Goal: Task Accomplishment & Management: Manage account settings

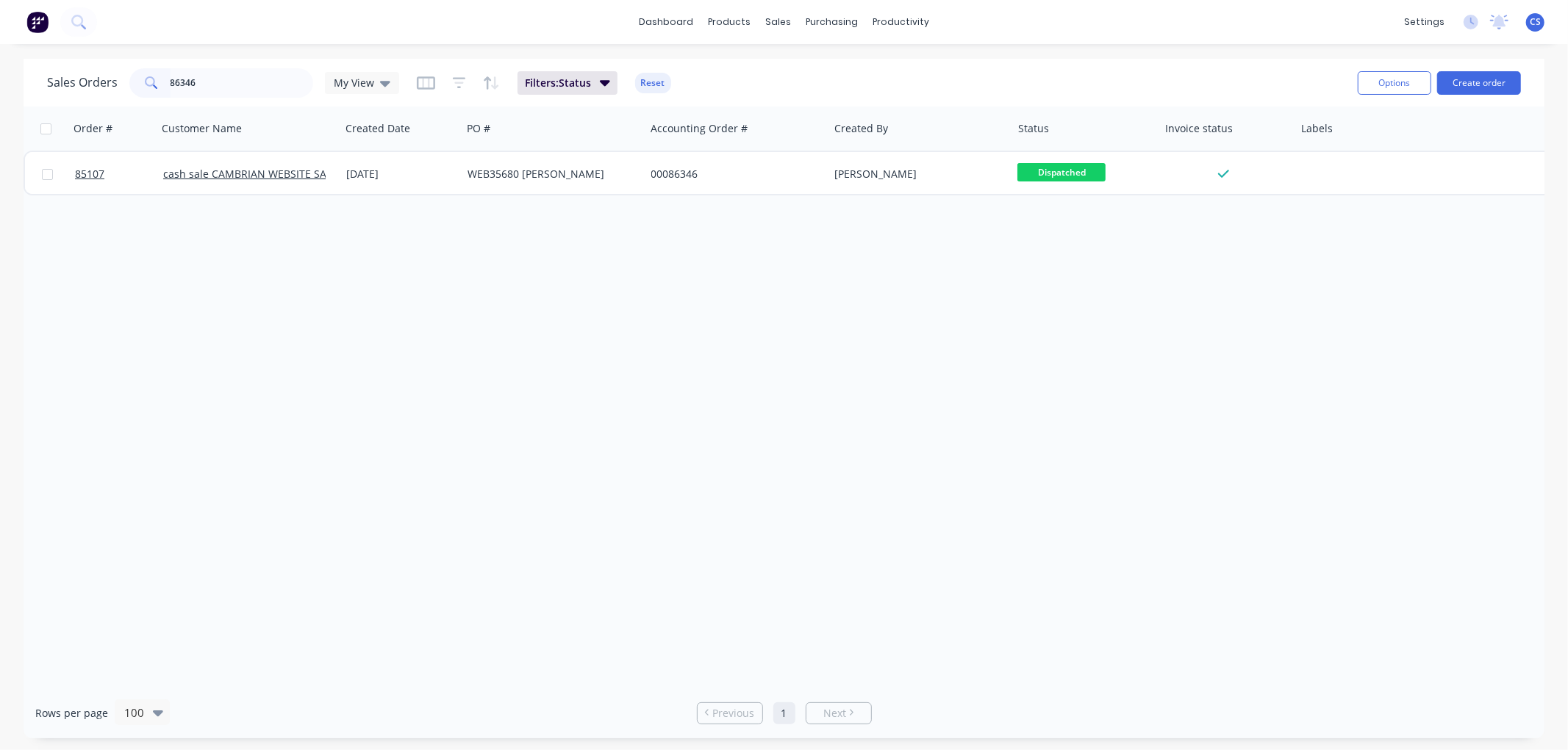
click at [208, 76] on input "86346" at bounding box center [242, 82] width 144 height 29
type input "35625"
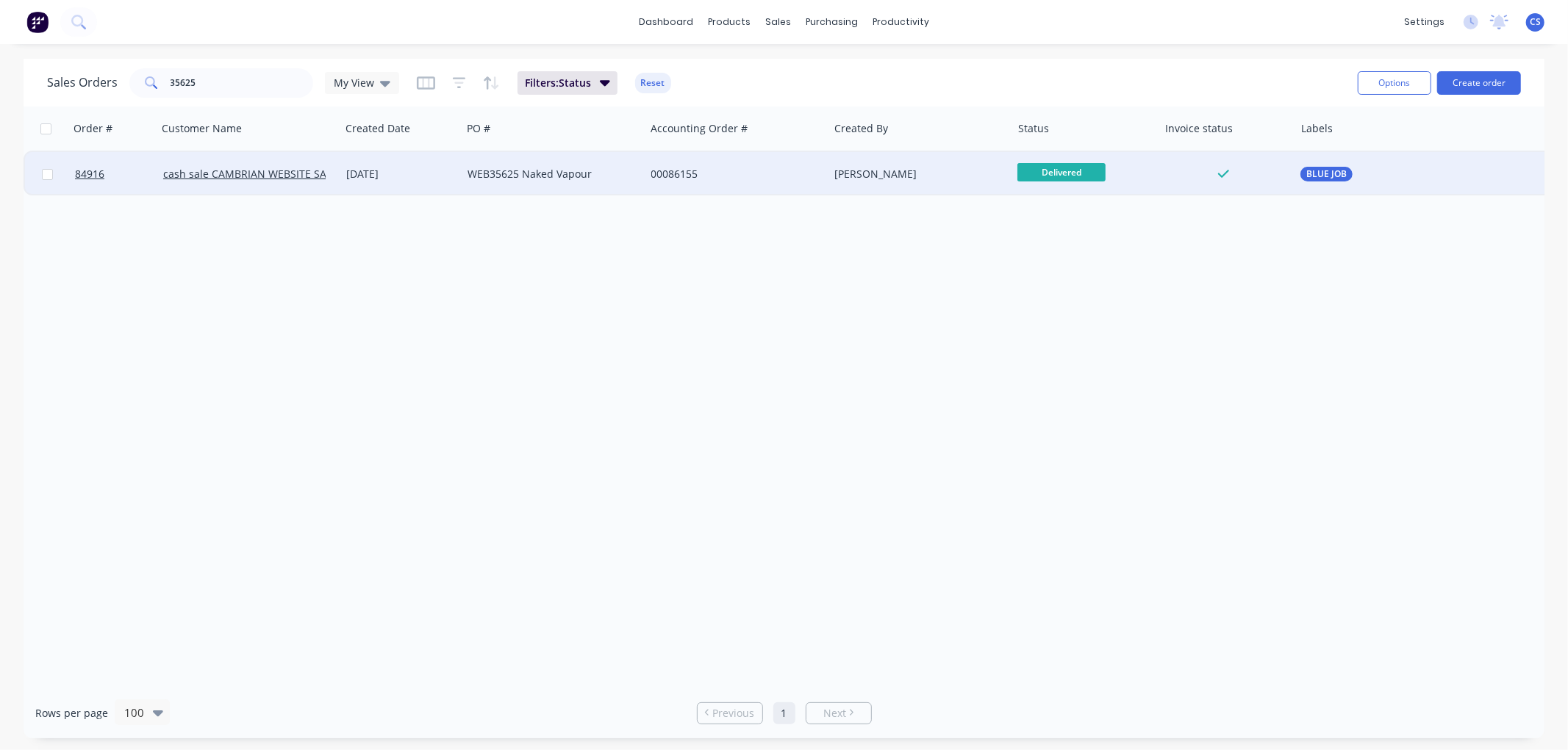
click at [597, 167] on div "WEB35625 Naked Vapour" at bounding box center [549, 174] width 163 height 14
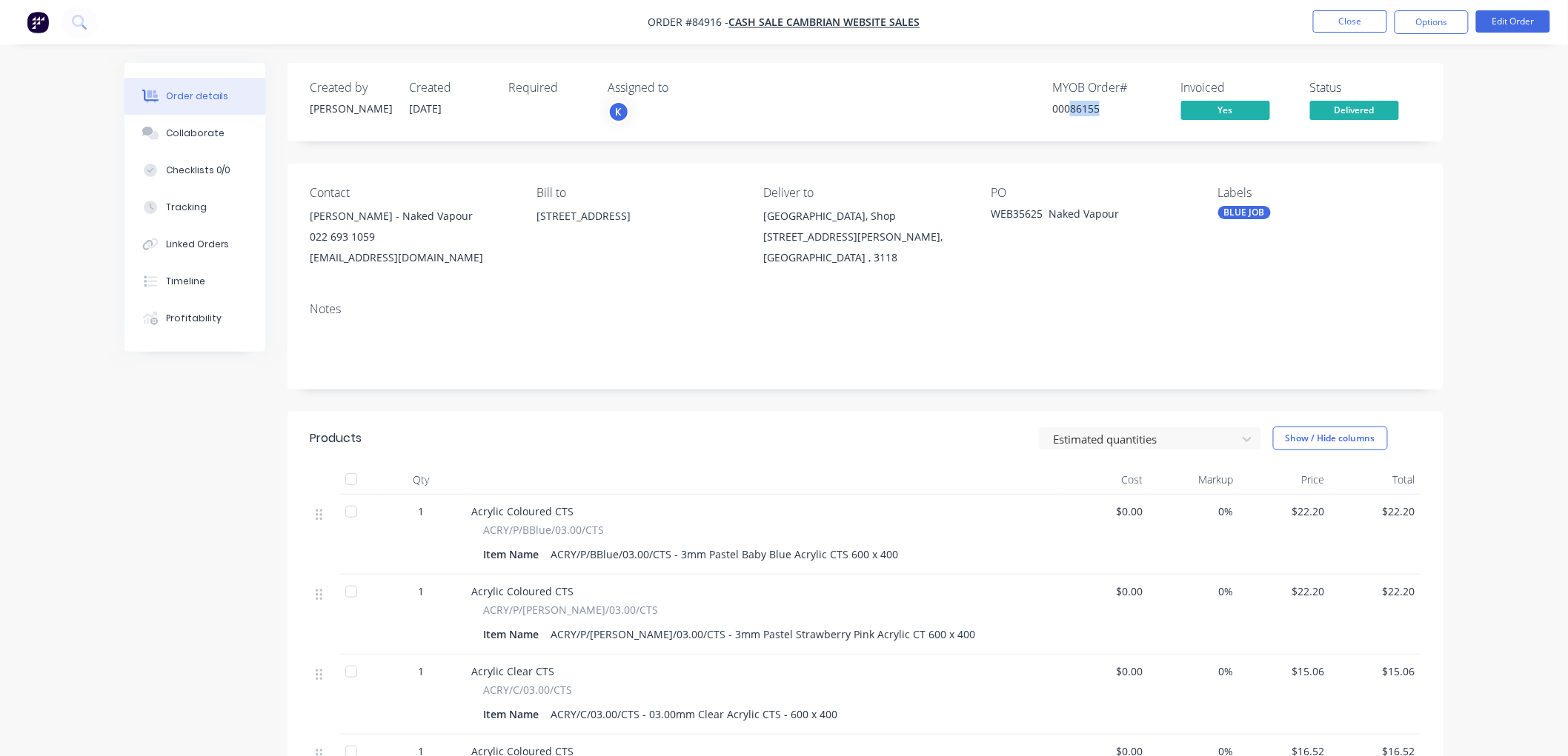
drag, startPoint x: 1100, startPoint y: 108, endPoint x: 1071, endPoint y: 109, distance: 29.0
click at [1071, 109] on div "00086155" at bounding box center [1107, 108] width 111 height 15
copy div "86155"
click at [1339, 25] on button "Close" at bounding box center [1349, 21] width 74 height 22
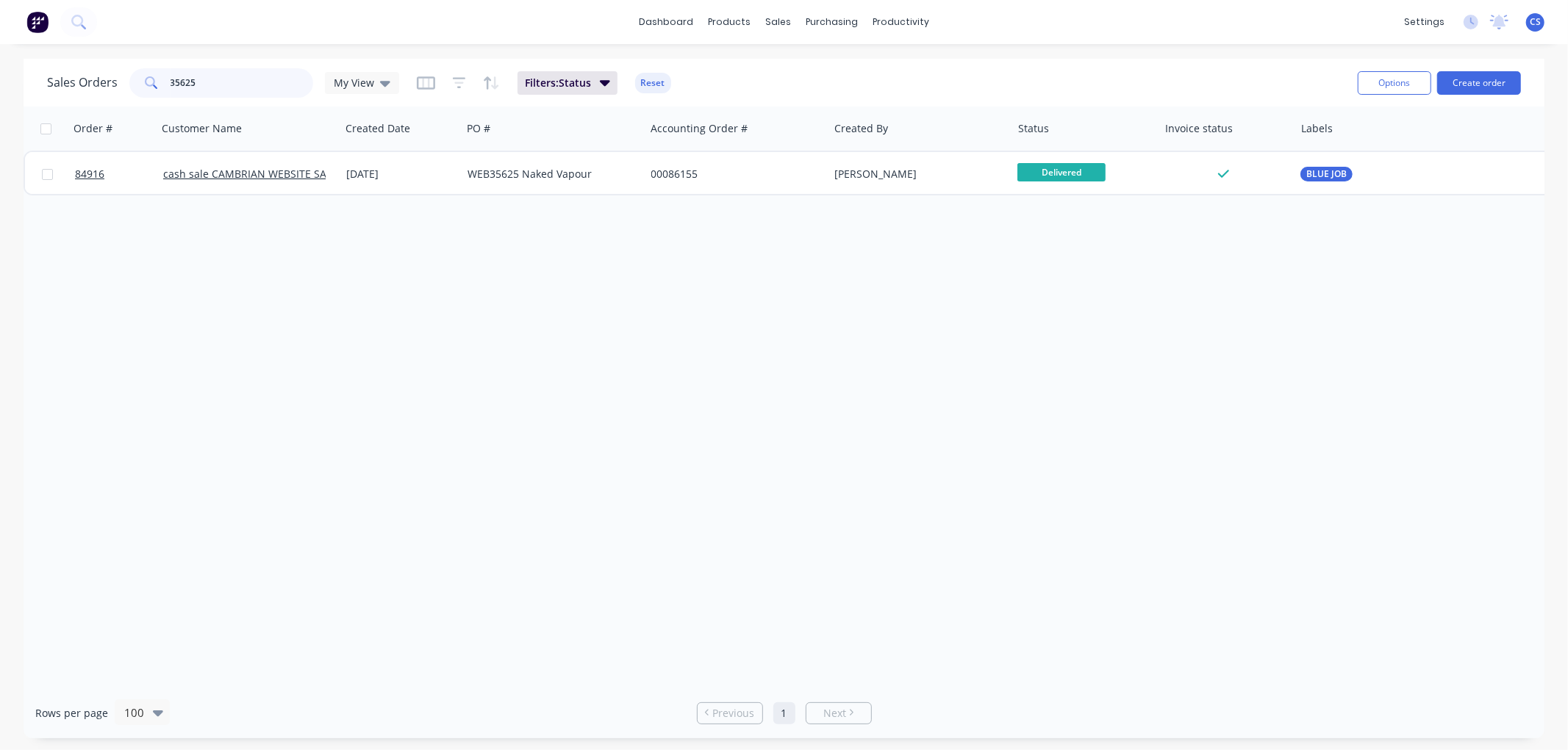
click at [226, 79] on input "35625" at bounding box center [242, 82] width 144 height 29
click at [208, 81] on input "35623" at bounding box center [242, 82] width 144 height 29
click at [208, 79] on input "35623" at bounding box center [242, 82] width 144 height 29
type input "35642"
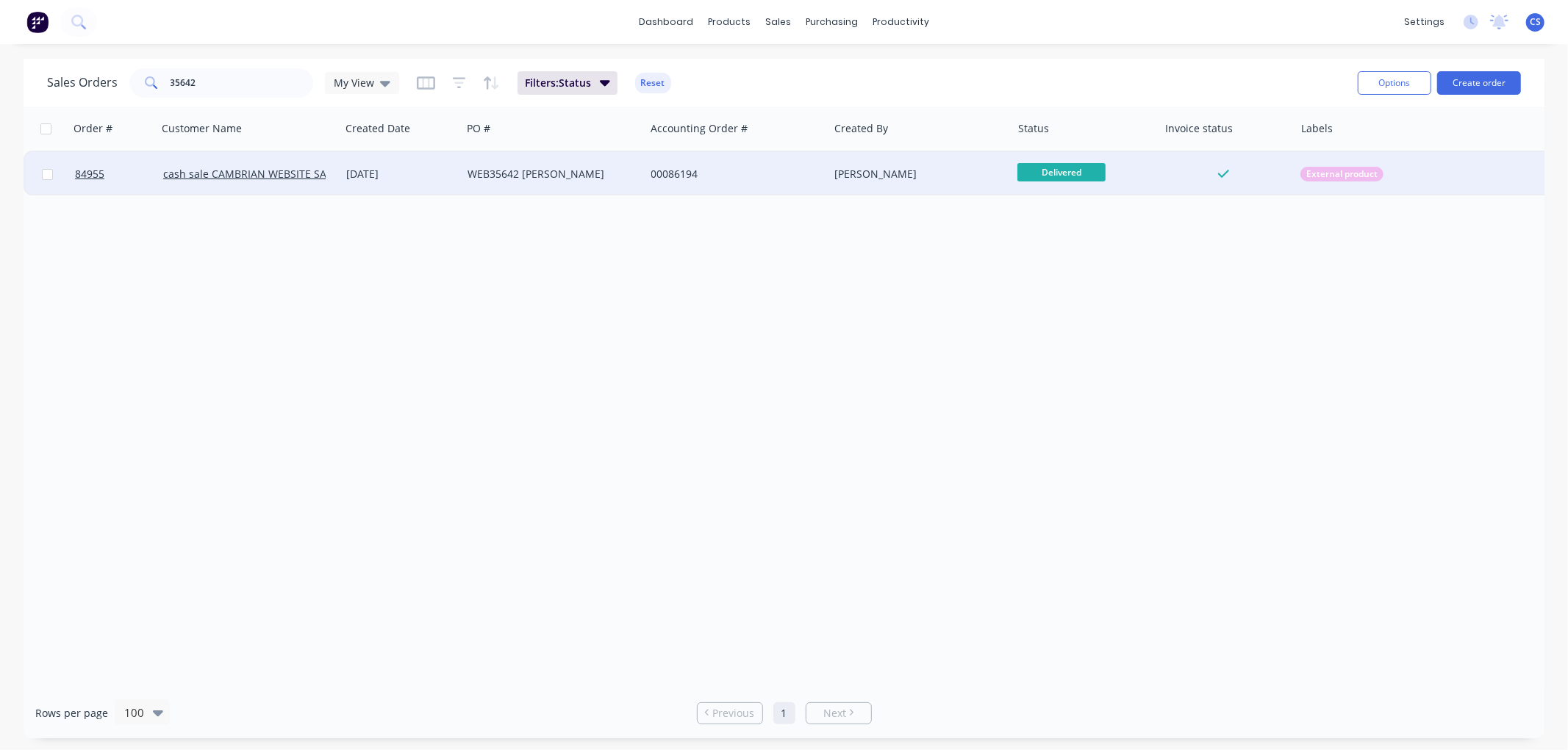
click at [553, 174] on div "WEB35642 Rhys Mellor" at bounding box center [549, 174] width 163 height 14
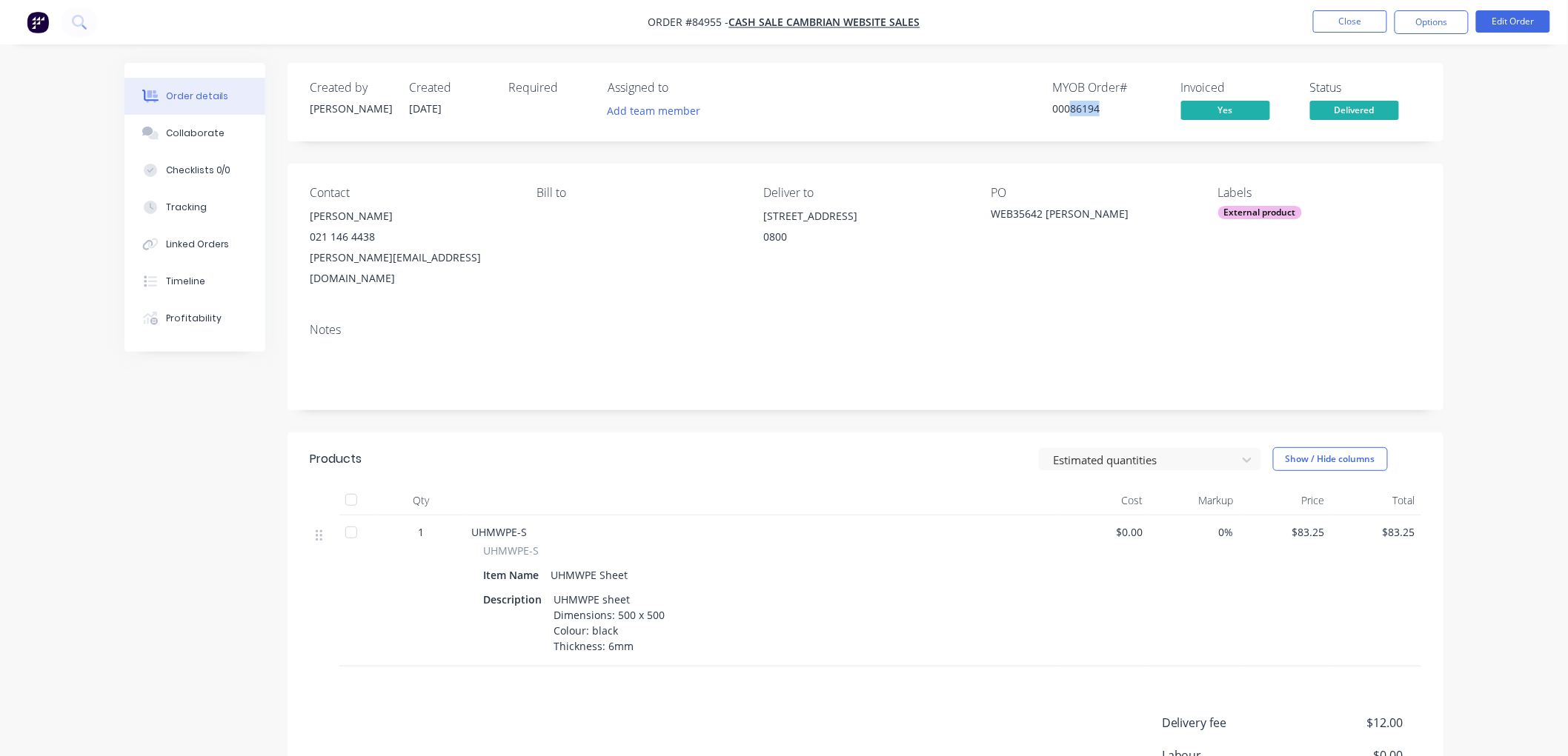
drag, startPoint x: 1116, startPoint y: 107, endPoint x: 1069, endPoint y: 107, distance: 47.0
click at [1069, 107] on div "00086194" at bounding box center [1107, 108] width 111 height 15
copy div "86194"
click at [1337, 25] on button "Close" at bounding box center [1349, 21] width 74 height 22
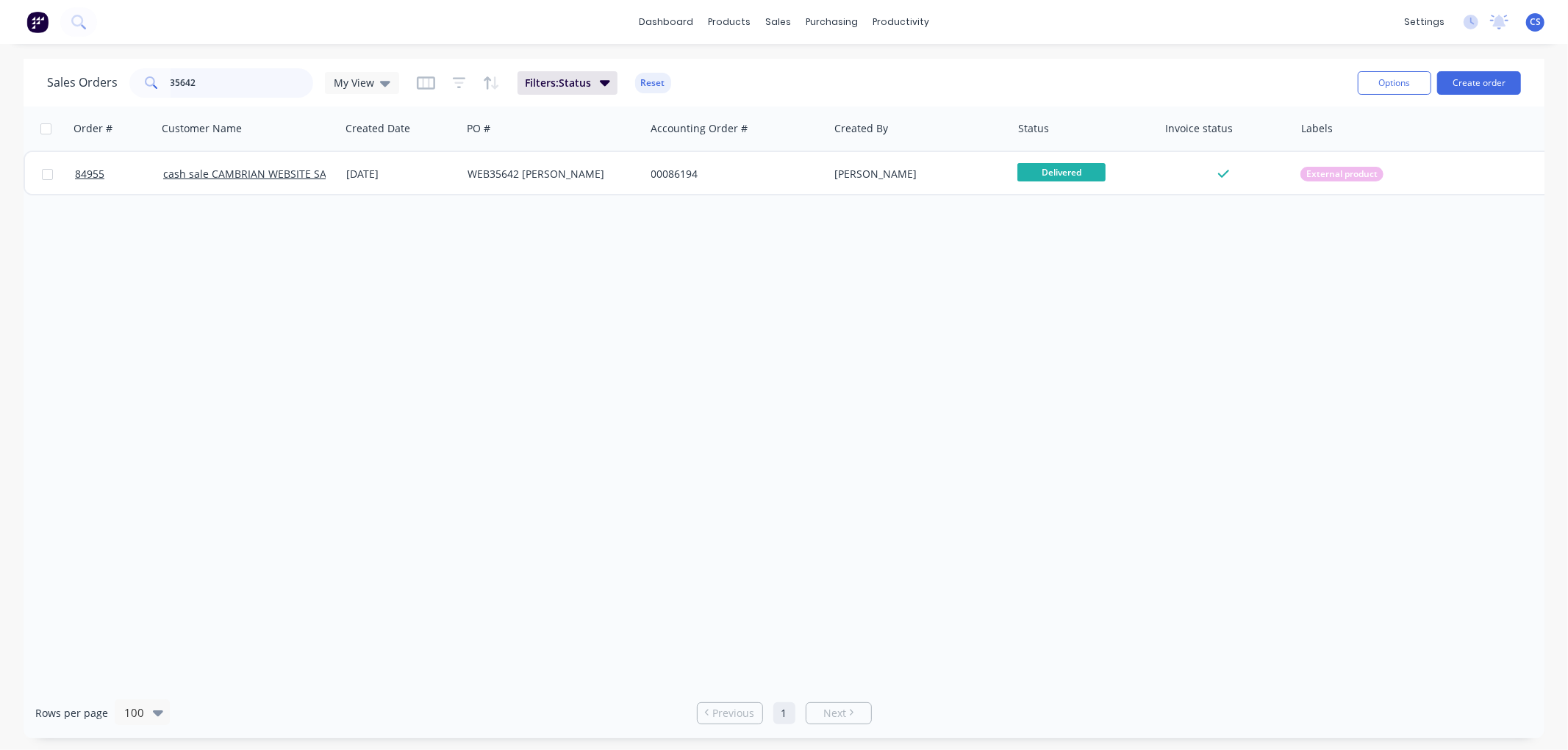
click at [222, 83] on input "35642" at bounding box center [242, 82] width 144 height 29
type input "playtop"
drag, startPoint x: 219, startPoint y: 79, endPoint x: 238, endPoint y: 89, distance: 21.5
click at [219, 79] on input "playtop" at bounding box center [242, 82] width 144 height 29
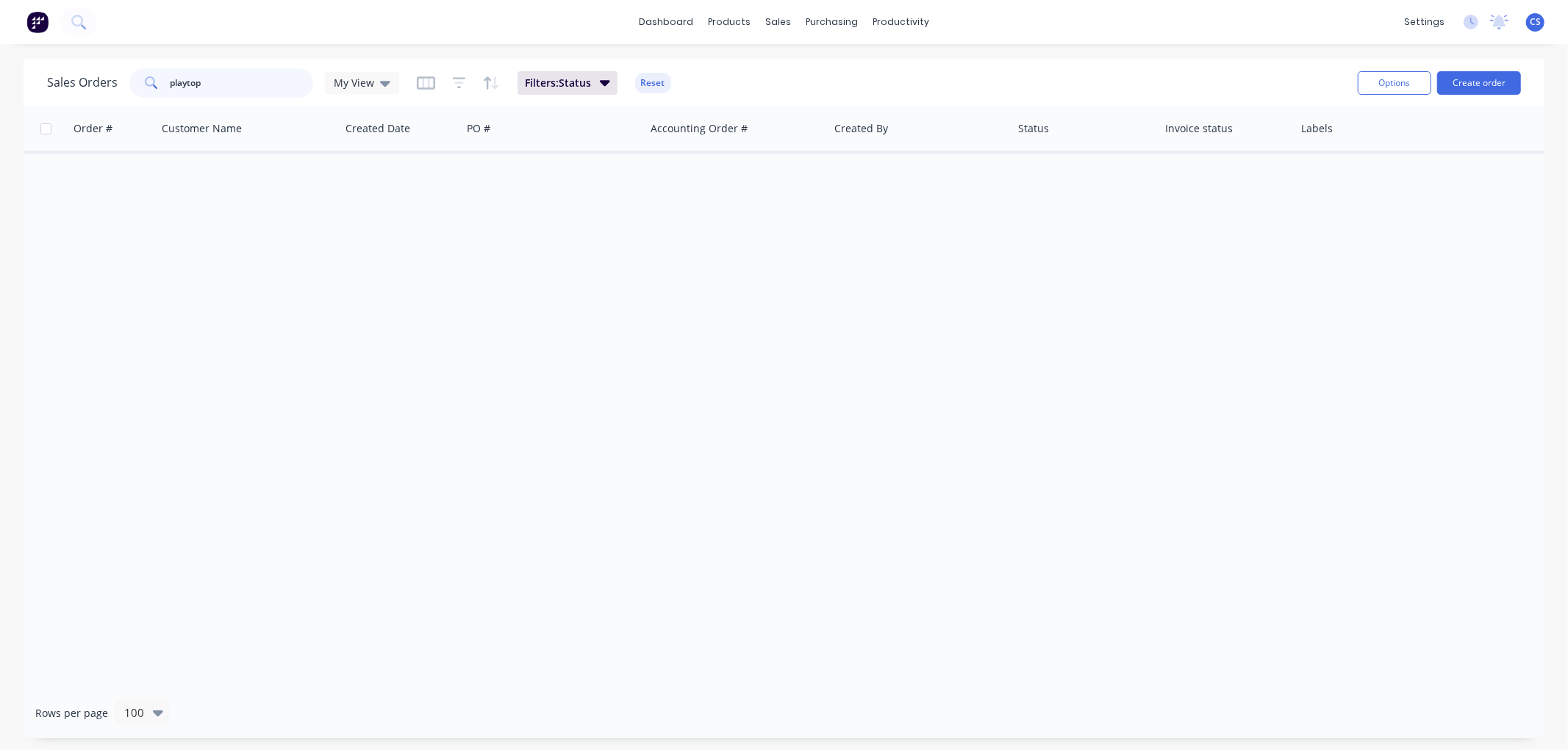
click at [237, 84] on input "playtop" at bounding box center [242, 82] width 144 height 29
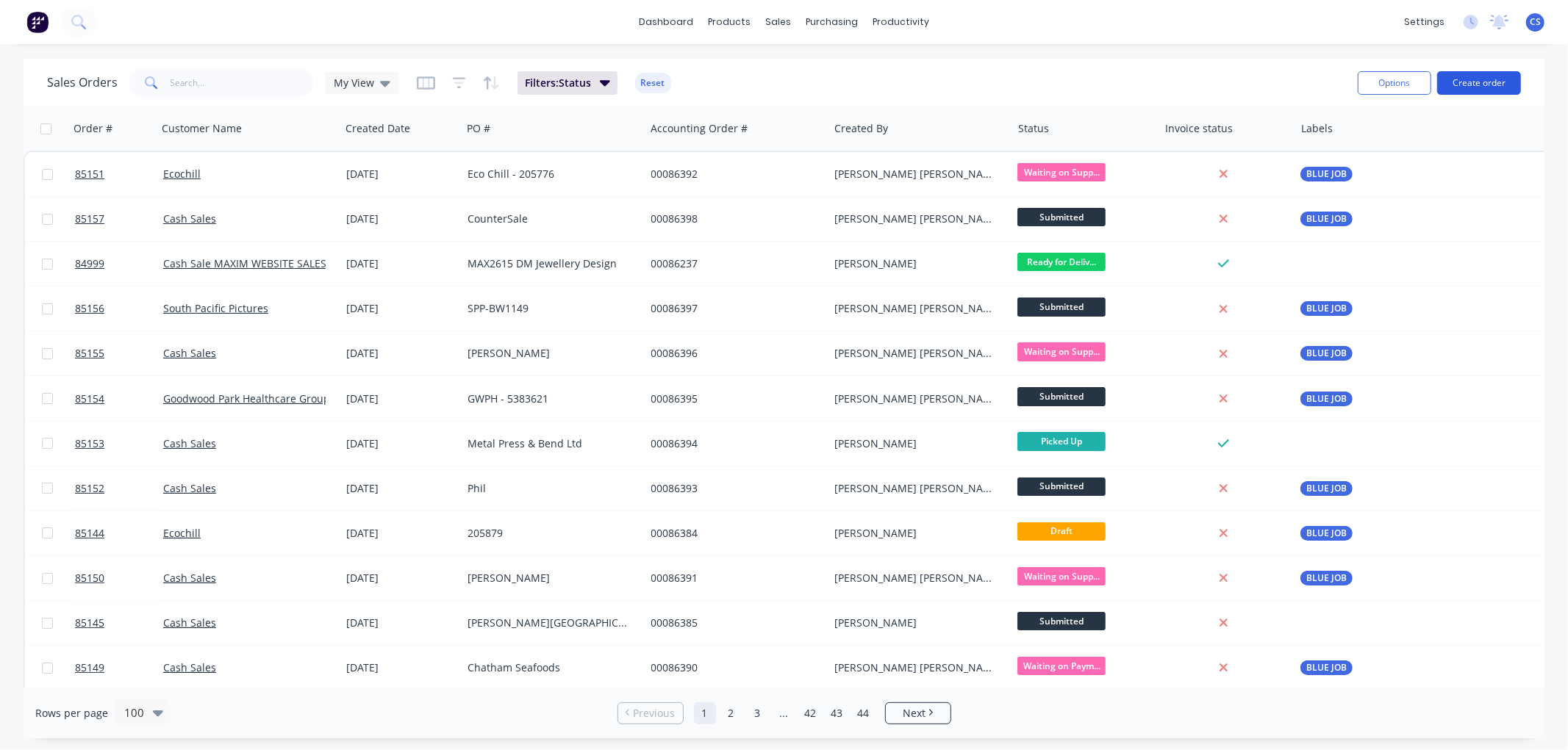
click at [1468, 79] on button "Create order" at bounding box center [1479, 83] width 84 height 24
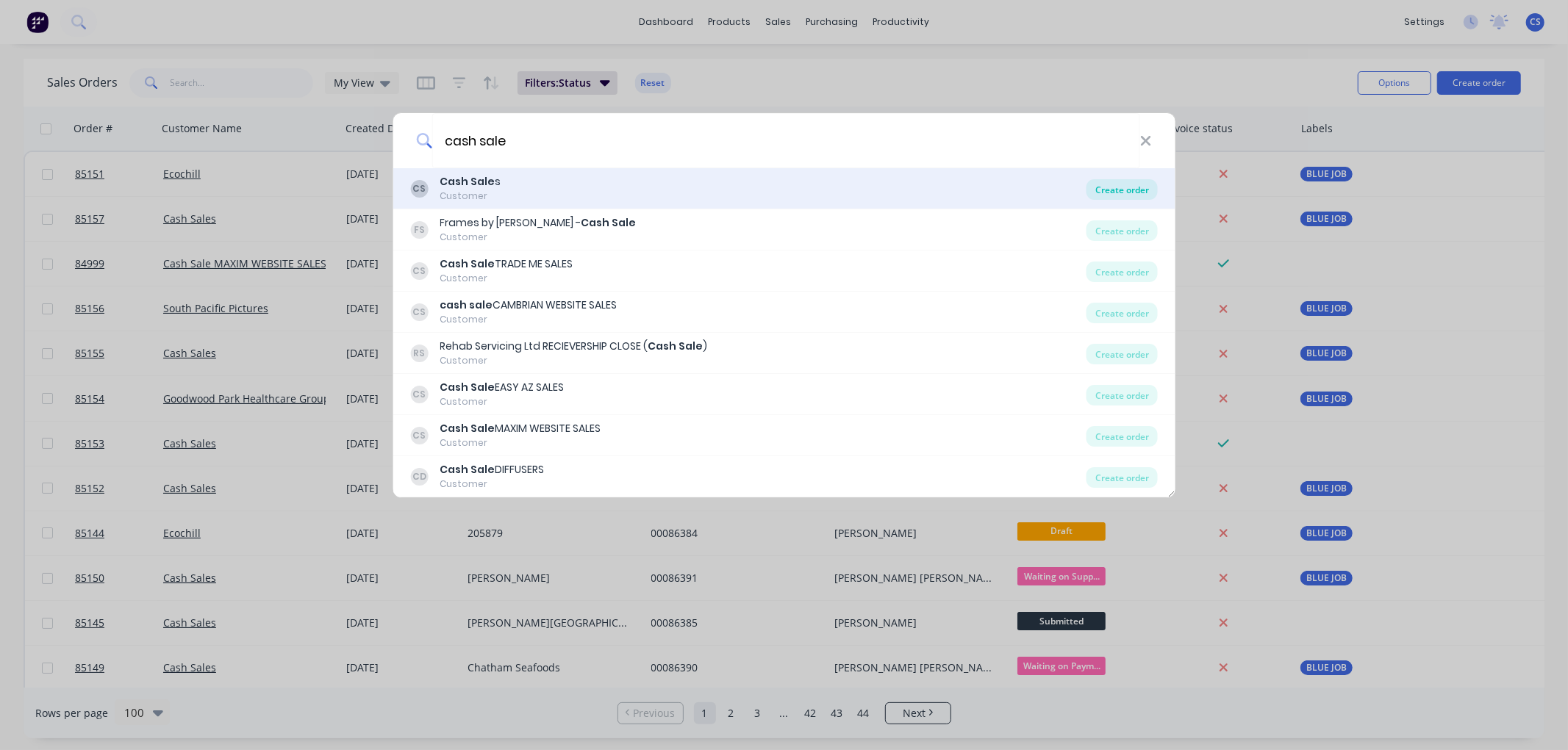
type input "cash sale"
click at [1119, 185] on div "Create order" at bounding box center [1122, 189] width 71 height 20
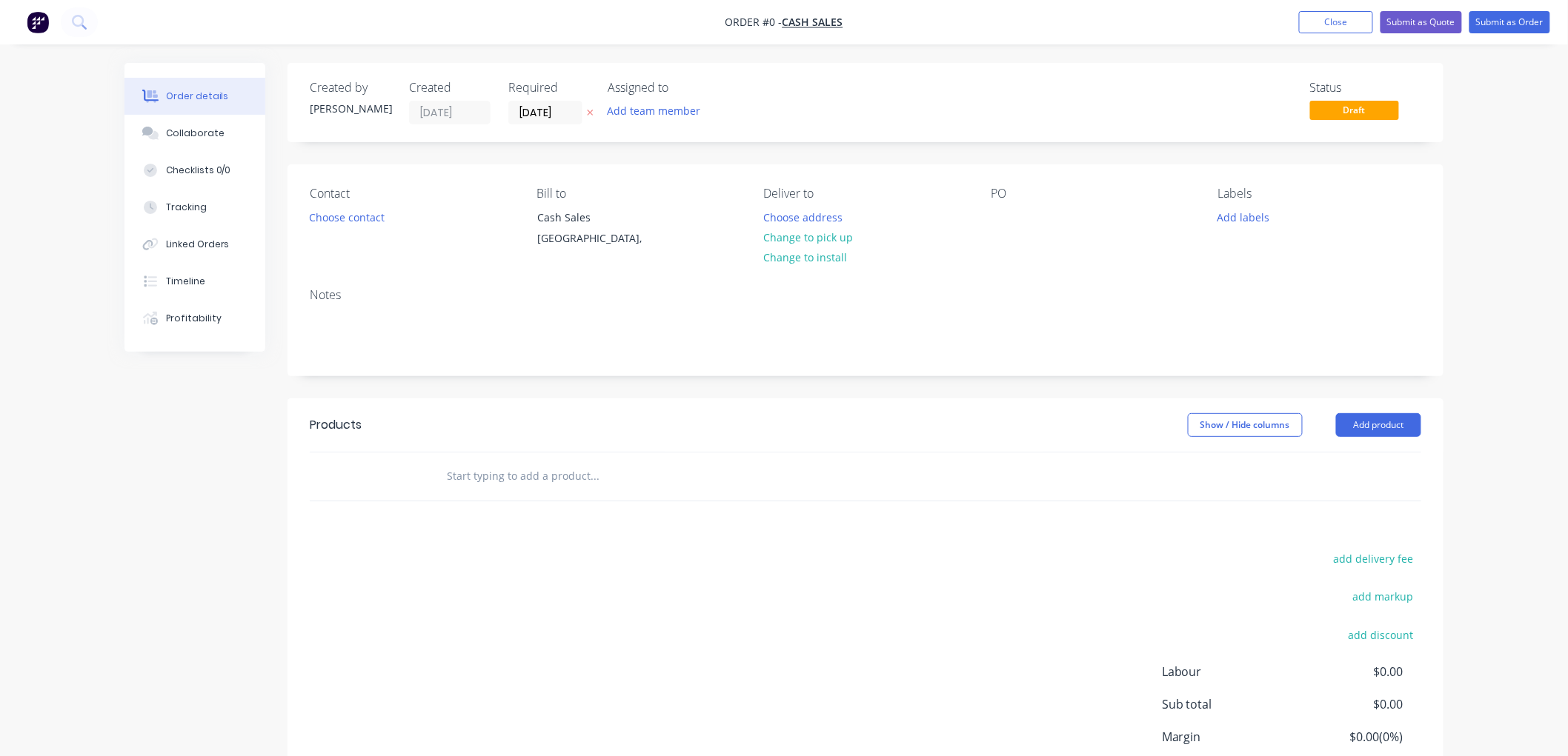
click at [590, 111] on icon "button" at bounding box center [590, 113] width 7 height 8
click at [357, 210] on button "Choose contact" at bounding box center [347, 217] width 91 height 20
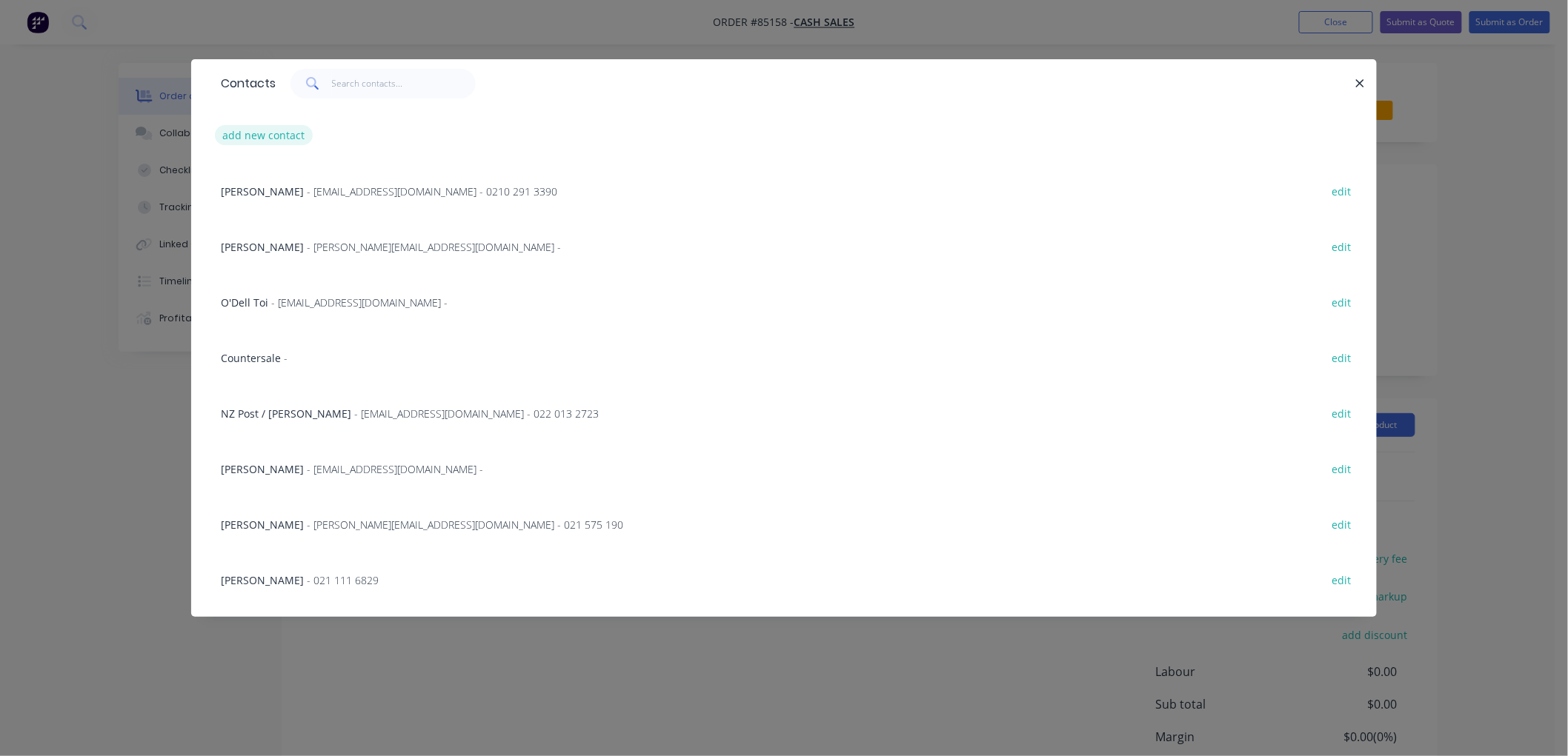
click at [263, 139] on button "add new contact" at bounding box center [263, 135] width 97 height 20
select select "NZ"
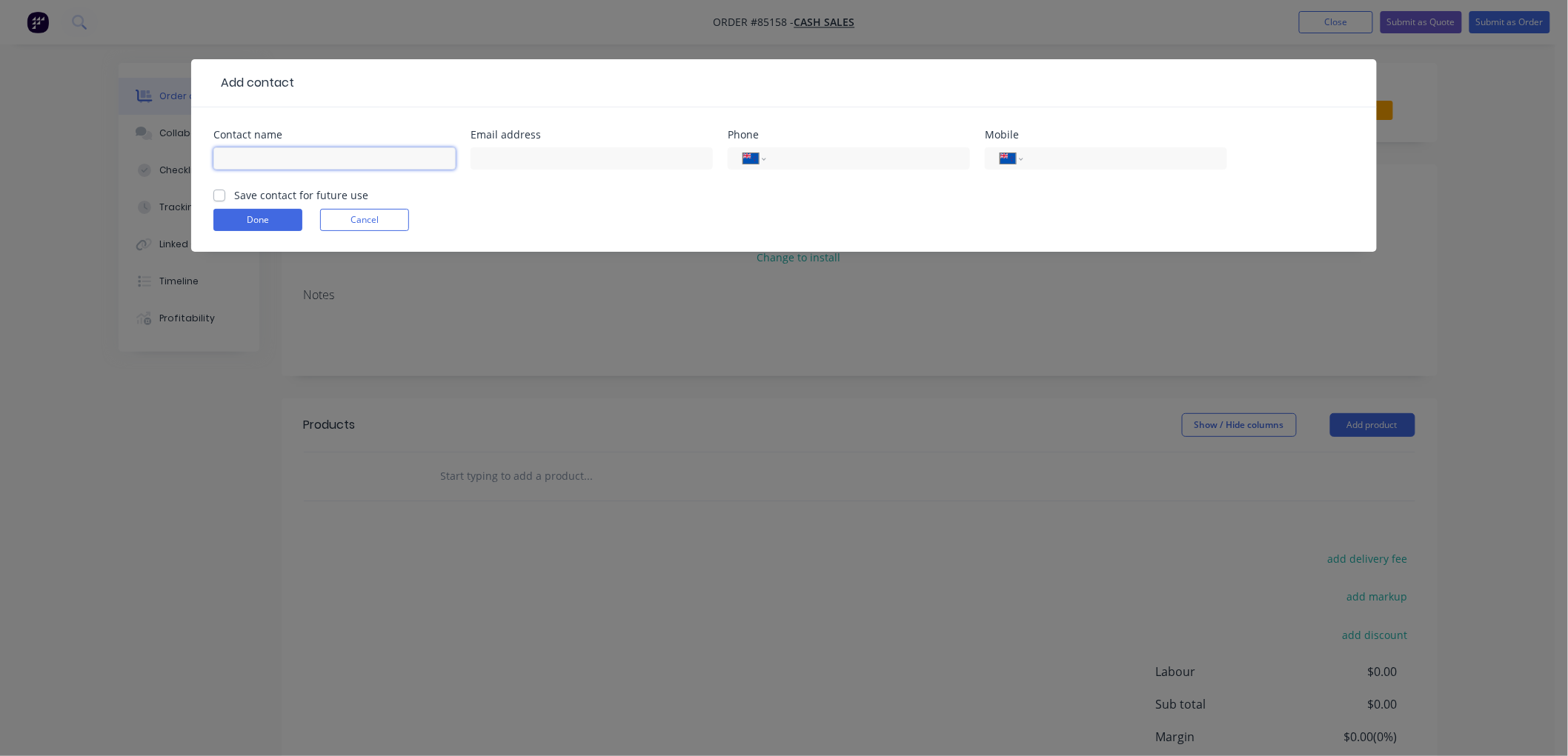
click at [302, 154] on input "text" at bounding box center [335, 158] width 242 height 22
type input "Playtop - Andy McDonald"
type input "andy@playtop.co.nz"
click at [234, 196] on label "Save contact for future use" at bounding box center [301, 195] width 134 height 15
click at [219, 196] on input "Save contact for future use" at bounding box center [219, 194] width 12 height 14
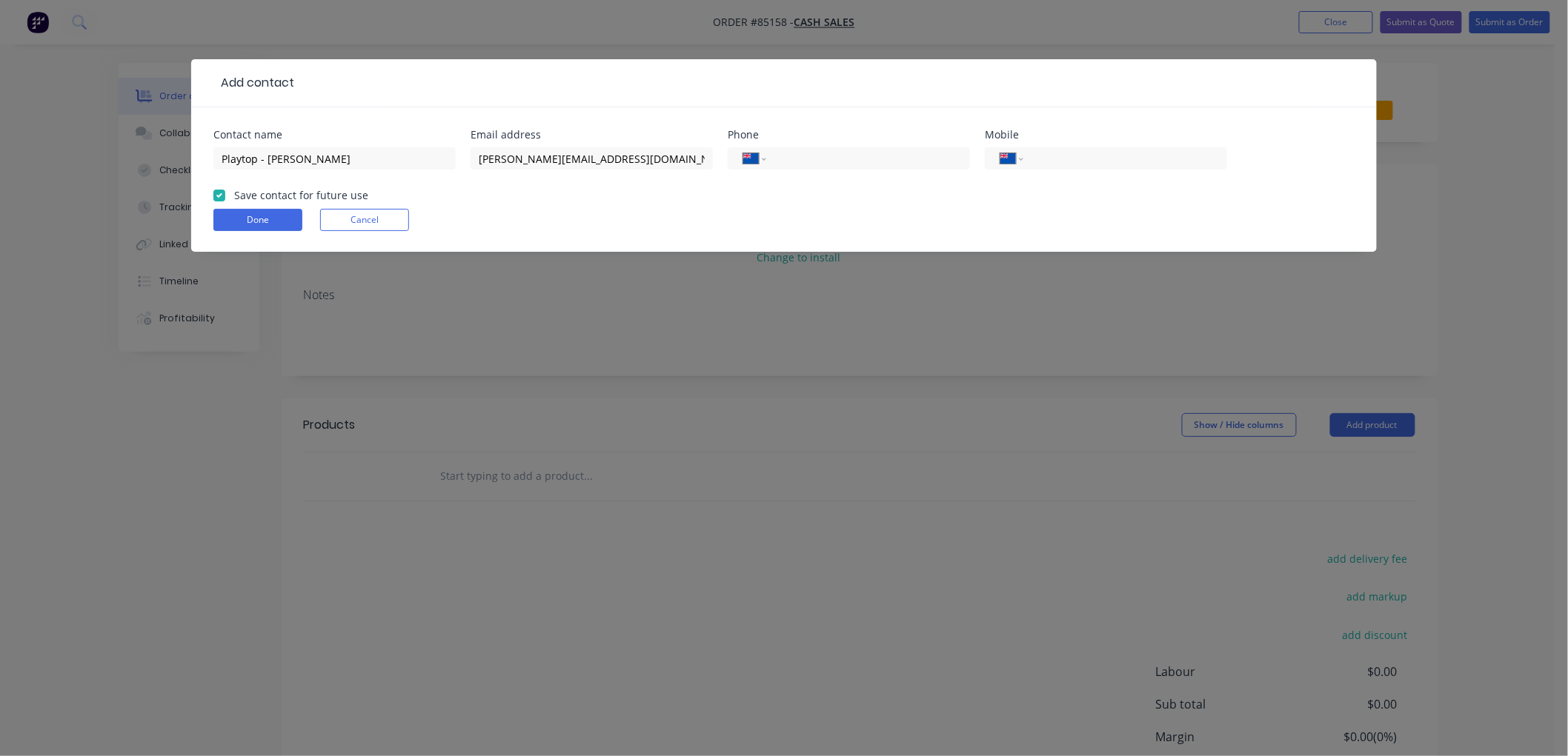
checkbox input "true"
click at [1058, 154] on input "tel" at bounding box center [1122, 159] width 178 height 17
type input "0210 643 914"
click at [249, 223] on button "Done" at bounding box center [258, 220] width 89 height 22
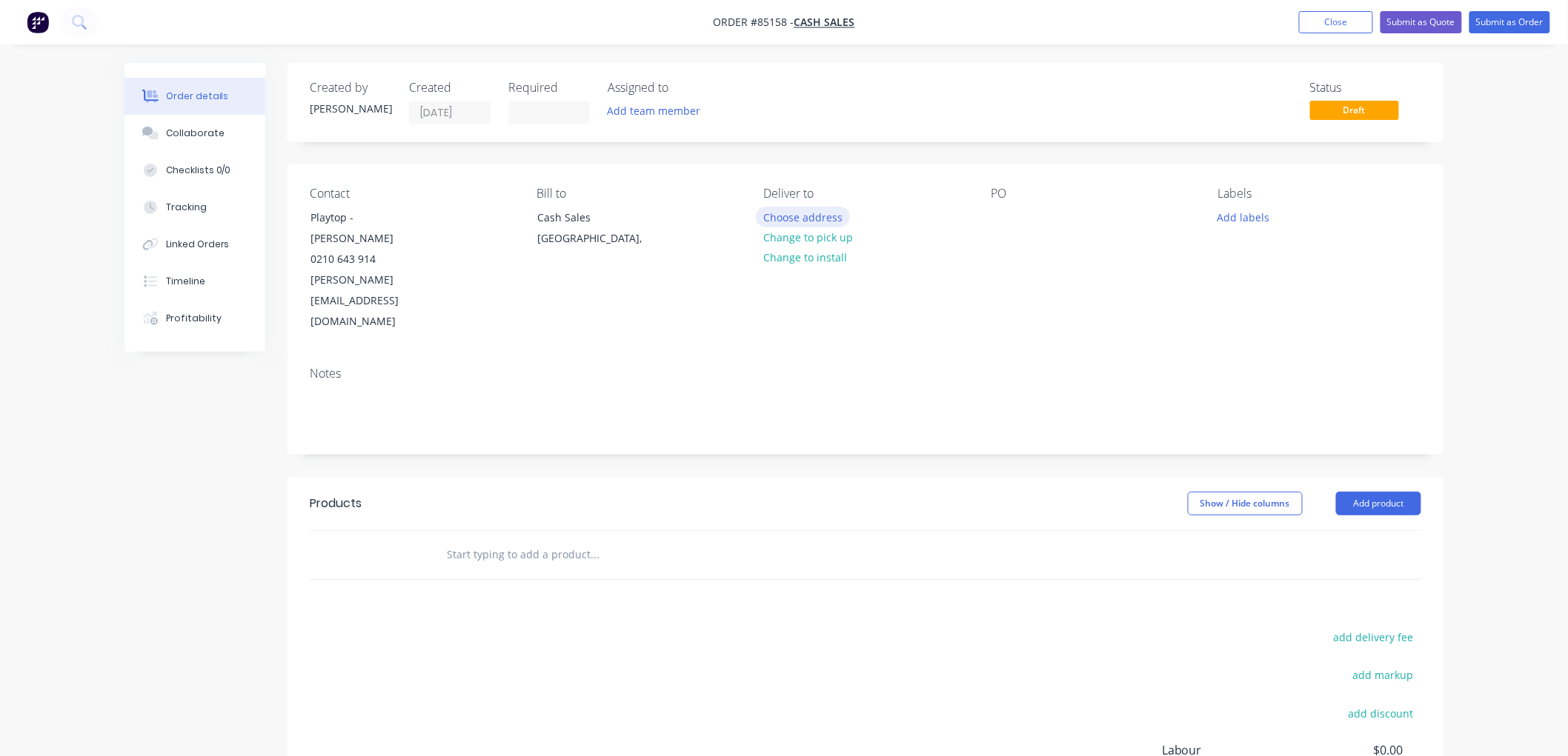
click at [826, 218] on button "Choose address" at bounding box center [803, 217] width 95 height 20
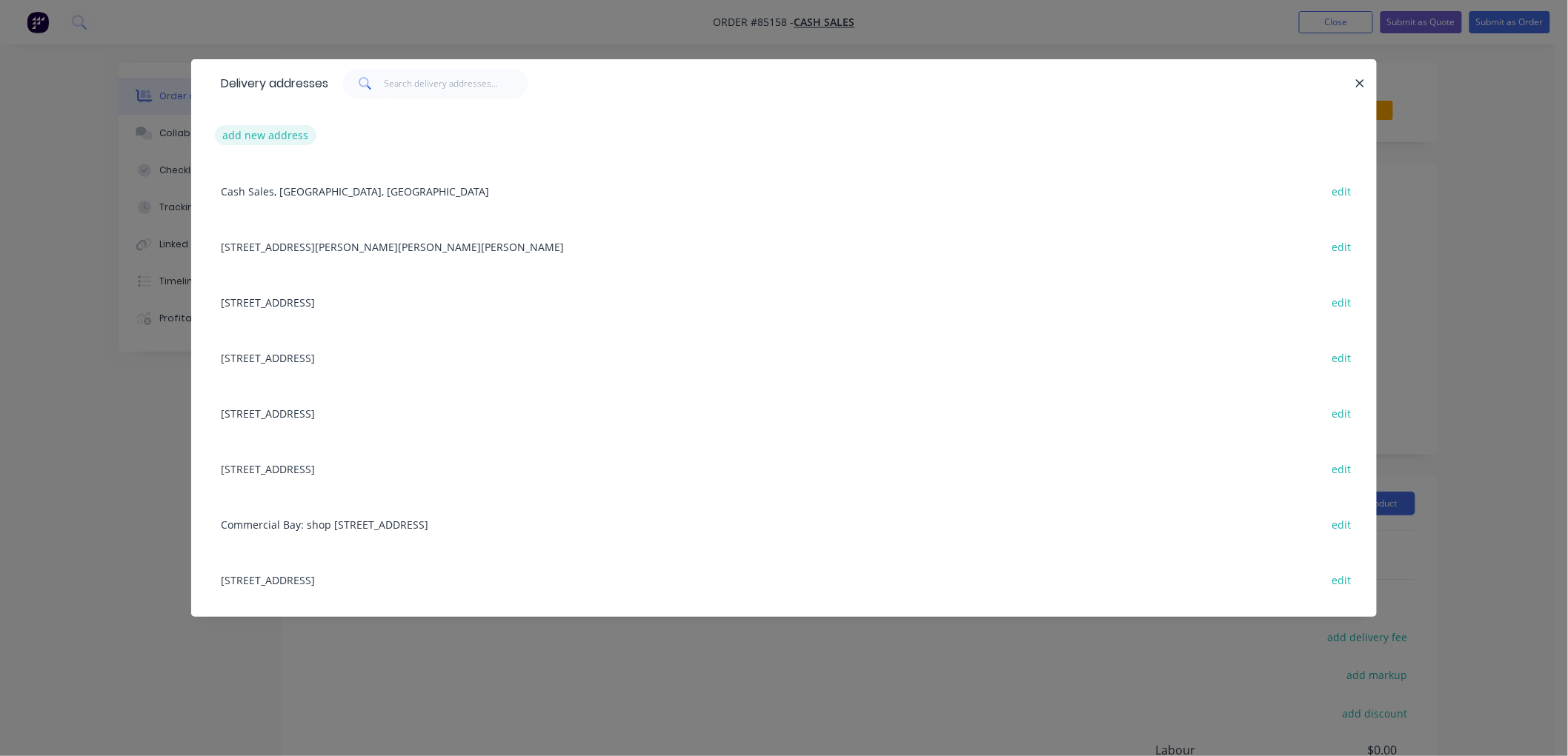
click at [281, 134] on button "add new address" at bounding box center [266, 135] width 102 height 20
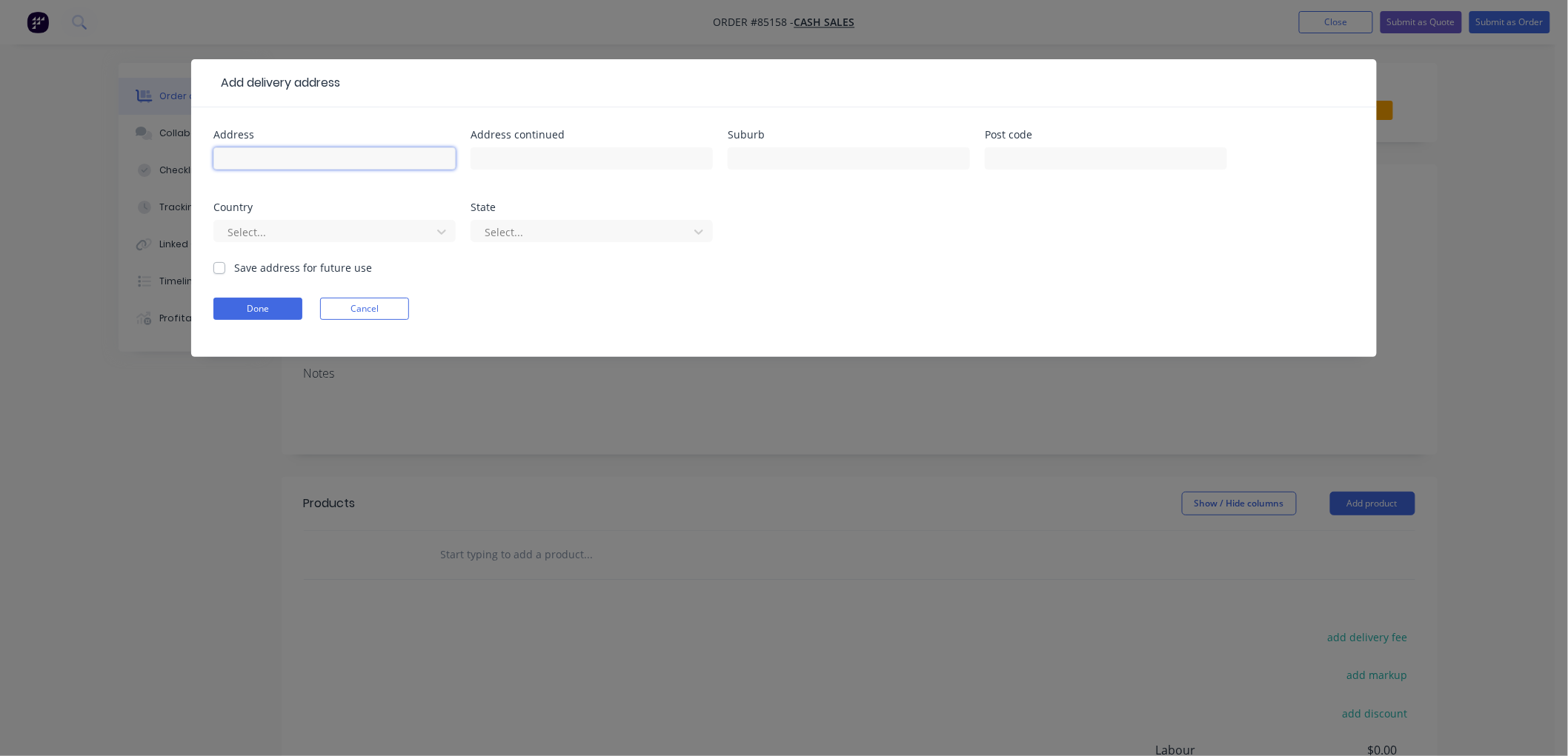
click at [254, 159] on input "text" at bounding box center [335, 158] width 242 height 22
click at [245, 163] on input "text" at bounding box center [335, 158] width 242 height 22
paste input "227a bridge street bulls"
type input "227a bridge street bulls"
click at [364, 153] on input "227a bridge street bulls" at bounding box center [335, 158] width 242 height 22
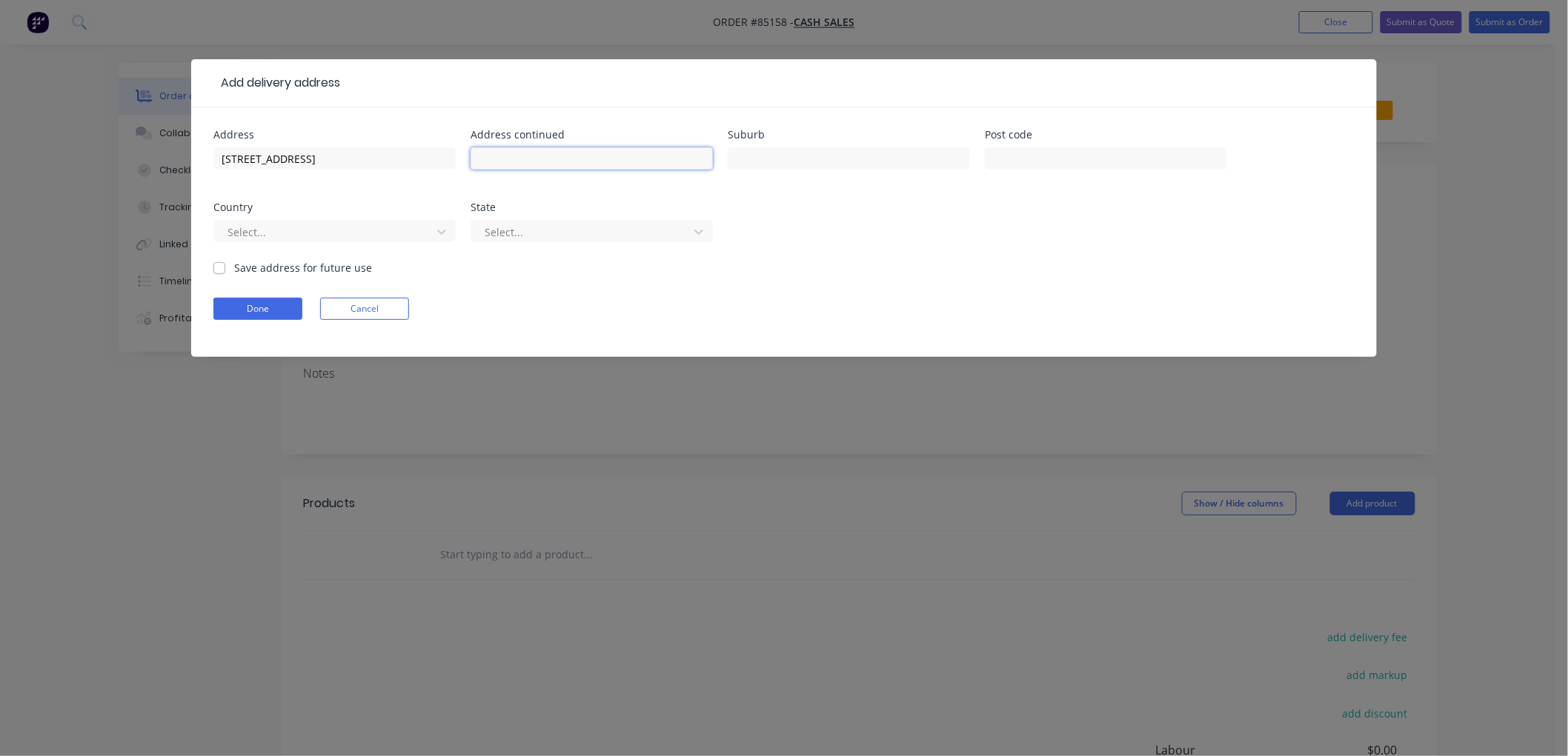
click at [528, 162] on input "text" at bounding box center [592, 158] width 242 height 22
paste input "Rangitikei 4818"
type input "Rangitikei 4818"
click at [247, 302] on button "Done" at bounding box center [258, 309] width 89 height 22
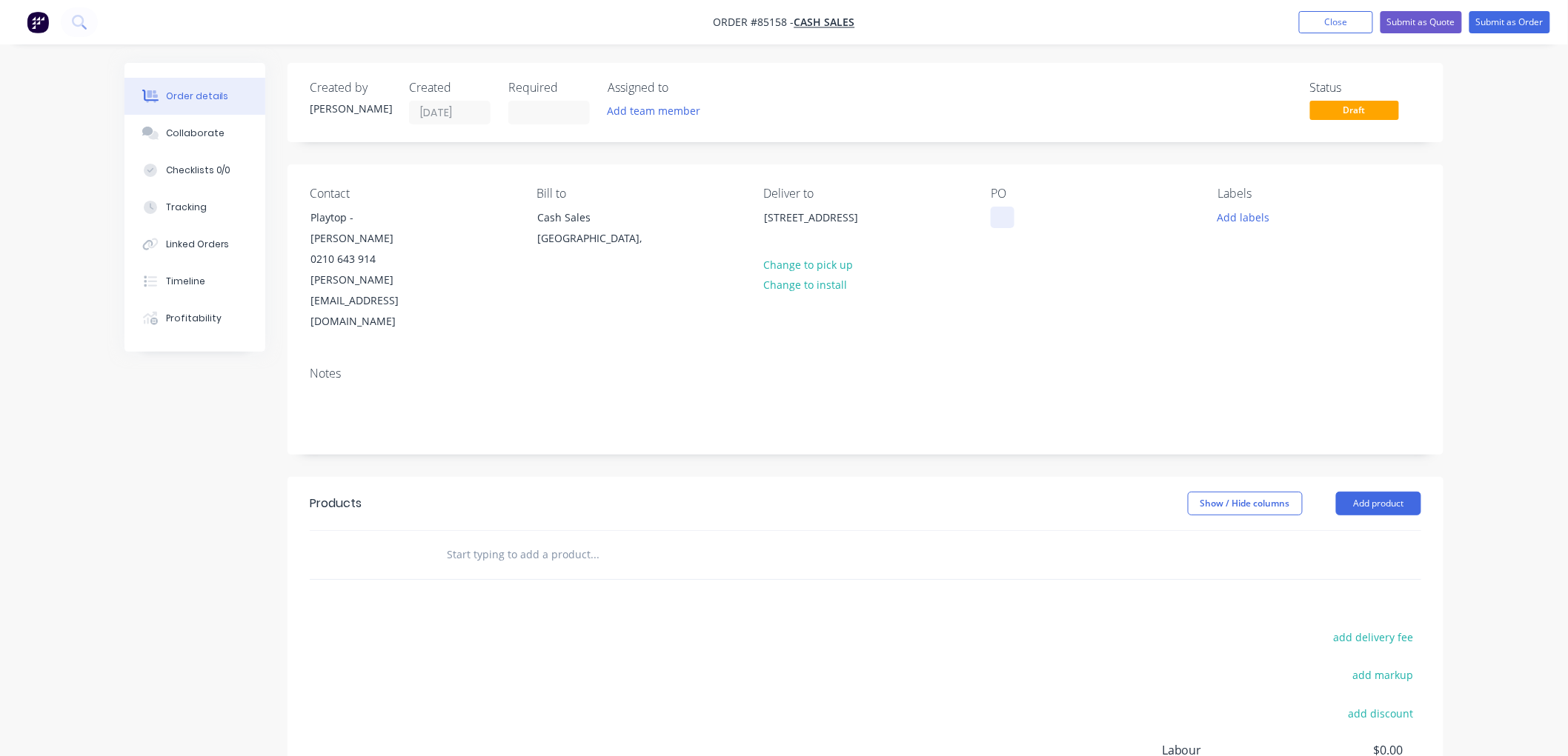
click at [993, 218] on div at bounding box center [1003, 217] width 24 height 21
click at [1247, 212] on button "Add labels" at bounding box center [1244, 217] width 68 height 20
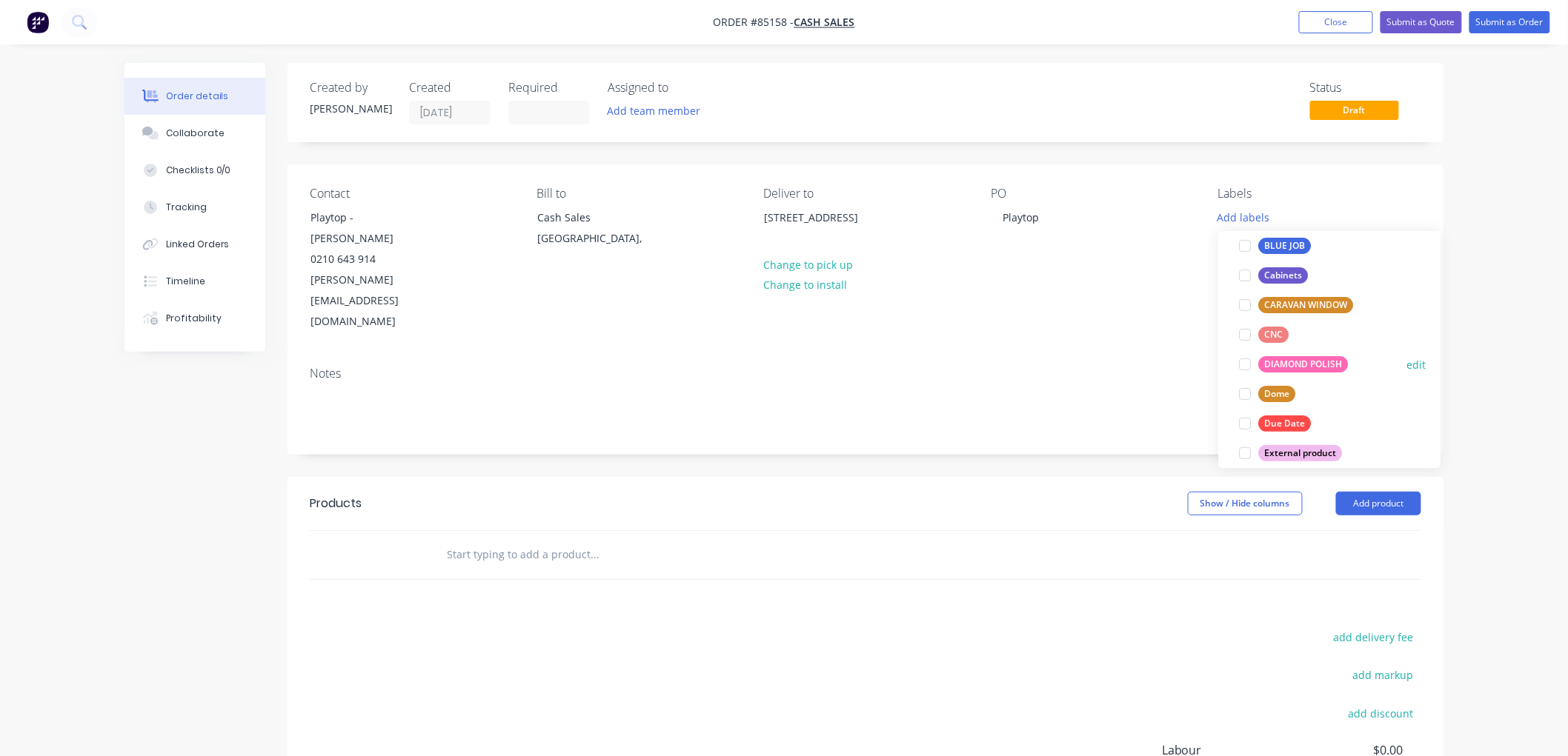
scroll to position [164, 0]
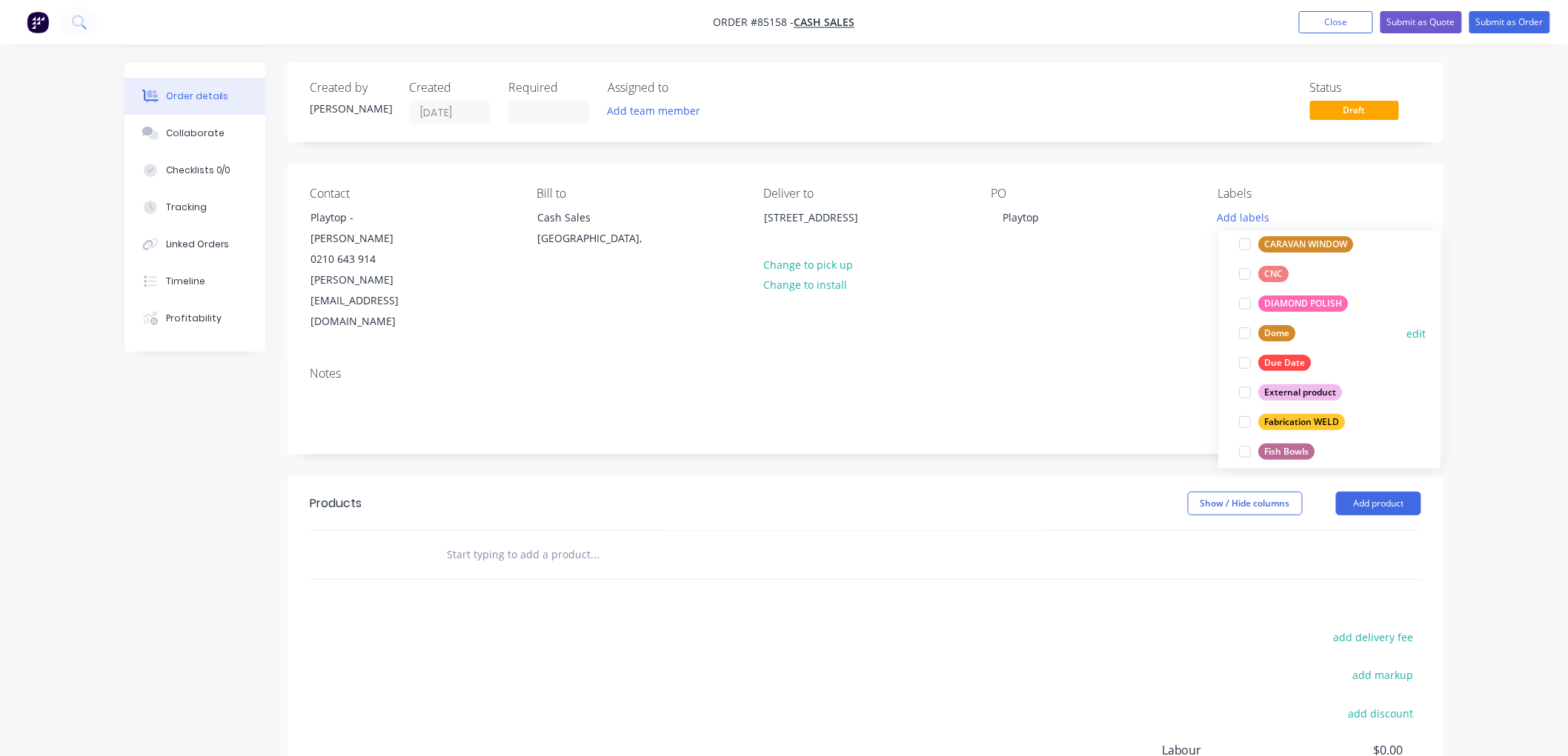
click at [1275, 334] on div "Dome" at bounding box center [1277, 333] width 37 height 16
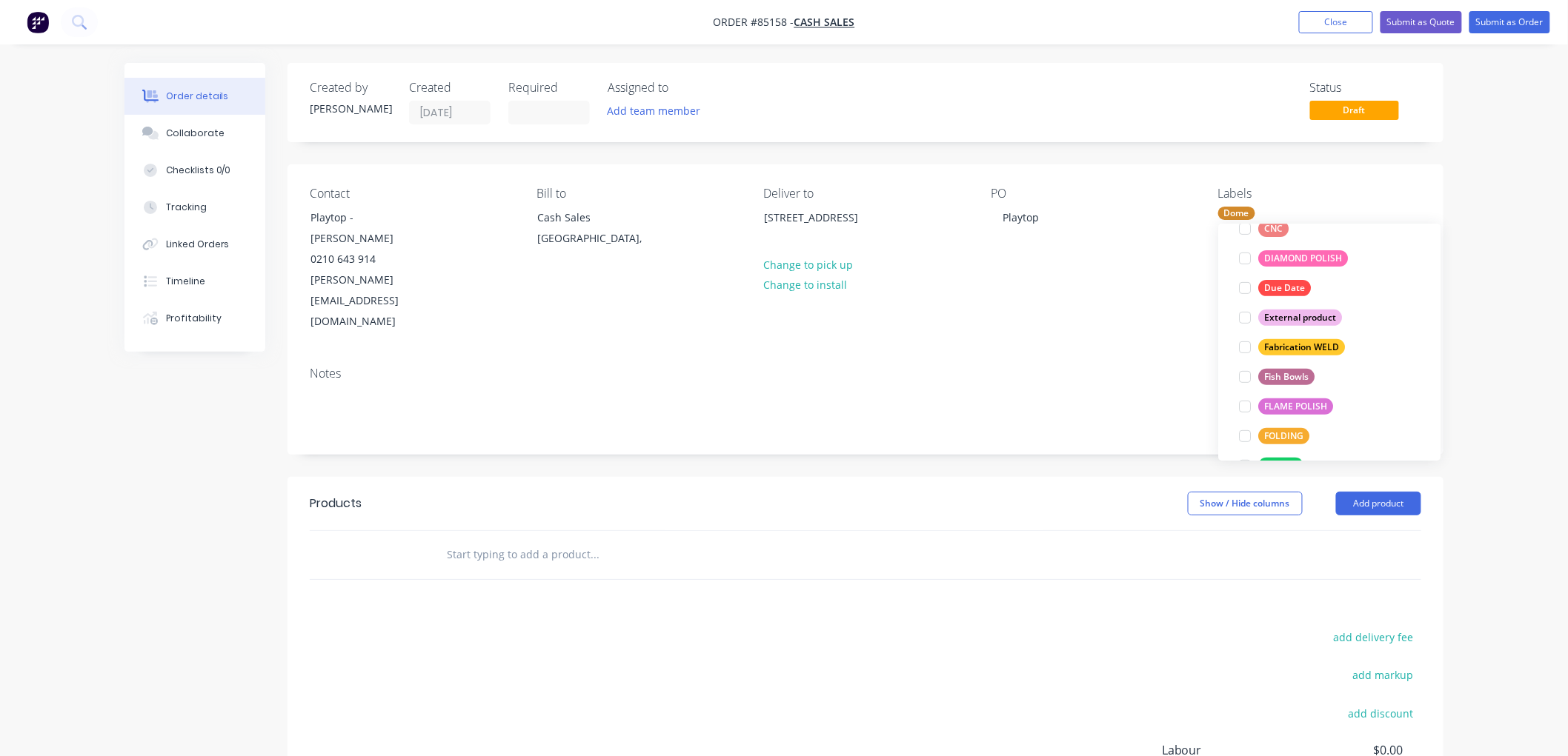
scroll to position [622, 0]
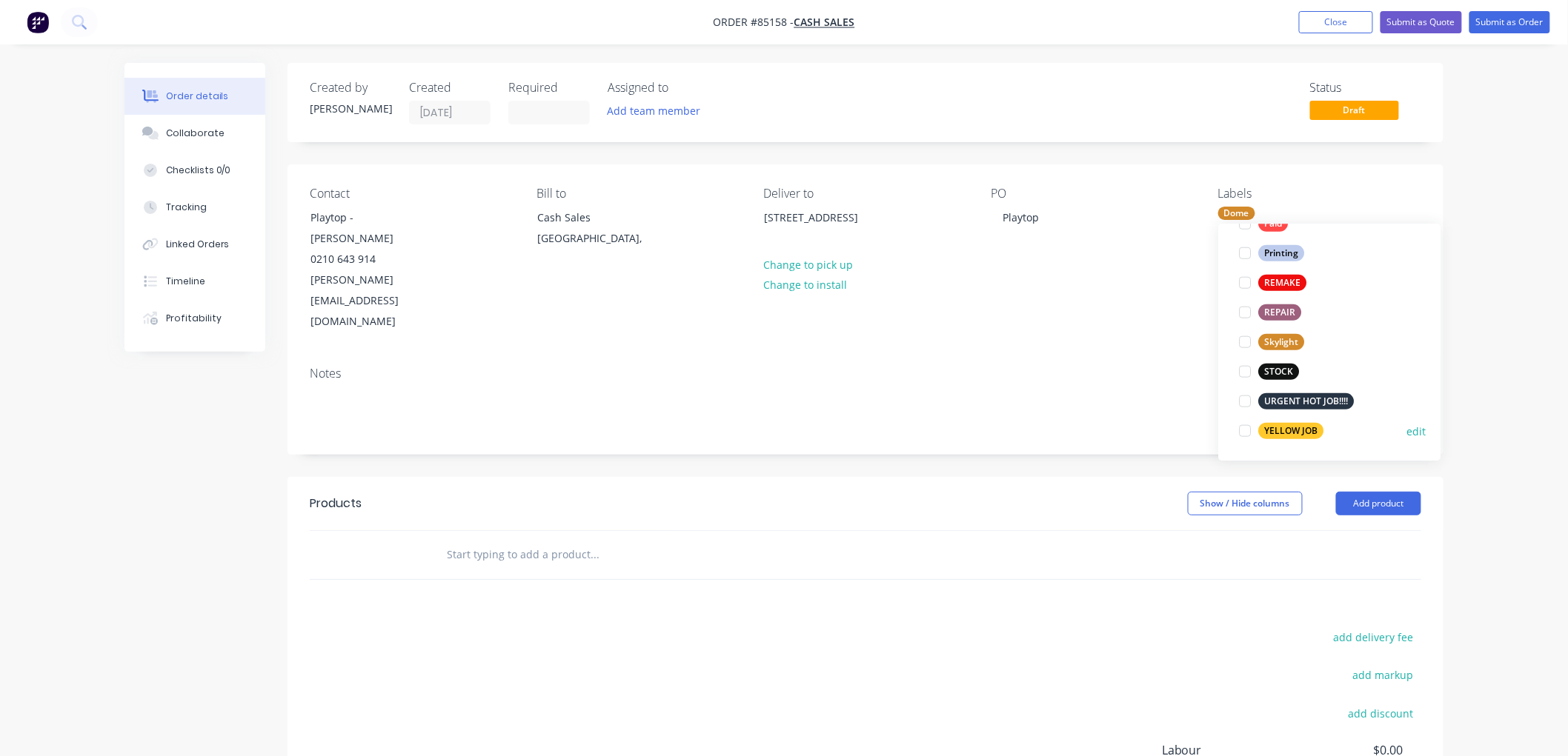
click at [1298, 427] on div "YELLOW JOB" at bounding box center [1290, 431] width 65 height 16
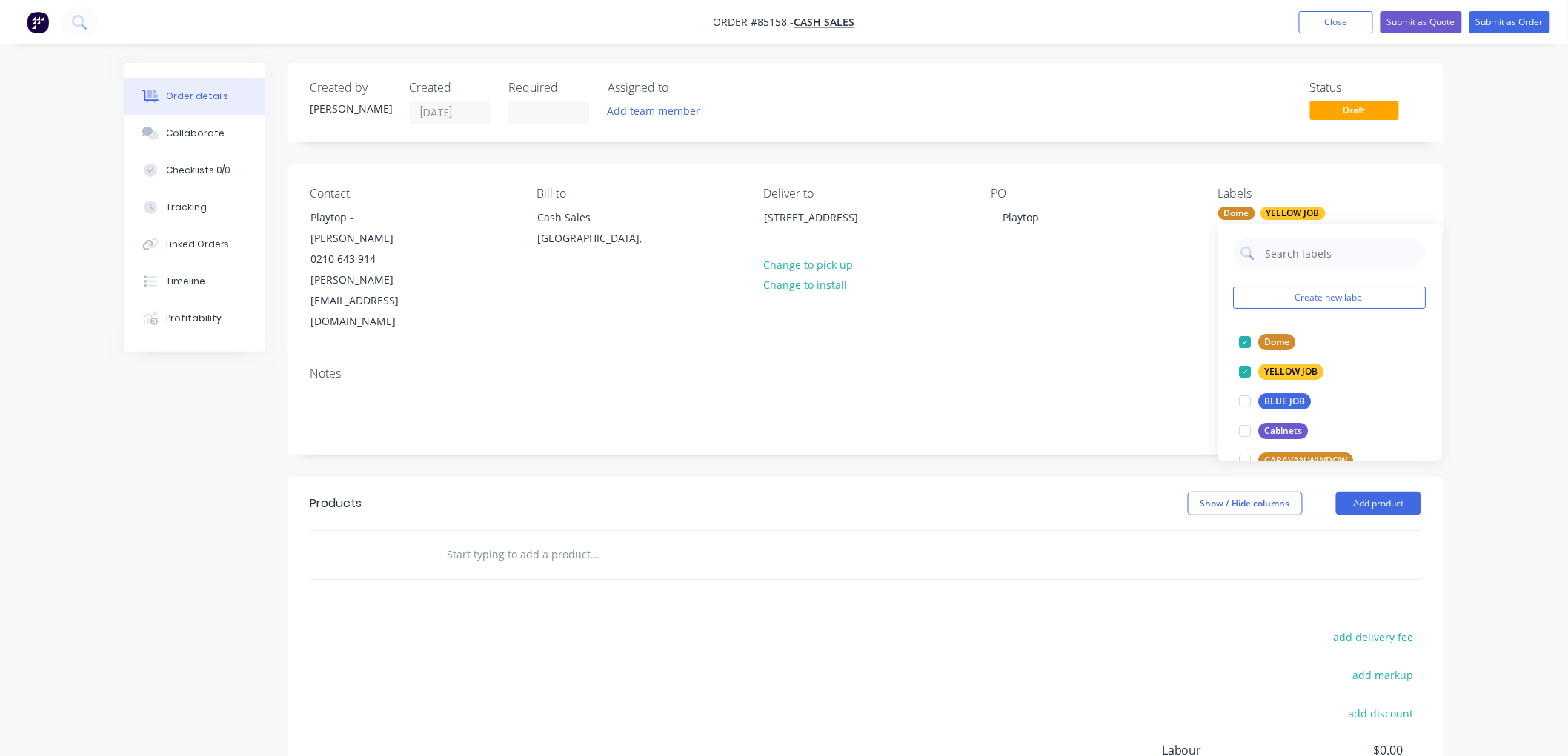
click at [493, 540] on input "text" at bounding box center [595, 555] width 296 height 30
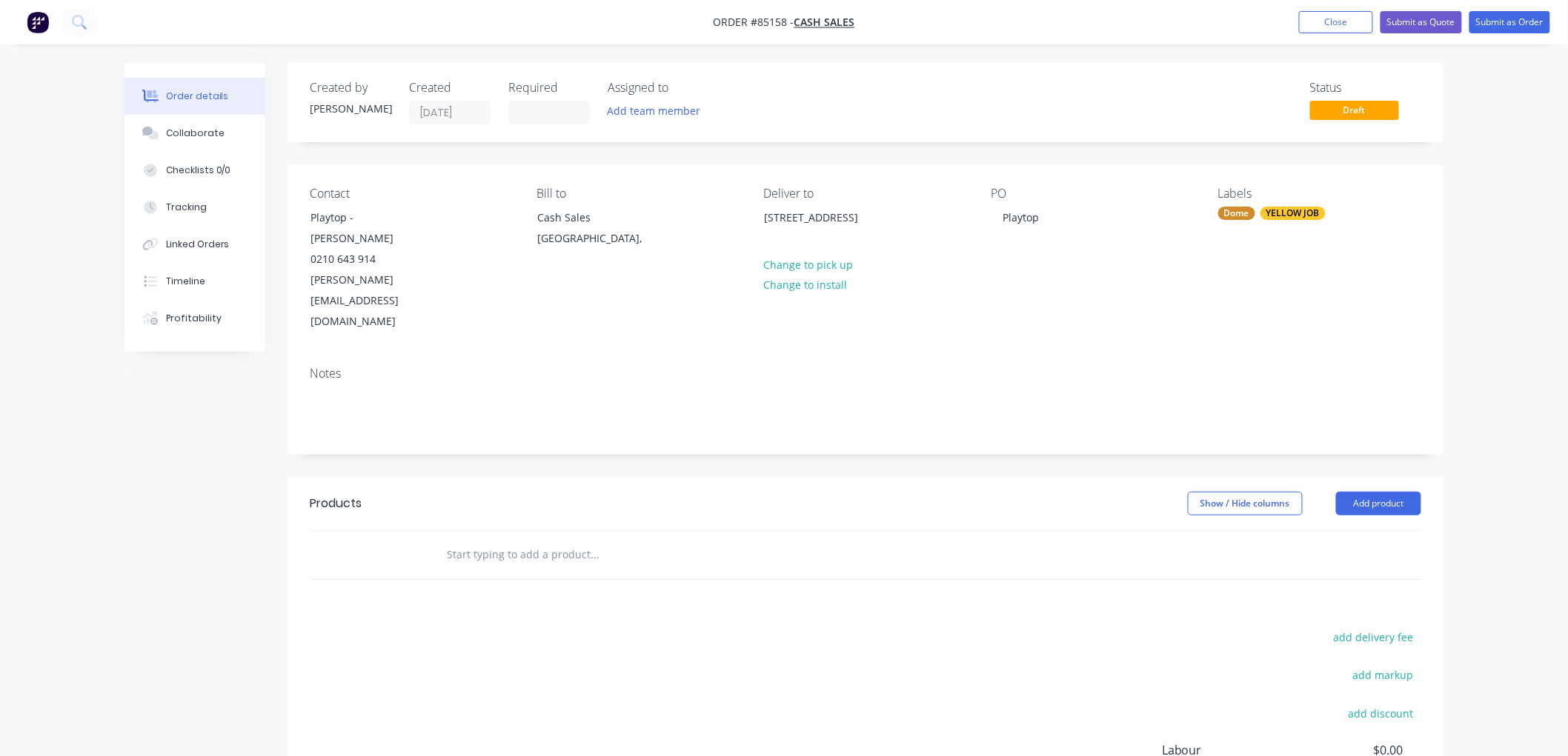
click at [484, 540] on input "text" at bounding box center [595, 555] width 296 height 30
type input "dome"
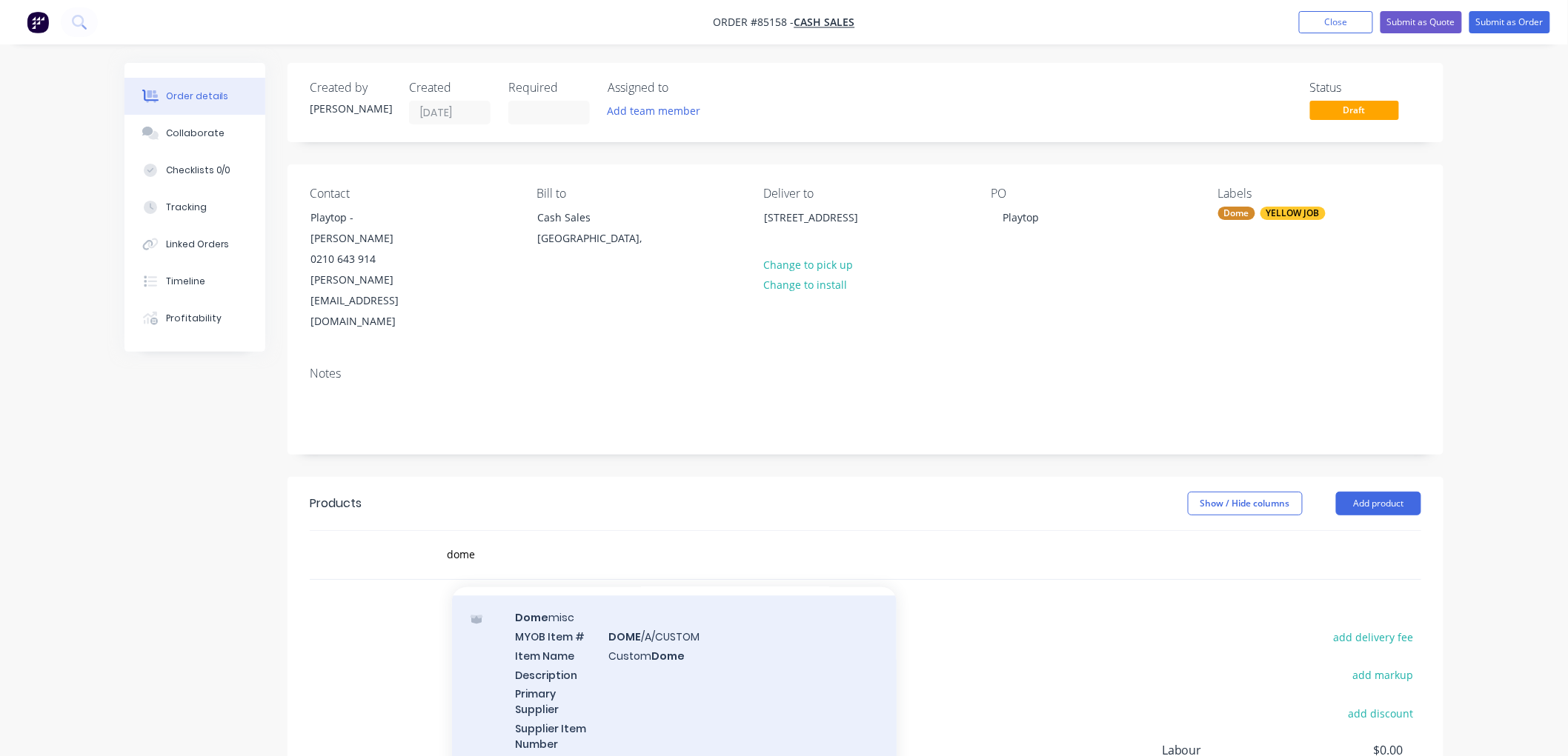
click at [648, 631] on div "Dome misc MYOB Item # DOME /A/CUSTOM Item Name Custom Dome Description Primary …" at bounding box center [674, 699] width 445 height 208
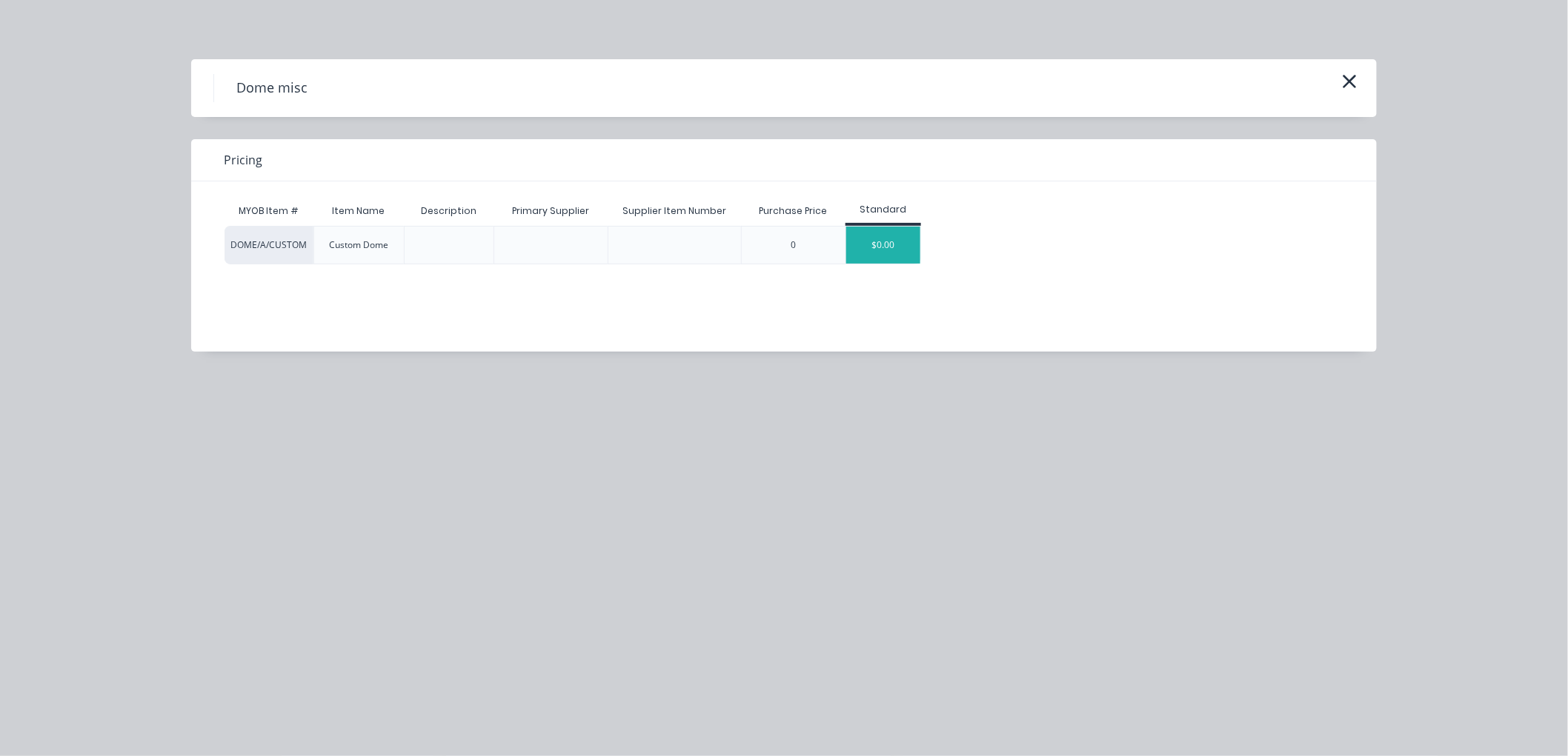
click at [883, 245] on div "$0.00" at bounding box center [883, 246] width 74 height 37
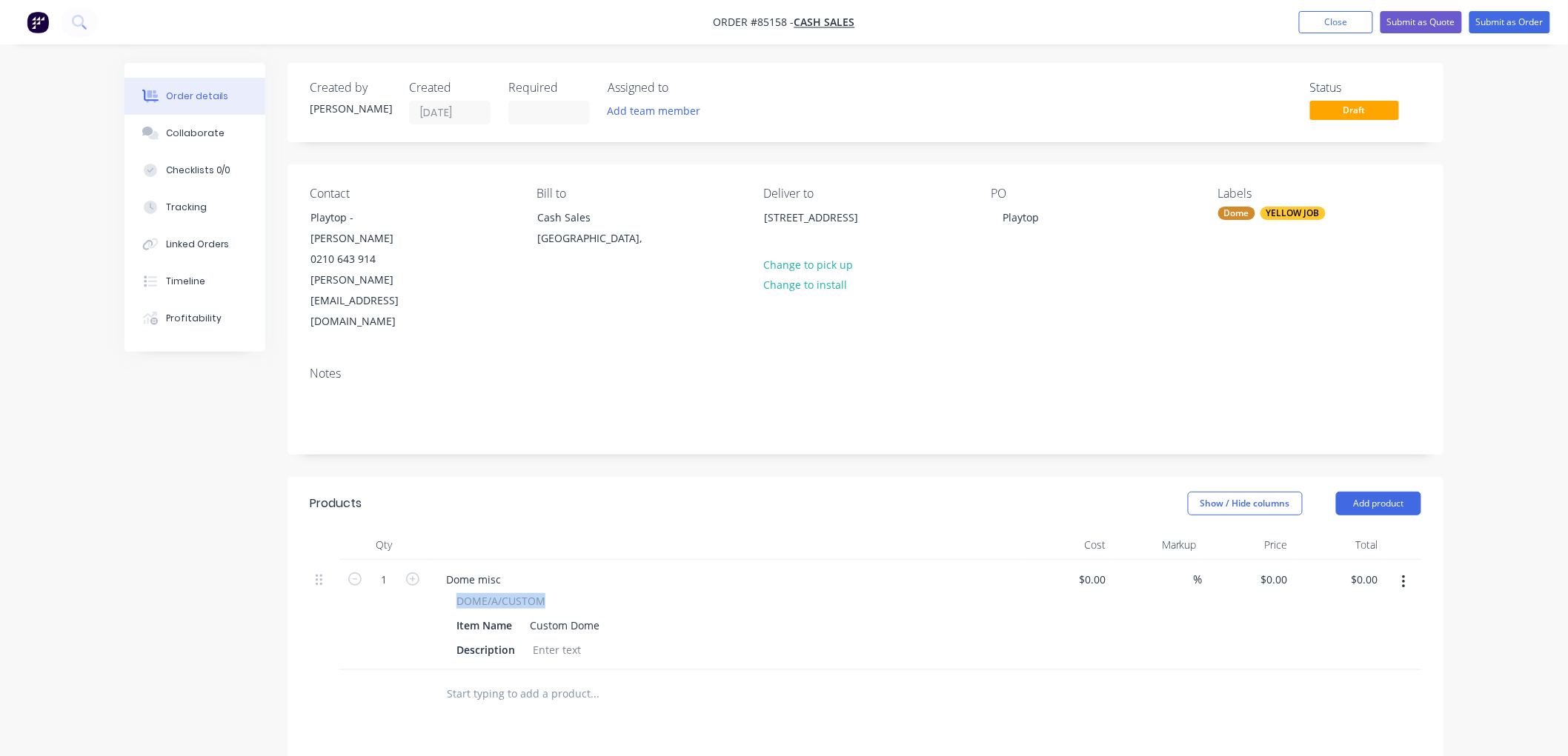
drag, startPoint x: 456, startPoint y: 538, endPoint x: 567, endPoint y: 536, distance: 111.0
click at [567, 593] on div "DOME/A/CUSTOM" at bounding box center [724, 601] width 536 height 15
copy span "DOME/A/CUSTOM"
click at [459, 569] on div "Dome misc" at bounding box center [474, 579] width 79 height 21
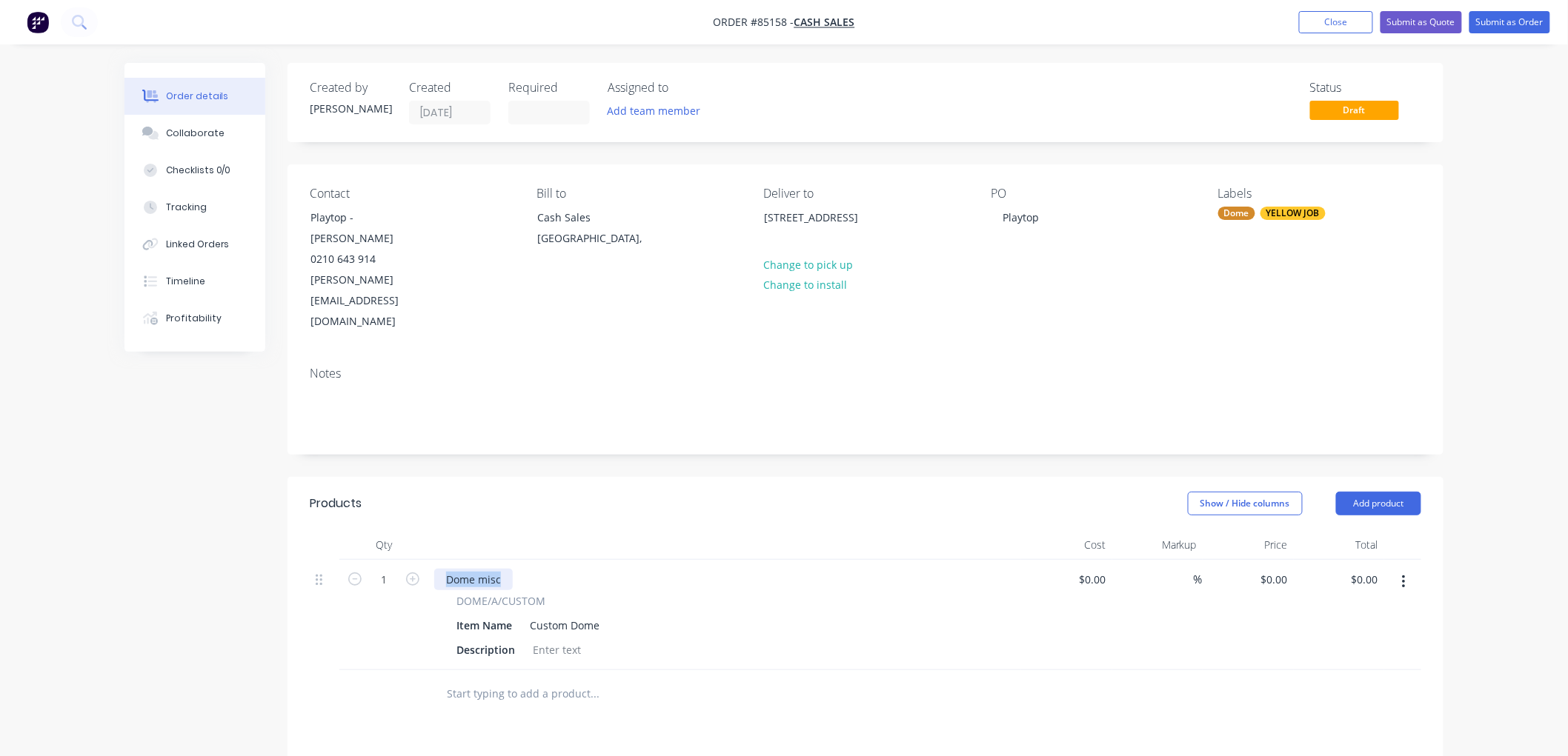
click at [459, 569] on div "Dome misc" at bounding box center [474, 579] width 79 height 21
paste div
click at [546, 615] on div "Custom Dome" at bounding box center [565, 625] width 81 height 21
drag, startPoint x: 603, startPoint y: 561, endPoint x: 529, endPoint y: 567, distance: 74.2
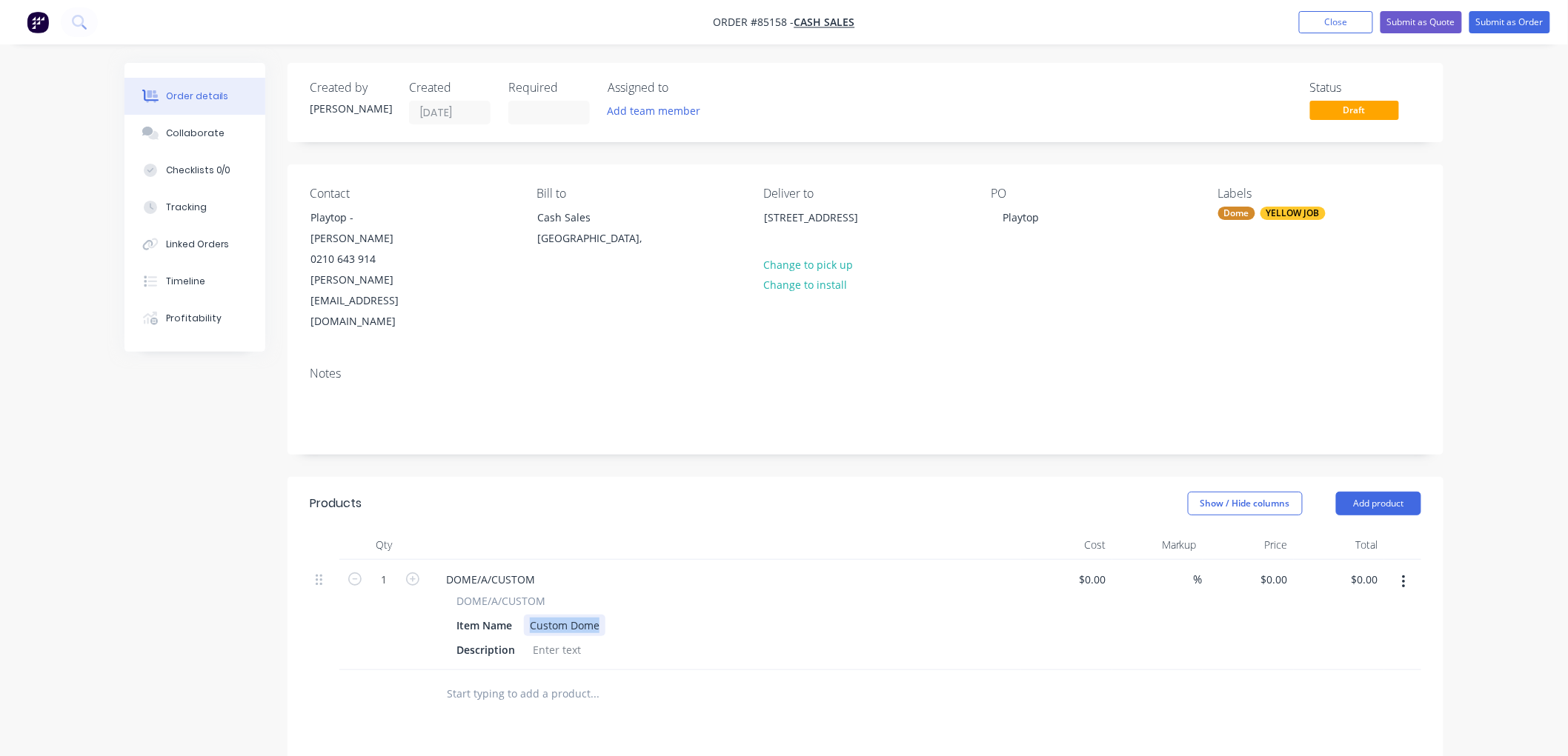
click at [529, 615] on div "Custom Dome" at bounding box center [565, 625] width 81 height 21
click at [613, 615] on div "Item Name 150dia dome in" at bounding box center [722, 625] width 542 height 21
click at [607, 615] on div "150dia dome in" at bounding box center [568, 625] width 89 height 21
click at [389, 569] on input "1" at bounding box center [383, 580] width 38 height 22
type input "2"
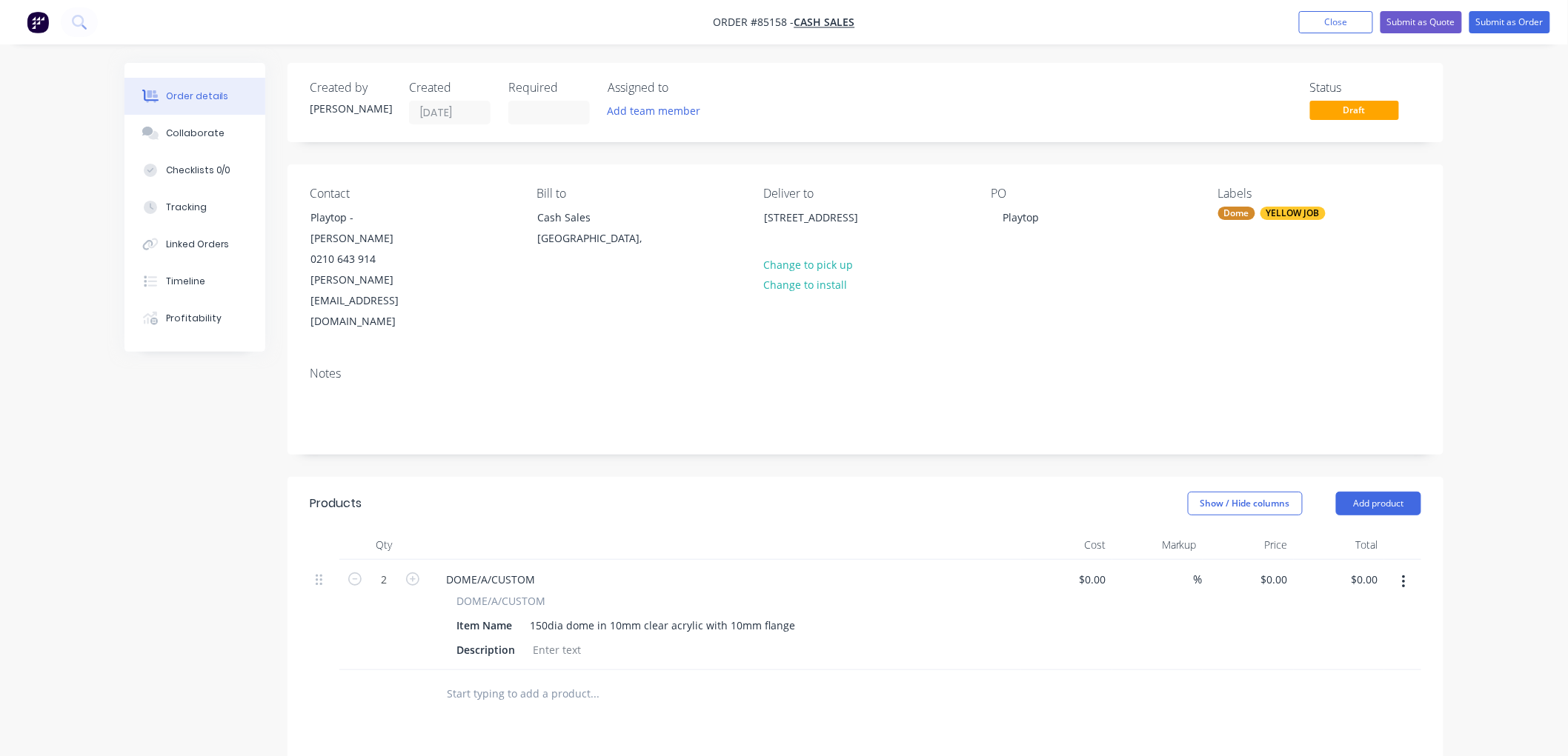
click at [1405, 576] on icon "button" at bounding box center [1403, 582] width 3 height 14
click at [1347, 640] on div "Duplicate" at bounding box center [1350, 650] width 114 height 21
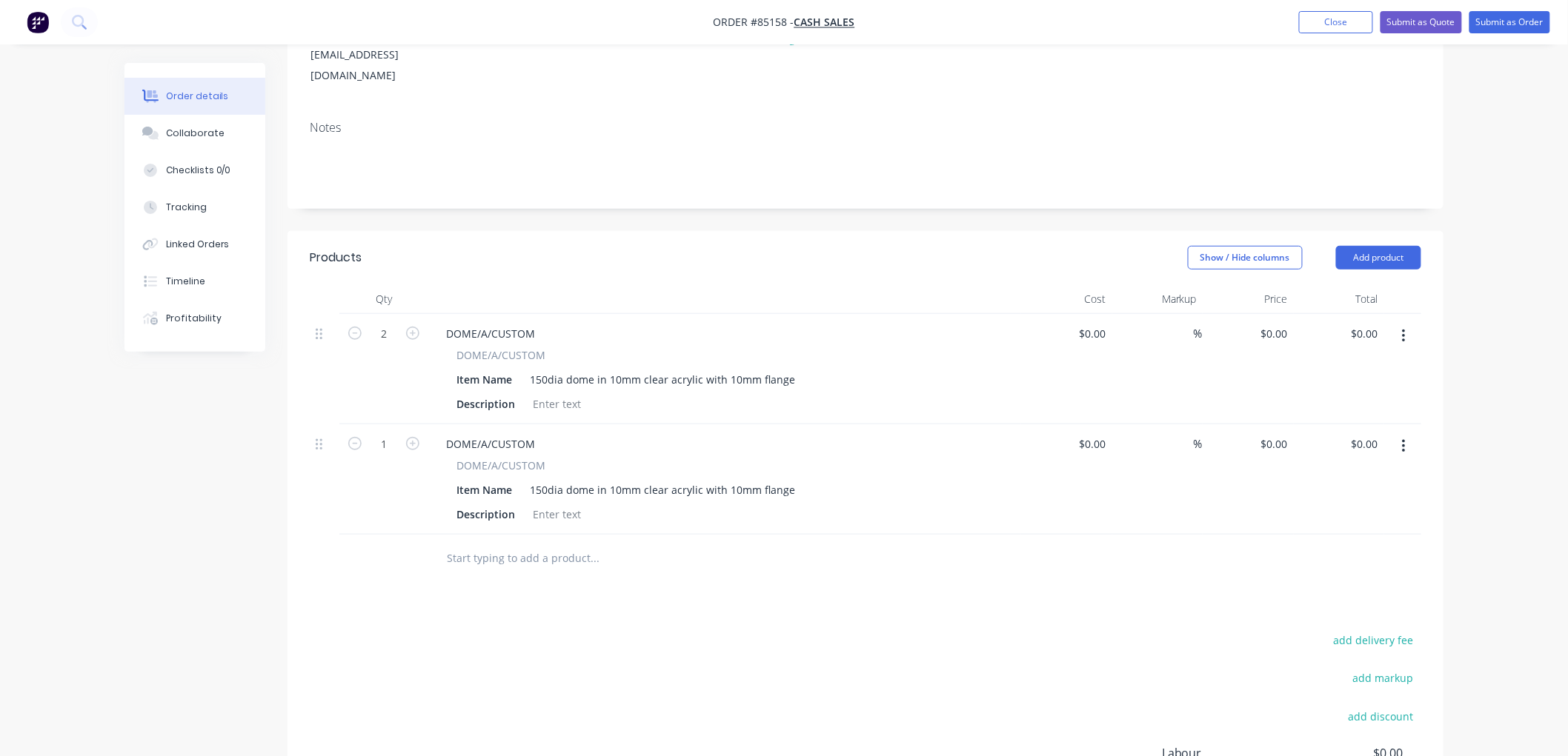
scroll to position [246, 0]
drag, startPoint x: 546, startPoint y: 427, endPoint x: 531, endPoint y: 426, distance: 15.0
click at [531, 478] on div "150dia dome in 10mm clear acrylic with 10mm flange" at bounding box center [662, 488] width 277 height 21
click at [389, 433] on input "1" at bounding box center [383, 444] width 38 height 22
type input "4"
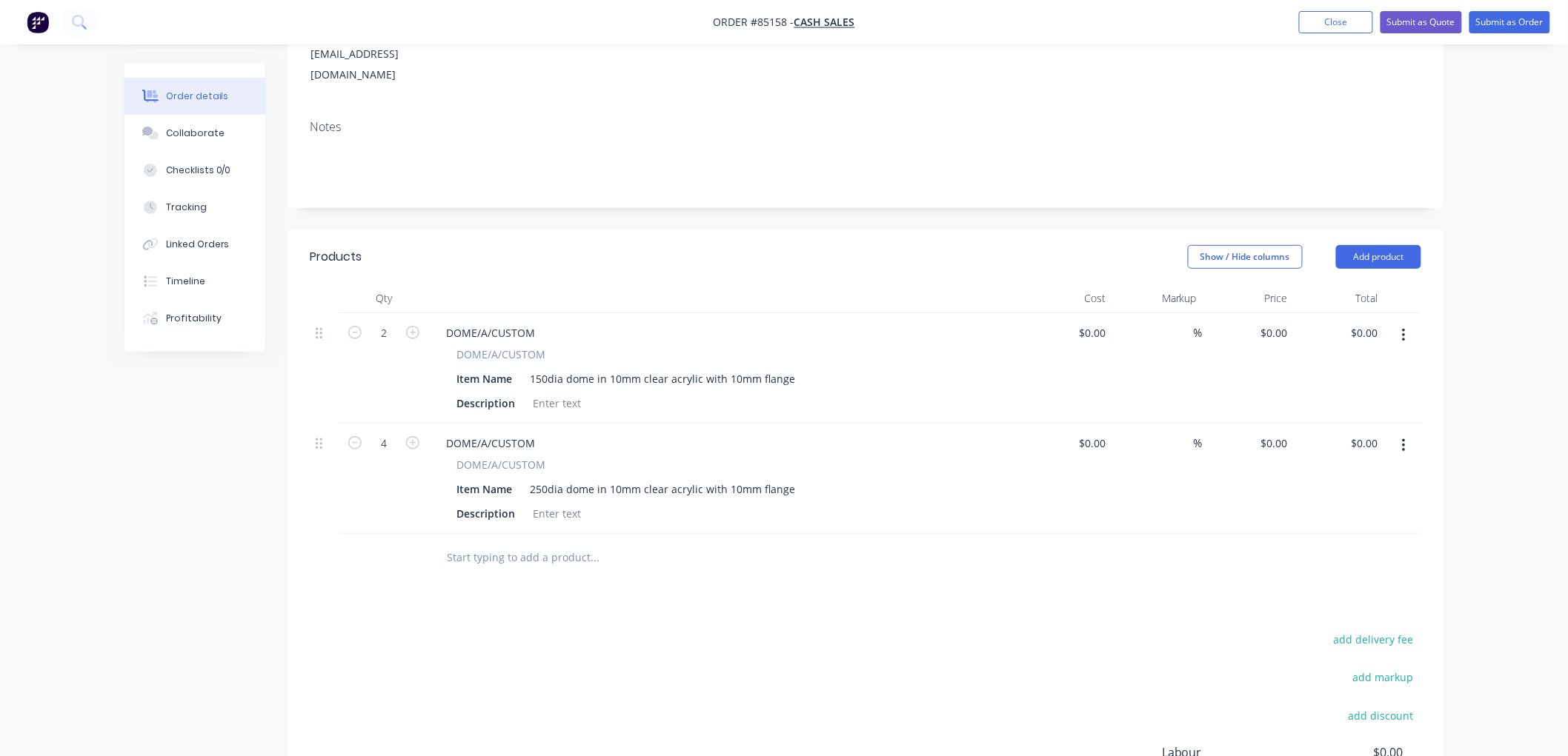
click at [1405, 439] on icon "button" at bounding box center [1403, 446] width 3 height 14
click at [1322, 504] on div "Duplicate" at bounding box center [1350, 514] width 114 height 21
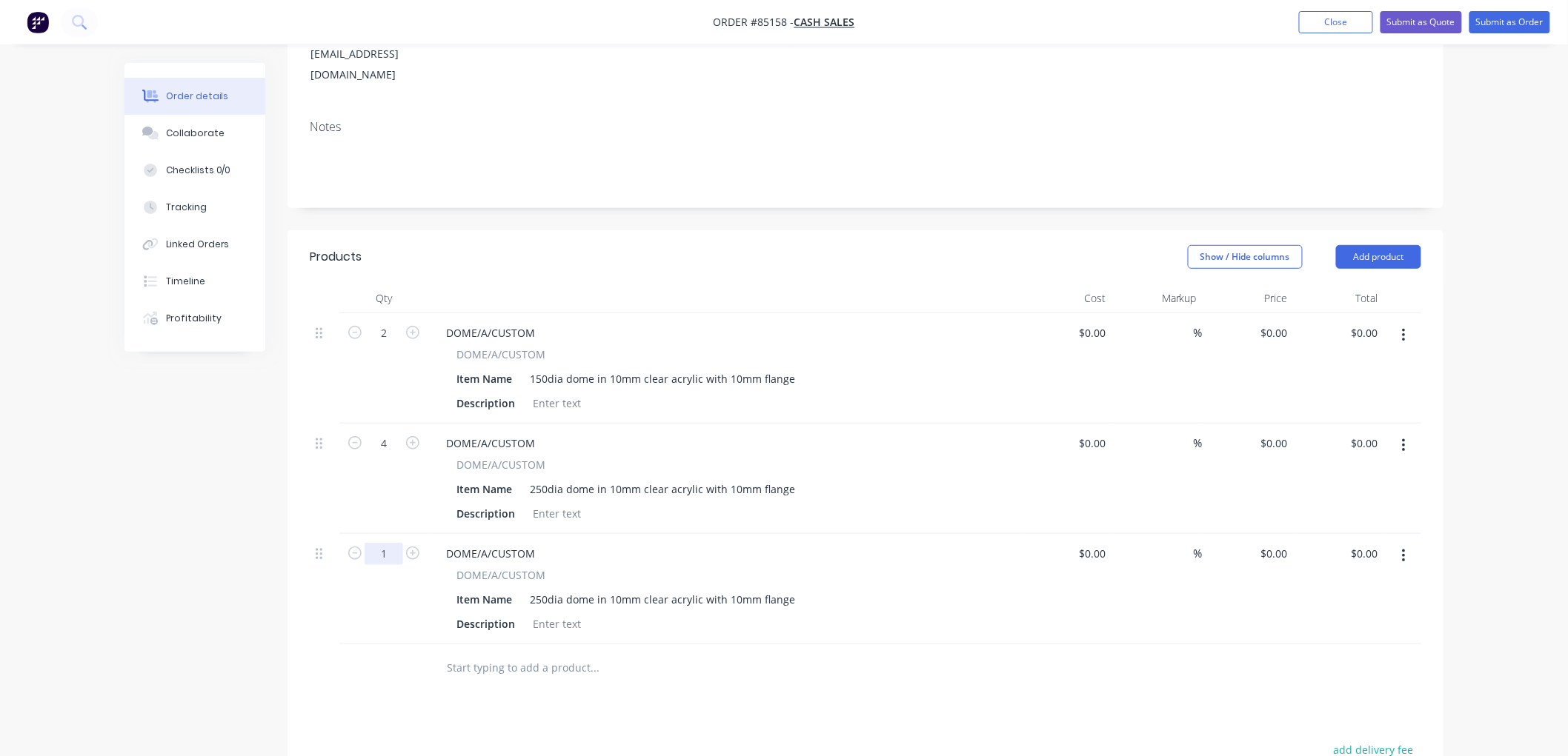
click at [388, 543] on input "1" at bounding box center [383, 554] width 38 height 22
type input "4"
drag, startPoint x: 538, startPoint y: 537, endPoint x: 530, endPoint y: 537, distance: 8.0
click at [530, 589] on div "250dia dome in 10mm clear acrylic with 10mm flange" at bounding box center [662, 599] width 277 height 21
click at [1405, 548] on icon "button" at bounding box center [1404, 555] width 3 height 16
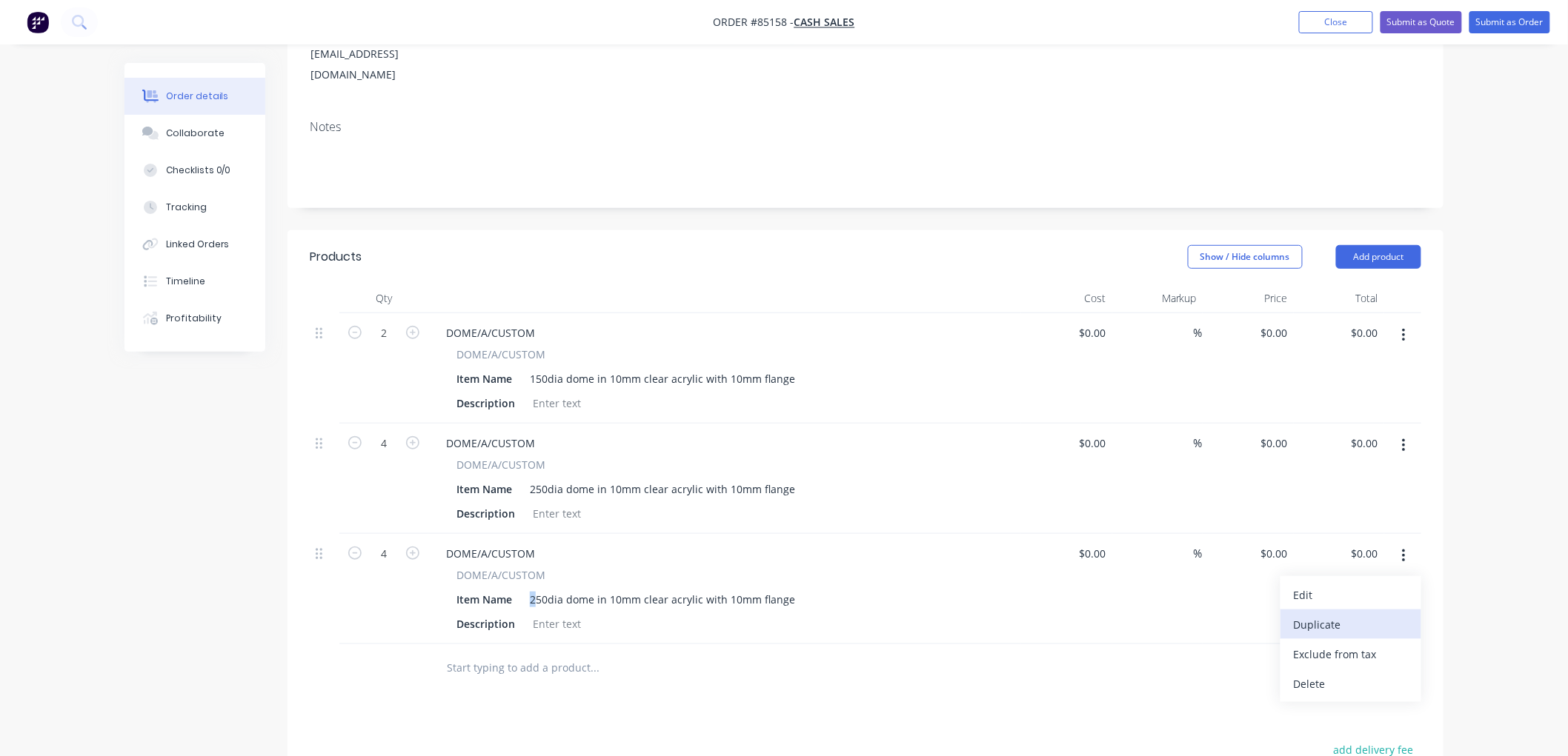
click at [1312, 614] on div "Duplicate" at bounding box center [1350, 624] width 114 height 21
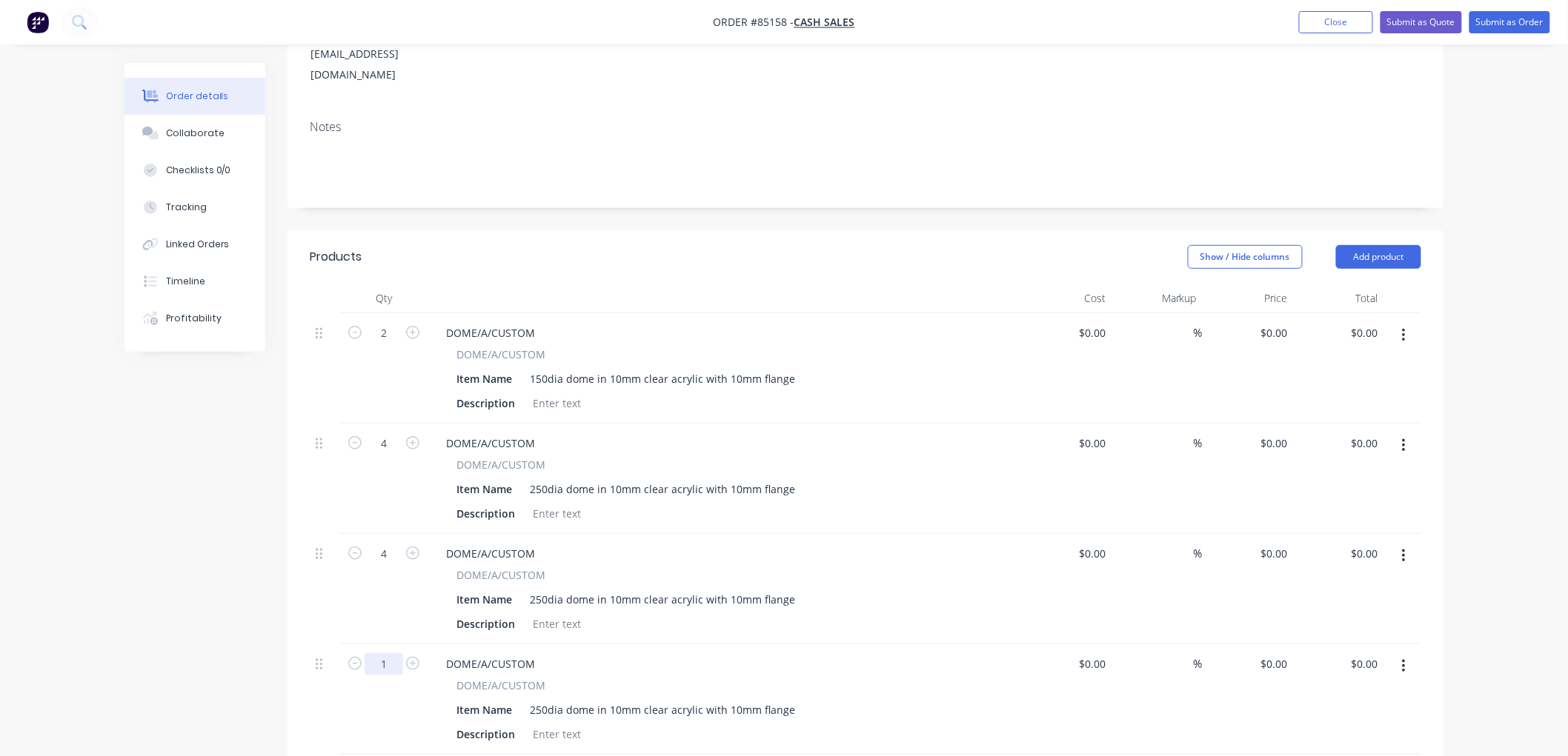
click at [391, 654] on input "1" at bounding box center [383, 665] width 38 height 22
type input "4"
click at [529, 589] on div "250dia dome in 10mm clear acrylic with 10mm flange" at bounding box center [662, 599] width 277 height 21
click at [572, 589] on div "250dia dome in 10mm clear acrylic with 10mm flange" at bounding box center [662, 599] width 277 height 21
click at [535, 589] on div "250dia dome in 10mm clear acrylic with 10mm flange" at bounding box center [662, 599] width 277 height 21
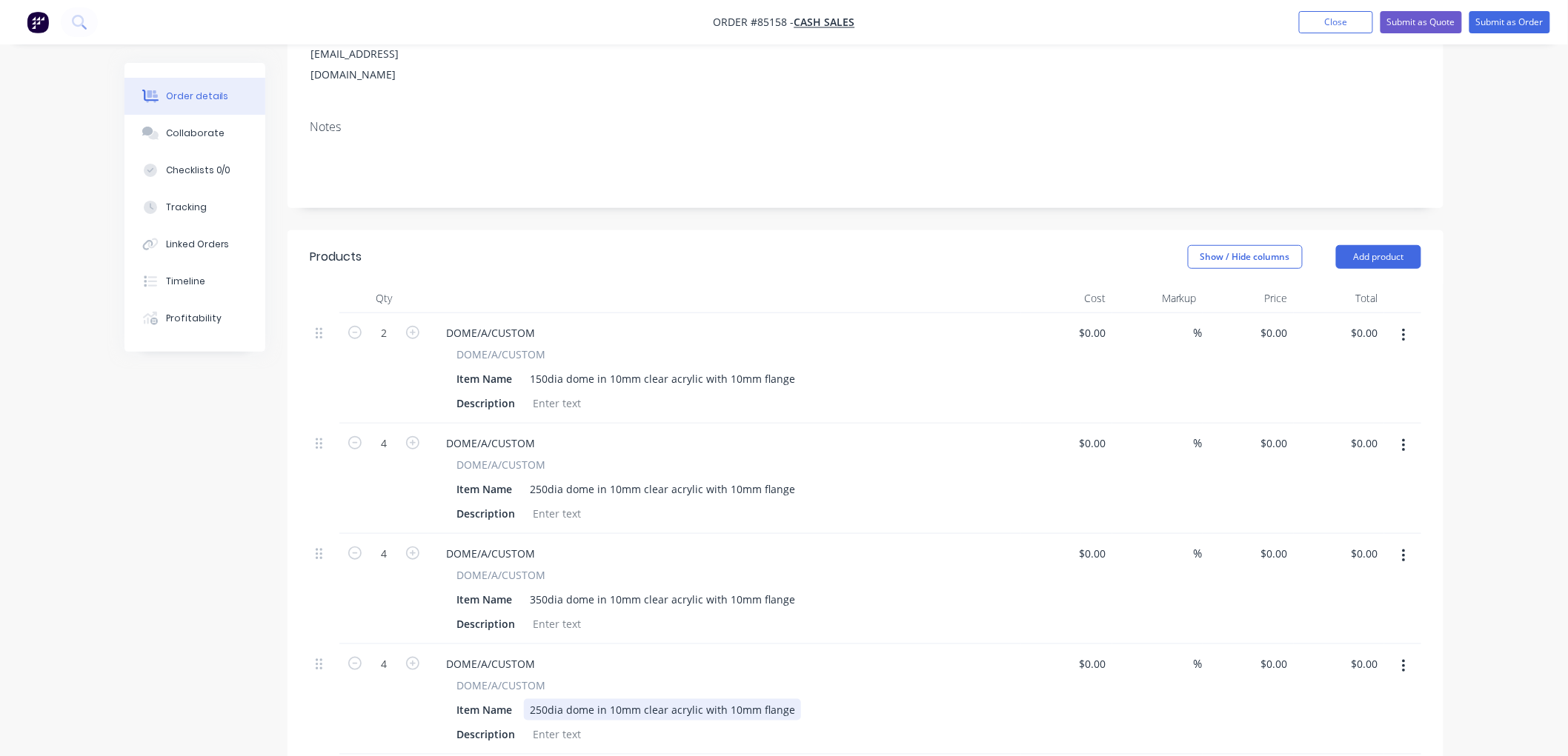
click at [541, 699] on div "250dia dome in 10mm clear acrylic with 10mm flange" at bounding box center [662, 709] width 277 height 21
click at [1401, 654] on button "button" at bounding box center [1404, 666] width 35 height 26
click at [1337, 725] on div "Duplicate" at bounding box center [1350, 735] width 114 height 21
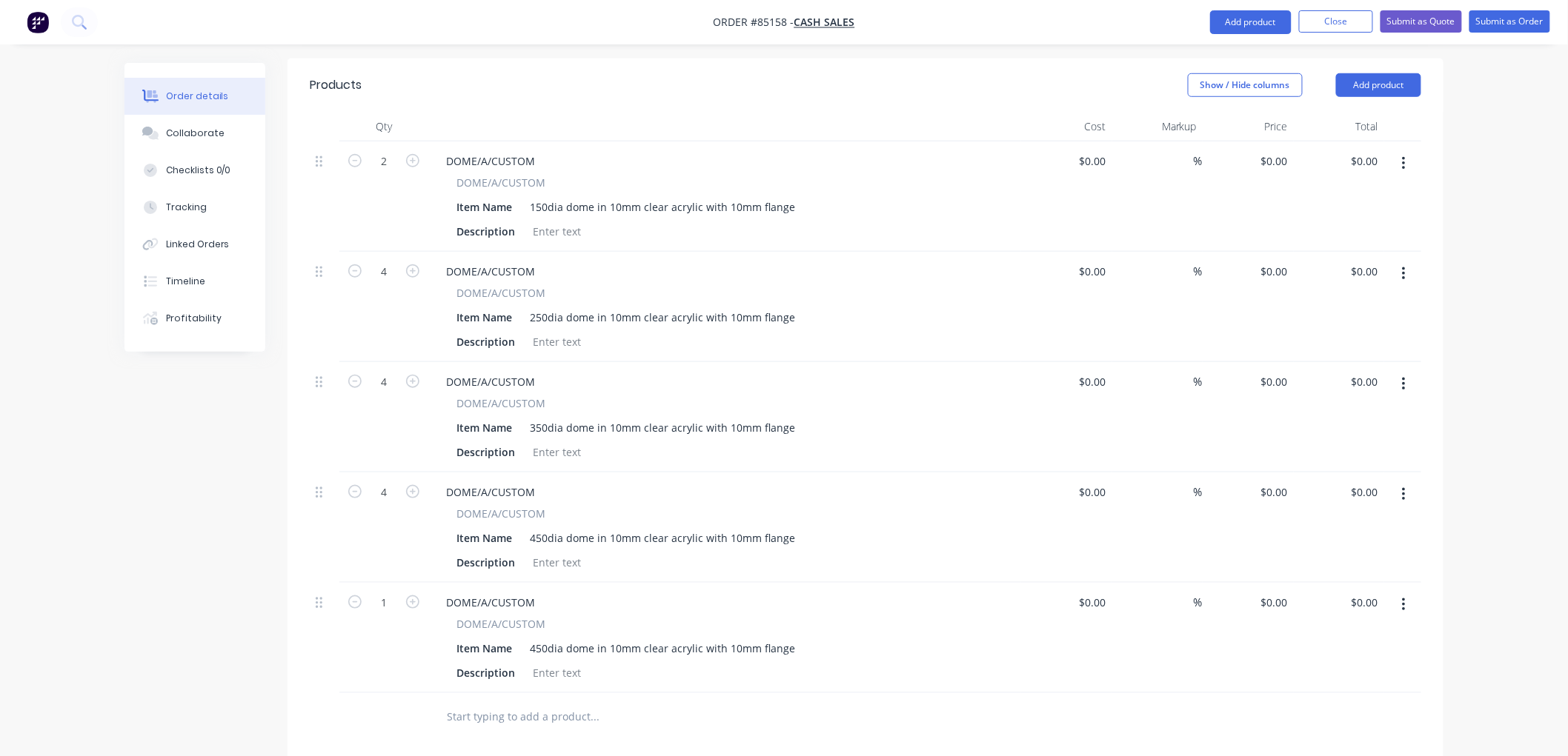
scroll to position [494, 0]
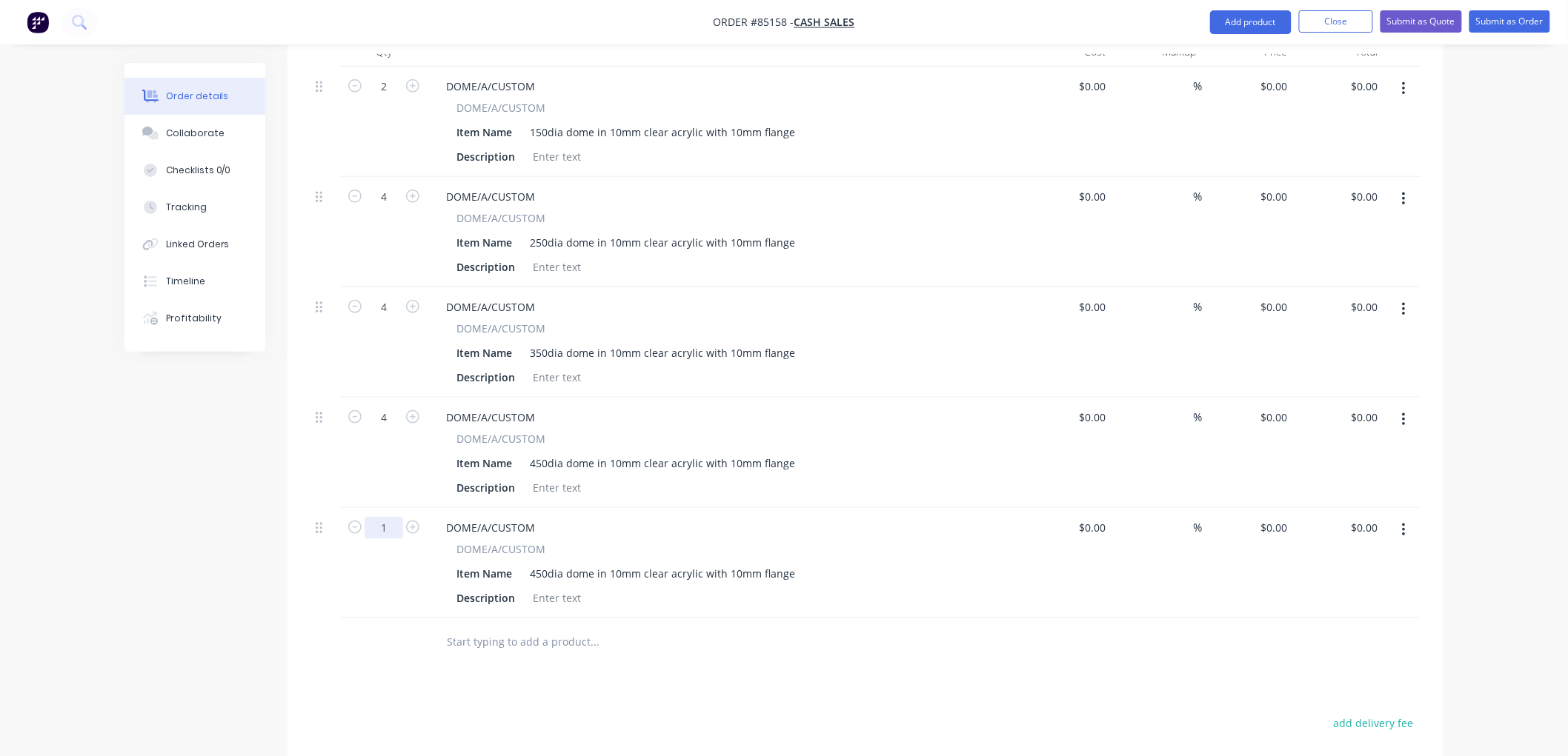
click at [381, 517] on input "1" at bounding box center [383, 528] width 38 height 22
type input "2"
click at [538, 563] on div "450dia dome in 10mm clear acrylic with 10mm flange" at bounding box center [662, 573] width 277 height 21
click at [542, 563] on div "450dia dome in 10mm clear acrylic with 10mm flange" at bounding box center [662, 573] width 277 height 21
click at [648, 624] on div "Products Show / Hide columns Add product Qty Cost Markup Price Total 2 DOME/A/C…" at bounding box center [865, 503] width 1156 height 1039
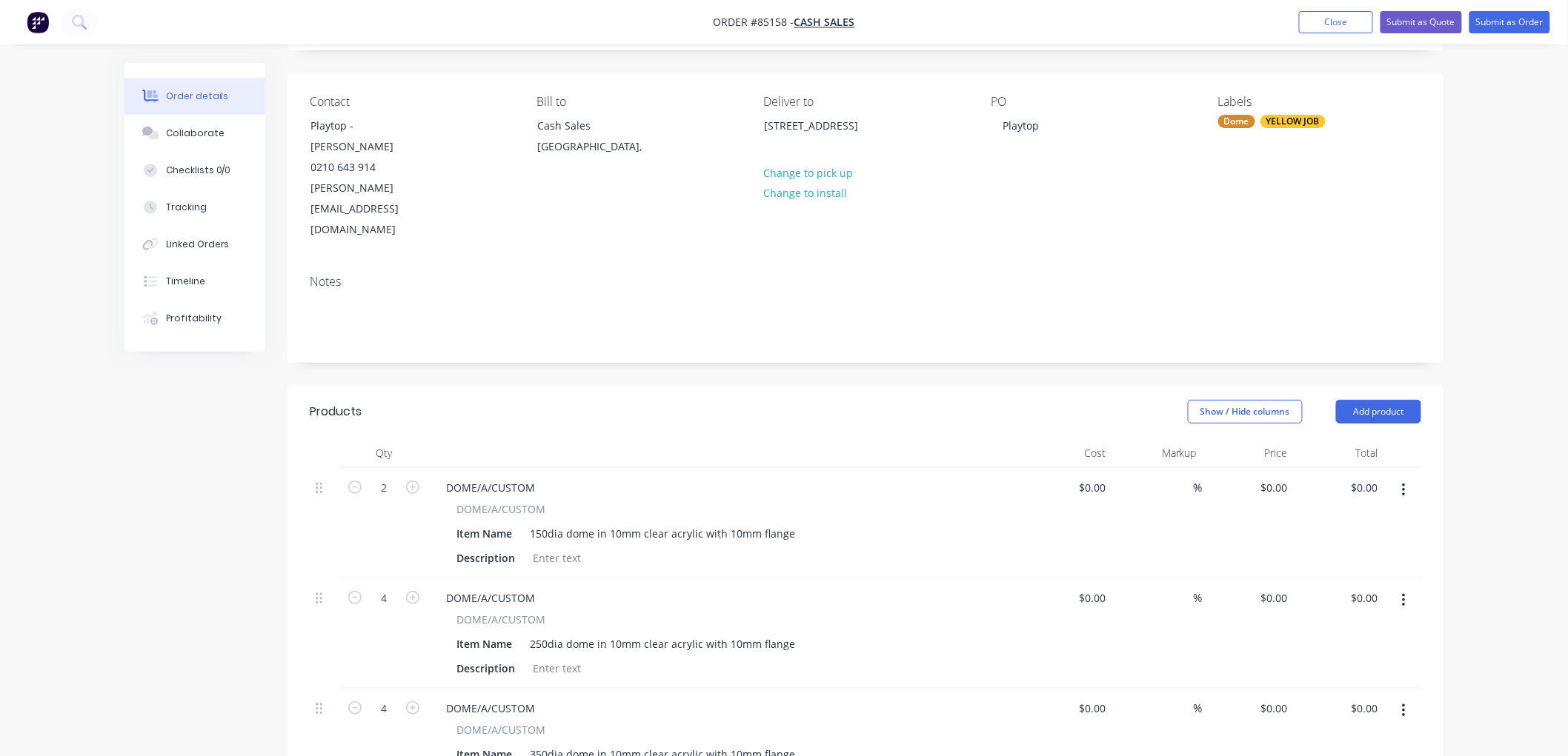
scroll to position [0, 0]
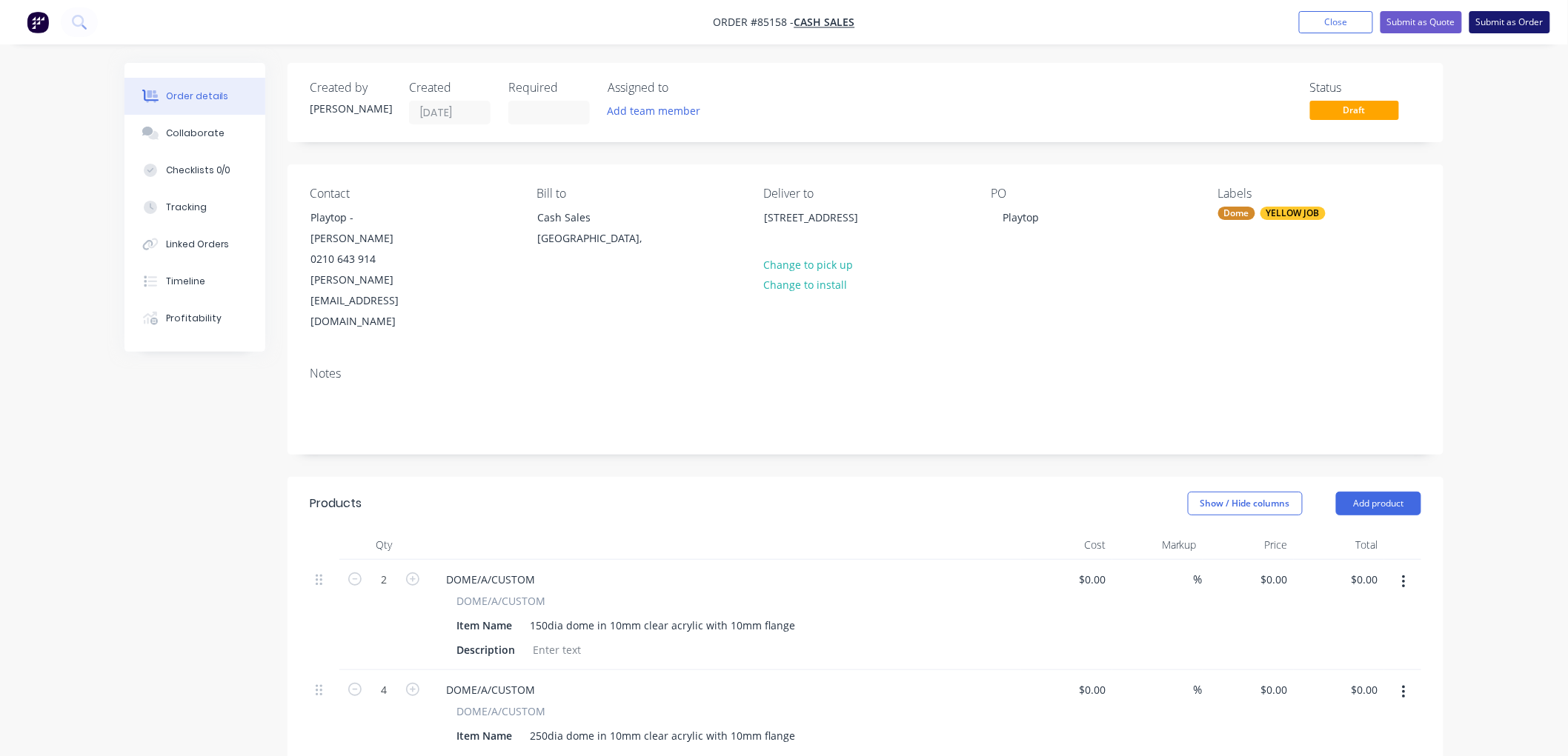
click at [1507, 27] on button "Submit as Order" at bounding box center [1510, 22] width 80 height 22
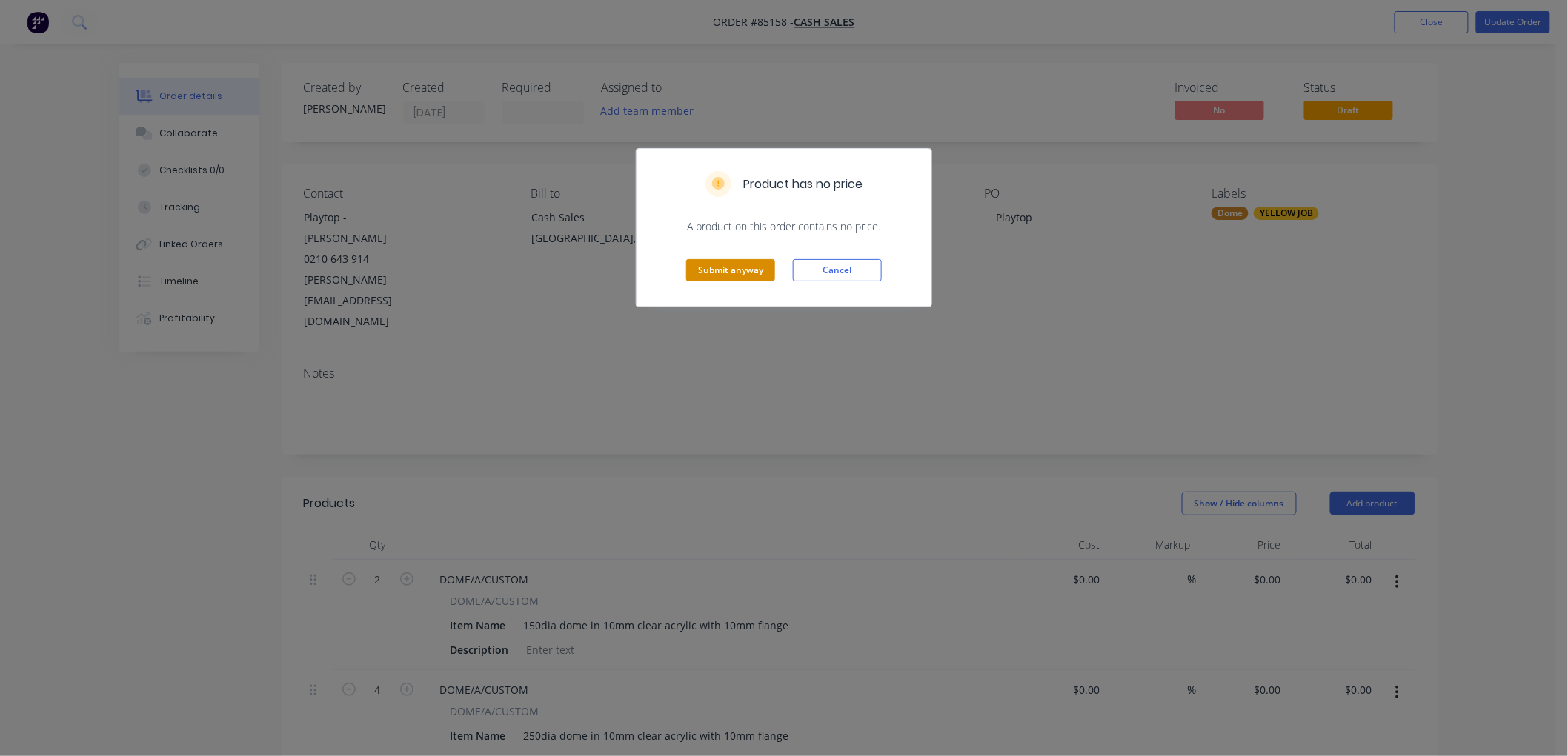
click at [727, 267] on button "Submit anyway" at bounding box center [730, 270] width 89 height 22
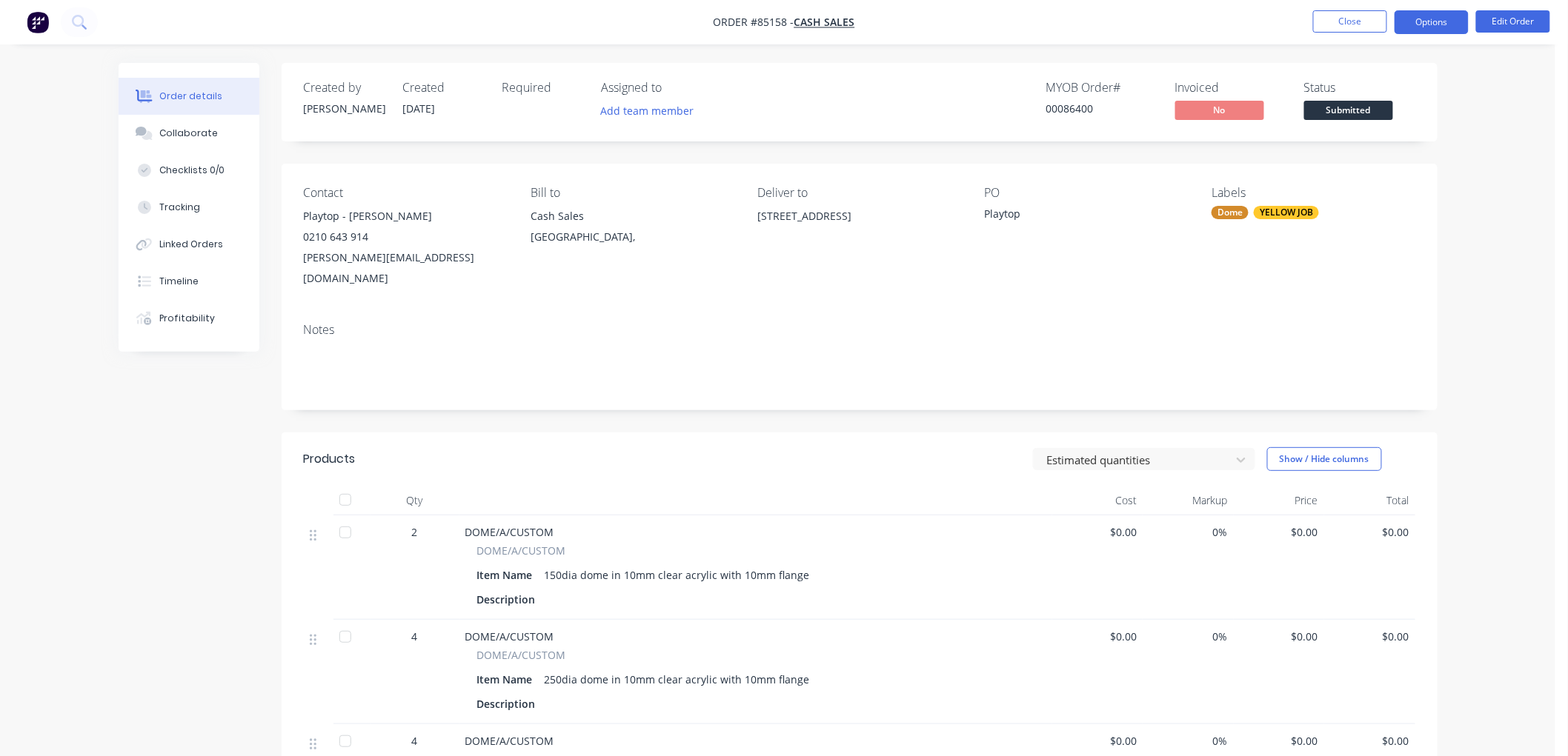
click at [1419, 25] on button "Options" at bounding box center [1431, 22] width 74 height 24
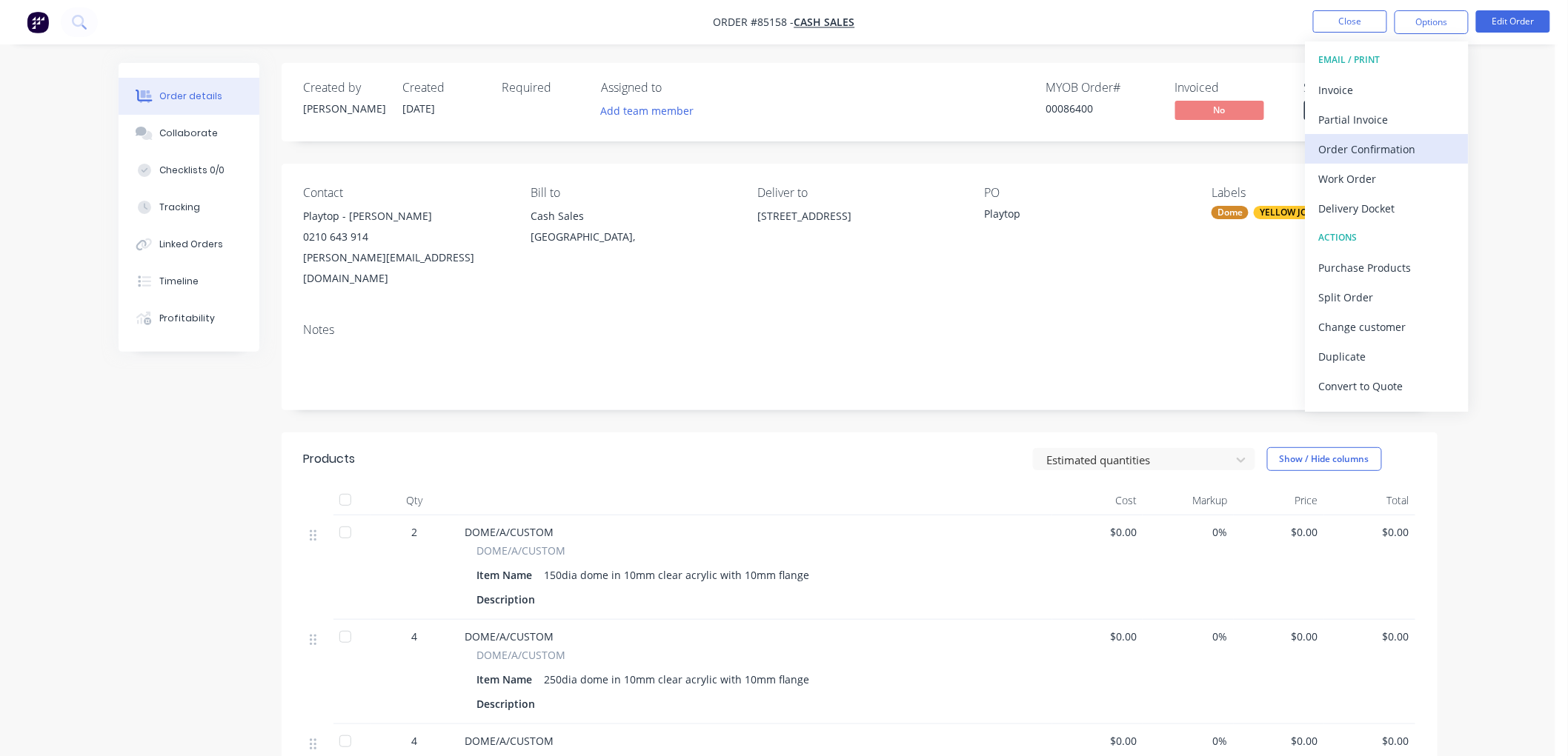
click at [1379, 153] on div "Order Confirmation" at bounding box center [1387, 149] width 136 height 21
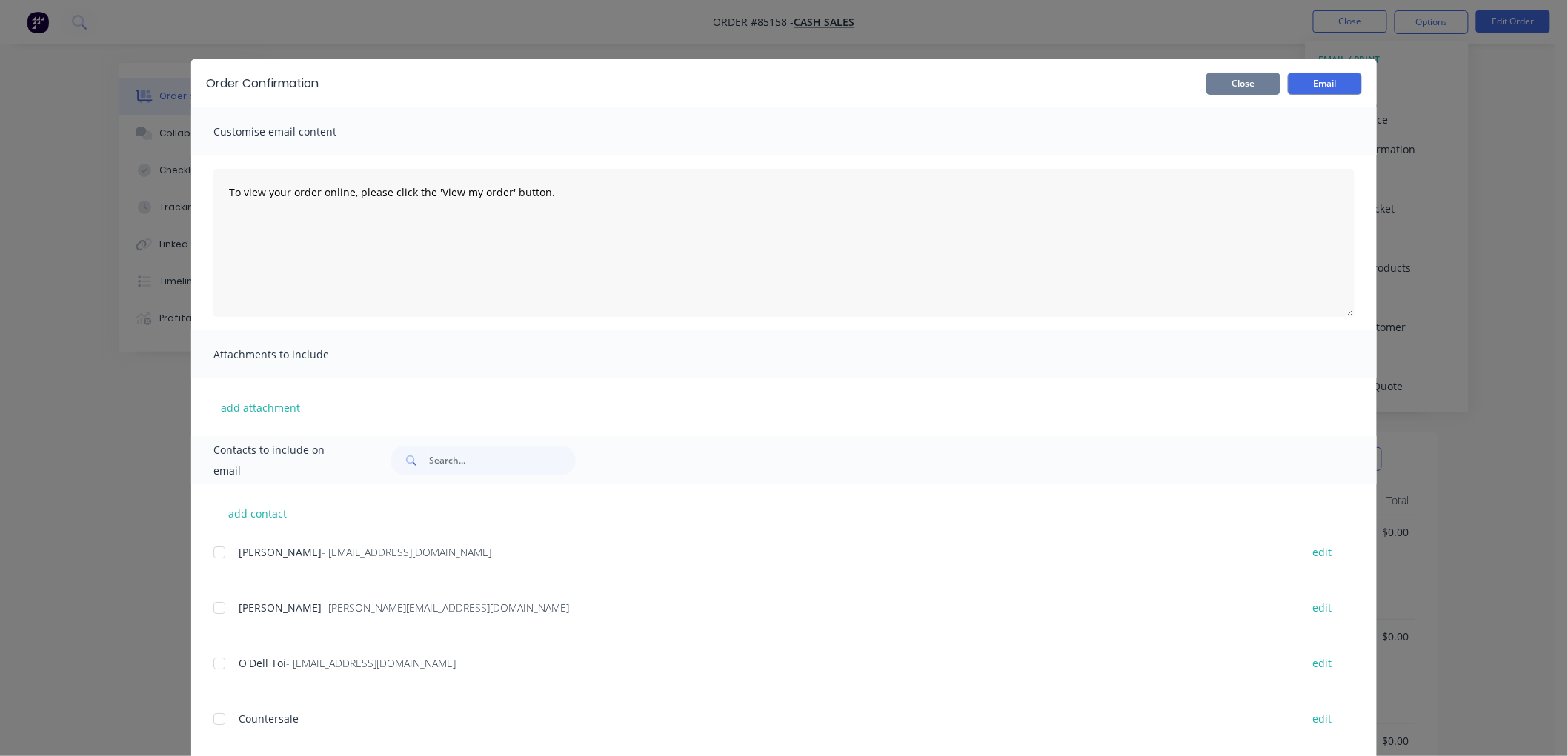
click at [1235, 86] on button "Close" at bounding box center [1243, 84] width 74 height 22
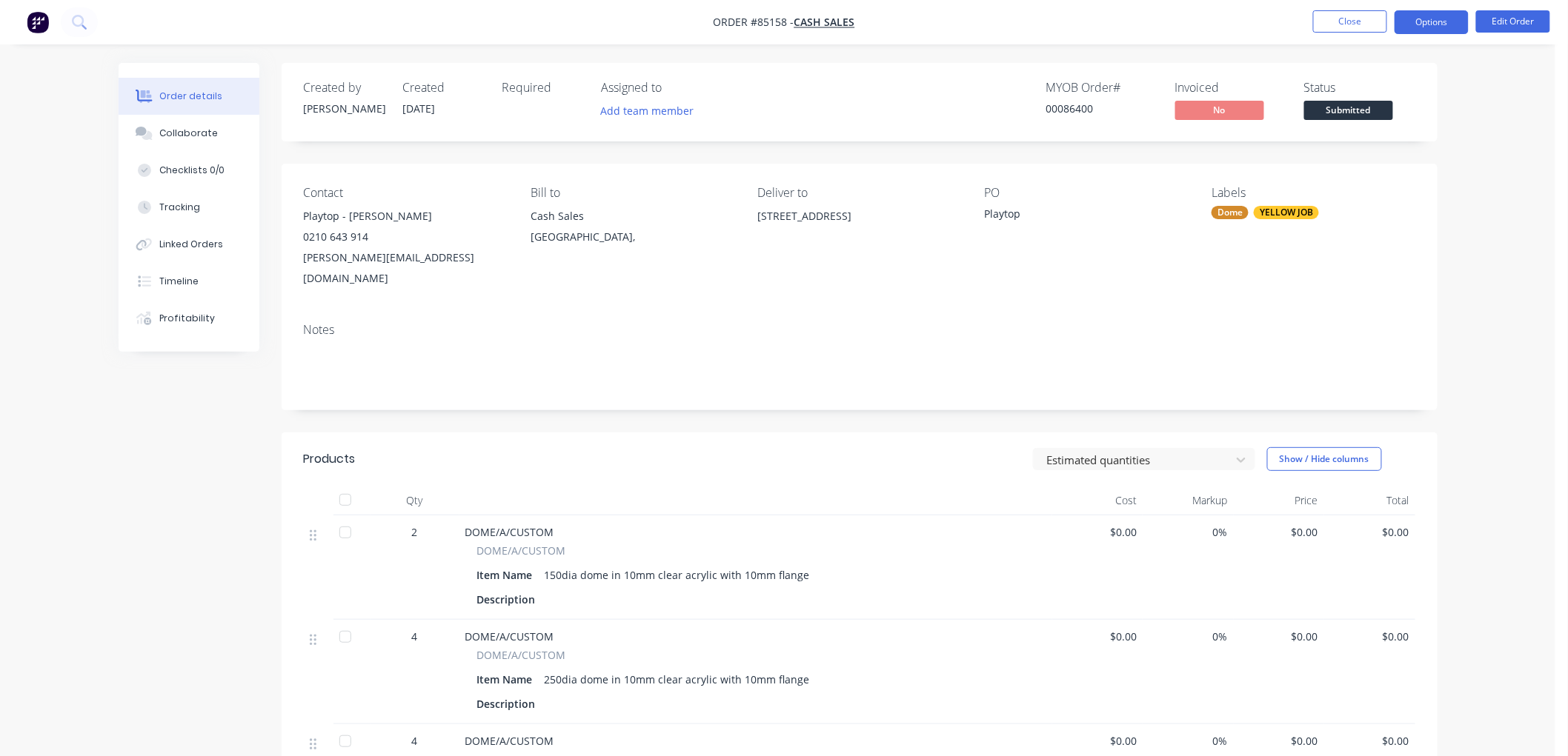
click at [1418, 20] on button "Options" at bounding box center [1431, 22] width 74 height 24
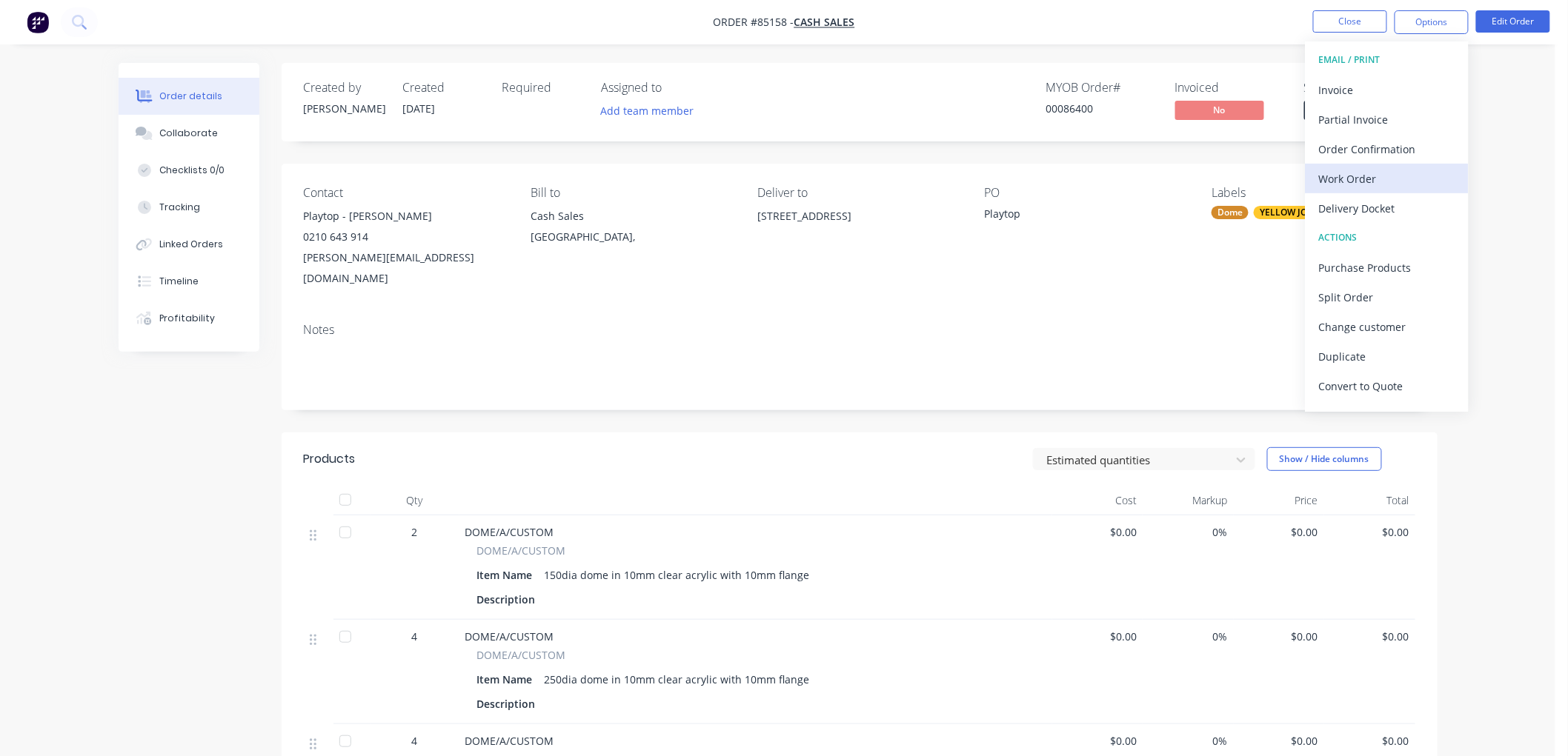
click at [1371, 175] on div "Work Order" at bounding box center [1387, 179] width 136 height 21
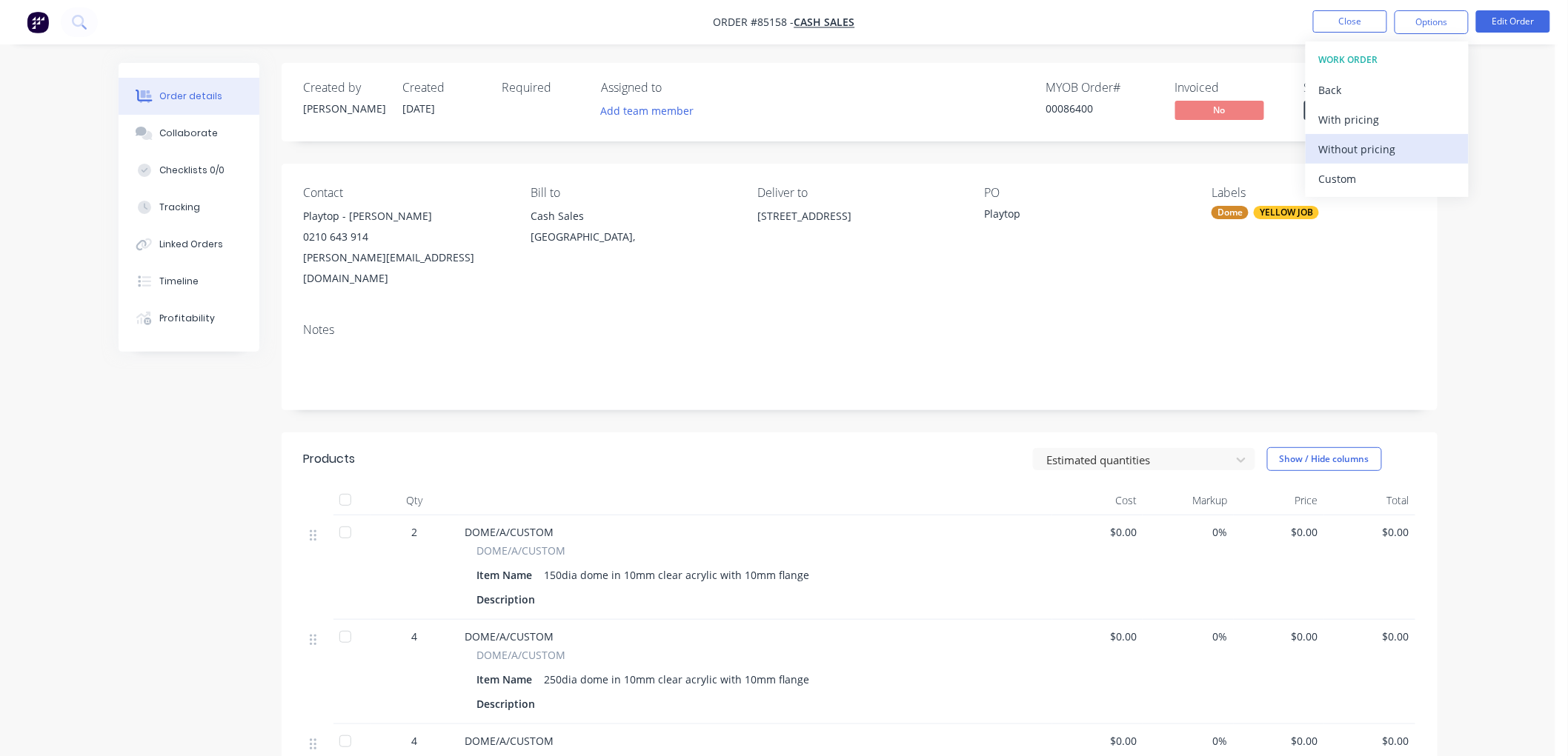
click at [1373, 141] on div "Without pricing" at bounding box center [1387, 149] width 136 height 21
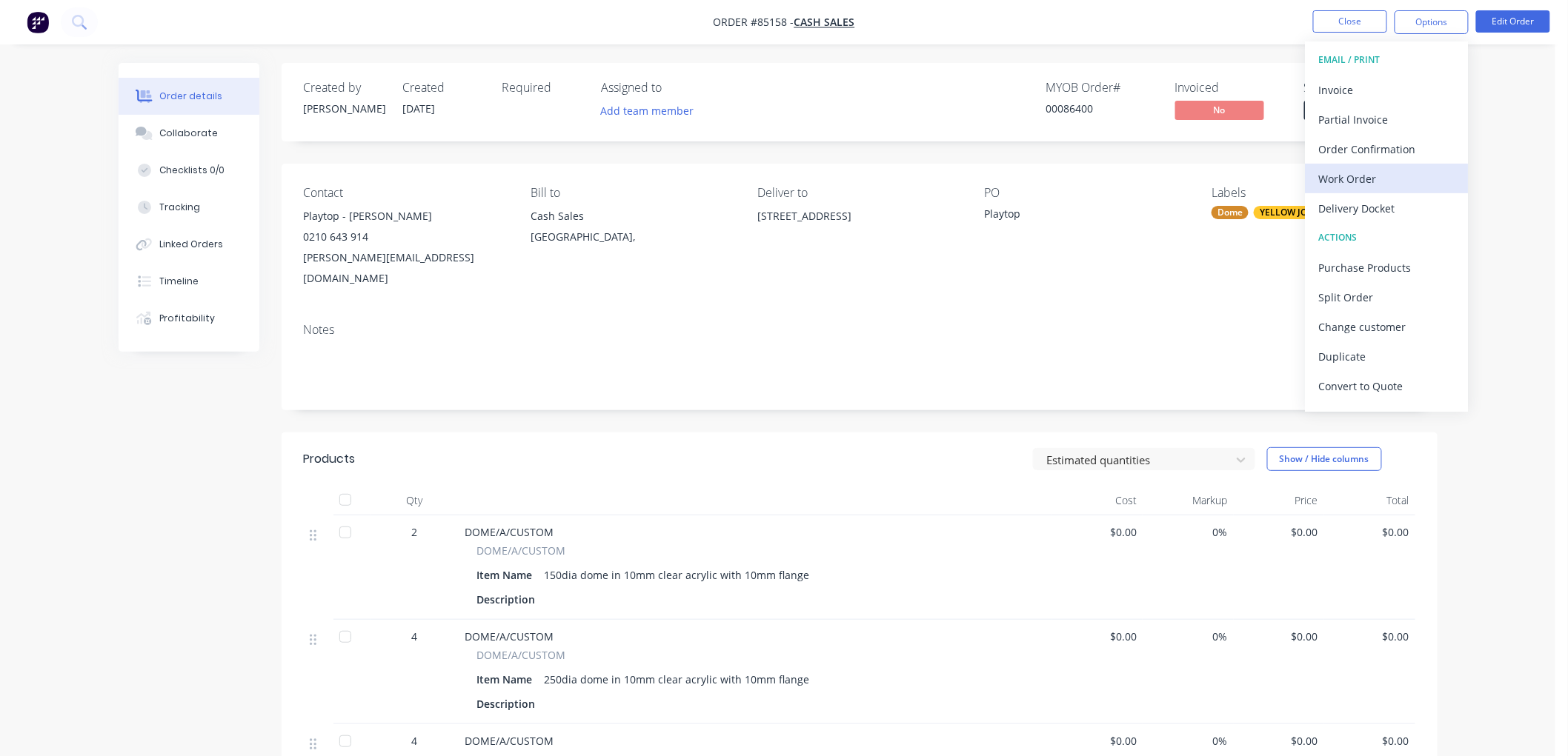
click at [1374, 170] on div "Work Order" at bounding box center [1387, 179] width 136 height 21
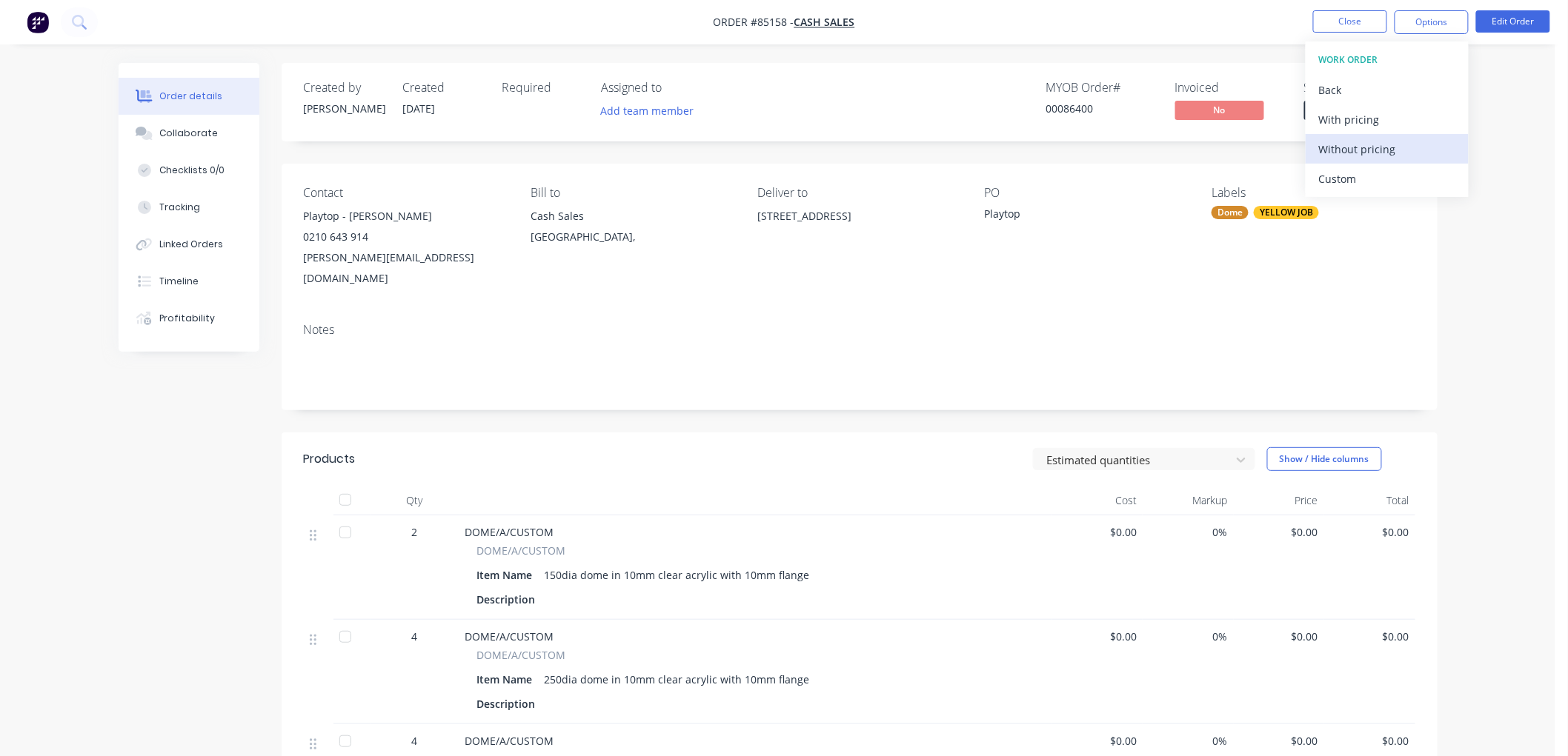
click at [1379, 141] on div "Without pricing" at bounding box center [1387, 149] width 136 height 21
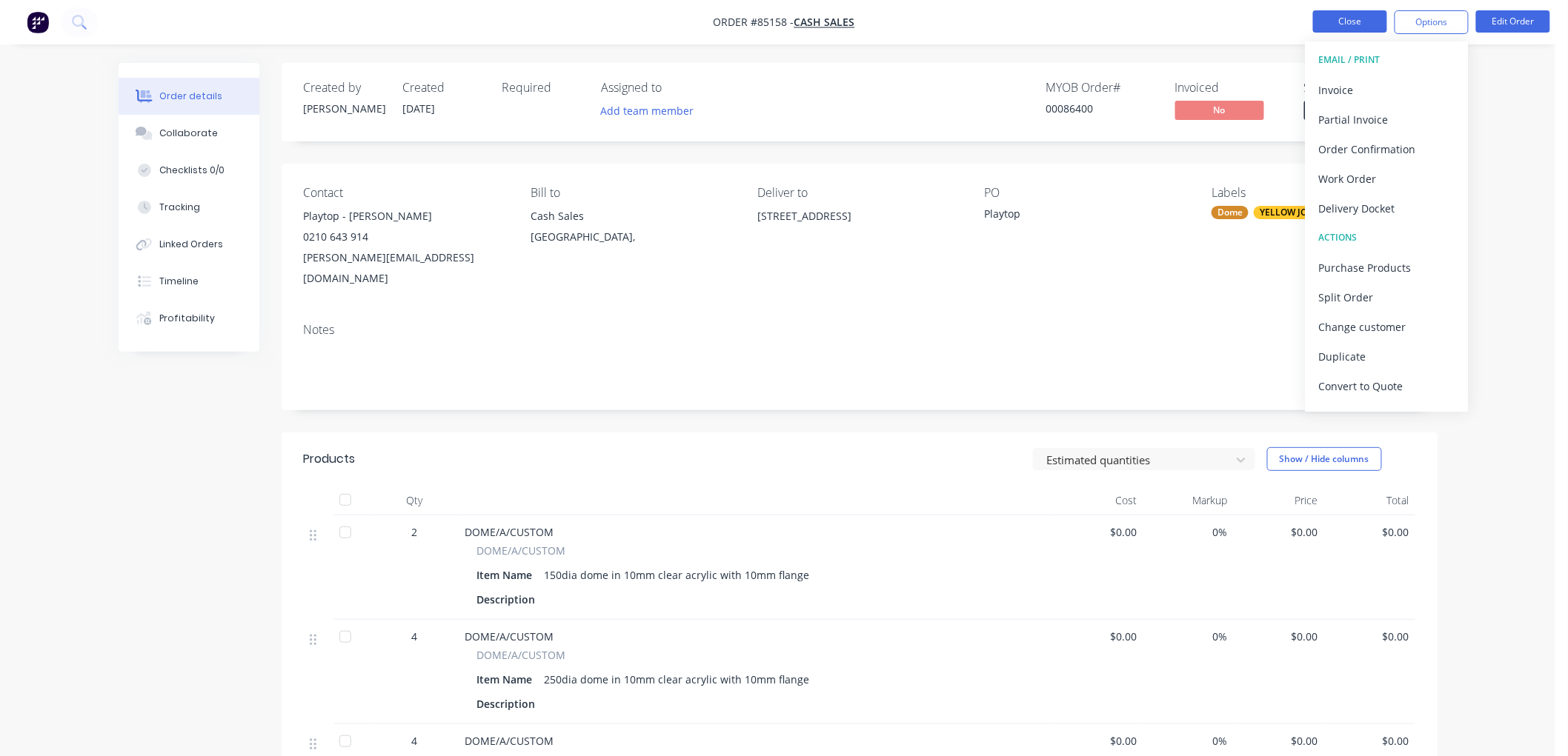
click at [1364, 19] on button "Close" at bounding box center [1349, 21] width 74 height 22
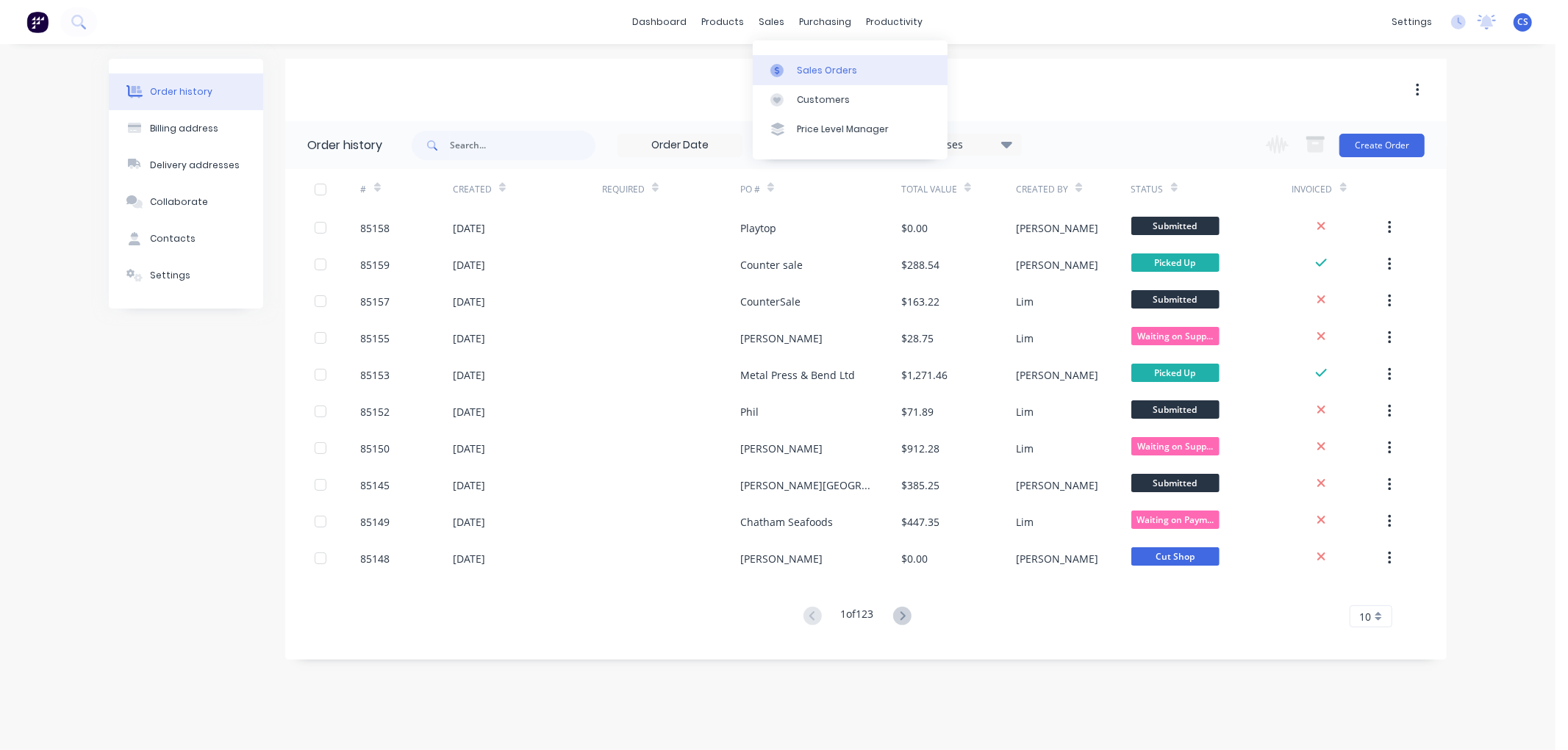
click at [790, 60] on link "Sales Orders" at bounding box center [850, 70] width 195 height 29
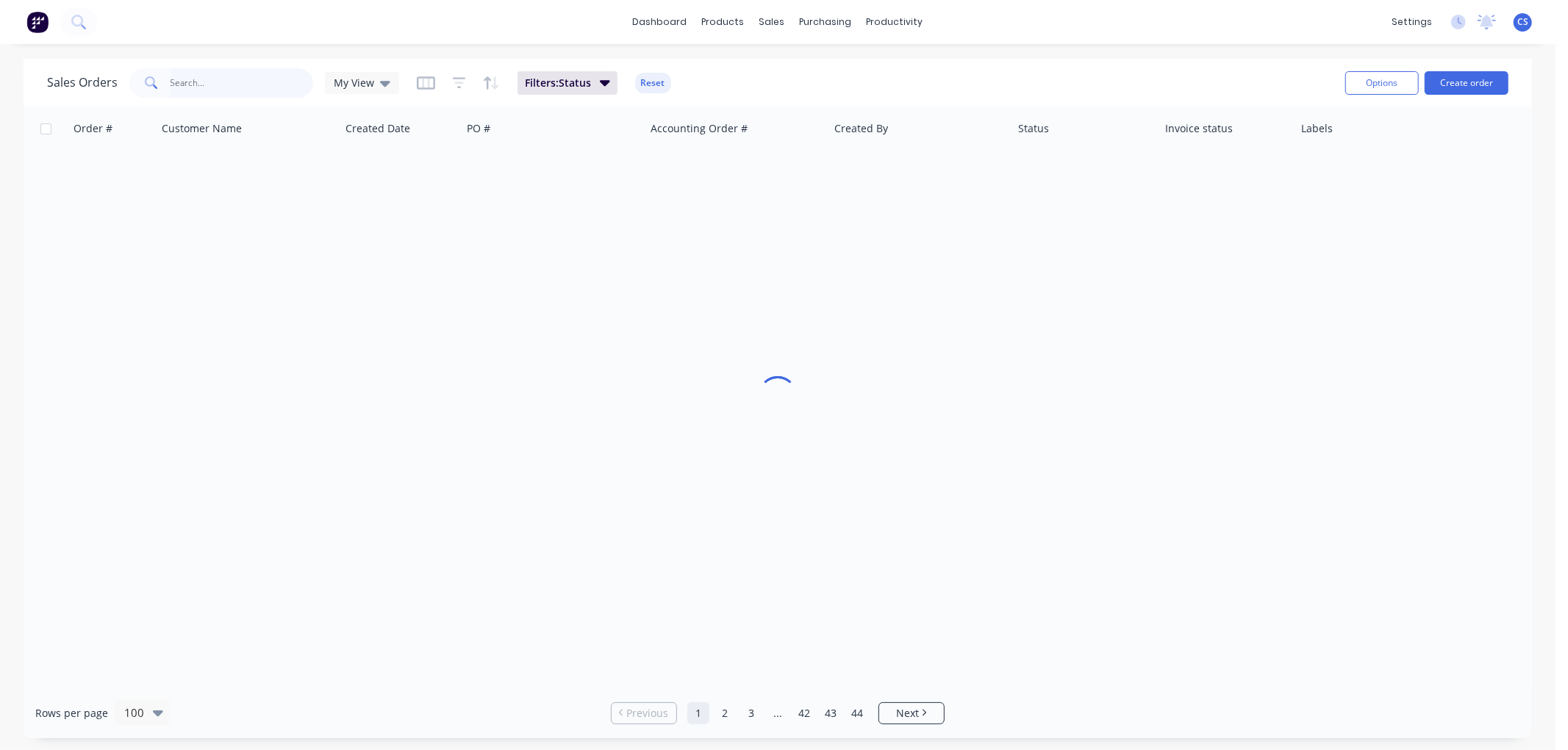
click at [247, 86] on input "text" at bounding box center [242, 82] width 144 height 29
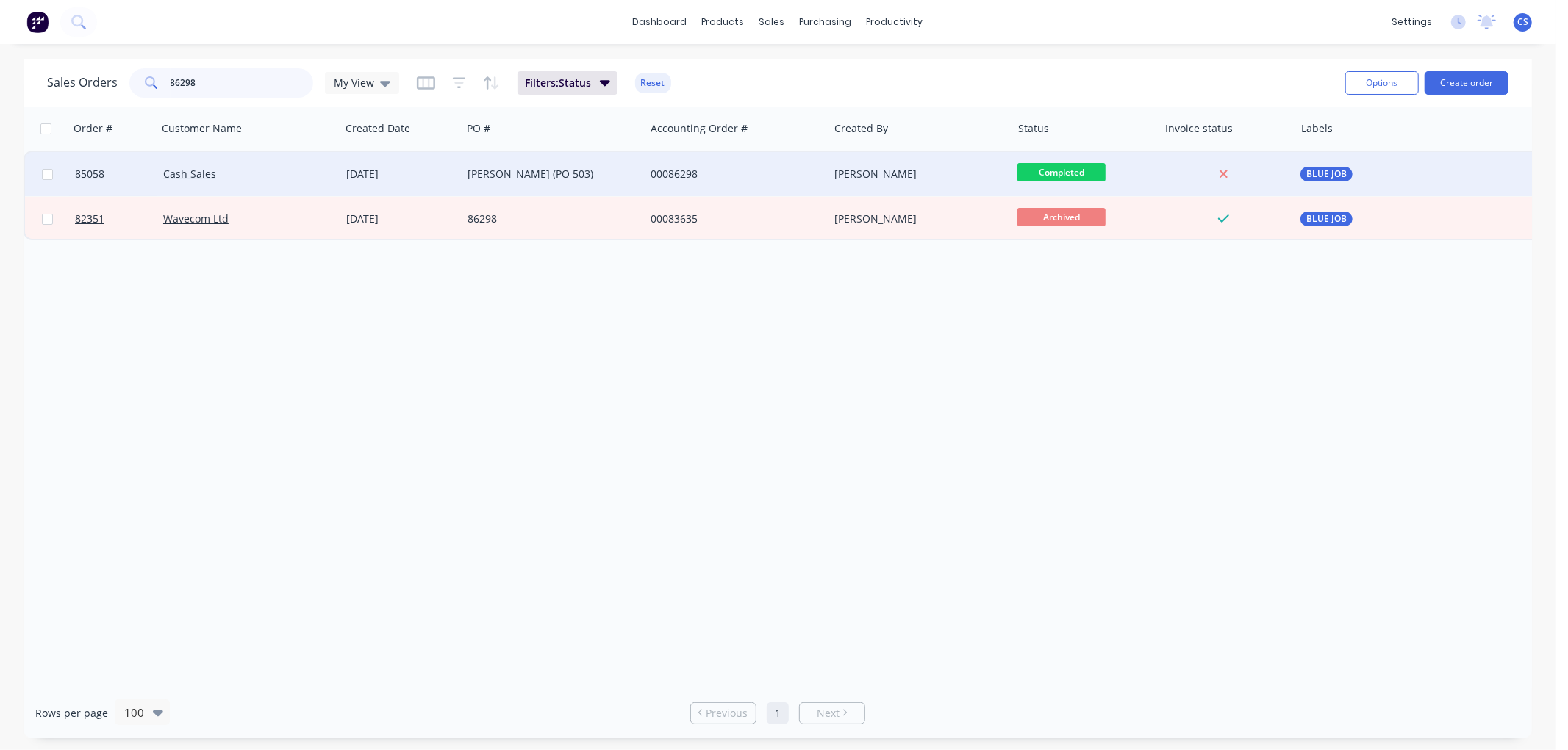
type input "86298"
click at [551, 167] on div "Chris Stanley (PO 503)" at bounding box center [549, 174] width 163 height 14
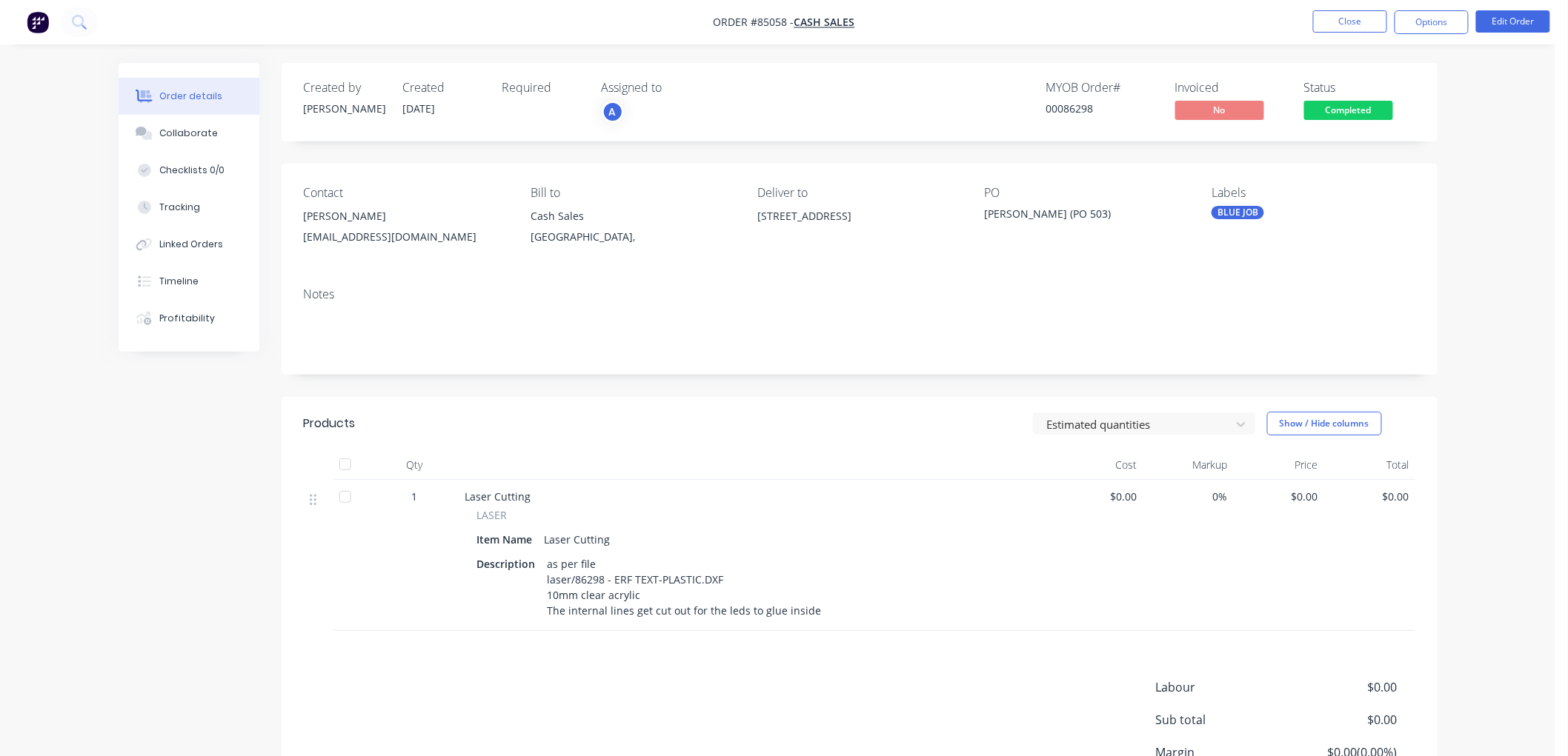
click at [1299, 496] on span "$0.00" at bounding box center [1280, 496] width 80 height 15
click at [1499, 22] on button "Edit Order" at bounding box center [1513, 21] width 74 height 22
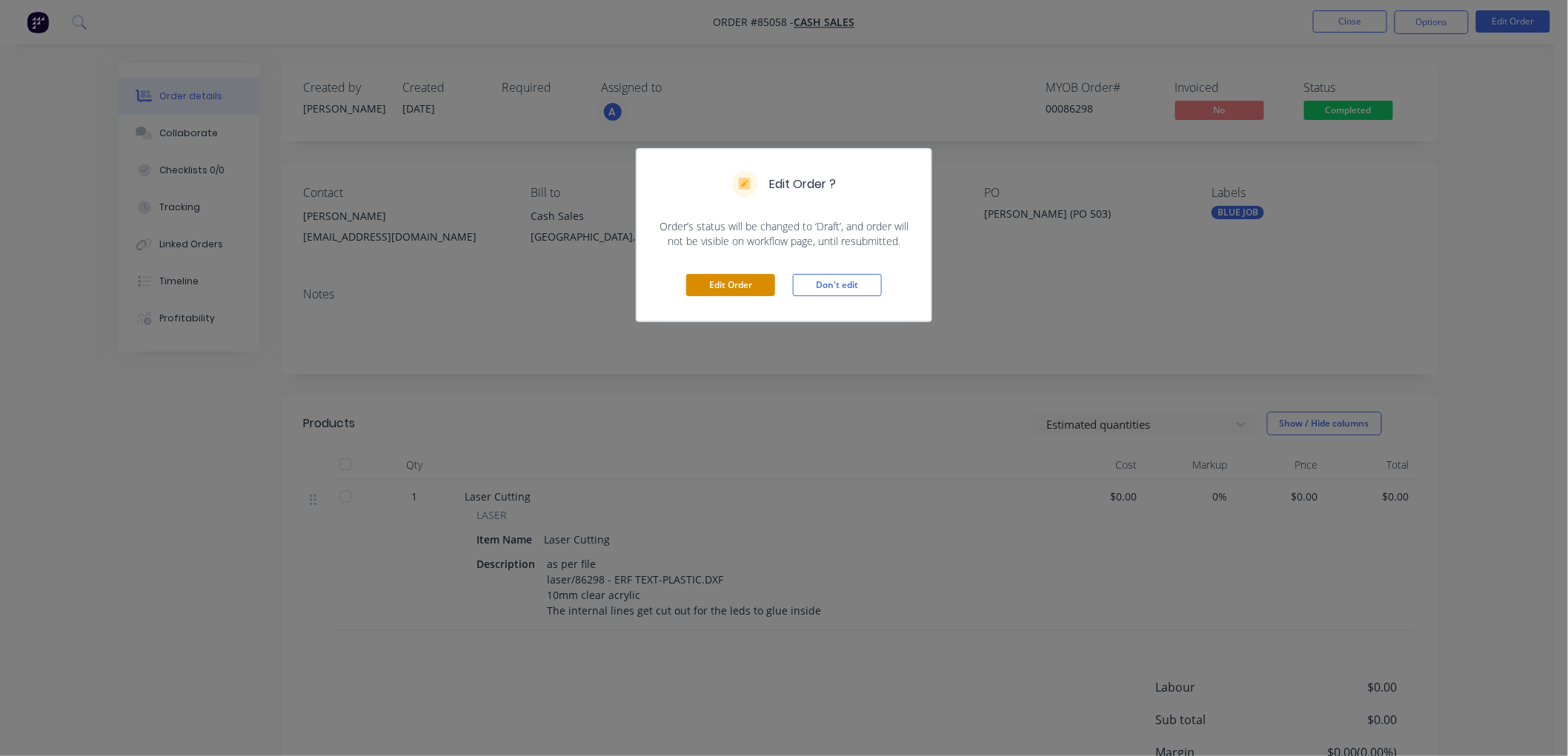
click at [735, 283] on button "Edit Order" at bounding box center [730, 285] width 89 height 22
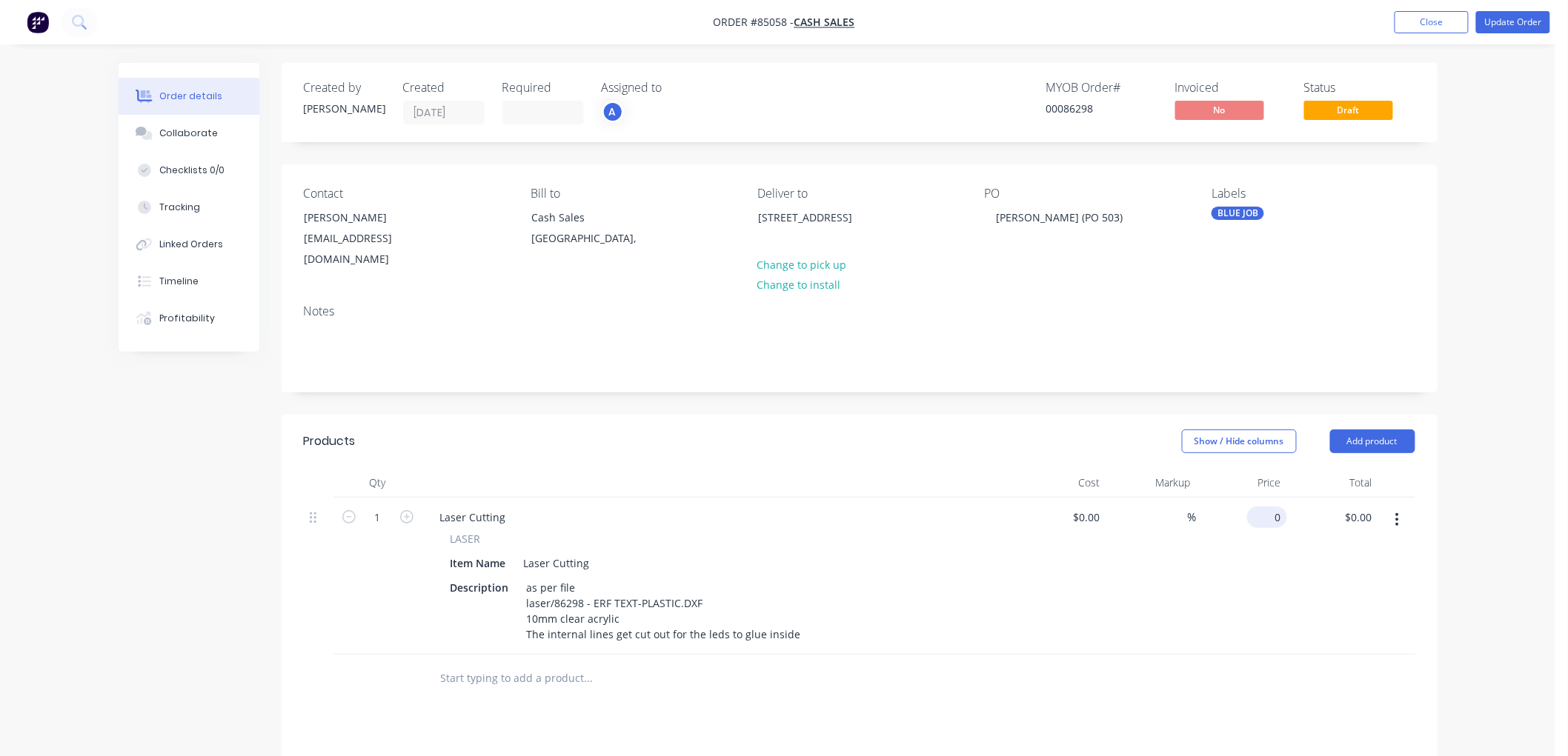
click at [1276, 511] on input "0" at bounding box center [1270, 516] width 34 height 21
type input "$44.27"
click at [1514, 20] on button "Update Order" at bounding box center [1513, 22] width 74 height 22
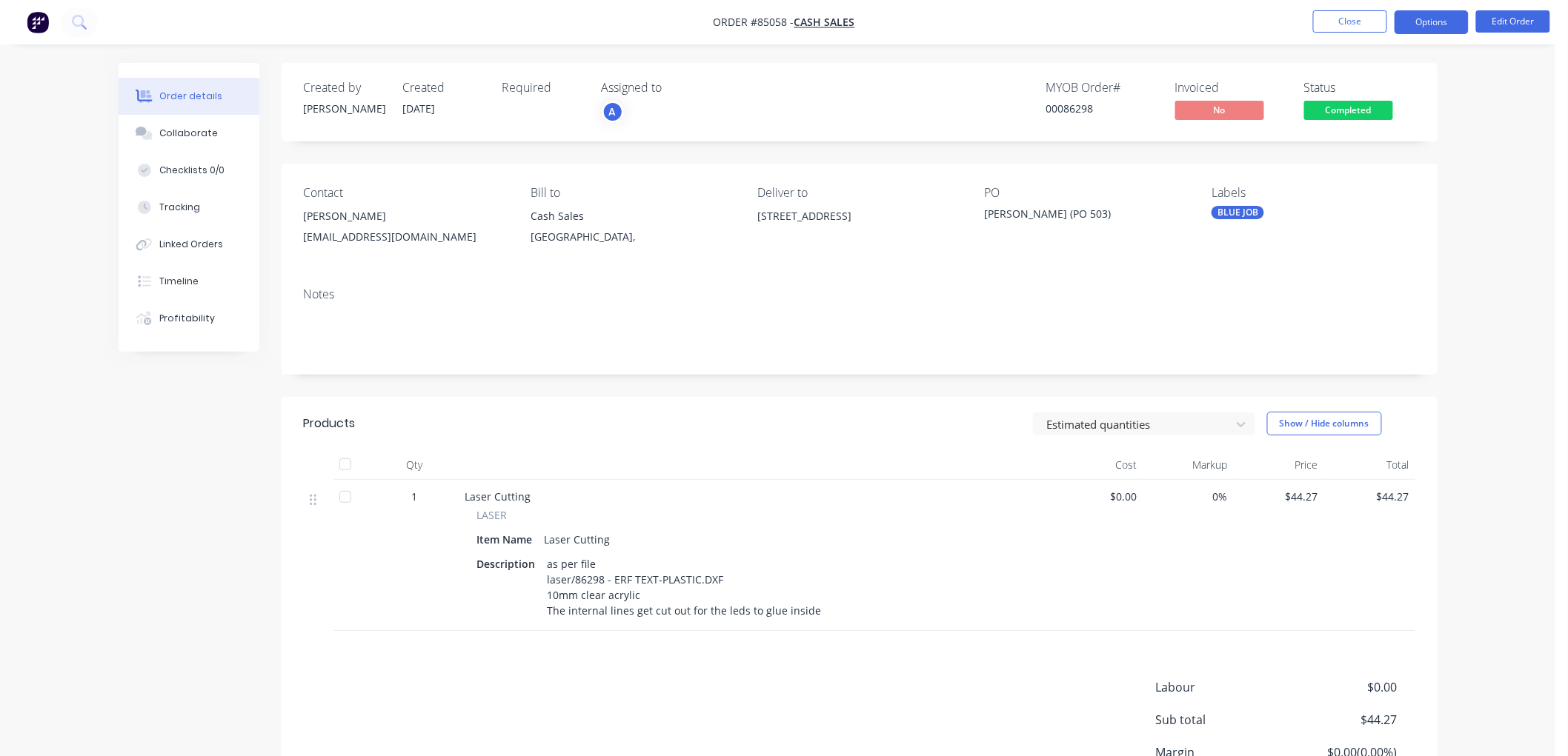
click at [1427, 20] on button "Options" at bounding box center [1431, 22] width 74 height 24
drag, startPoint x: 458, startPoint y: 235, endPoint x: 302, endPoint y: 240, distance: 156.1
click at [304, 240] on div "customtruckchrome@gmail.com" at bounding box center [406, 237] width 203 height 20
copy div "customtruckchrome@gmail.com"
click at [1447, 23] on button "Options" at bounding box center [1431, 22] width 74 height 24
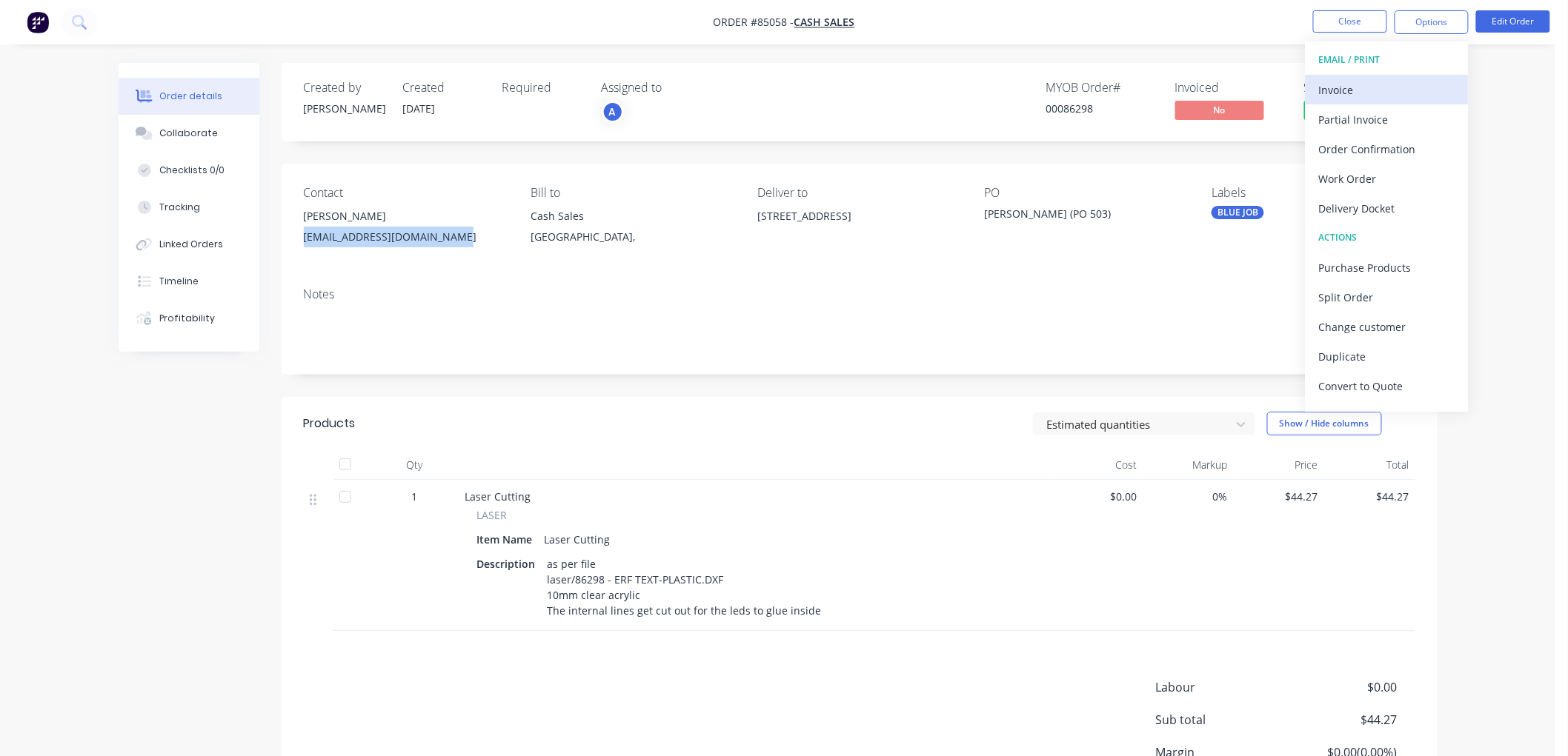
click at [1398, 84] on div "Invoice" at bounding box center [1387, 90] width 136 height 21
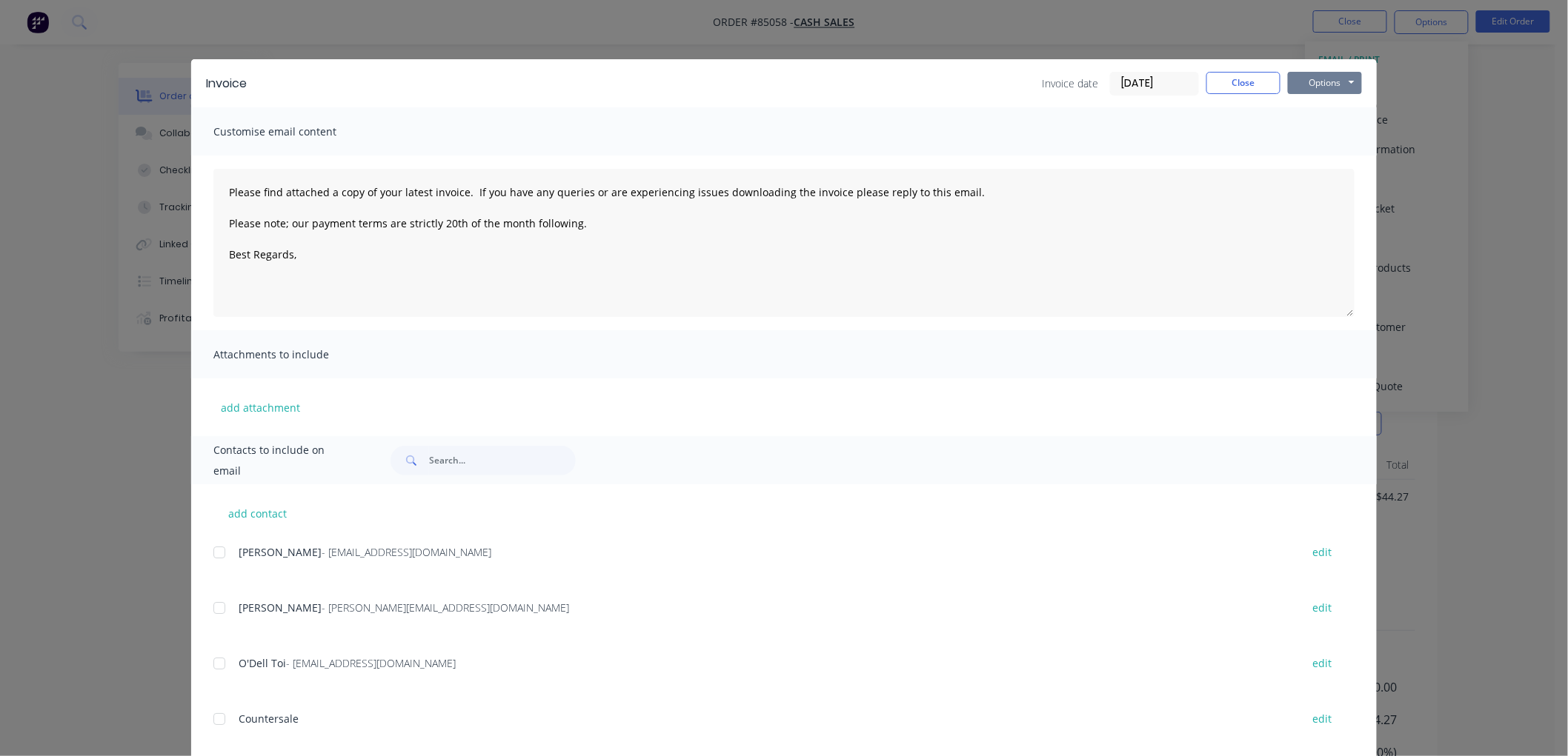
click at [1329, 82] on button "Options" at bounding box center [1324, 83] width 74 height 22
click at [1333, 131] on button "Print" at bounding box center [1335, 133] width 95 height 25
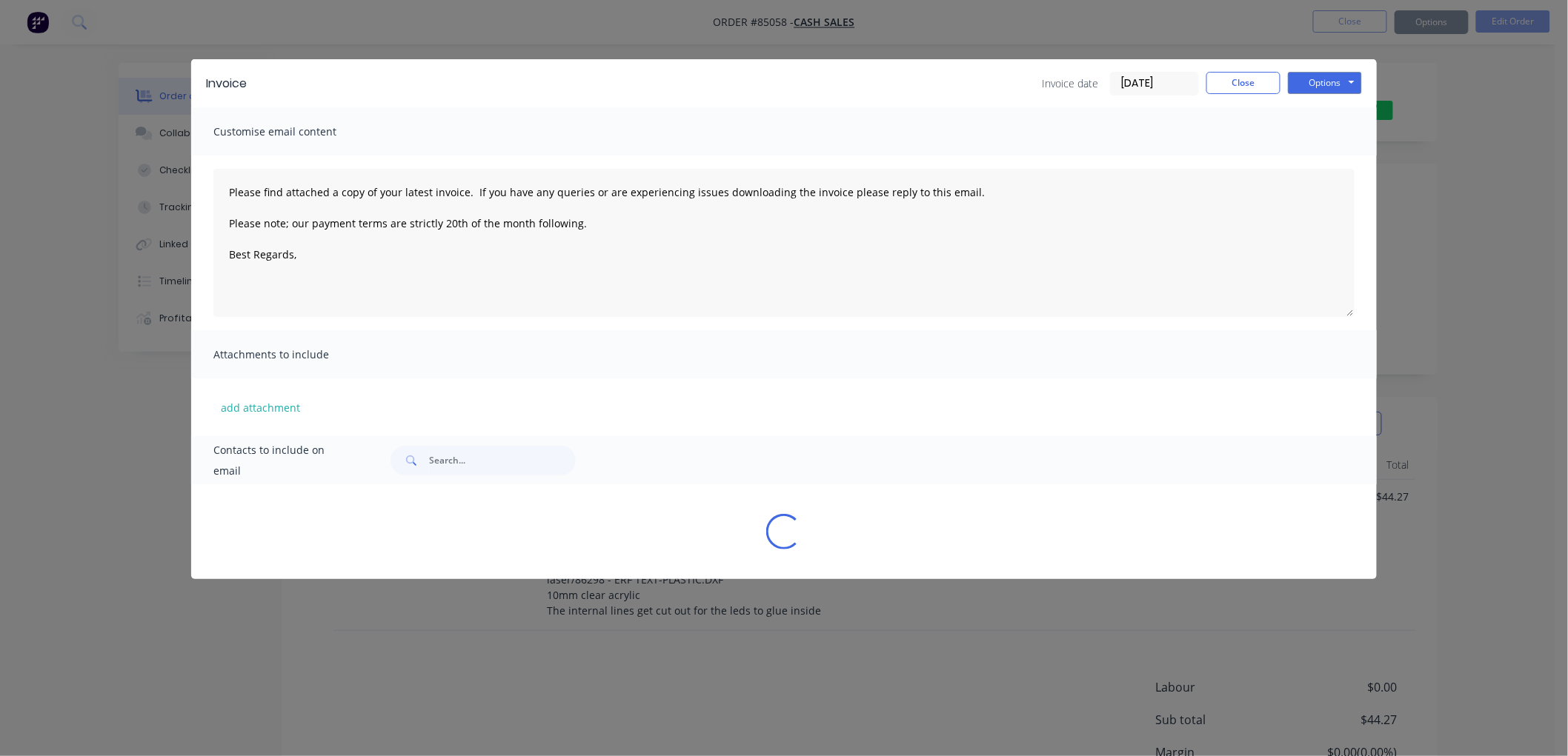
type textarea "Please find attached a copy of your latest invoice. If you have any queries or …"
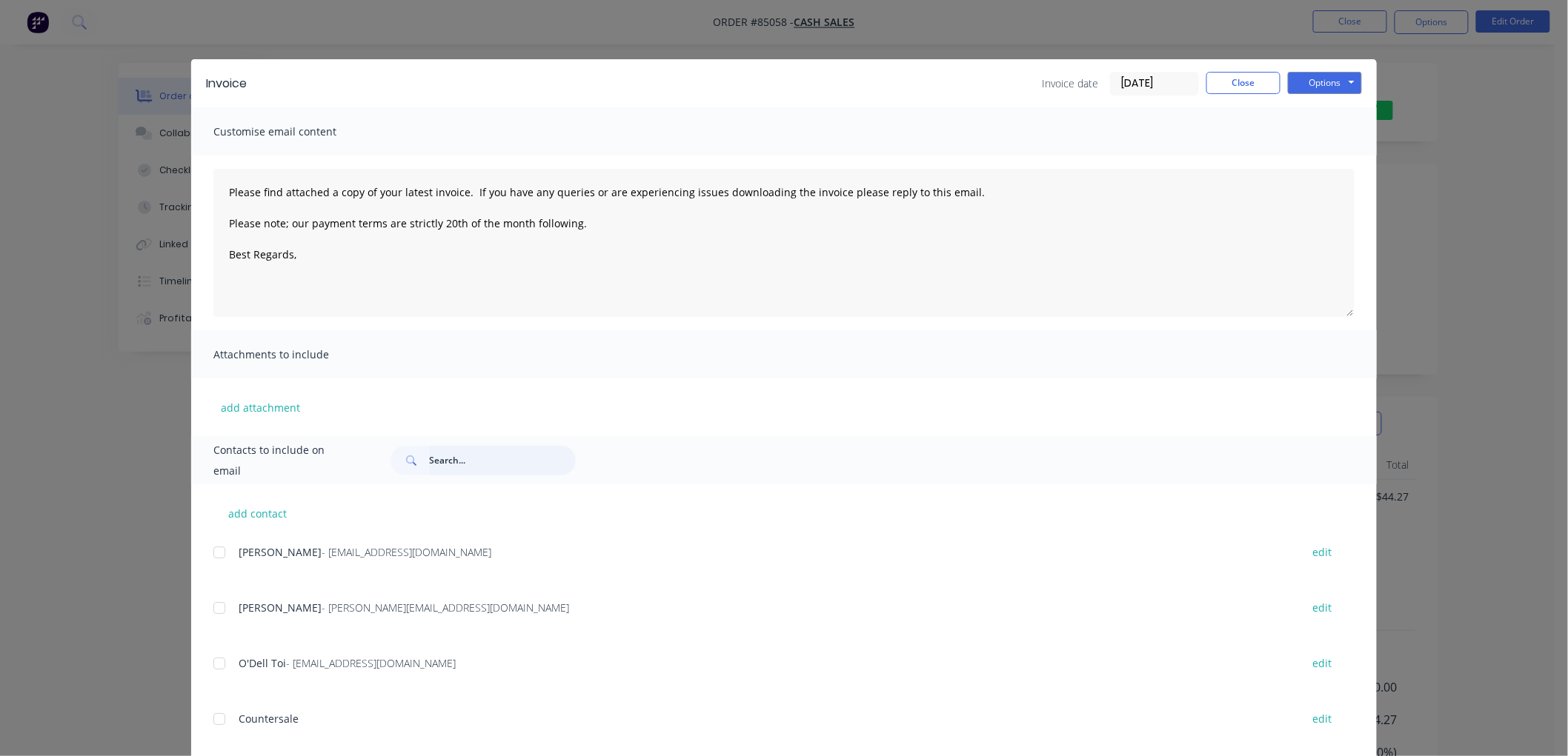
click at [443, 455] on input "text" at bounding box center [502, 461] width 147 height 30
paste input "customtruckchrome@gmail.com"
type input "customtruckchrome@gmail.com"
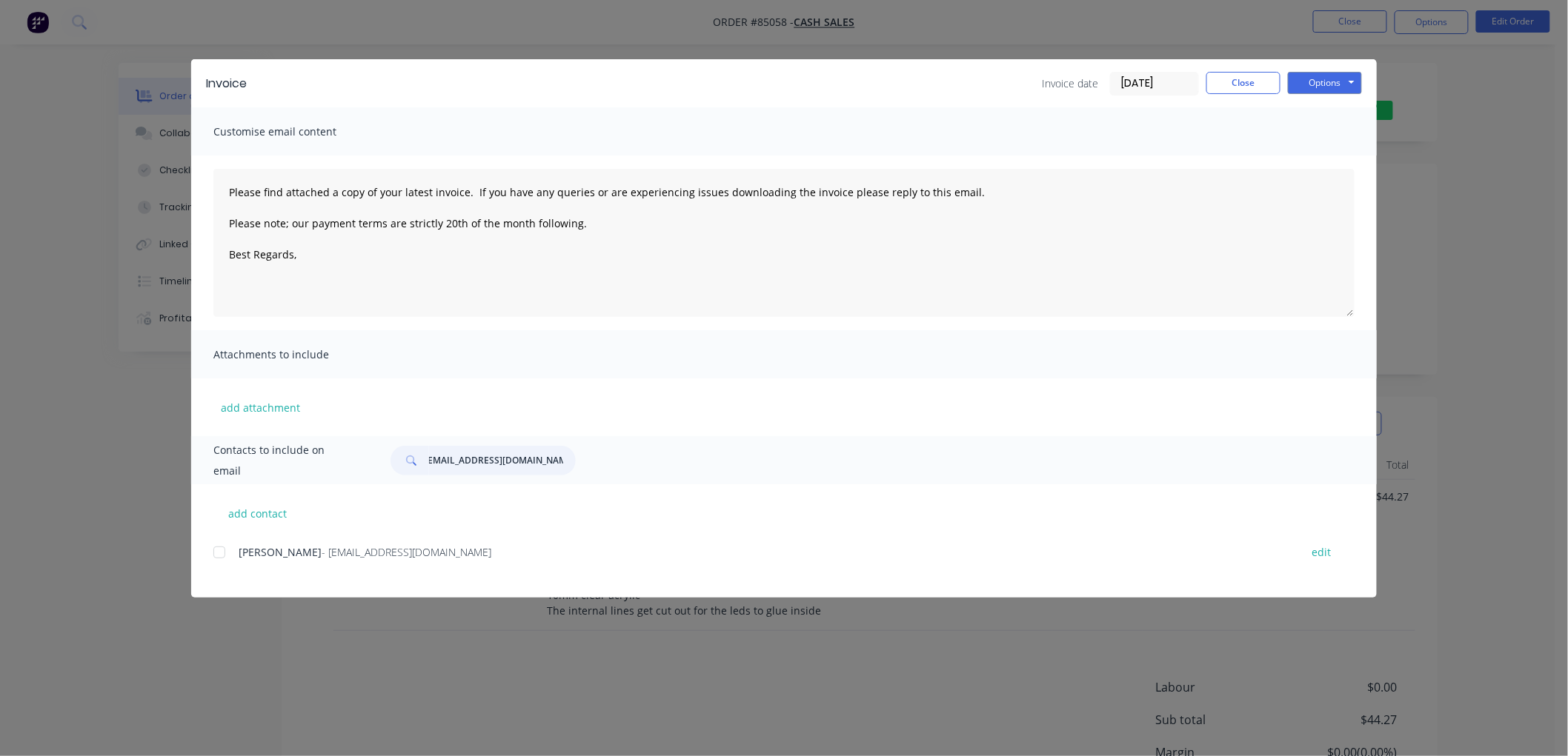
click at [219, 554] on div at bounding box center [219, 552] width 30 height 30
type textarea "Please find attached a copy of your latest invoice. If you have any queries or …"
type input "customtruckchrome@gmail.com"
drag, startPoint x: 475, startPoint y: 211, endPoint x: 203, endPoint y: 192, distance: 272.7
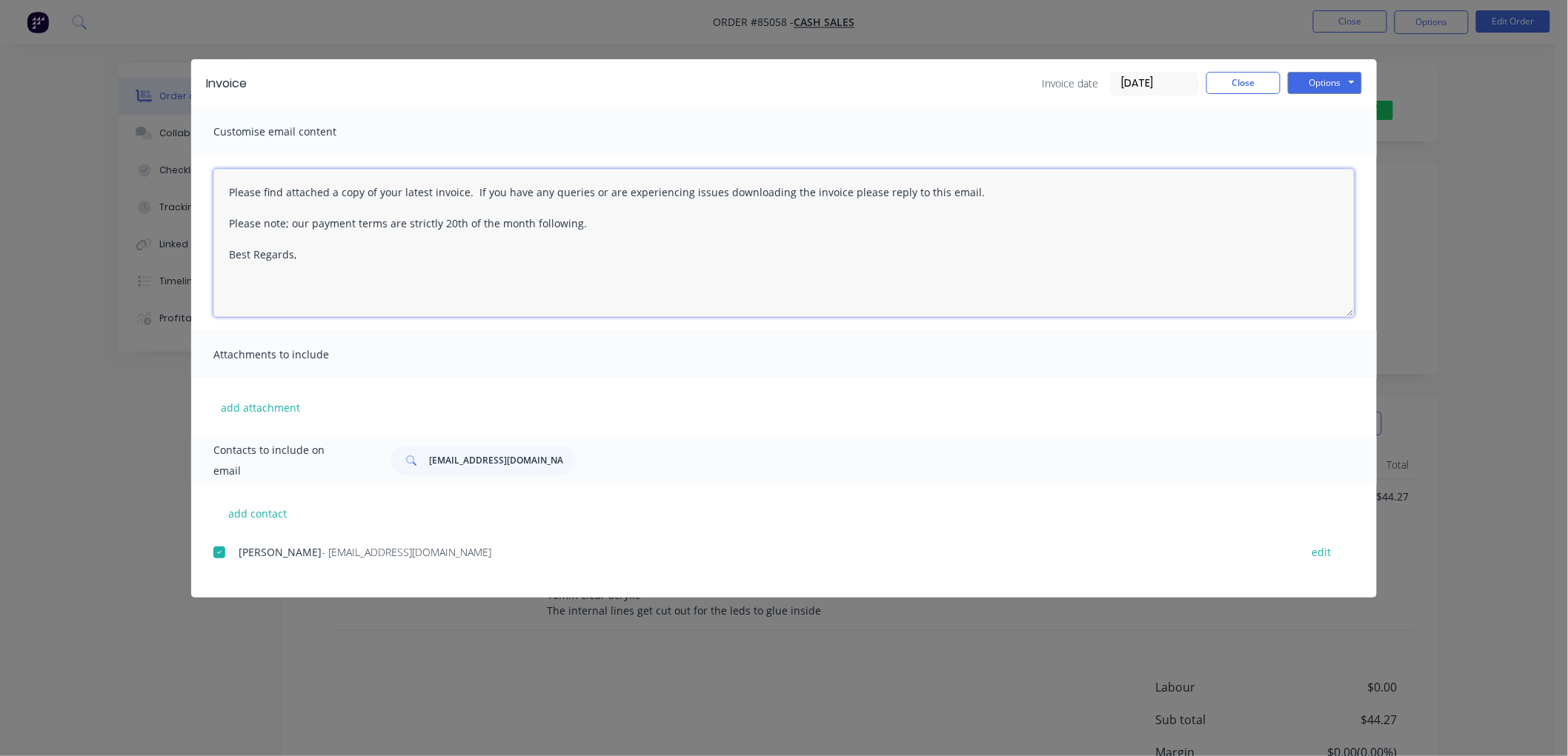
click at [203, 192] on div "Please find attached a copy of your latest invoice. If you have any queries or …" at bounding box center [784, 243] width 1186 height 174
type textarea "Hi Chris, Your order is ready to collect. Best Regards,"
click at [1336, 80] on button "Options" at bounding box center [1324, 83] width 74 height 22
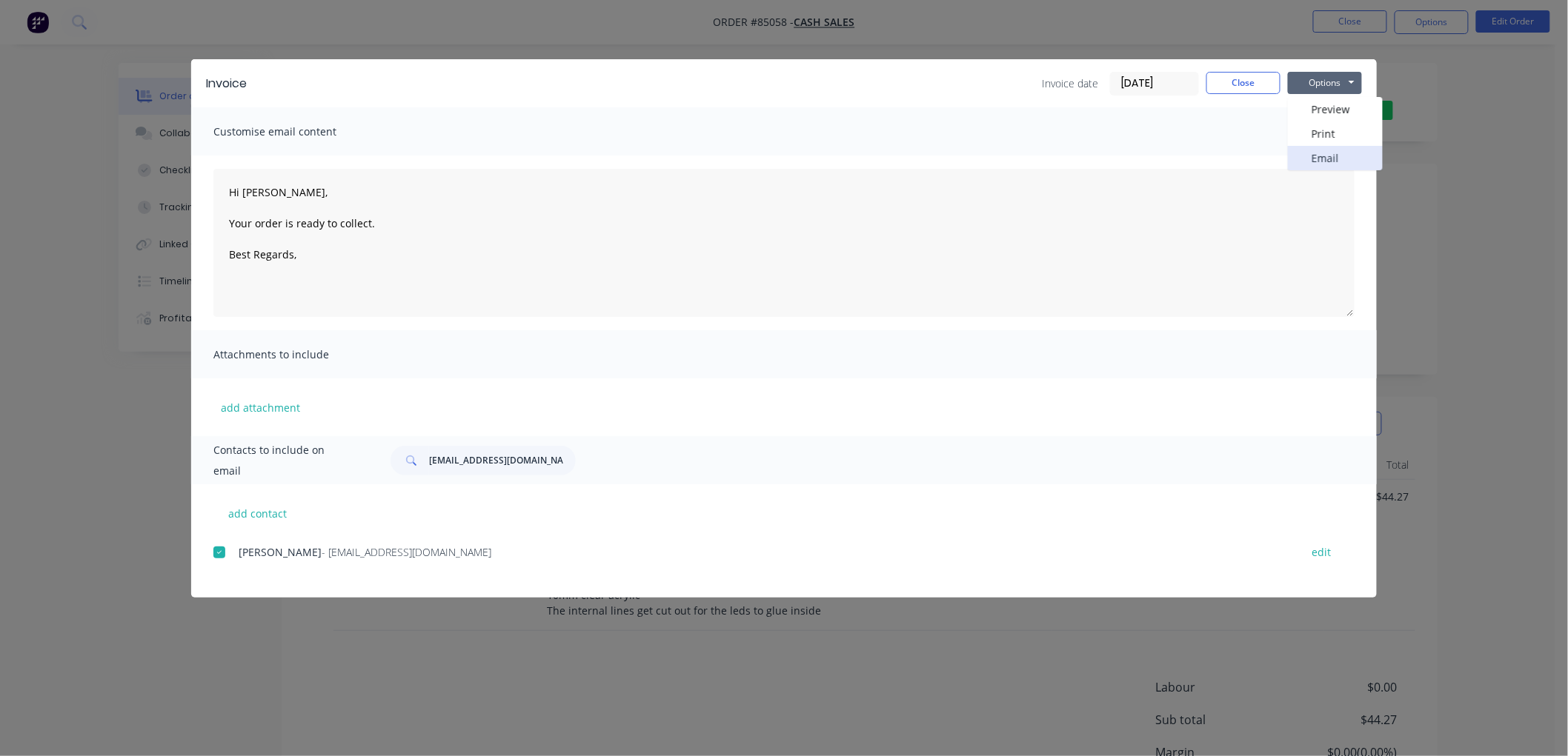
click at [1313, 159] on button "Email" at bounding box center [1335, 157] width 95 height 25
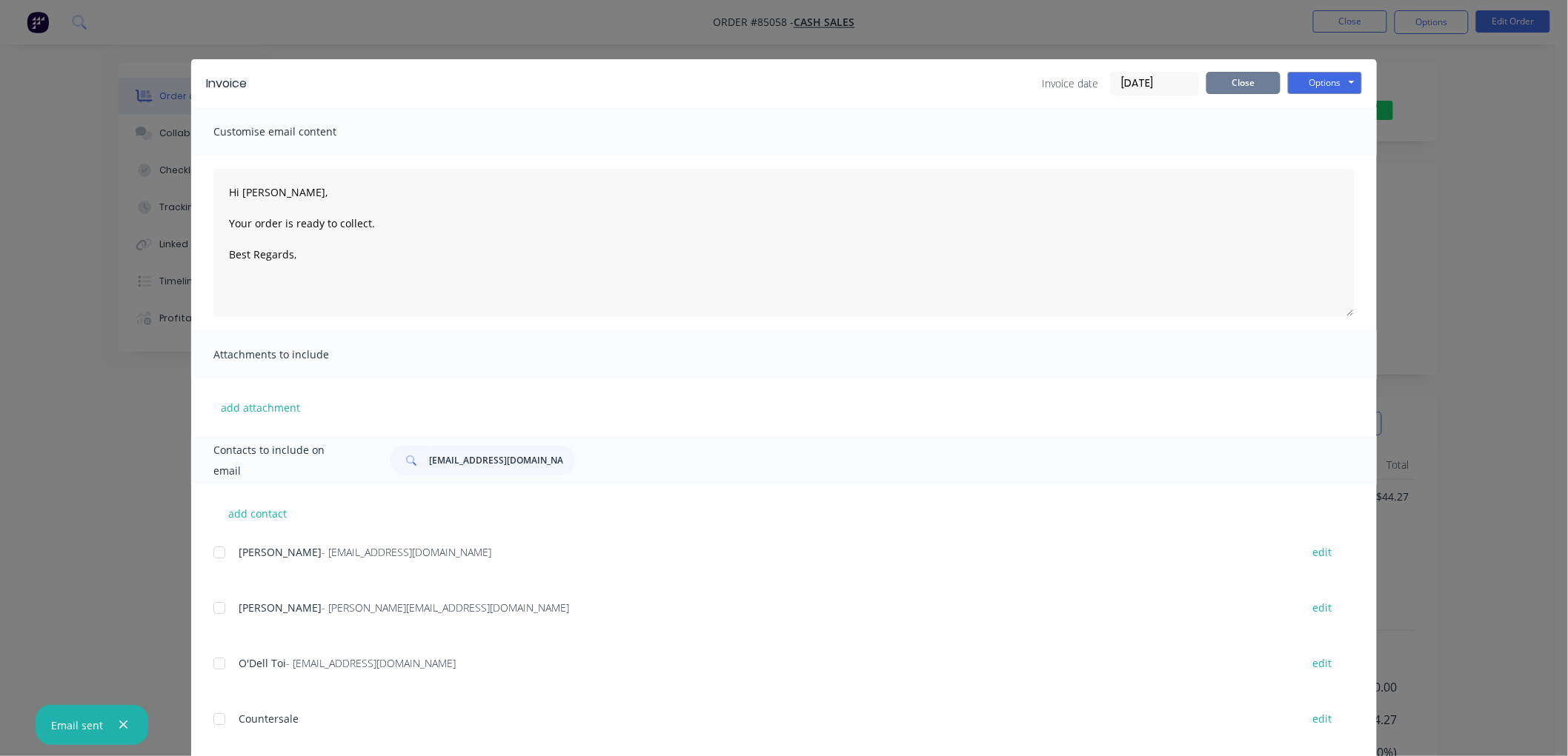
drag, startPoint x: 1231, startPoint y: 78, endPoint x: 1205, endPoint y: 81, distance: 26.2
click at [1231, 78] on button "Close" at bounding box center [1243, 83] width 74 height 22
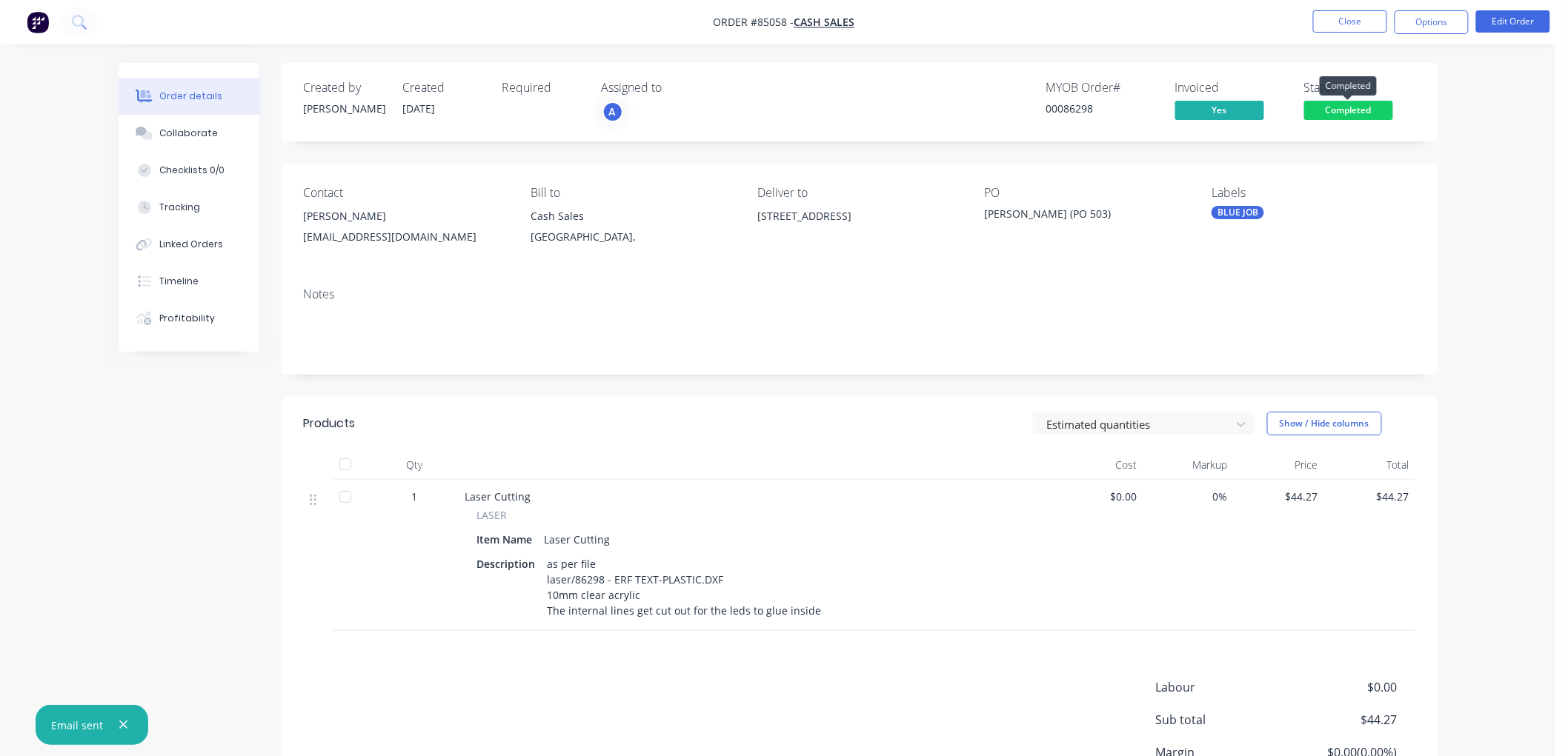
drag, startPoint x: 1349, startPoint y: 112, endPoint x: 1347, endPoint y: 124, distance: 12.2
click at [1349, 112] on span "Completed" at bounding box center [1349, 110] width 89 height 19
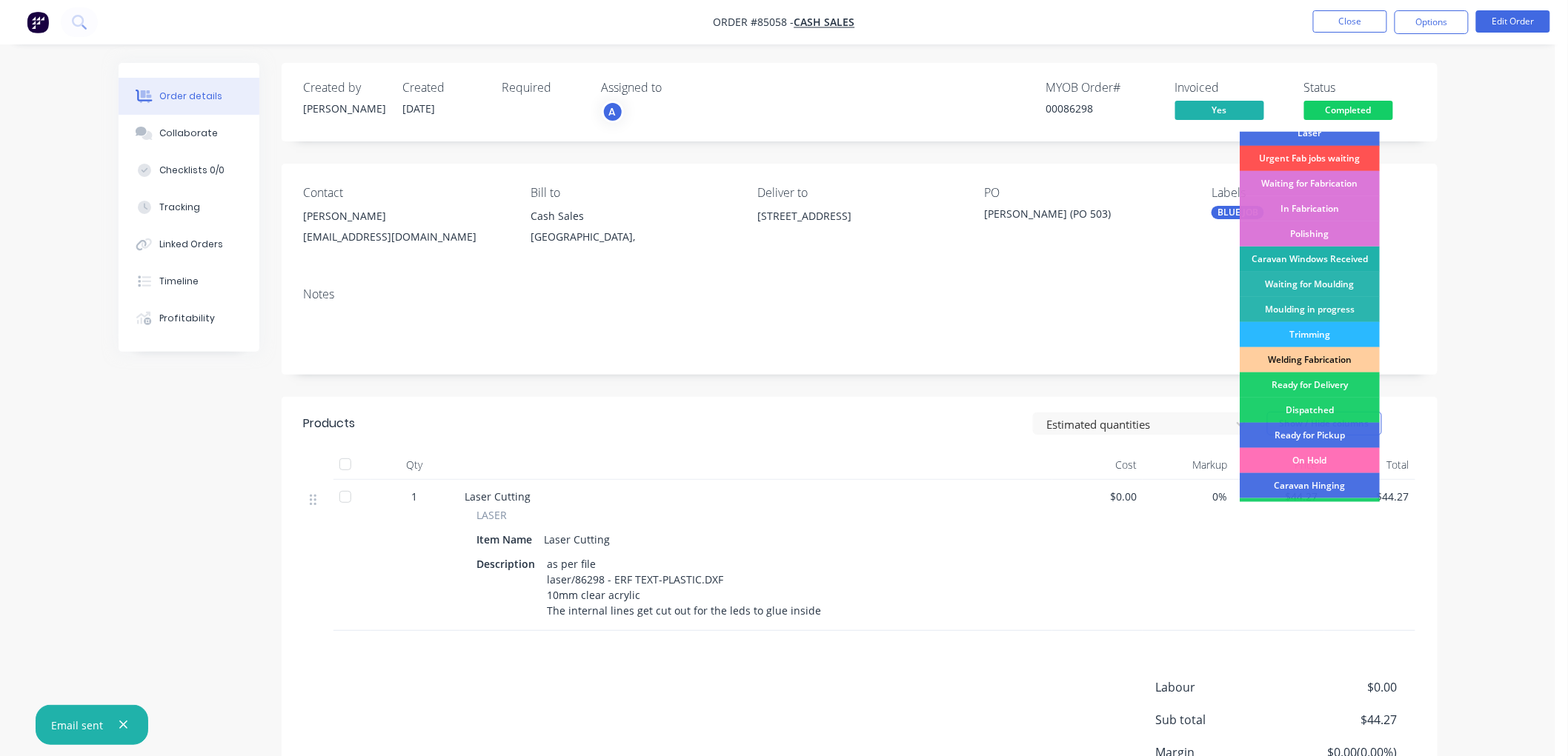
scroll to position [164, 0]
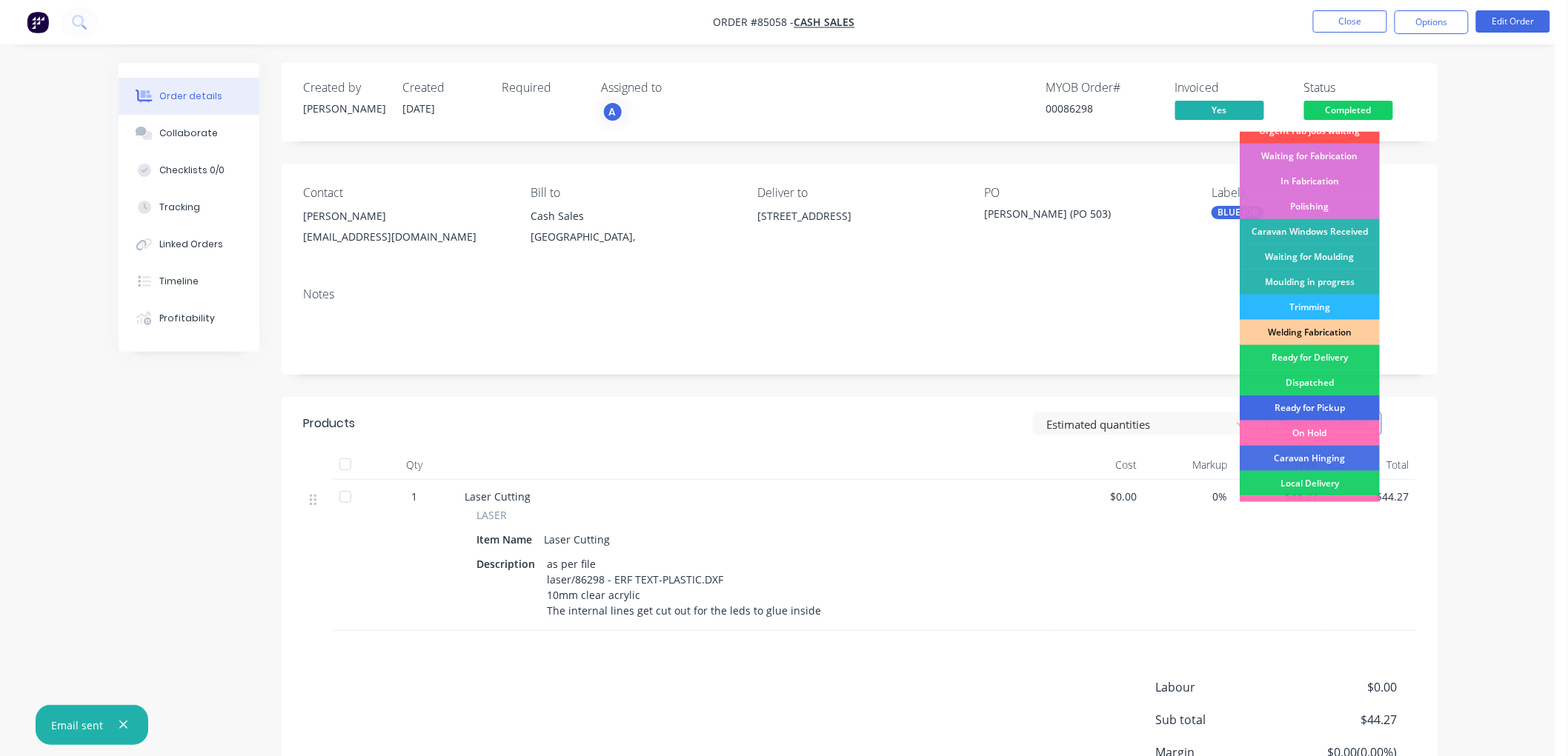
click at [1305, 405] on div "Ready for Pickup" at bounding box center [1310, 408] width 140 height 25
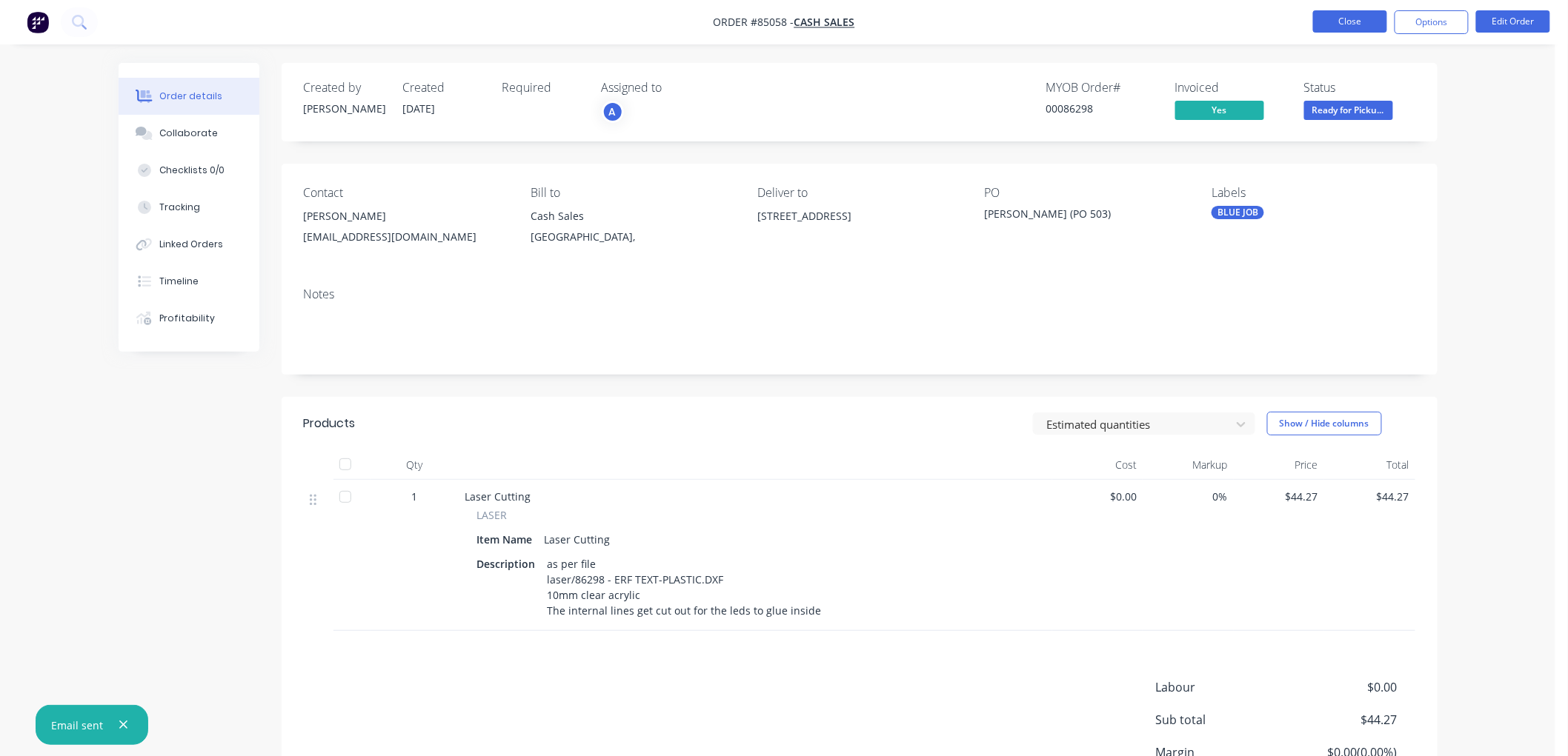
click at [1362, 16] on button "Close" at bounding box center [1349, 21] width 74 height 22
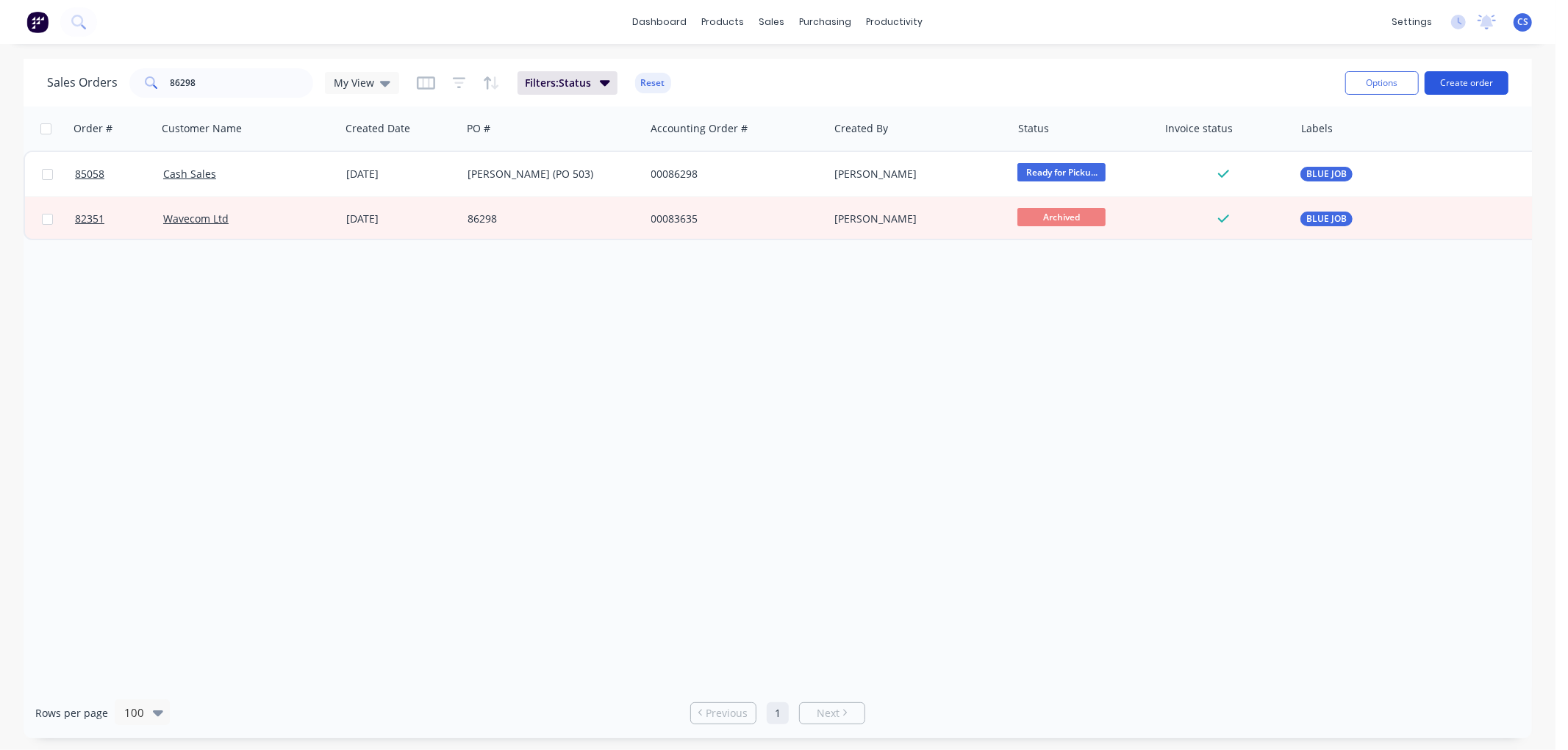
click at [1477, 74] on button "Create order" at bounding box center [1466, 83] width 84 height 24
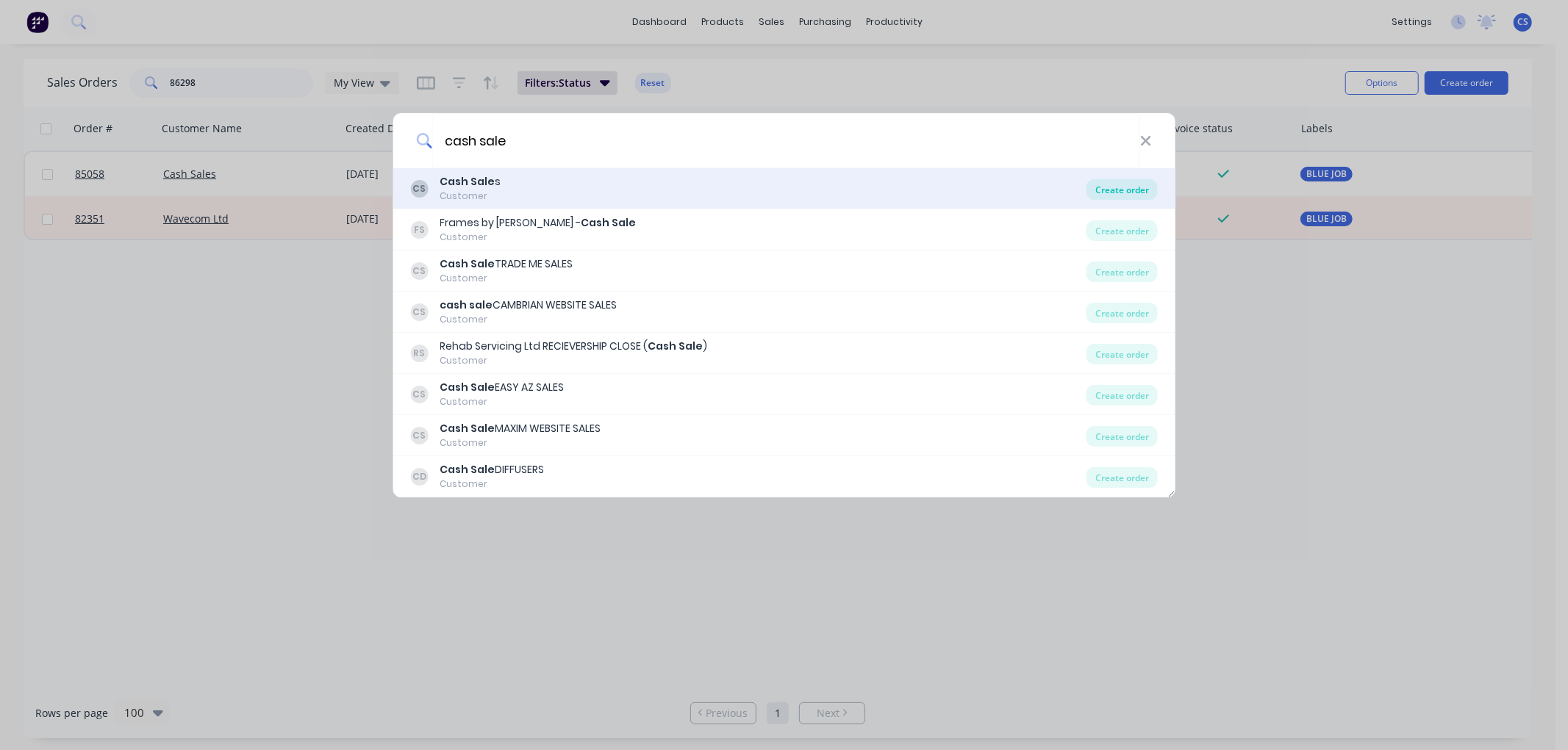
type input "cash sale"
click at [1108, 185] on div "Create order" at bounding box center [1122, 189] width 71 height 20
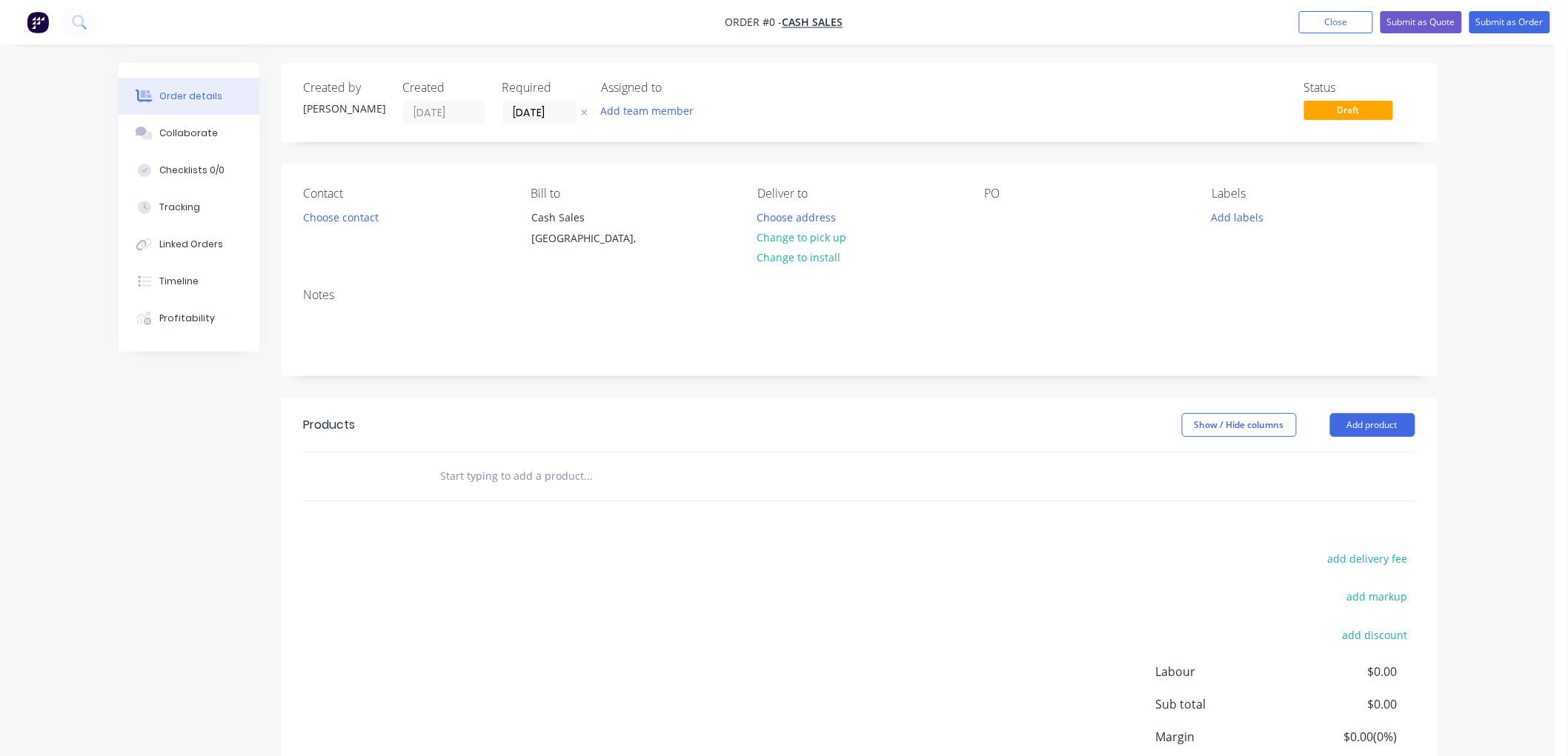
click at [557, 477] on input "text" at bounding box center [589, 476] width 296 height 30
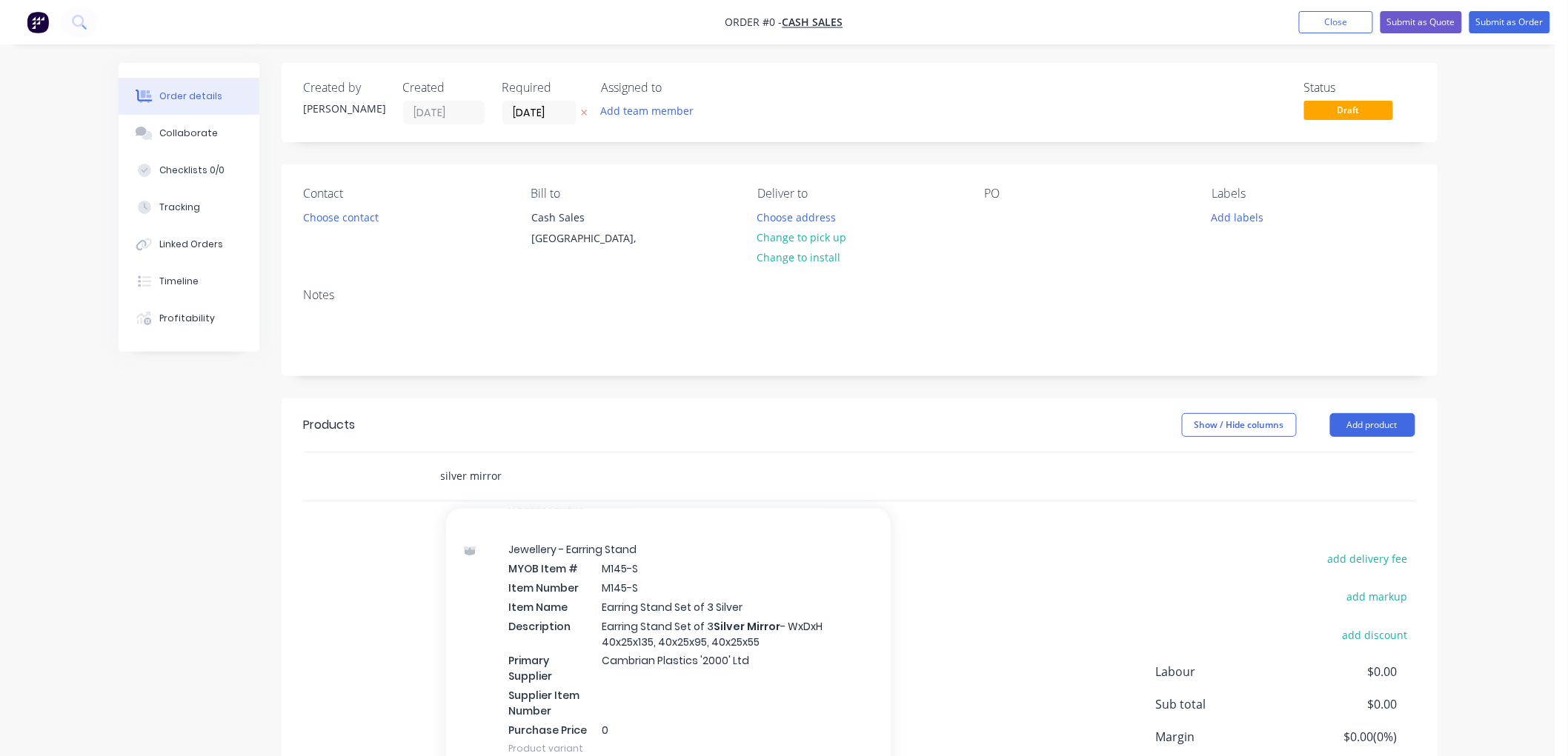
scroll to position [389, 0]
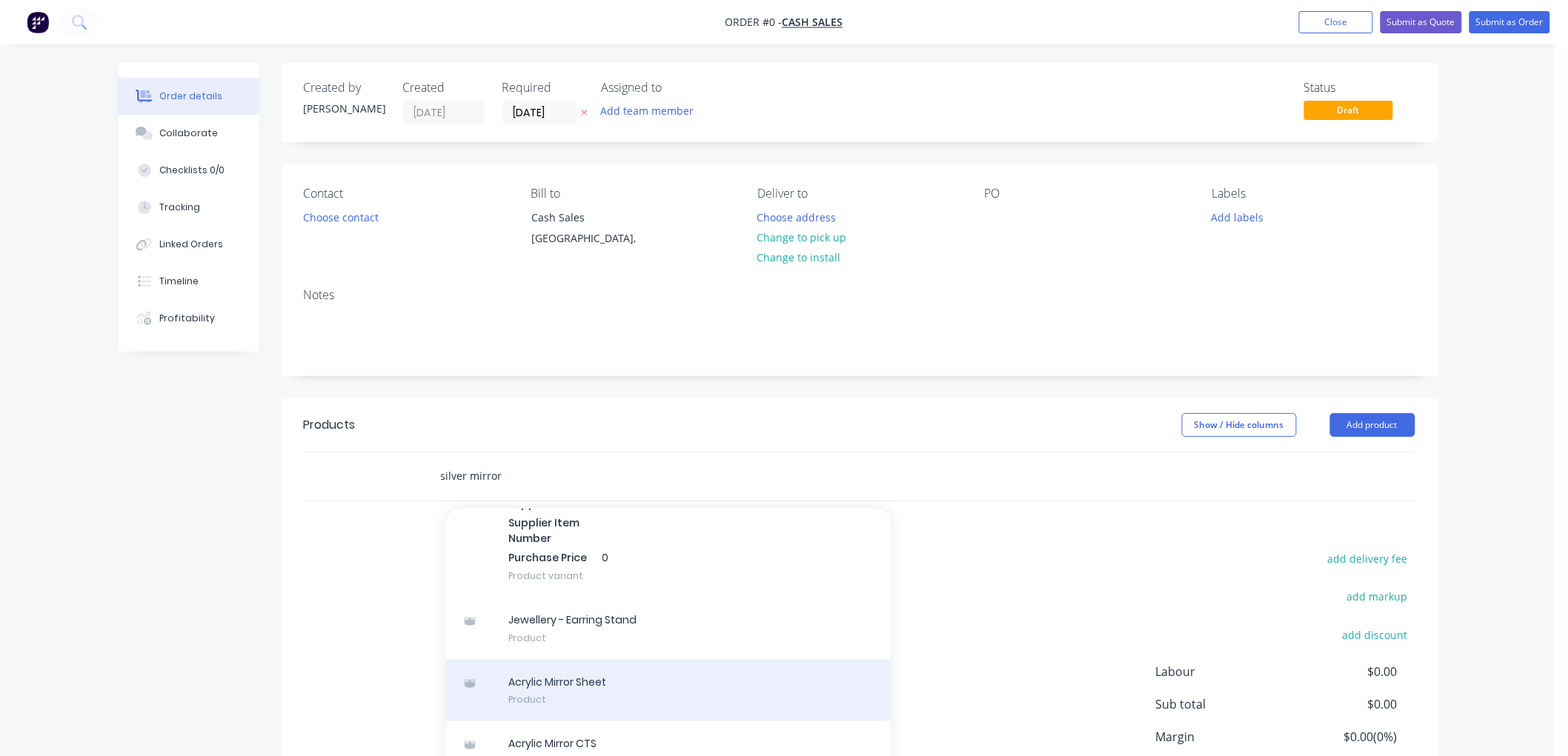
type input "silver mirror"
click at [598, 689] on div "Acrylic Mirror Sheet Product" at bounding box center [668, 690] width 445 height 62
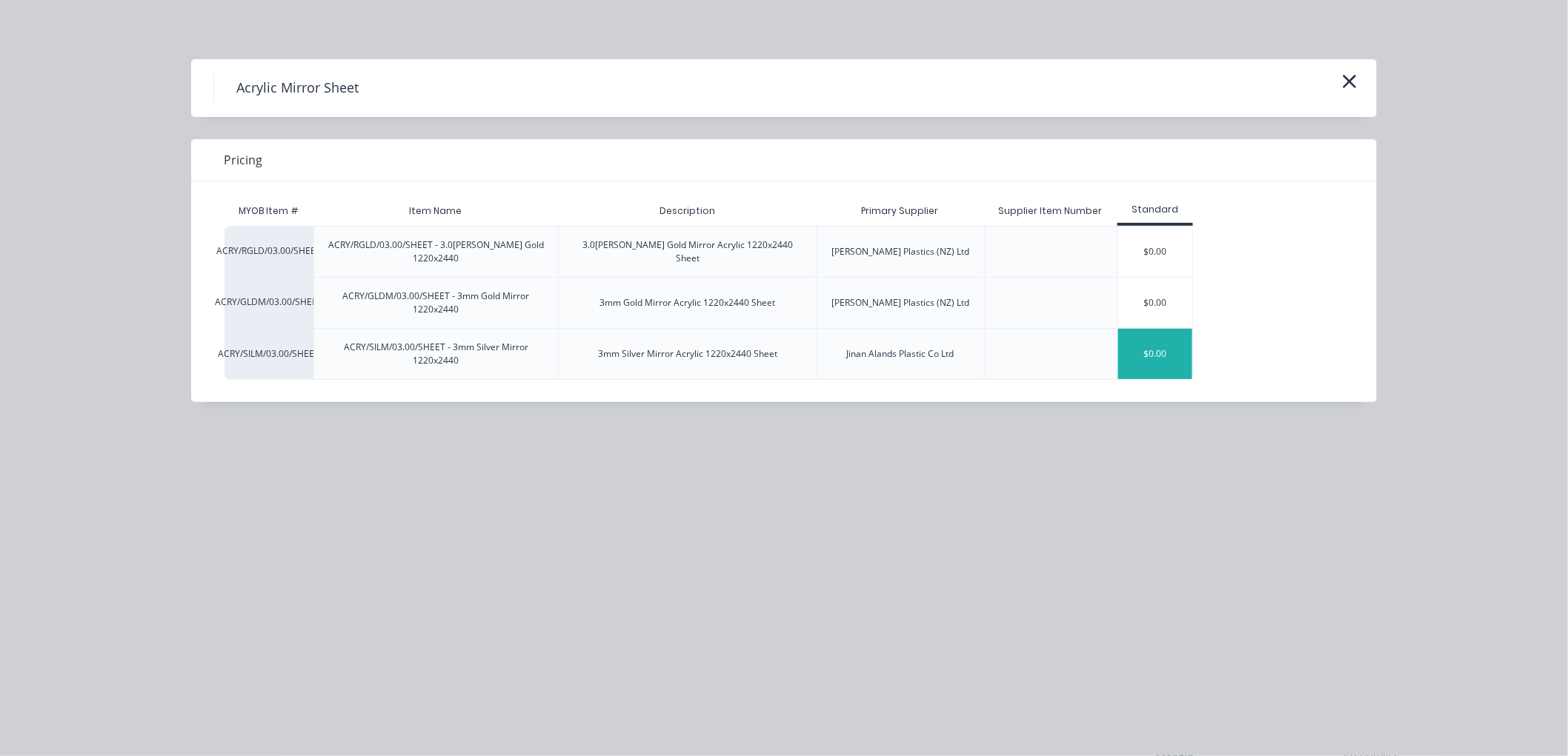
click at [1149, 360] on div "$0.00" at bounding box center [1155, 353] width 74 height 50
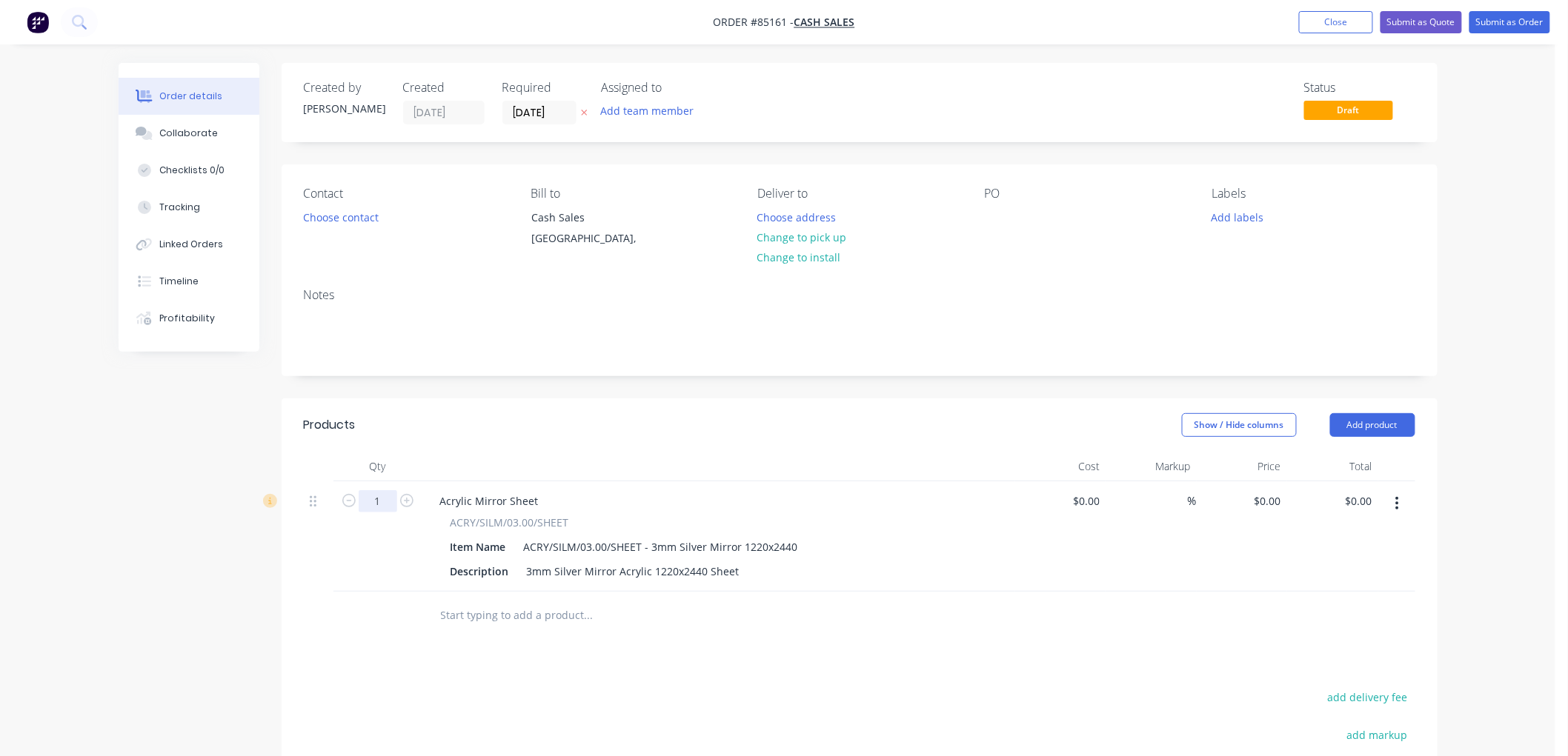
click at [387, 504] on input "1" at bounding box center [377, 501] width 38 height 22
type input "4"
click at [357, 211] on button "Choose contact" at bounding box center [341, 217] width 91 height 20
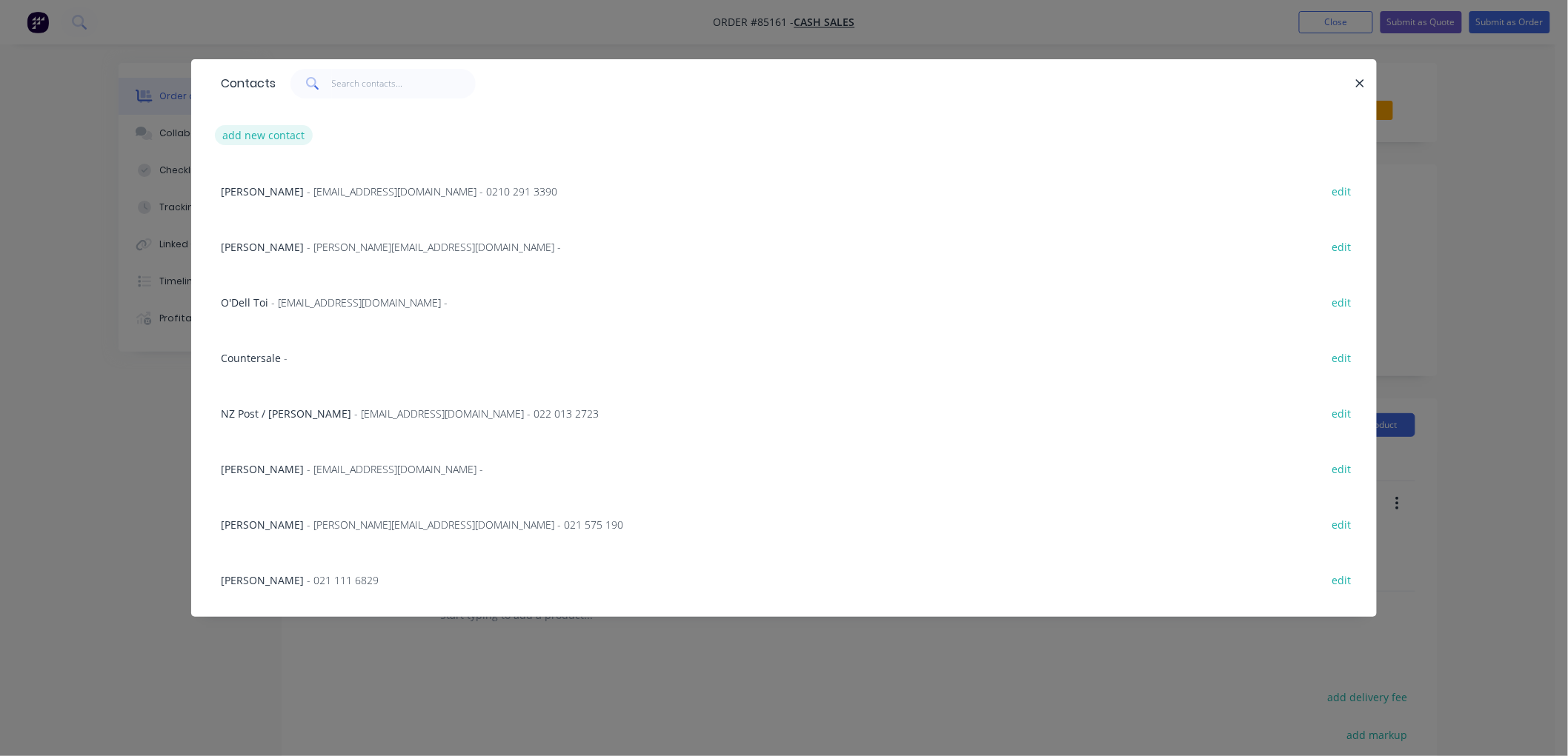
click at [259, 136] on button "add new contact" at bounding box center [263, 135] width 97 height 20
select select "NZ"
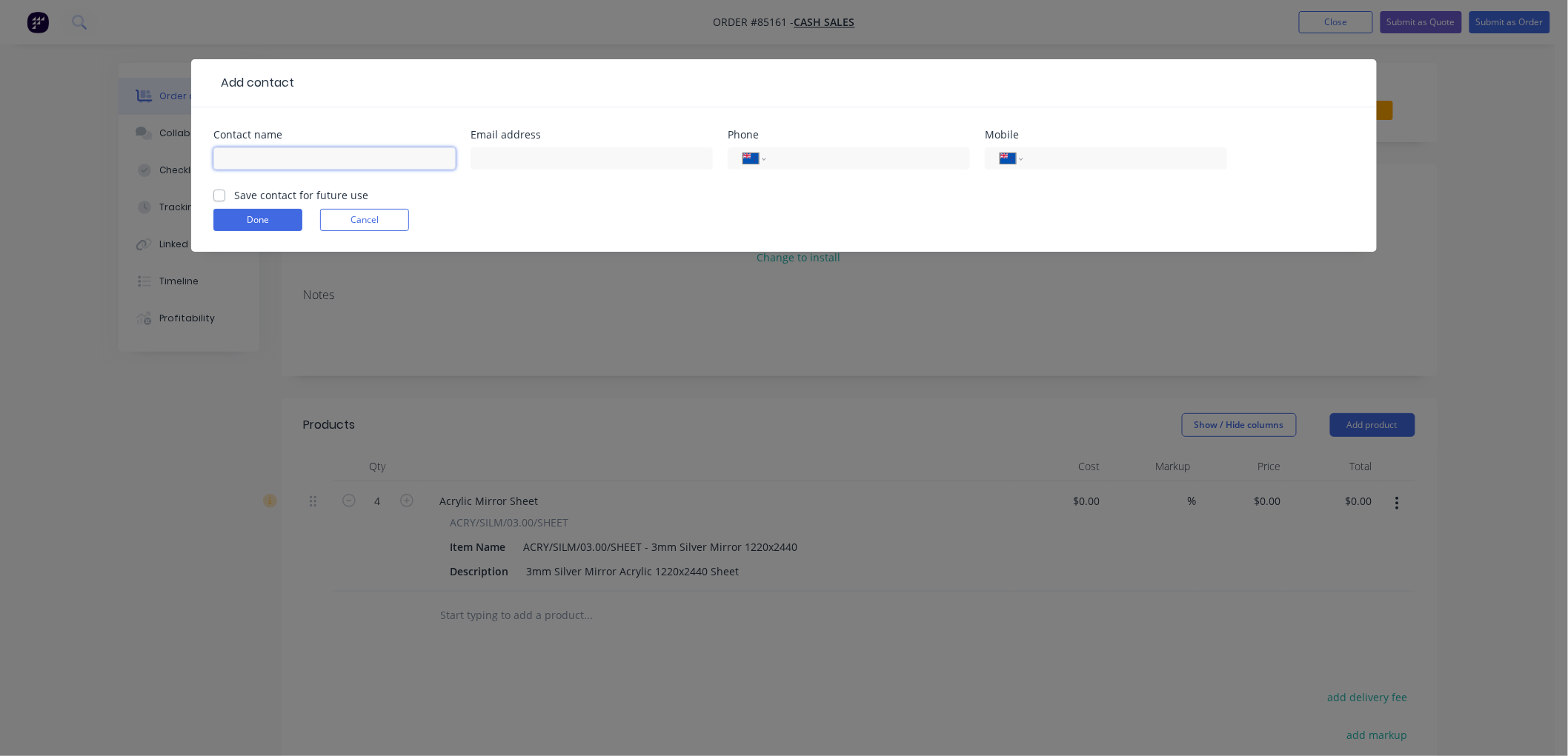
click at [293, 157] on input "text" at bounding box center [335, 158] width 242 height 22
paste input "Esmond Lum"
type input "Mainfreight - Esmond Lum"
drag, startPoint x: 545, startPoint y: 151, endPoint x: 559, endPoint y: 154, distance: 14.3
click at [545, 151] on input "text" at bounding box center [592, 158] width 242 height 22
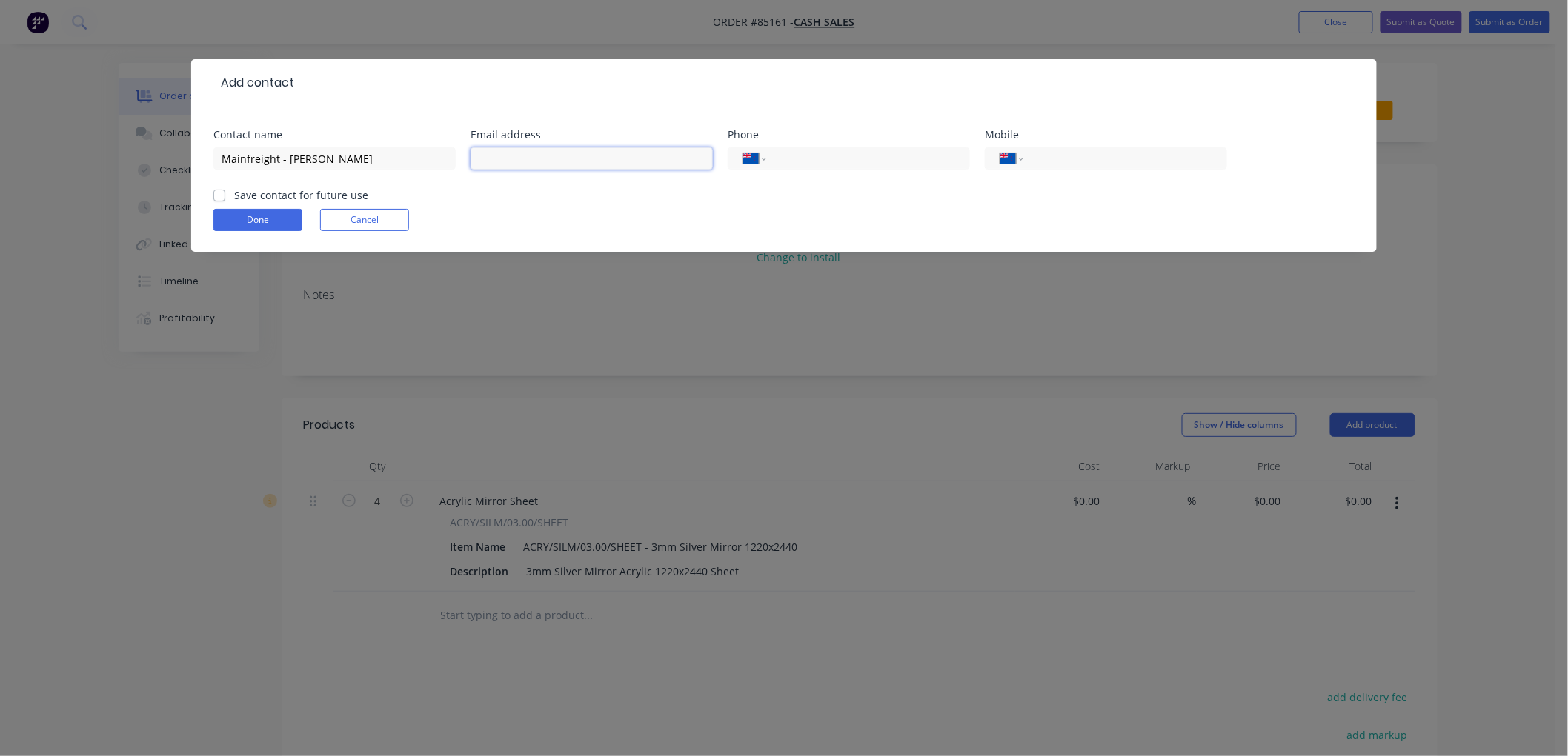
paste input "esmond.lum@mainfreight.com"
type input "esmond.lum@mainfreight.com"
click at [234, 196] on label "Save contact for future use" at bounding box center [301, 195] width 134 height 15
click at [219, 196] on input "Save contact for future use" at bounding box center [219, 194] width 12 height 14
checkbox input "true"
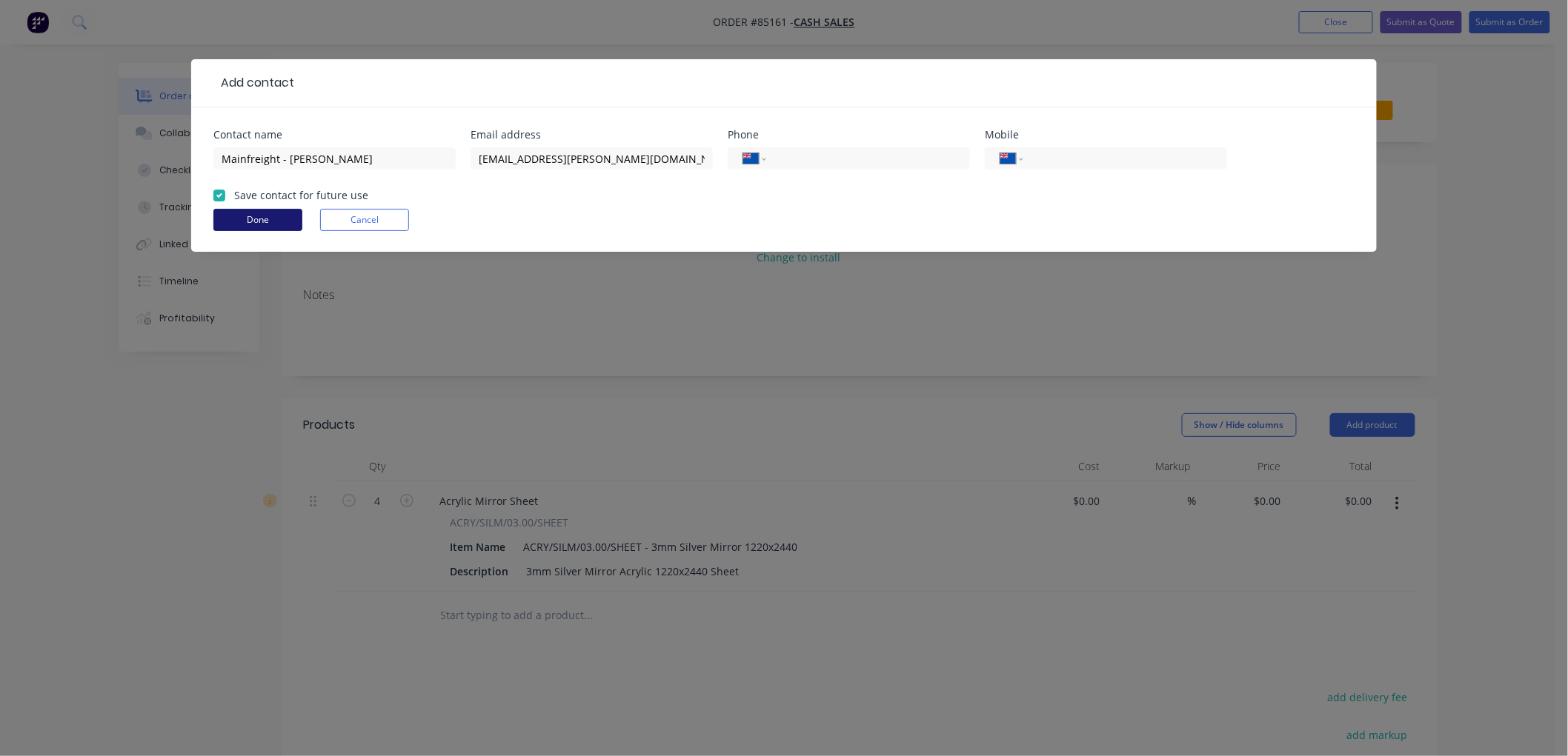
click at [263, 213] on button "Done" at bounding box center [258, 220] width 89 height 22
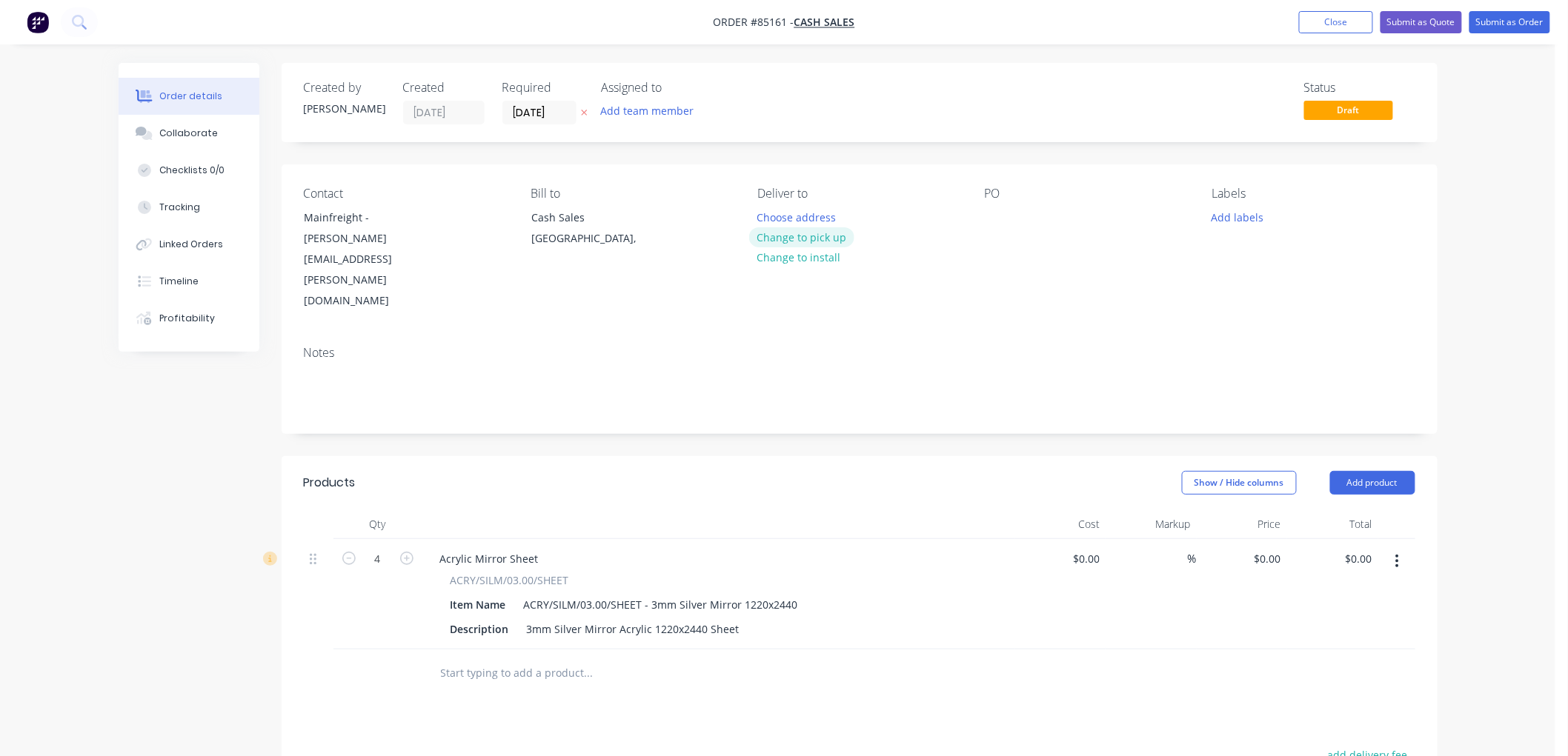
click at [816, 238] on button "Change to pick up" at bounding box center [801, 238] width 105 height 20
click at [582, 110] on icon "button" at bounding box center [584, 113] width 6 height 6
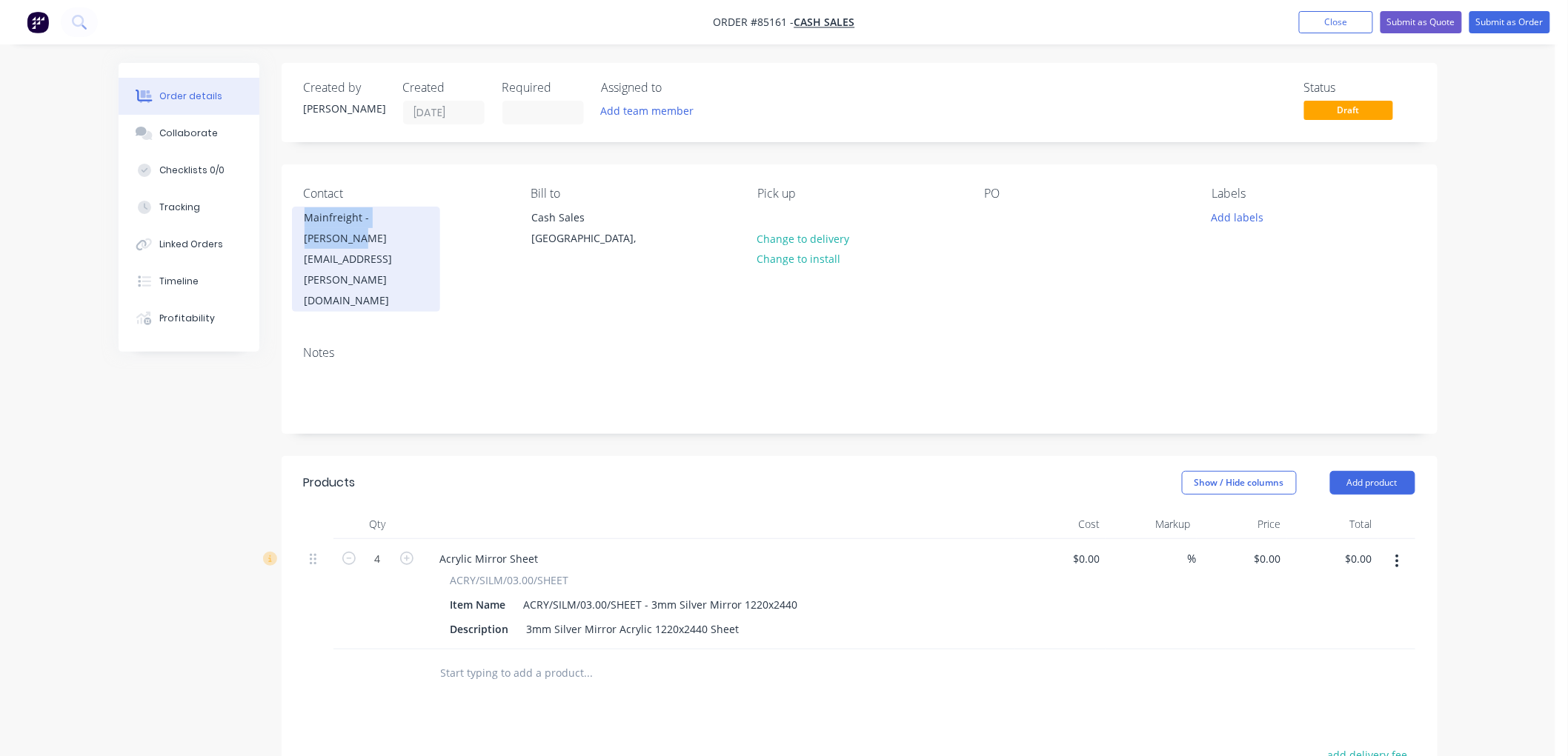
drag, startPoint x: 346, startPoint y: 234, endPoint x: 306, endPoint y: 221, distance: 42.1
click at [306, 221] on div "Mainfreight - Esmond Lum" at bounding box center [366, 228] width 123 height 41
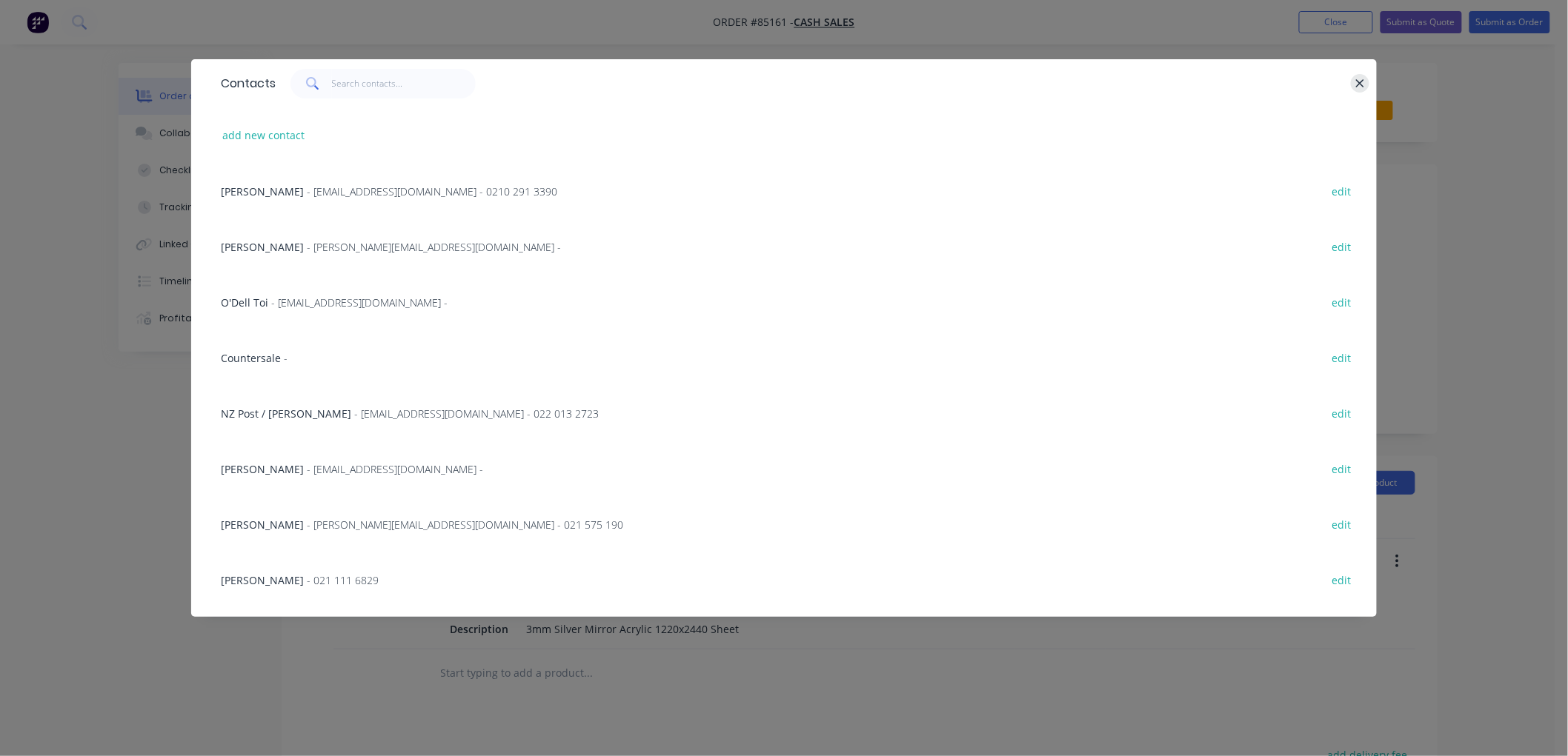
click at [1361, 83] on icon "button" at bounding box center [1360, 84] width 9 height 14
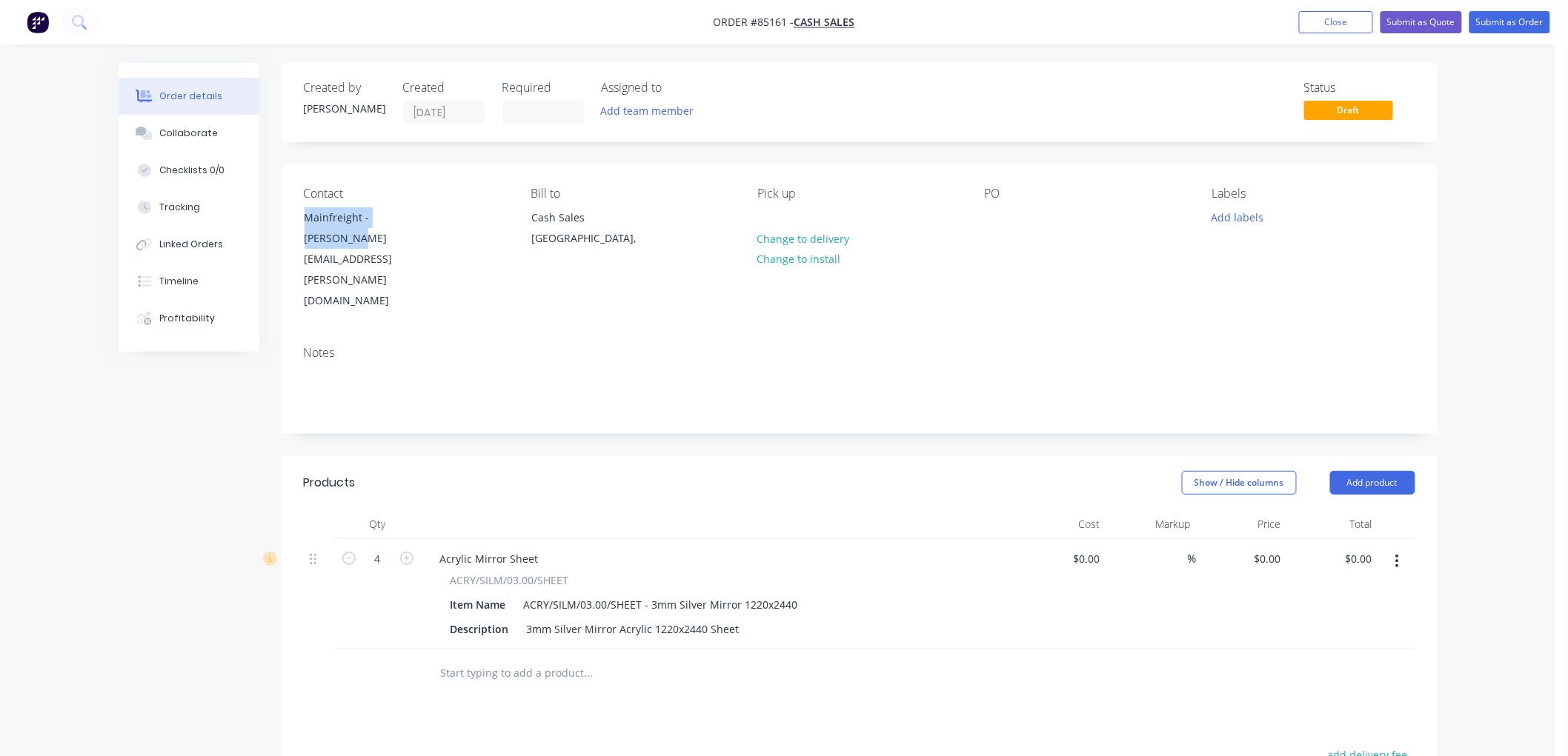
copy div "Mainfreight - Esmond Lum"
click at [995, 215] on div at bounding box center [997, 217] width 24 height 21
paste div
drag, startPoint x: 1264, startPoint y: 516, endPoint x: 1275, endPoint y: 518, distance: 11.2
click at [1264, 539] on div "$0.00 $0.00" at bounding box center [1243, 594] width 91 height 110
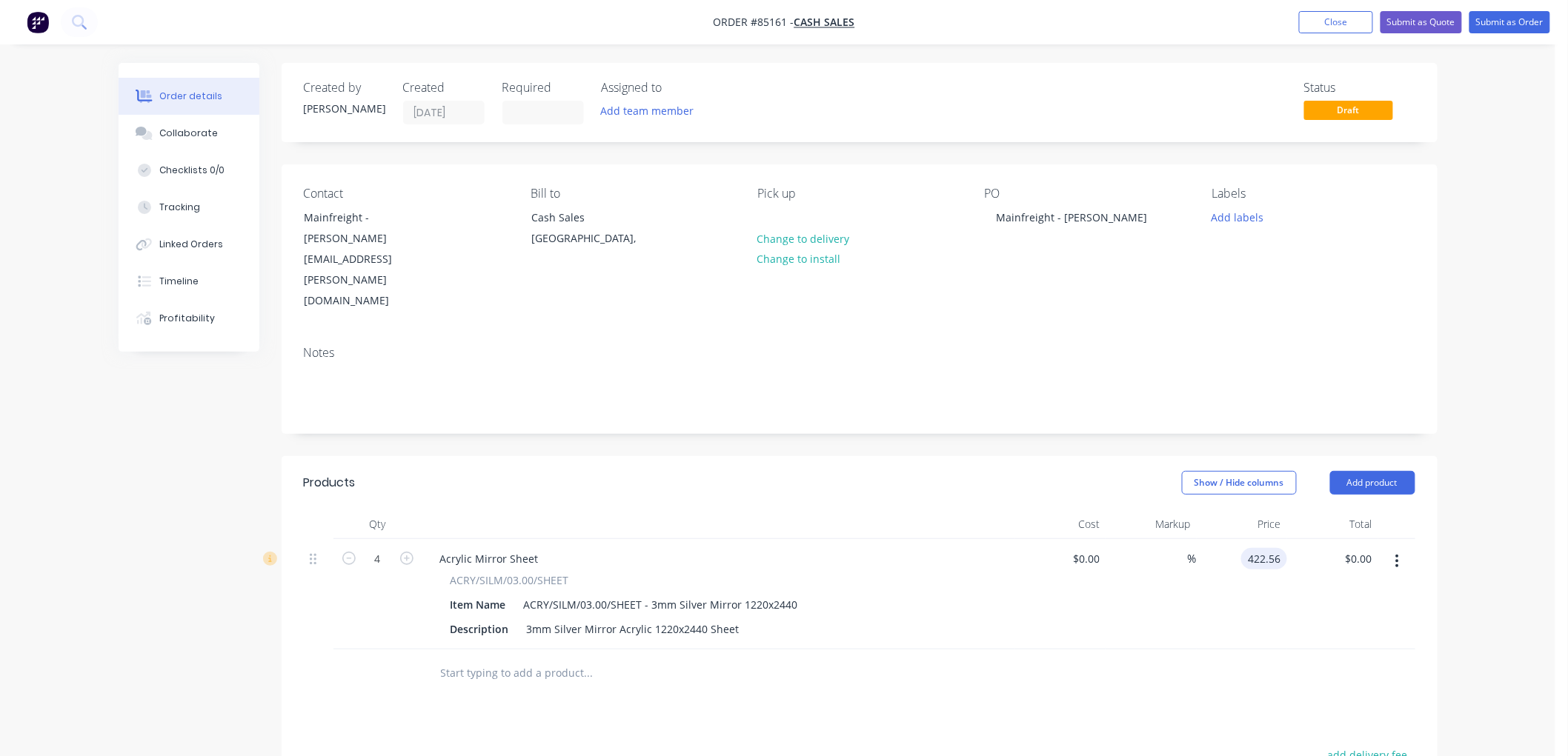
type input "$422.56"
type input "$1,690.24"
click at [1478, 467] on div "Order details Collaborate Checklists 0/0 Tracking Linked Orders Timeline Profit…" at bounding box center [778, 538] width 1555 height 1075
click at [1506, 26] on button "Submit as Order" at bounding box center [1510, 22] width 80 height 22
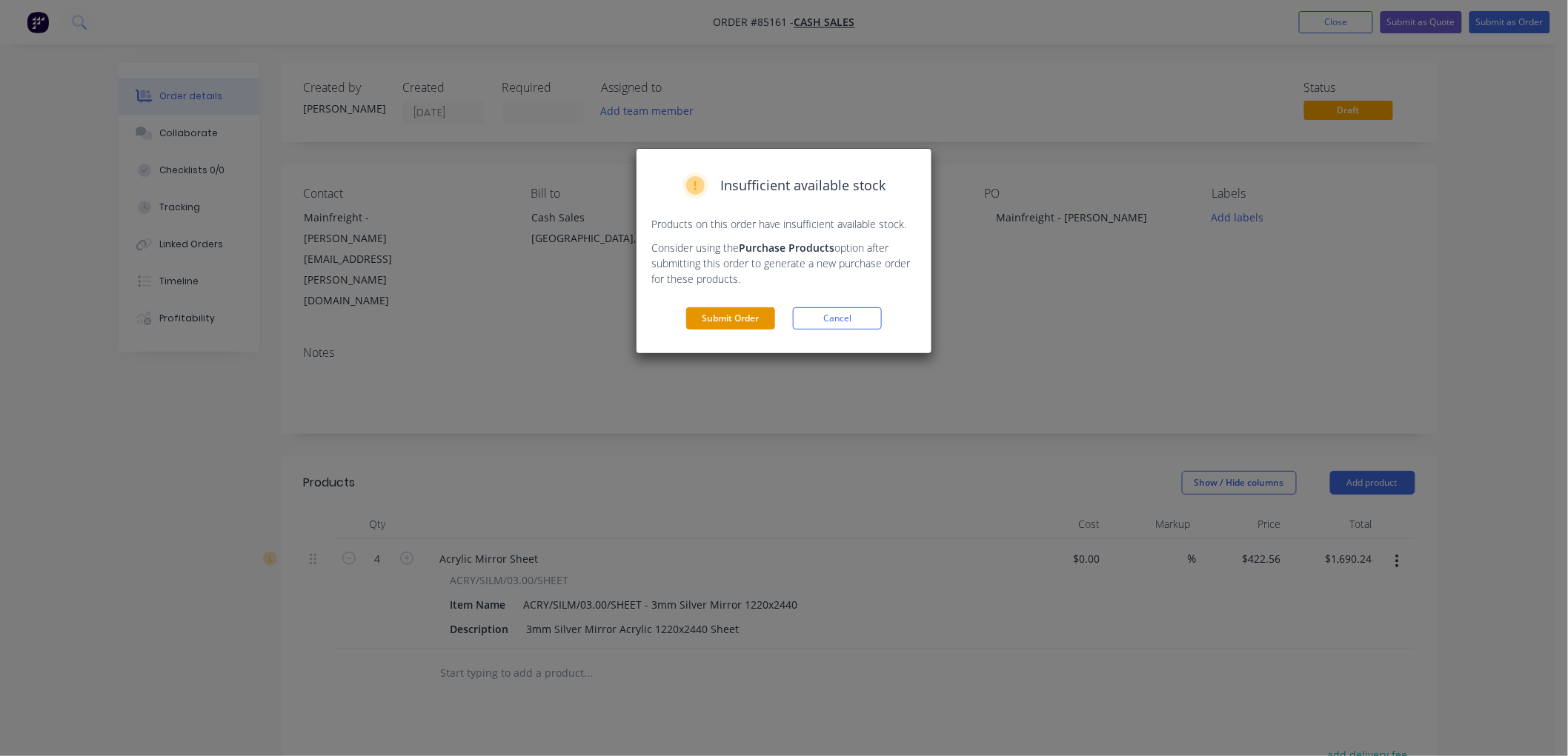
click at [712, 322] on button "Submit Order" at bounding box center [730, 318] width 89 height 22
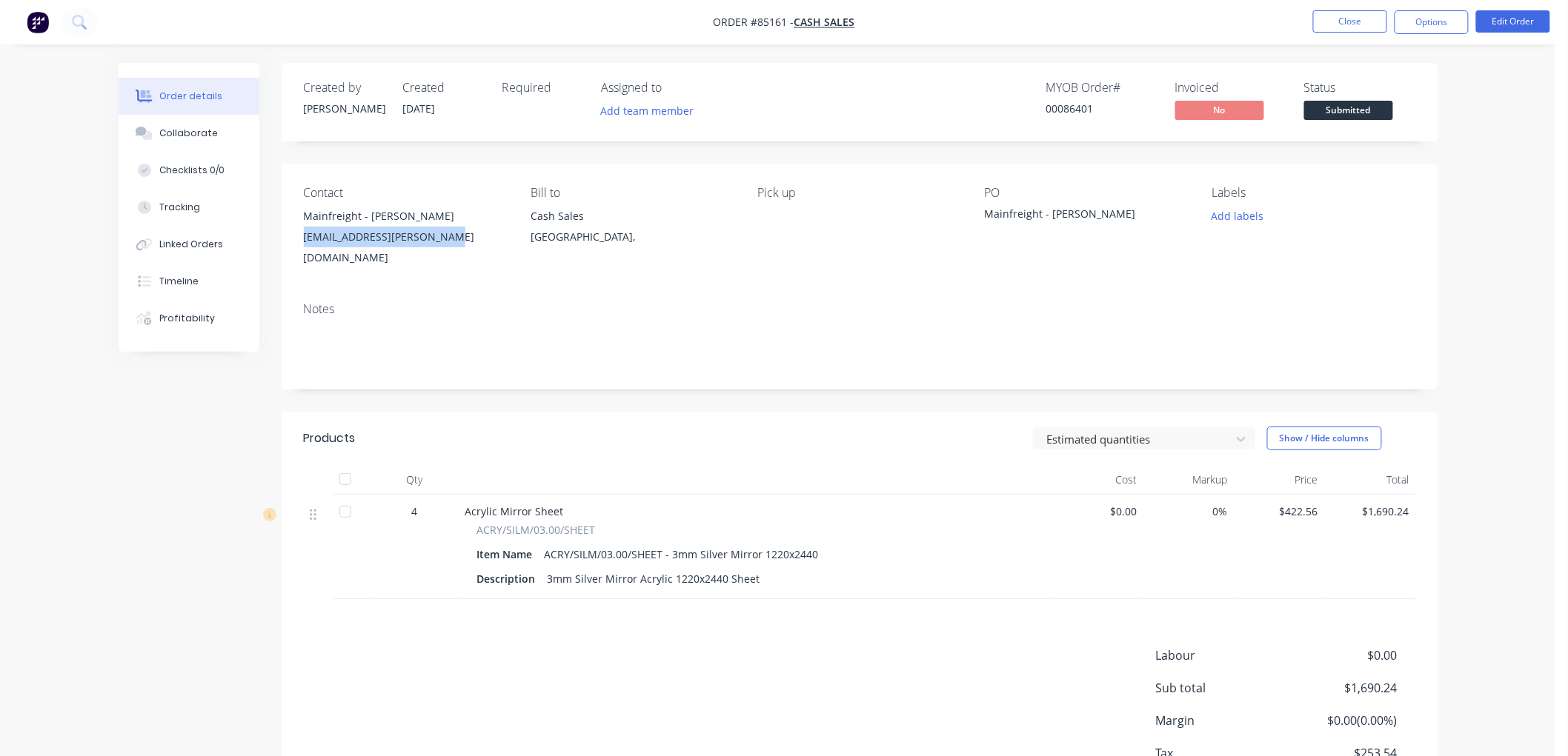
drag, startPoint x: 417, startPoint y: 238, endPoint x: 304, endPoint y: 239, distance: 113.0
click at [304, 239] on div "esmond.lum@mainfreight.com" at bounding box center [406, 247] width 203 height 41
copy div "esmond.lum@mainfreight.com"
click at [1442, 24] on button "Options" at bounding box center [1431, 22] width 74 height 24
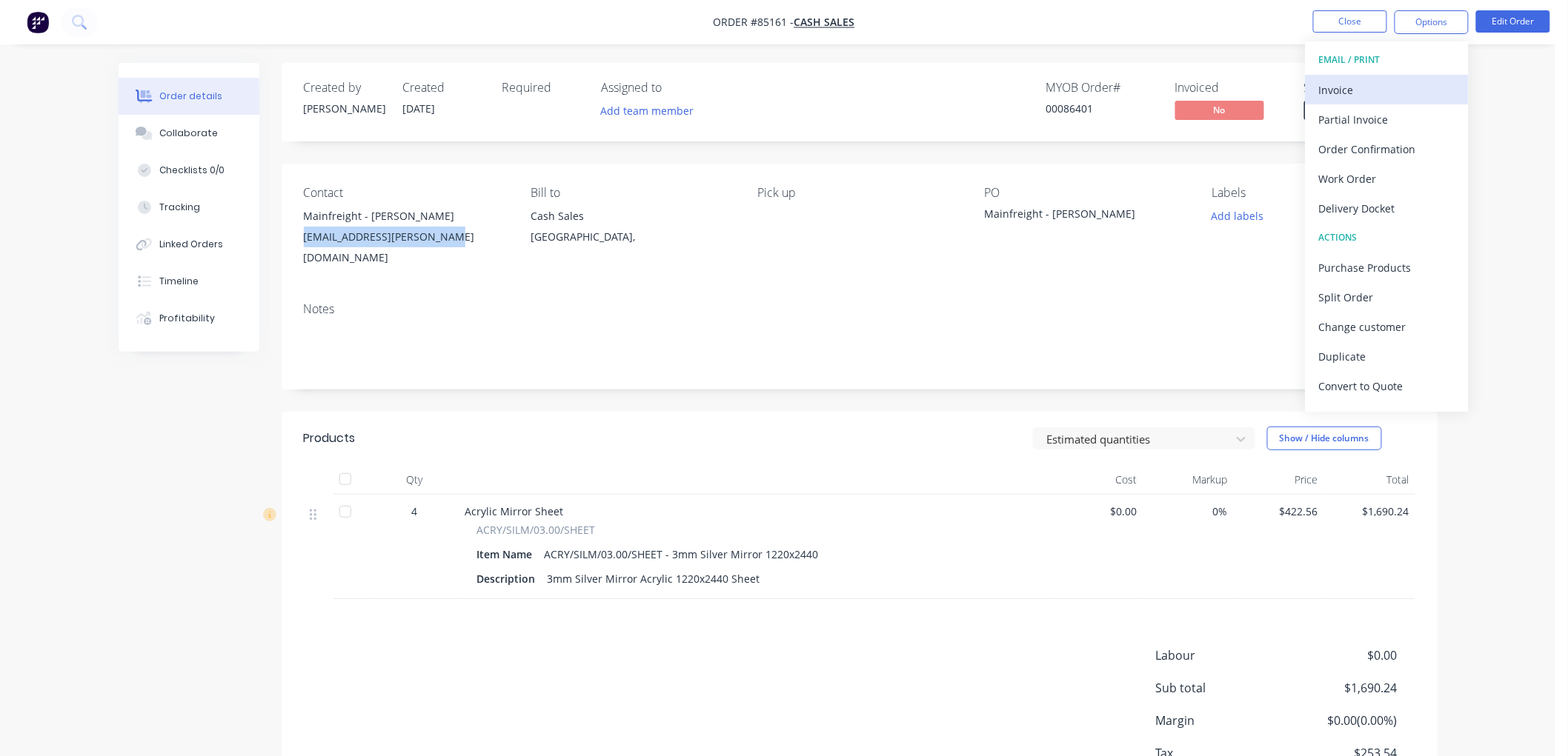
click at [1383, 95] on div "Invoice" at bounding box center [1387, 90] width 136 height 21
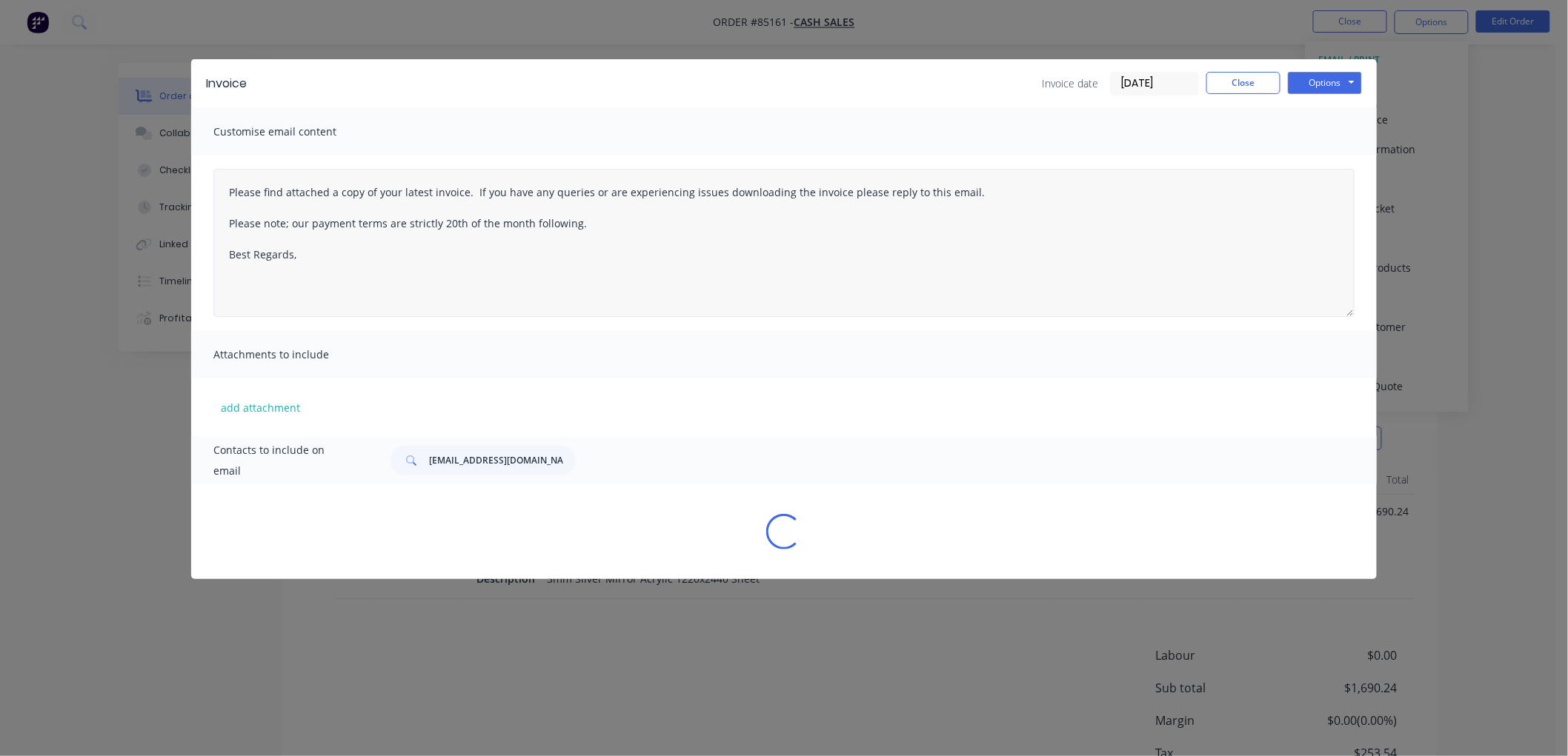
type textarea "Please find attached a copy of your latest invoice. If you have any queries or …"
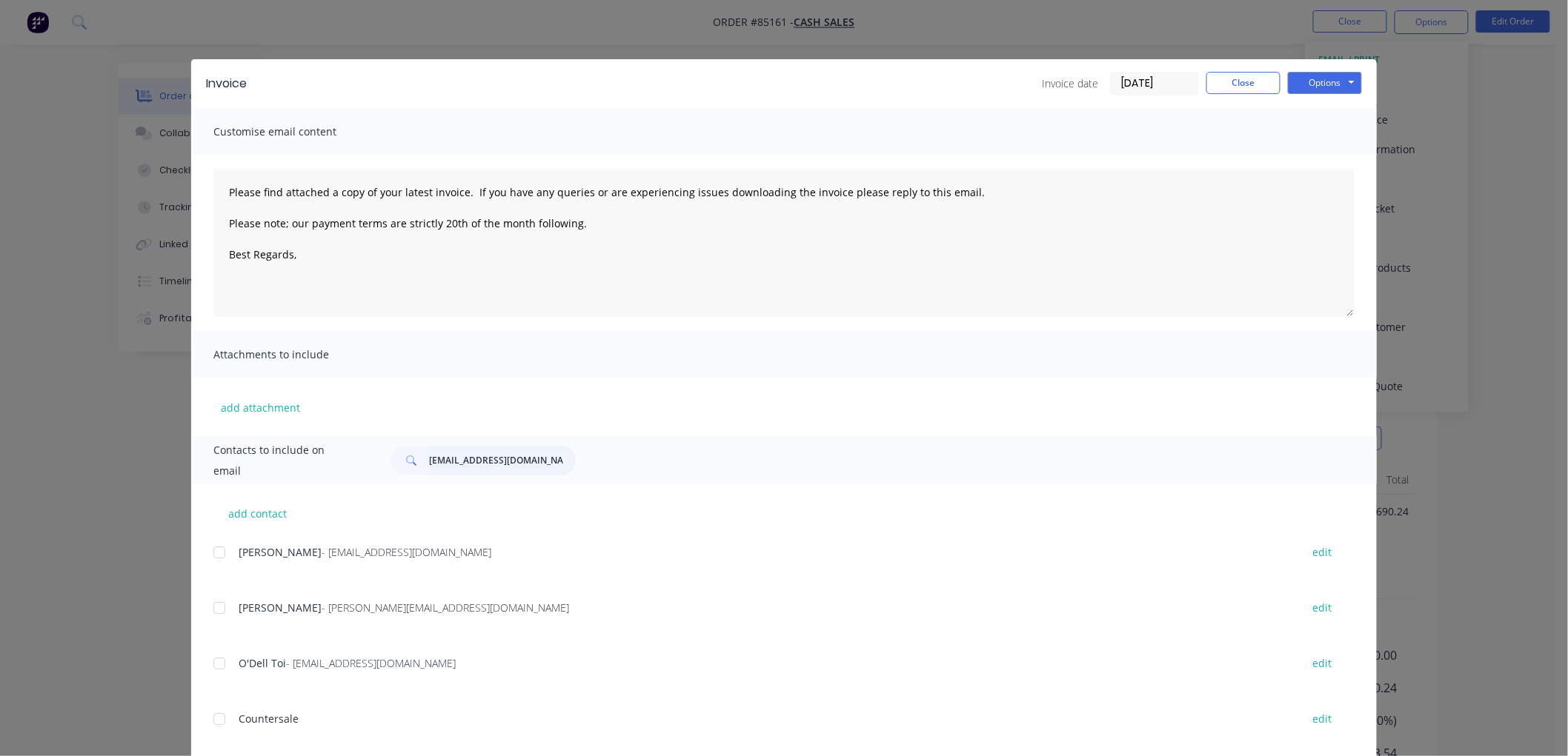
click at [460, 457] on input "customtruckchrome@gmail.com" at bounding box center [502, 461] width 147 height 30
paste input "esmond.lum@mainfreight"
type input "esmond.lum@mainfreight.com"
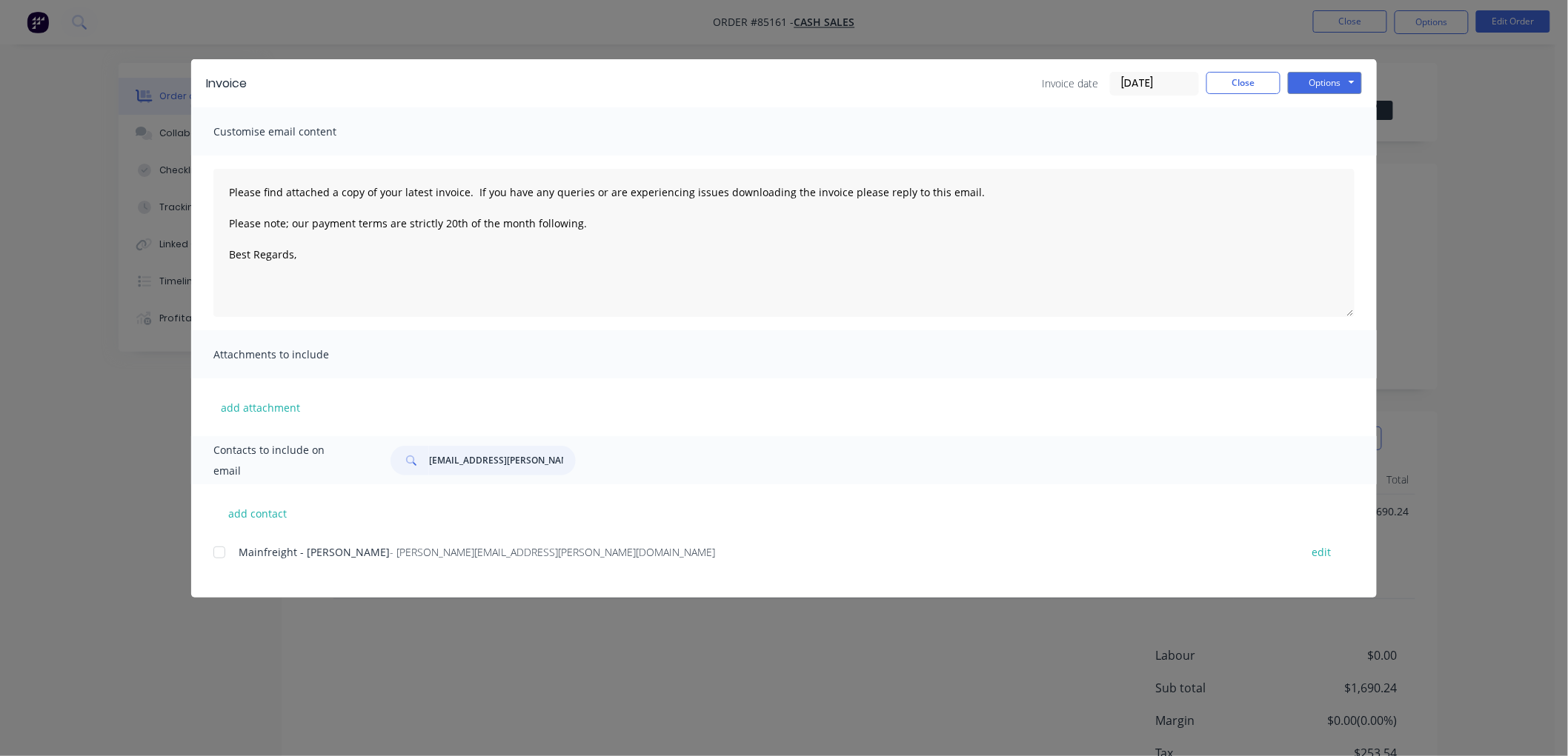
click at [219, 553] on div at bounding box center [219, 552] width 30 height 30
type textarea "Please find attached a copy of your latest invoice. If you have any queries or …"
type input "esmond.lum@mainfreight.com"
drag, startPoint x: 595, startPoint y: 223, endPoint x: 212, endPoint y: 191, distance: 384.3
click at [212, 191] on div "Please find attached a copy of your latest invoice. If you have any queries or …" at bounding box center [784, 243] width 1186 height 174
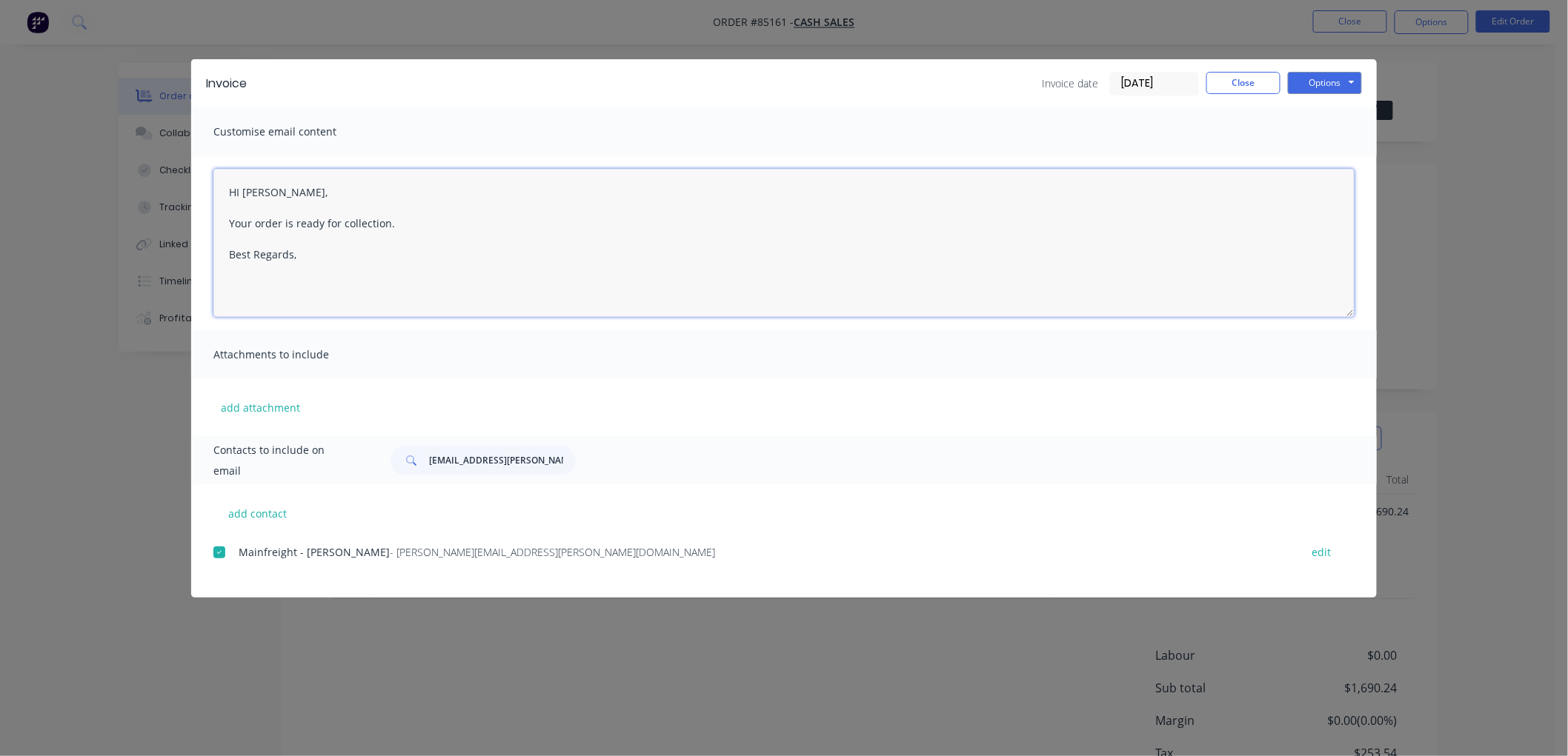
click at [367, 252] on textarea "HI Esmond Lum, Your order is ready for collection. Best Regards," at bounding box center [784, 242] width 1141 height 148
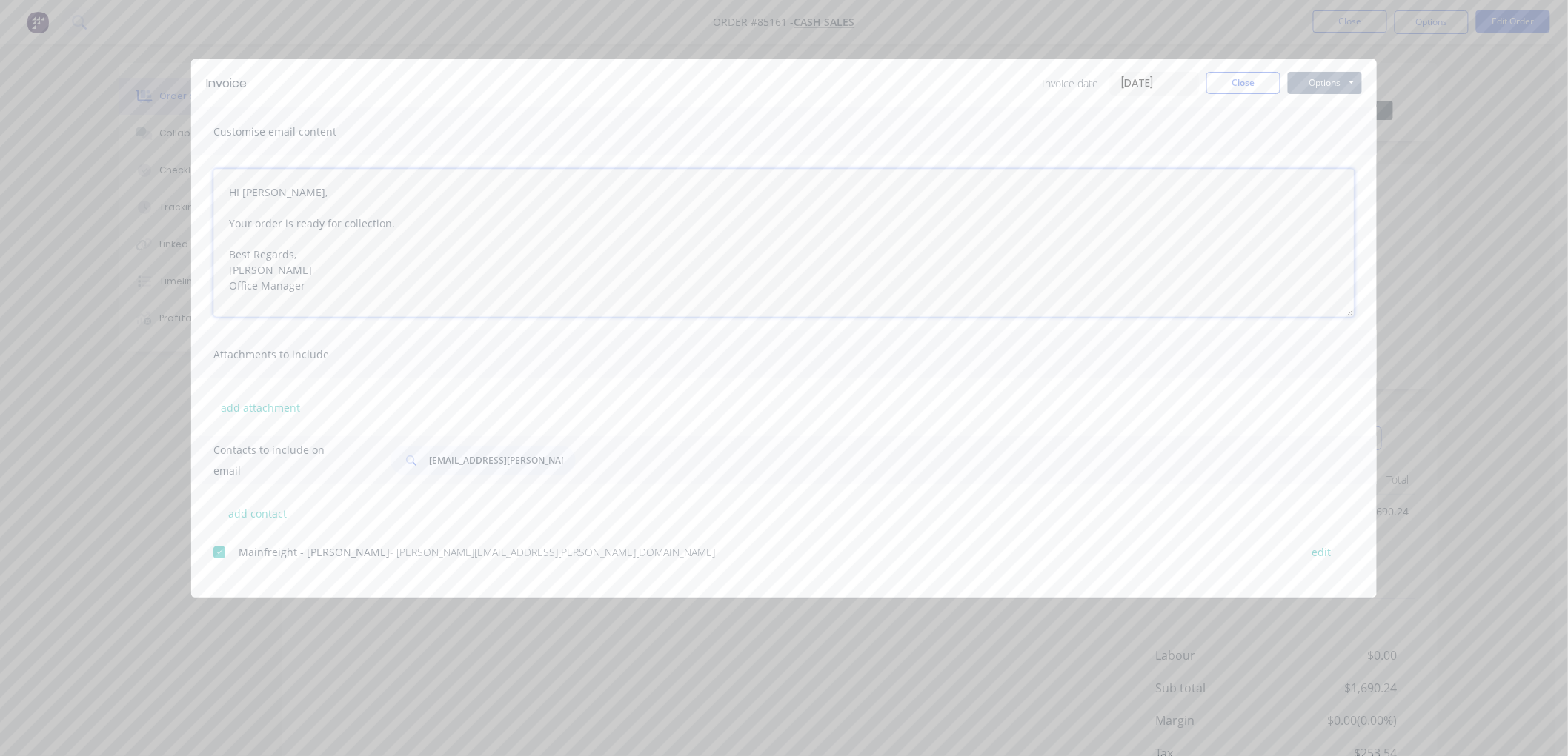
type textarea "HI Esmond Lum, Your order is ready for collection. Best Regards, Chantal Scholt…"
click at [1323, 81] on button "Options" at bounding box center [1324, 83] width 74 height 22
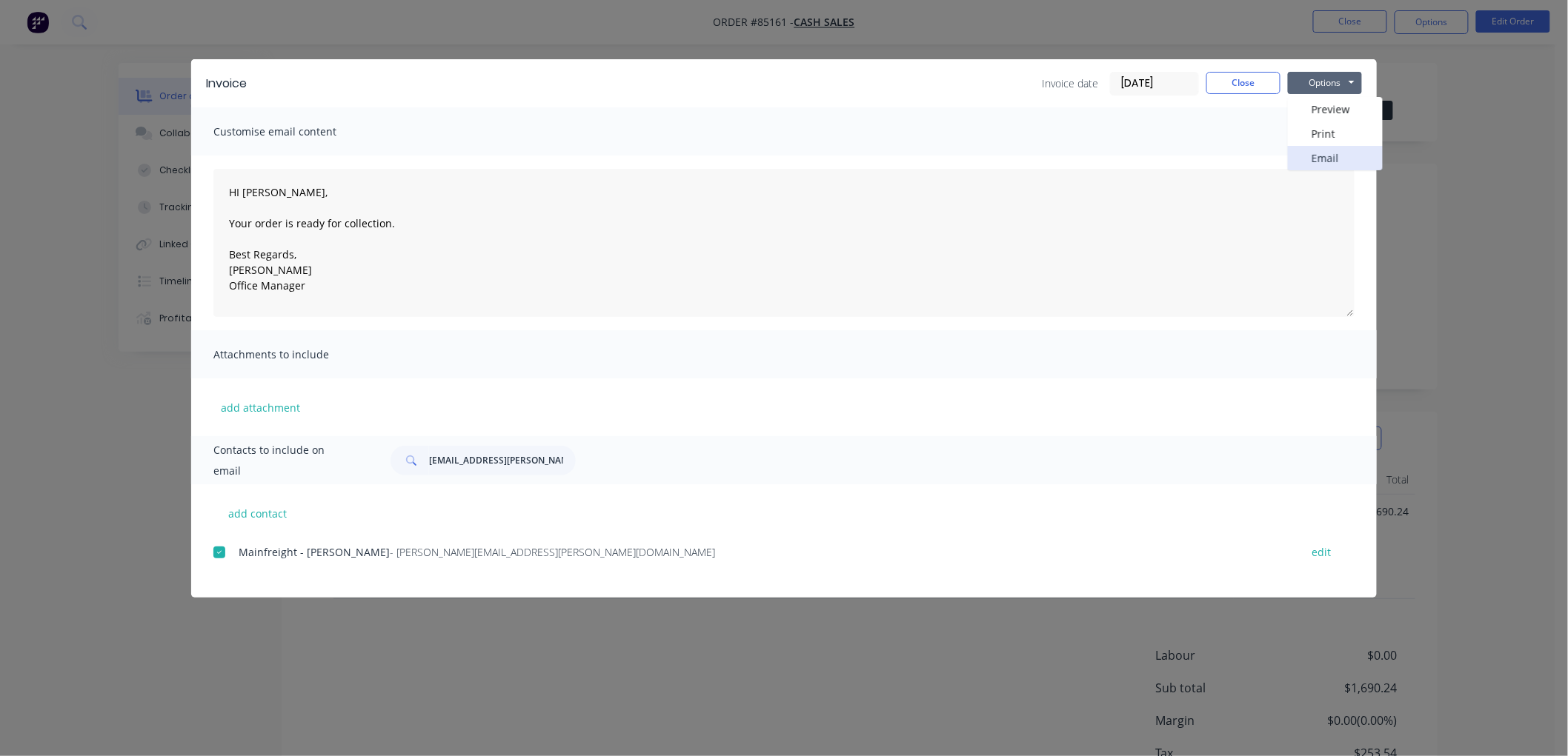
click at [1316, 154] on button "Email" at bounding box center [1335, 157] width 95 height 25
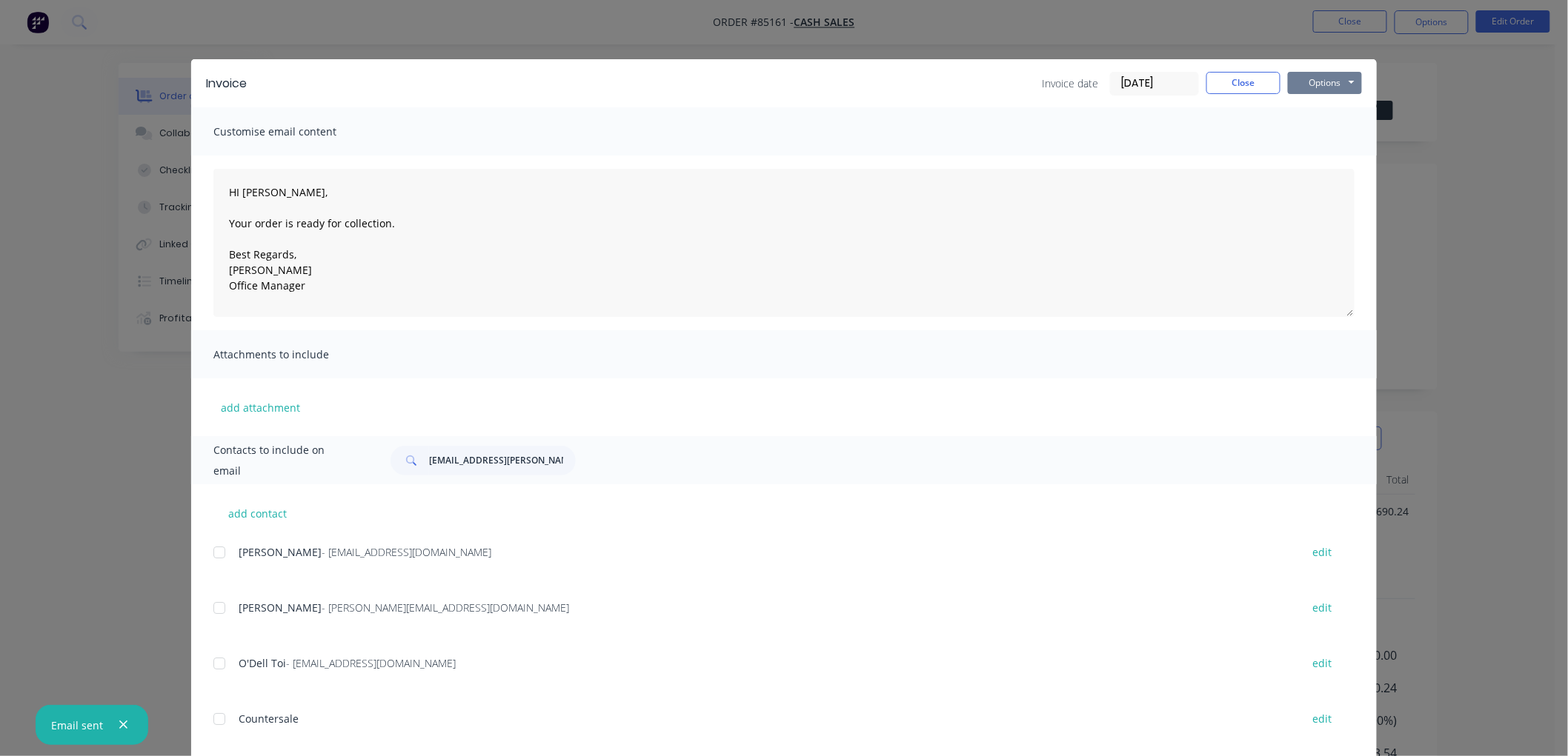
click at [1334, 75] on button "Options" at bounding box center [1324, 83] width 74 height 22
click at [1331, 131] on button "Print" at bounding box center [1335, 133] width 95 height 25
click at [1236, 89] on button "Close" at bounding box center [1243, 83] width 74 height 22
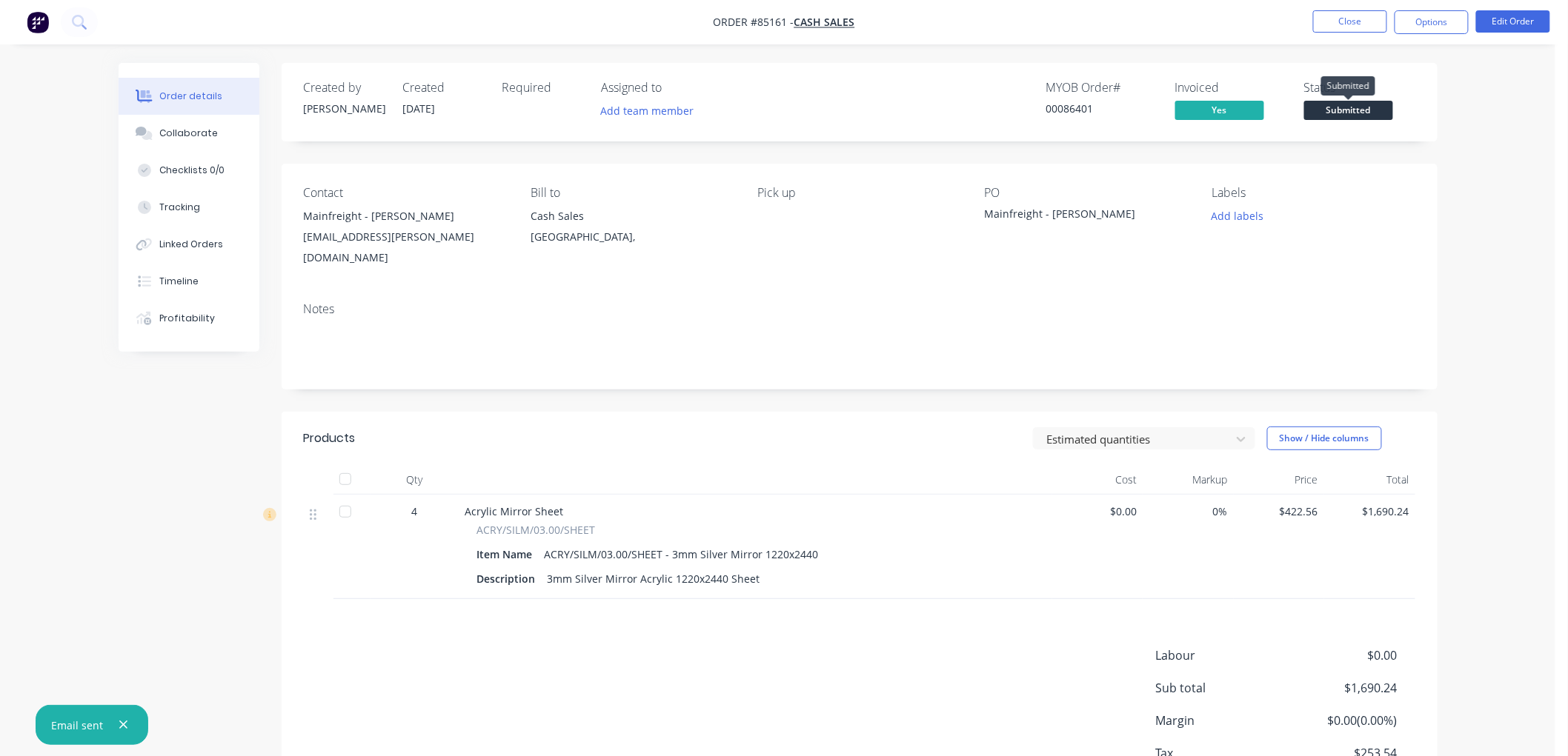
click at [1355, 108] on span "Submitted" at bounding box center [1349, 110] width 89 height 19
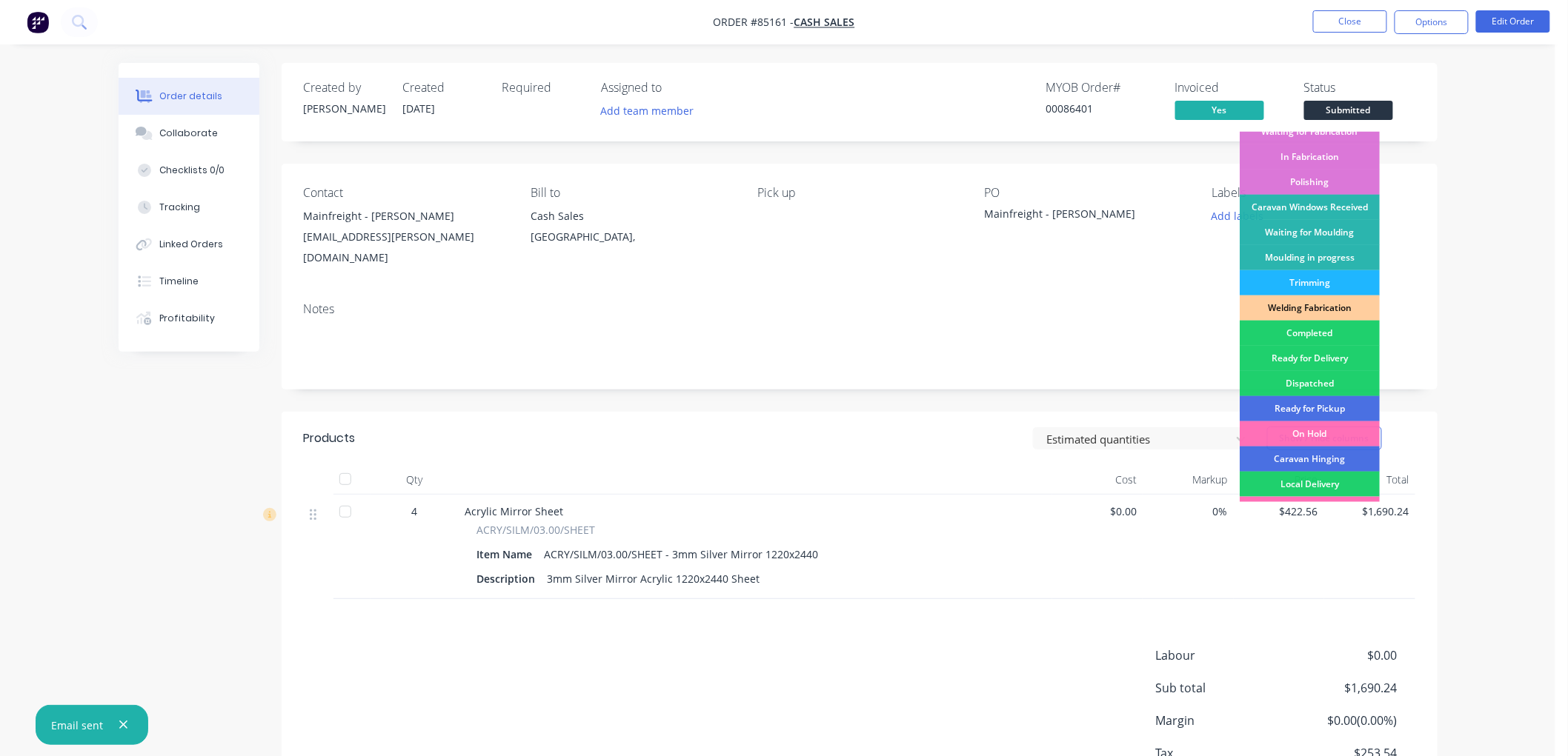
scroll to position [164, 0]
click at [1328, 407] on div "Ready for Pickup" at bounding box center [1310, 408] width 140 height 25
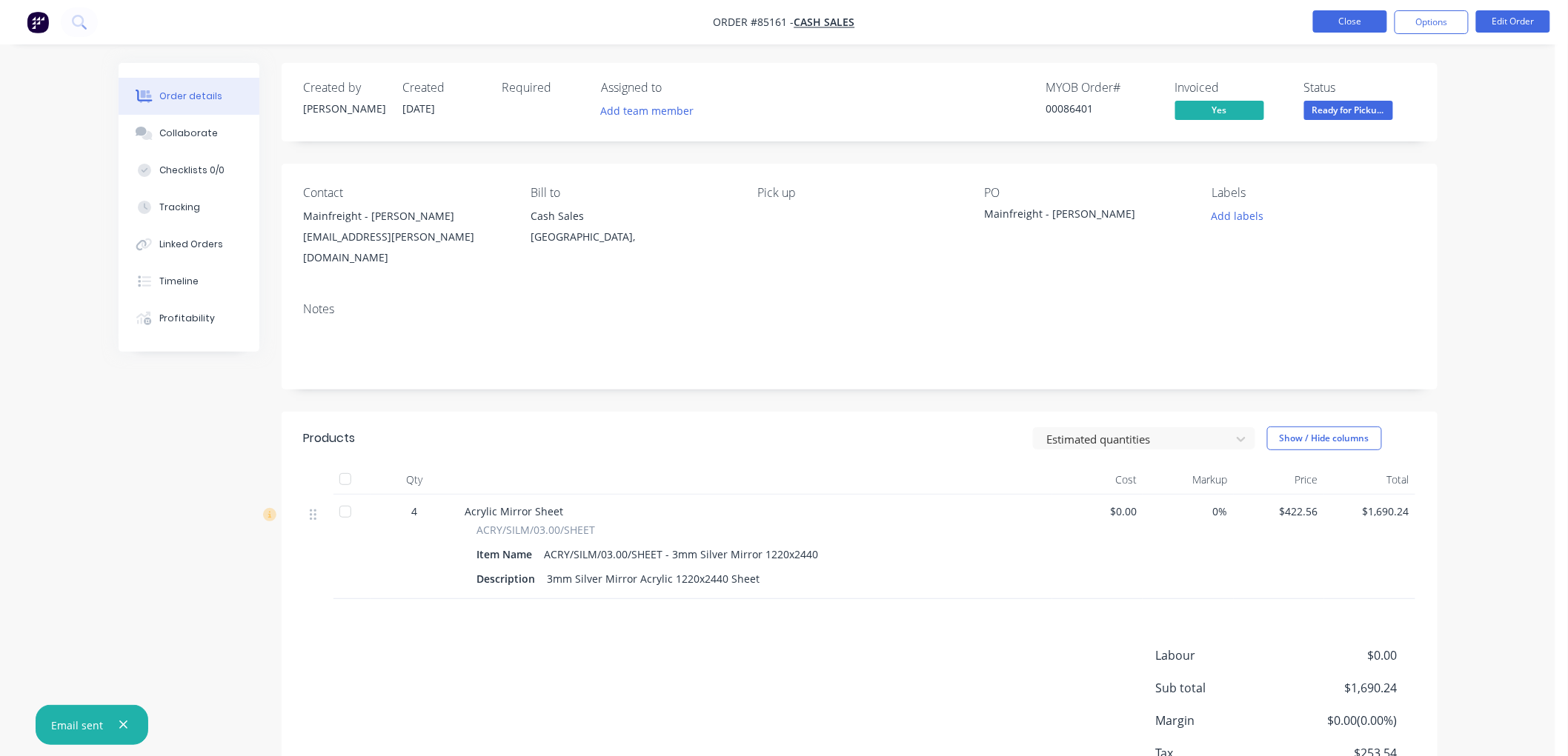
click at [1349, 28] on button "Close" at bounding box center [1349, 21] width 74 height 22
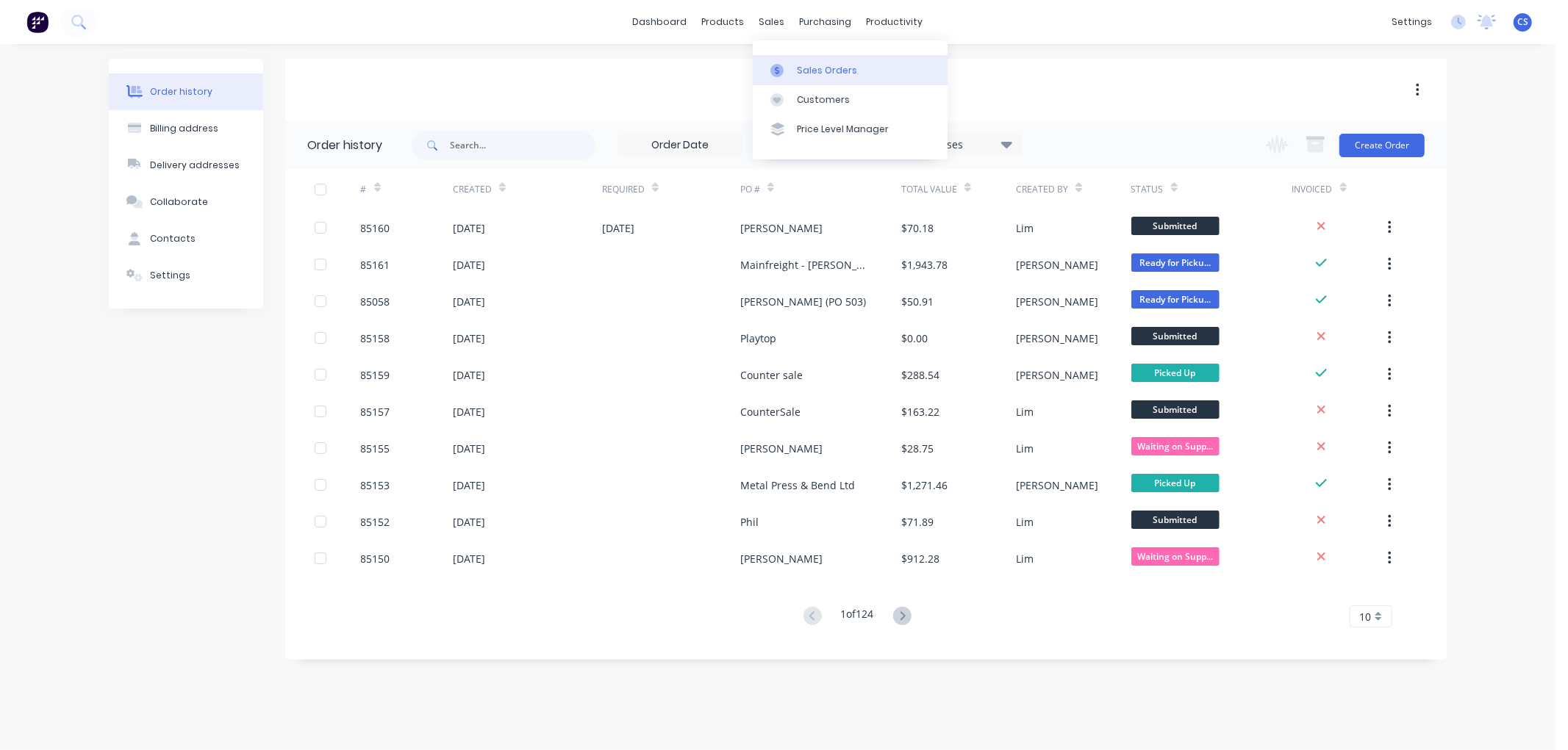
click at [785, 64] on div at bounding box center [781, 71] width 22 height 13
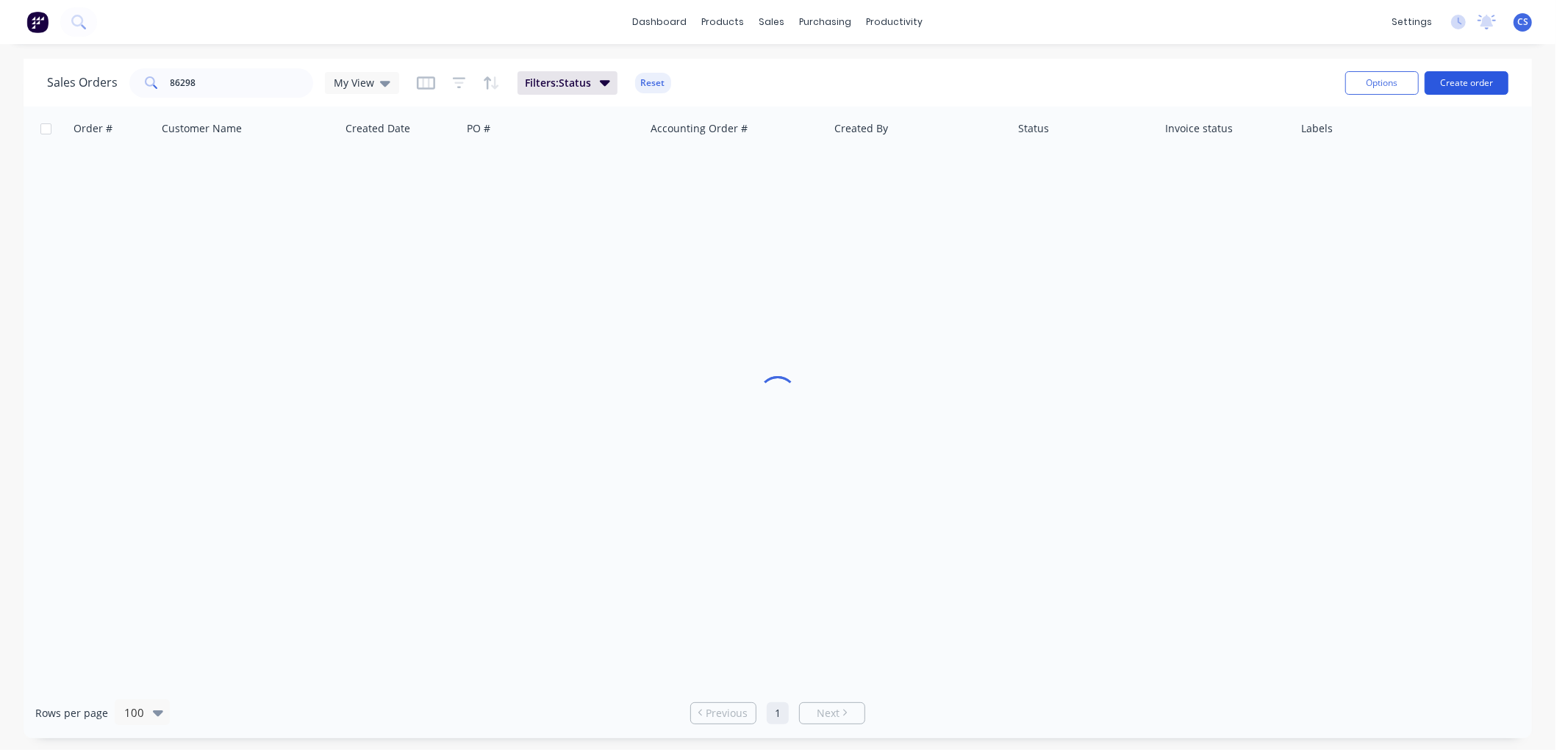
click at [1457, 88] on button "Create order" at bounding box center [1466, 83] width 84 height 24
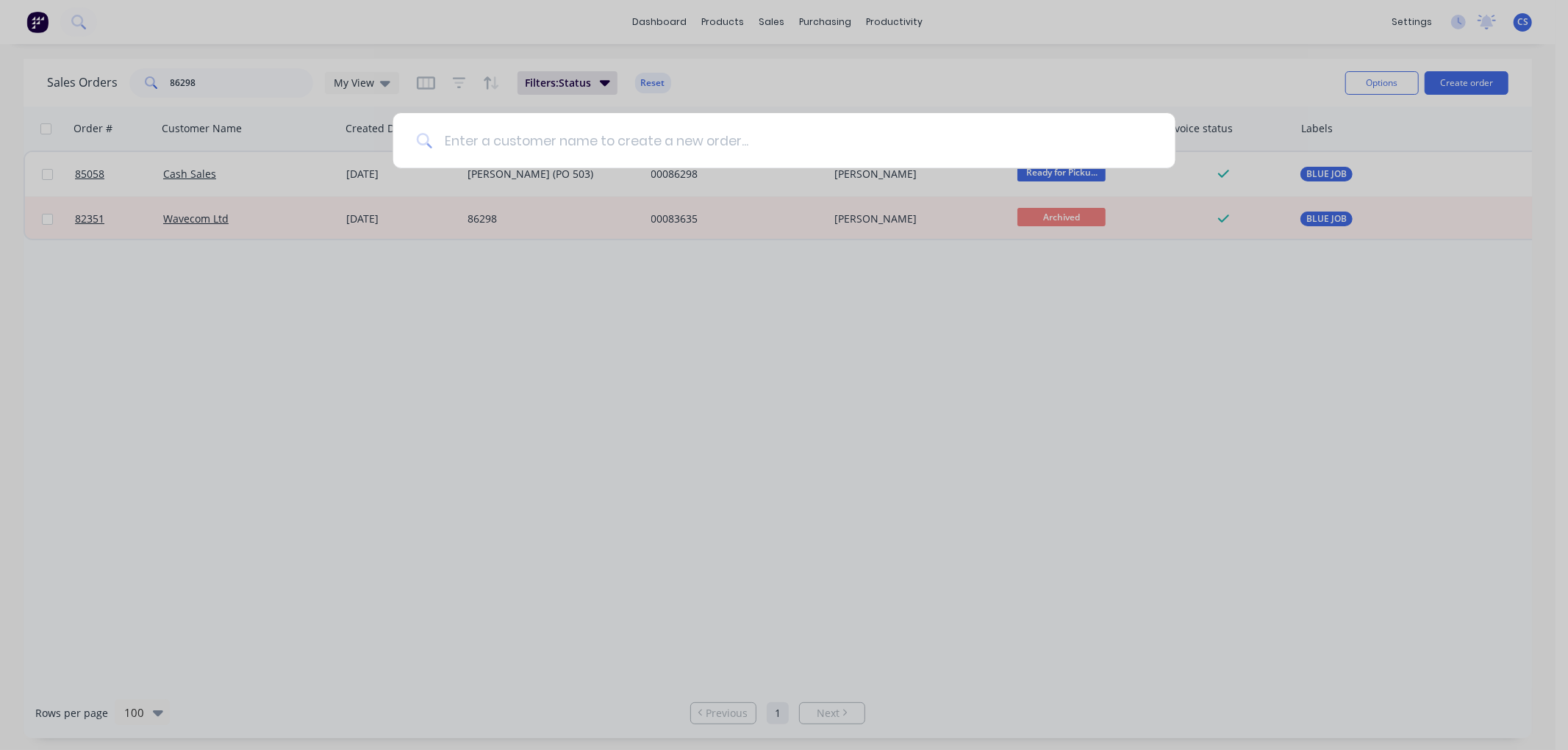
click at [474, 149] on input at bounding box center [792, 141] width 719 height 55
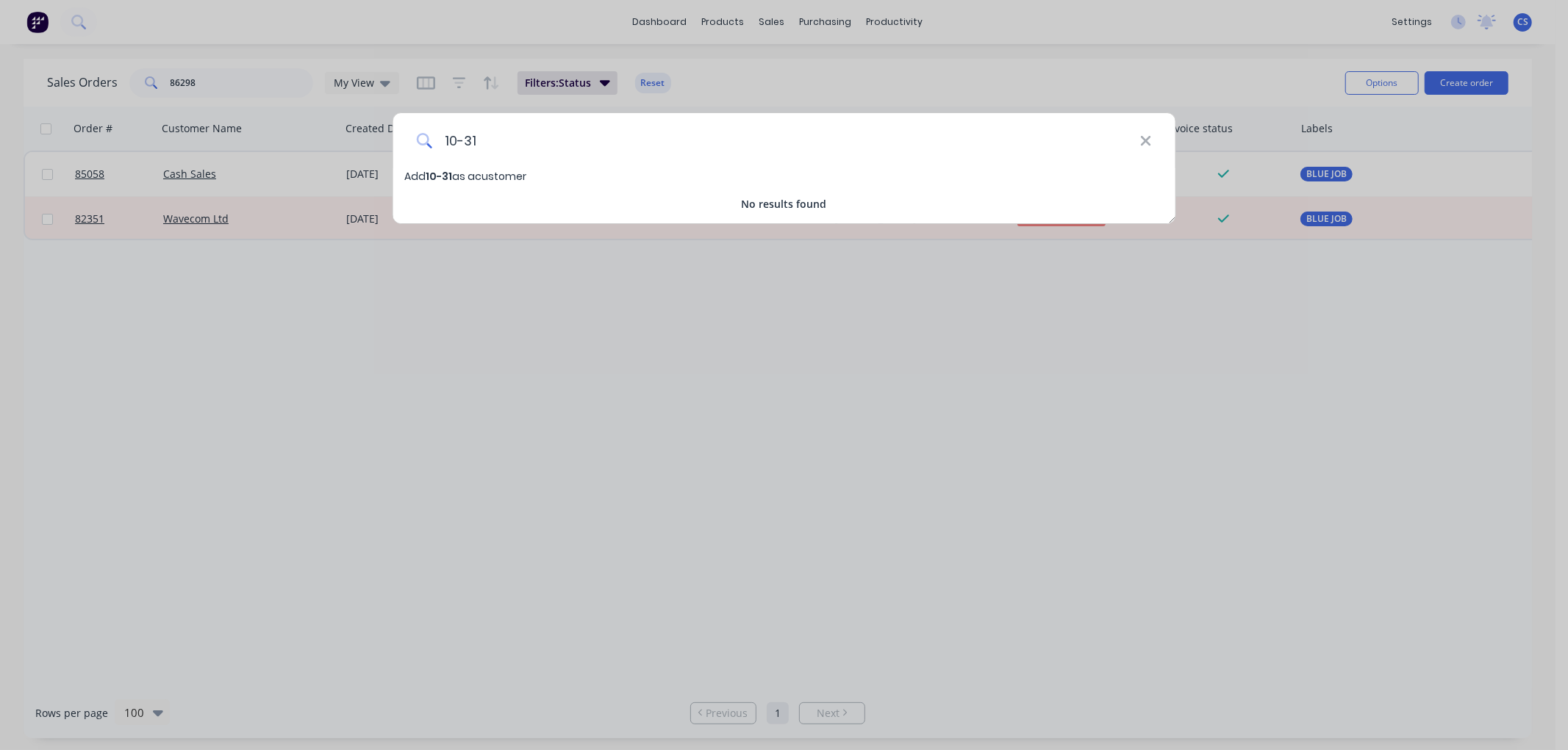
type input "10-31"
drag, startPoint x: 504, startPoint y: 142, endPoint x: 438, endPoint y: 143, distance: 66.0
click at [438, 143] on input "10-31" at bounding box center [786, 141] width 708 height 55
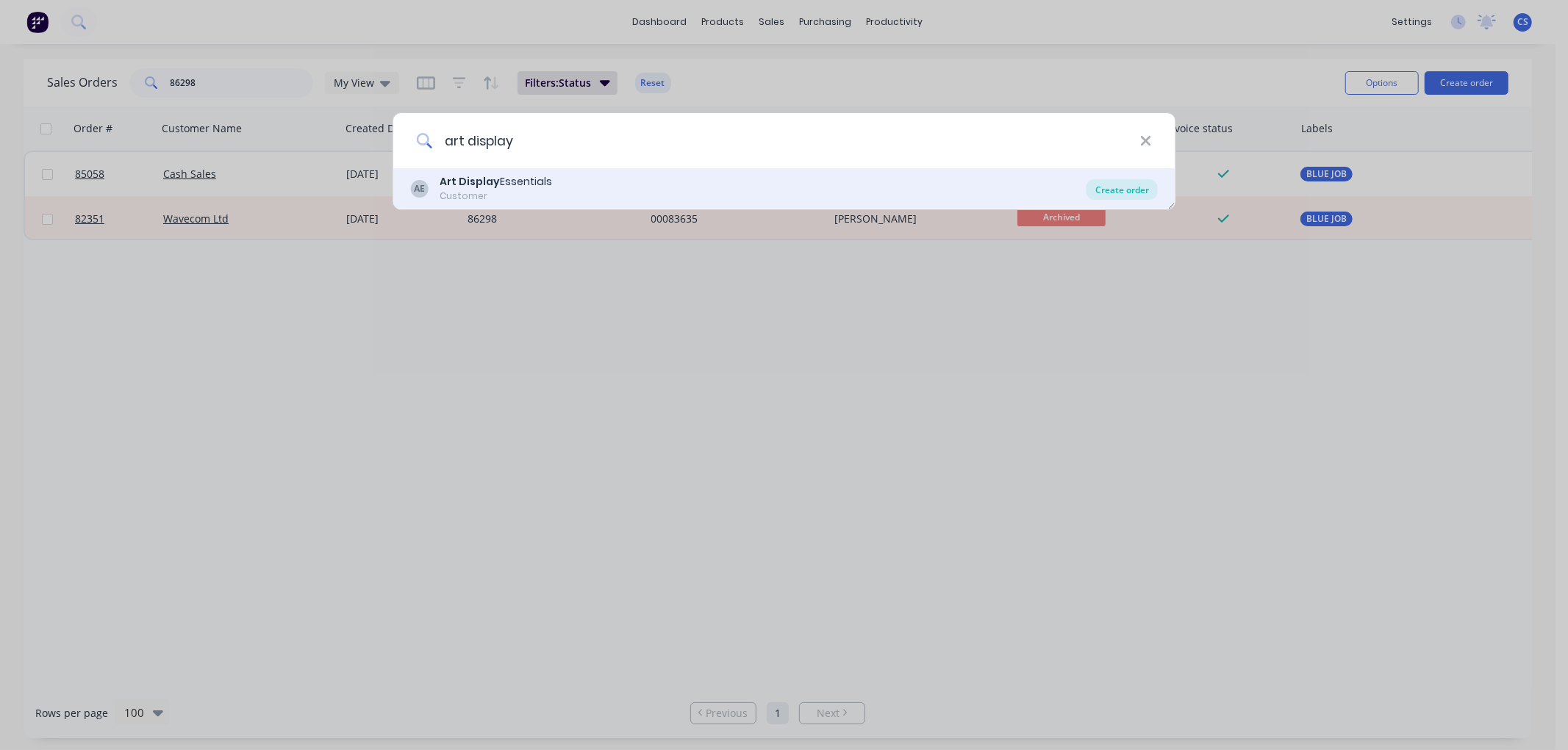
type input "art display"
click at [1112, 193] on div "Create order" at bounding box center [1122, 189] width 71 height 20
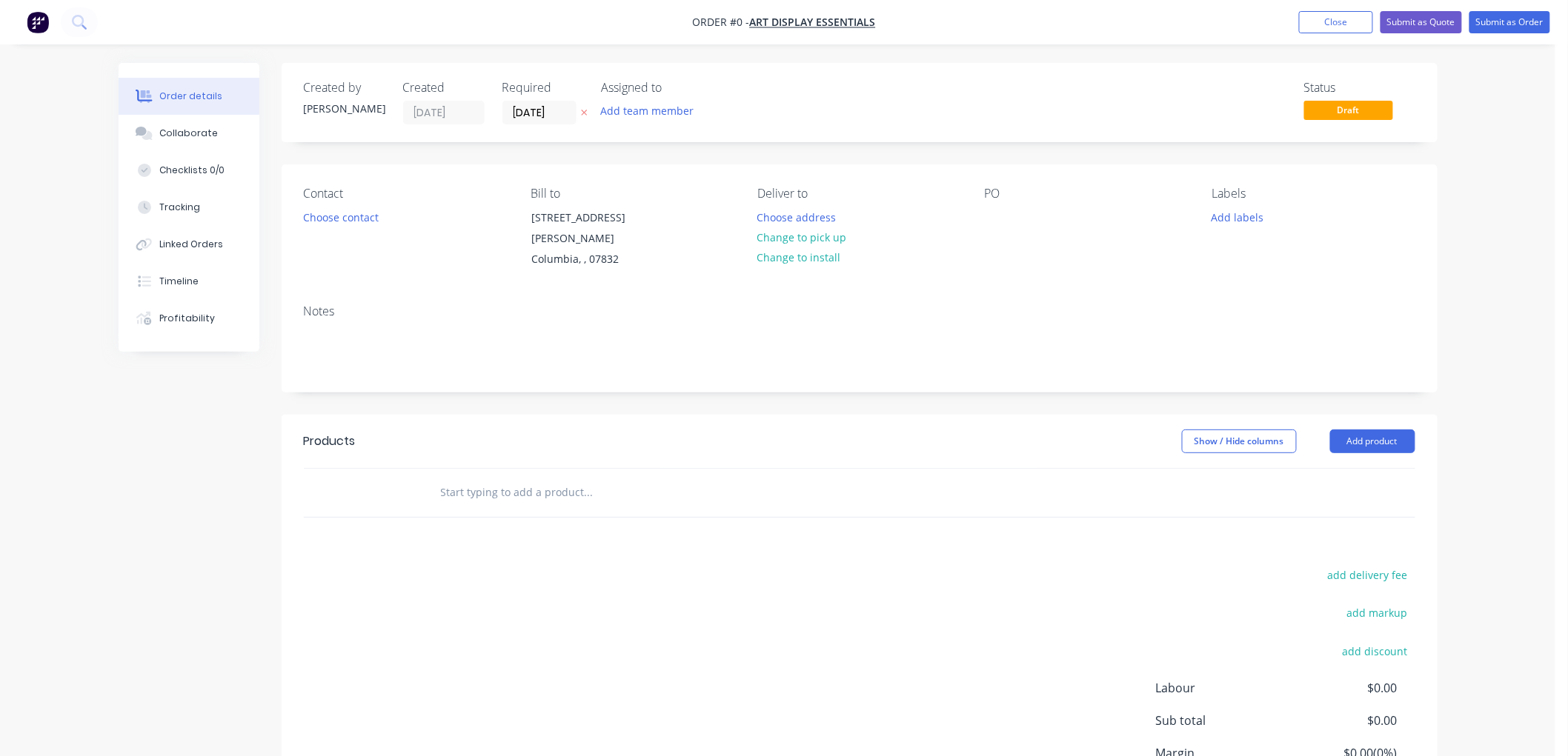
click at [585, 108] on icon "button" at bounding box center [585, 113] width 7 height 8
click at [992, 217] on div at bounding box center [997, 217] width 24 height 21
paste div
click at [456, 483] on input "text" at bounding box center [589, 492] width 296 height 30
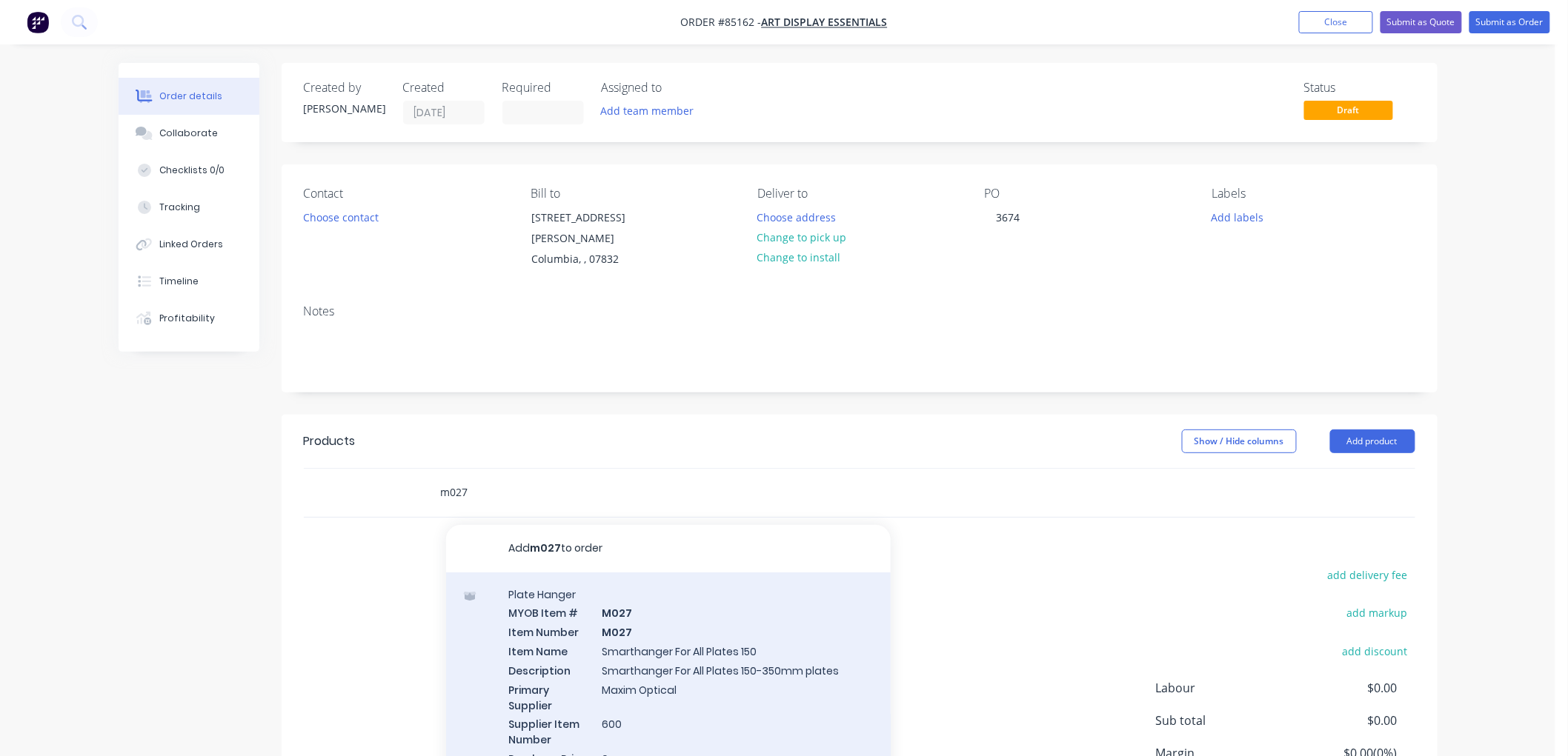
type input "m027"
click at [699, 618] on div "Plate Hanger MYOB Item # M027 Item Number M027 Item Name Smarthanger For All Pl…" at bounding box center [668, 686] width 445 height 227
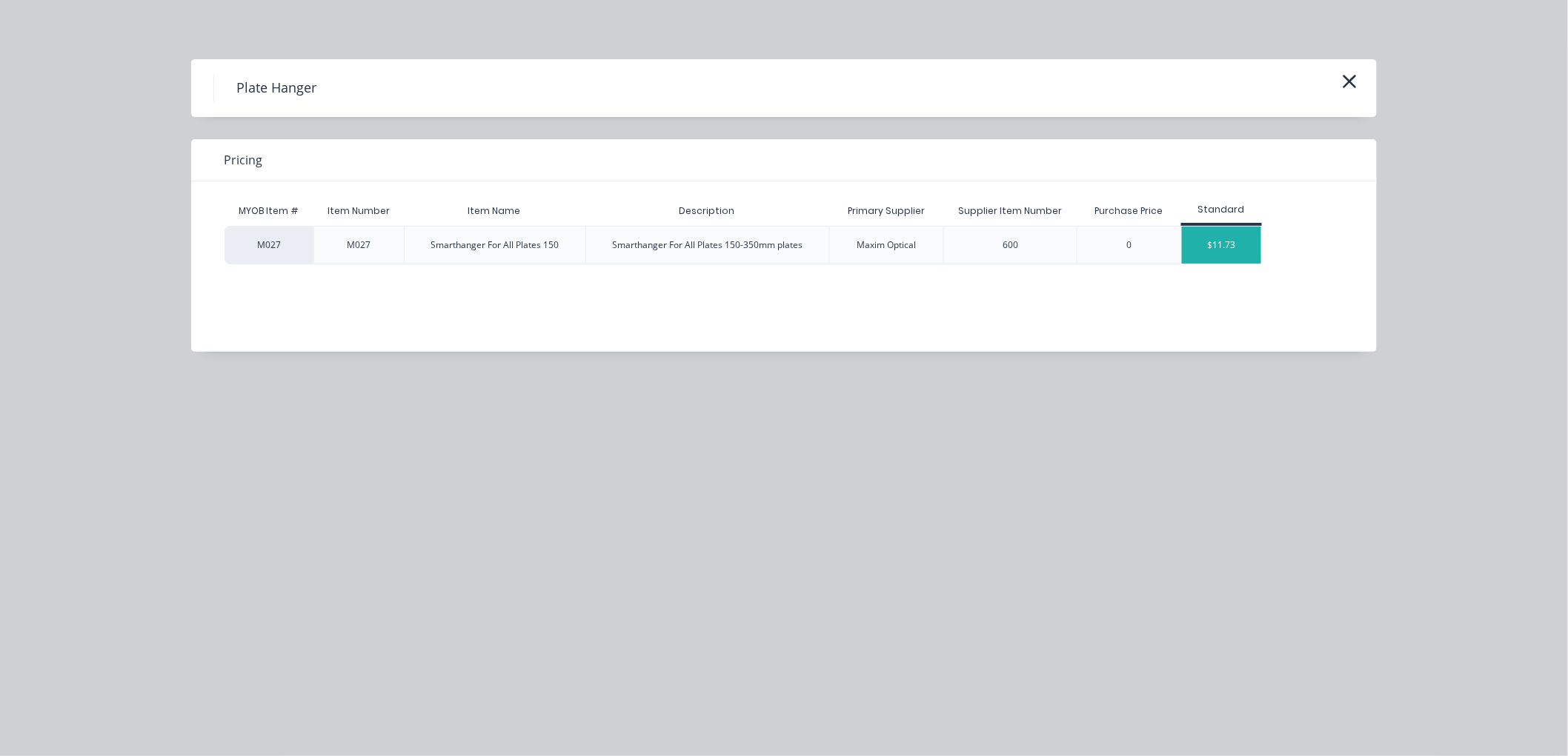
click at [1242, 251] on div "$11.73" at bounding box center [1222, 246] width 80 height 37
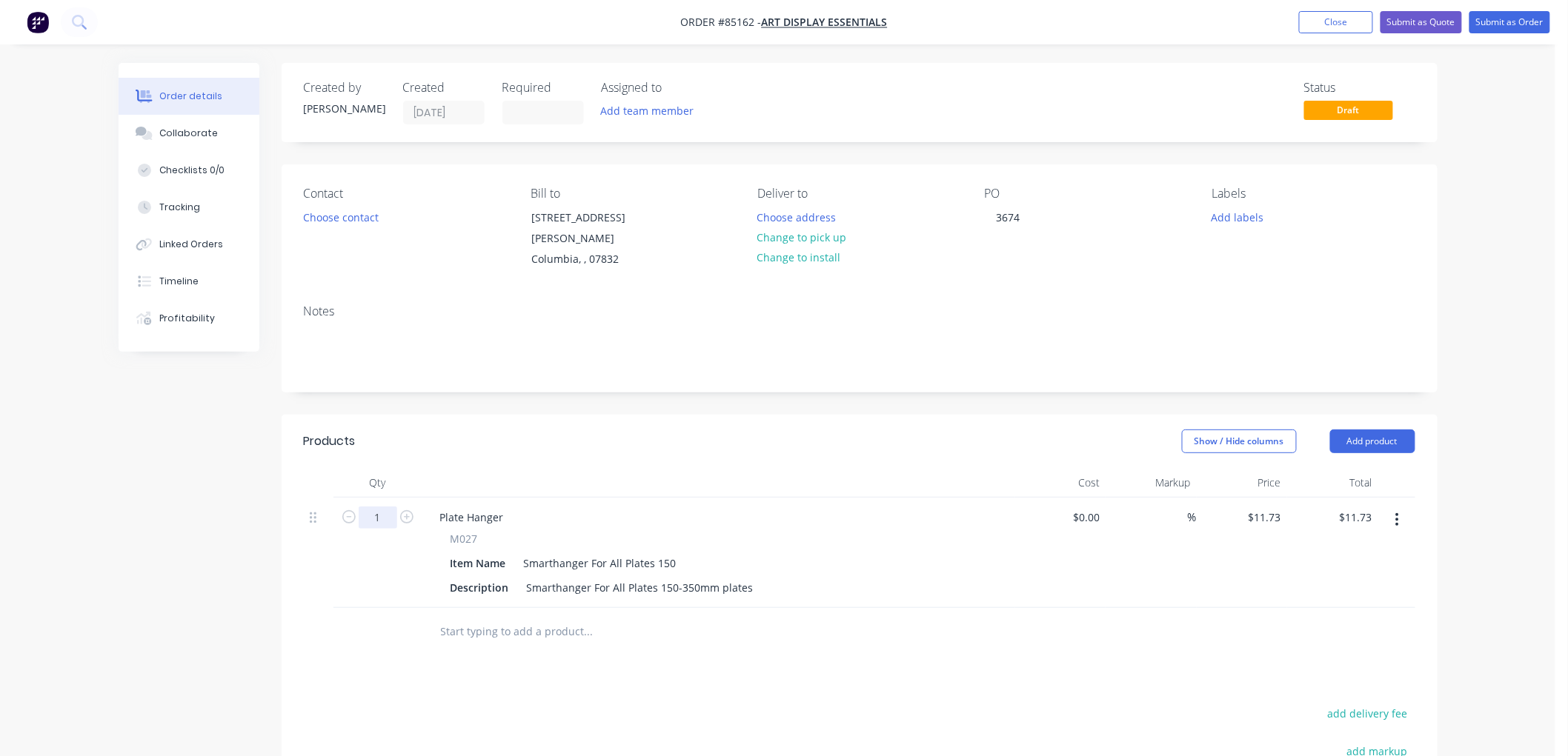
click at [372, 506] on input "1" at bounding box center [377, 517] width 38 height 22
type input "60"
type input "$703.80"
click at [1276, 506] on input "11.73" at bounding box center [1270, 516] width 34 height 21
type input "$8.70"
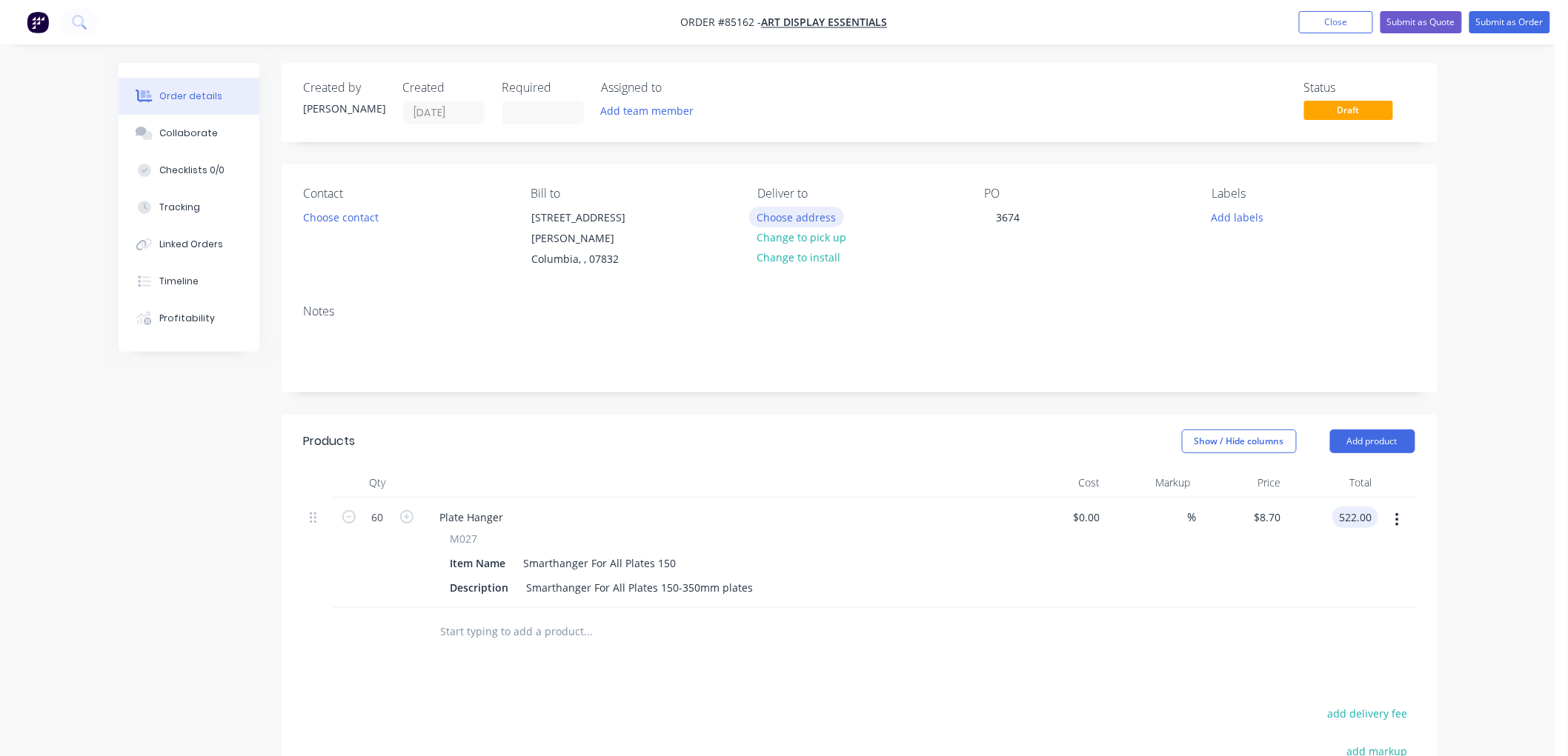
type input "$522.00"
click at [823, 216] on button "Choose address" at bounding box center [796, 217] width 95 height 20
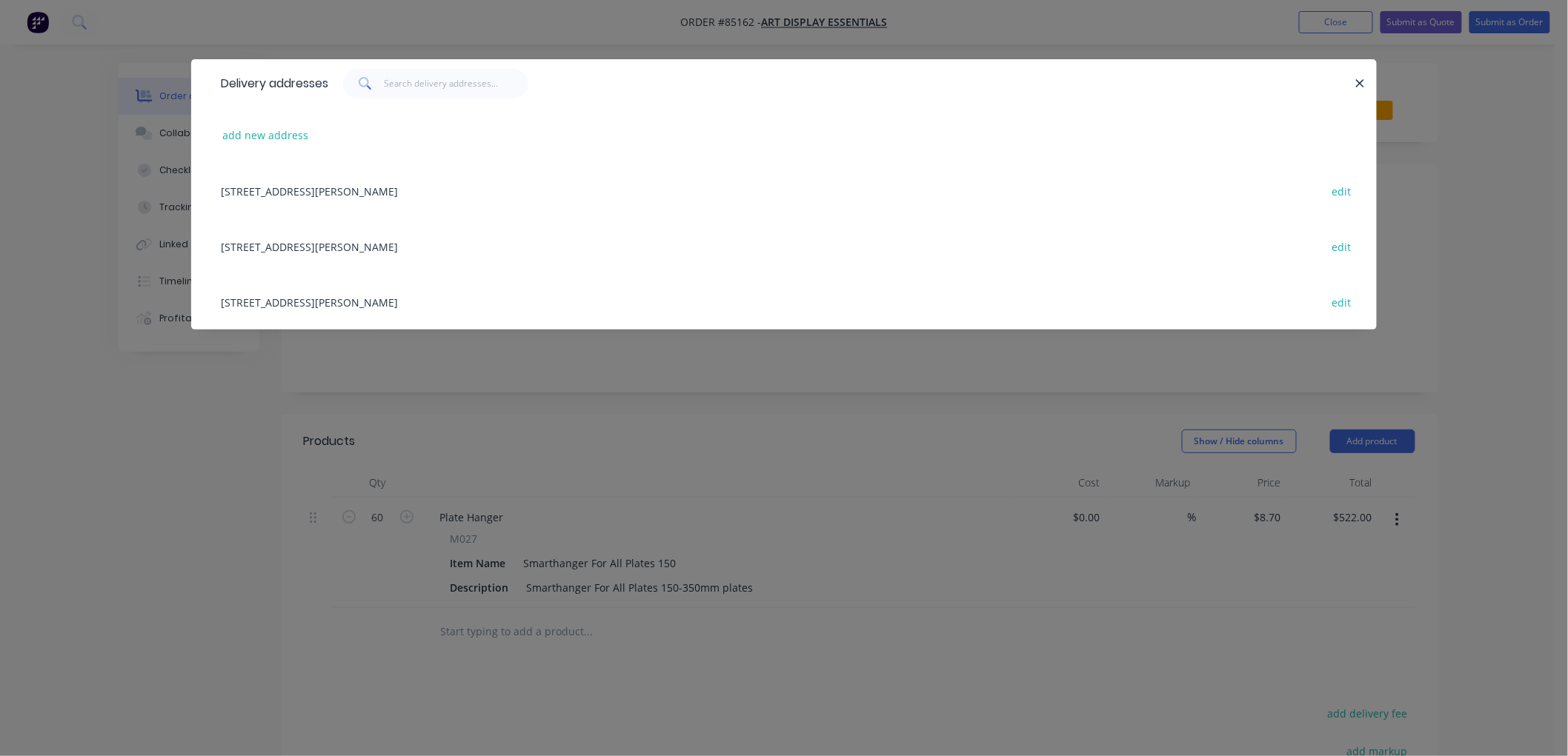
click at [319, 190] on div "2 West Crisman Road, Columbia, undefined, 07832 edit" at bounding box center [784, 190] width 1141 height 56
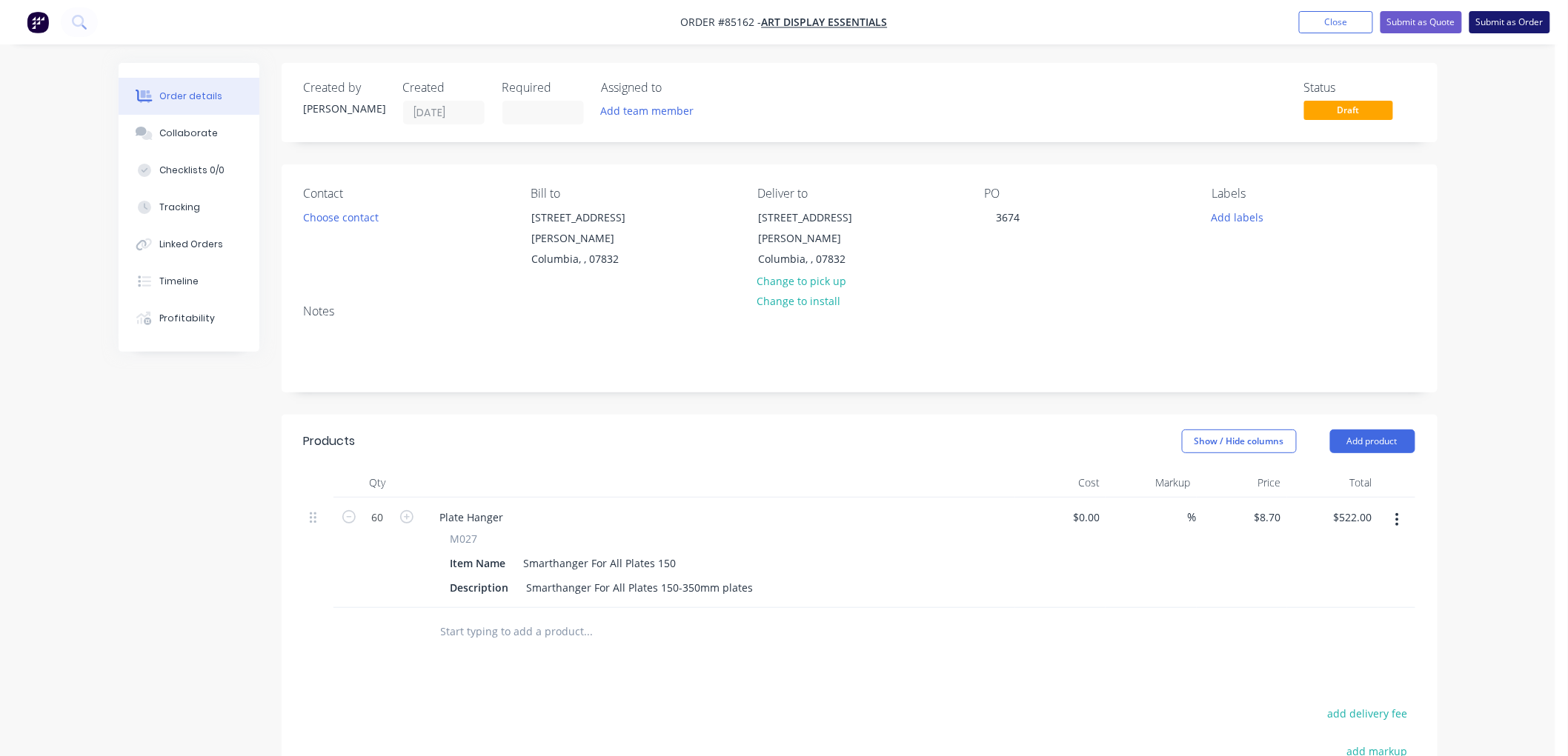
click at [1514, 30] on button "Submit as Order" at bounding box center [1510, 22] width 80 height 22
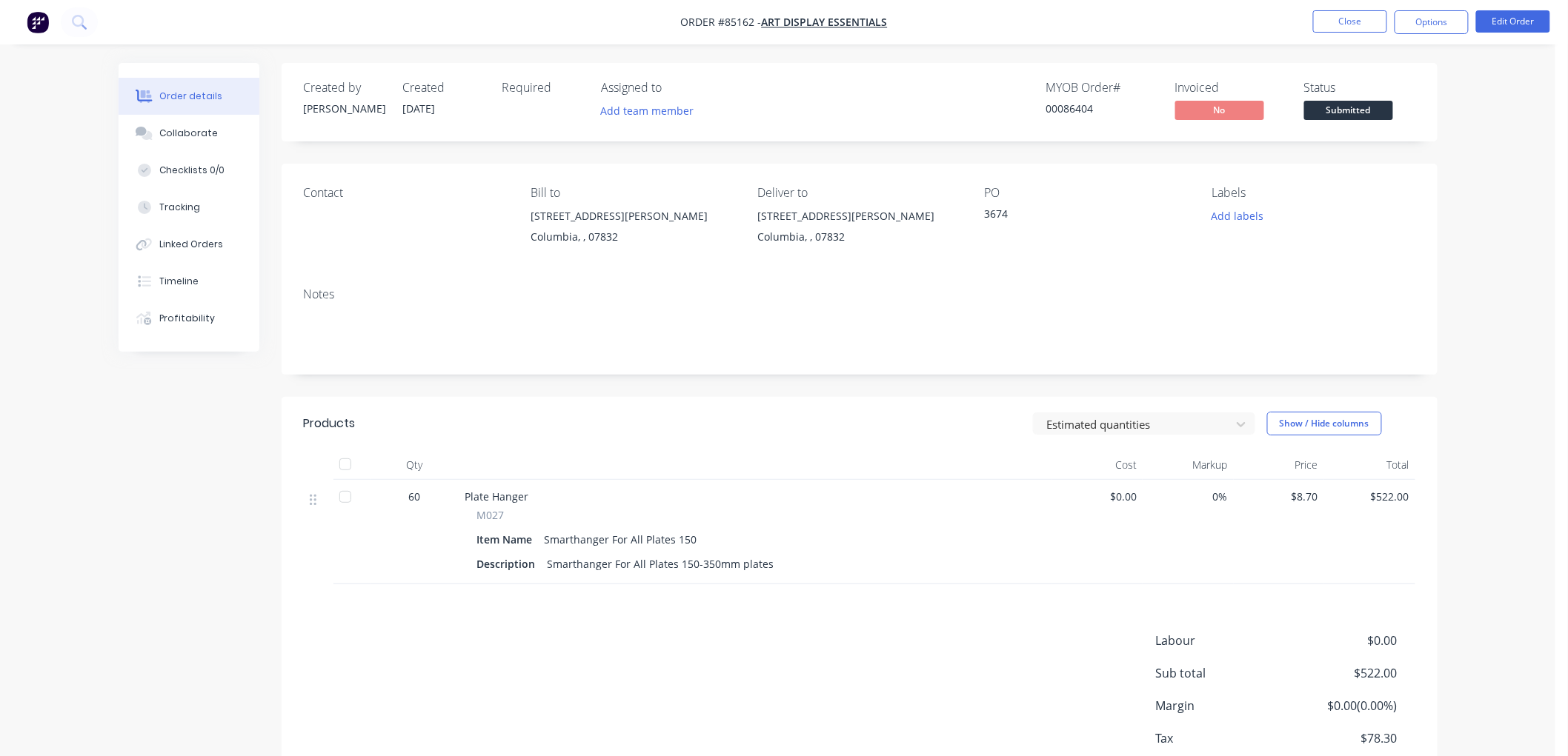
click at [1397, 8] on nav "Order #85162 - Art Display Essentials Close Options Edit Order" at bounding box center [784, 22] width 1568 height 44
click at [1418, 20] on button "Options" at bounding box center [1431, 22] width 74 height 24
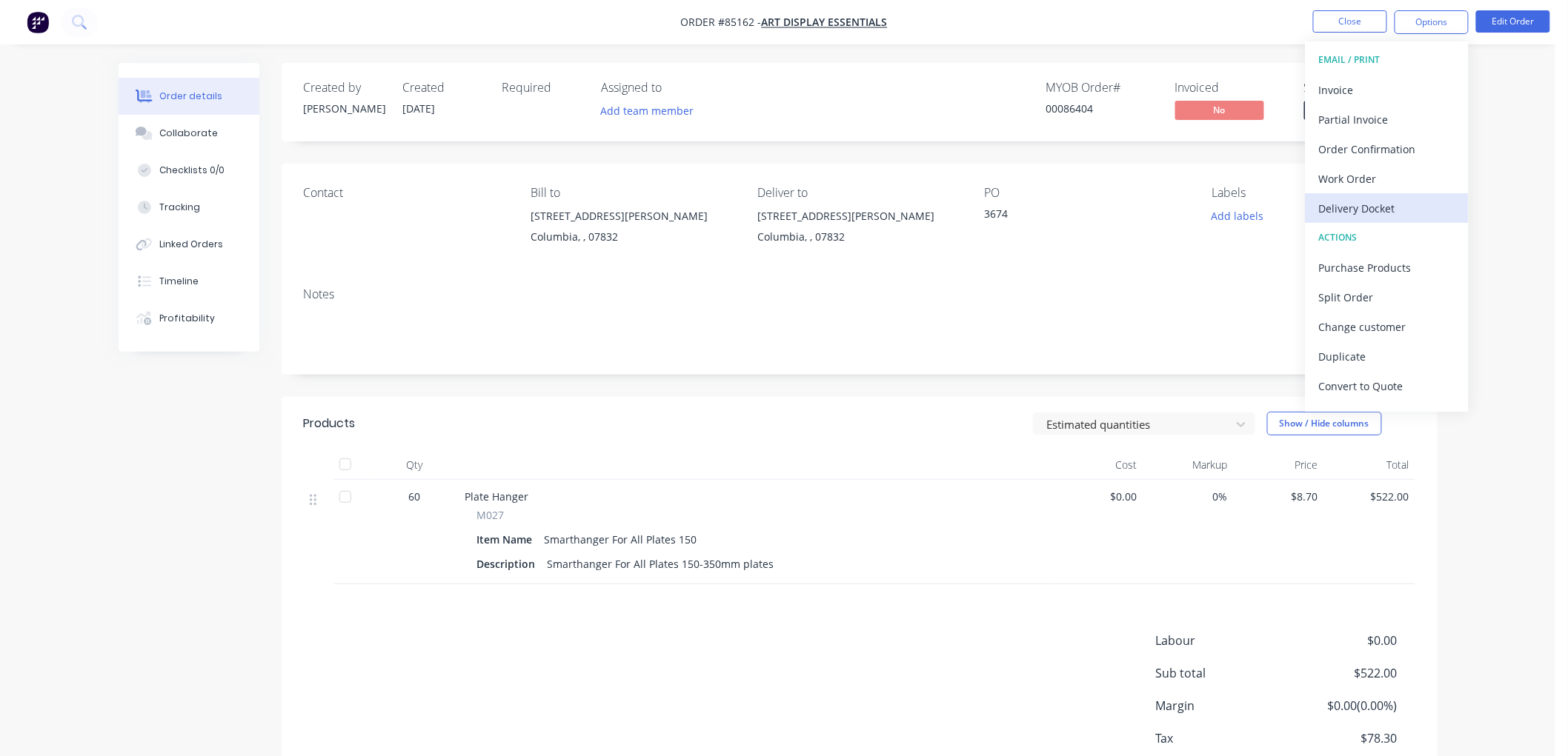
click at [1375, 195] on button "Delivery Docket" at bounding box center [1387, 207] width 163 height 30
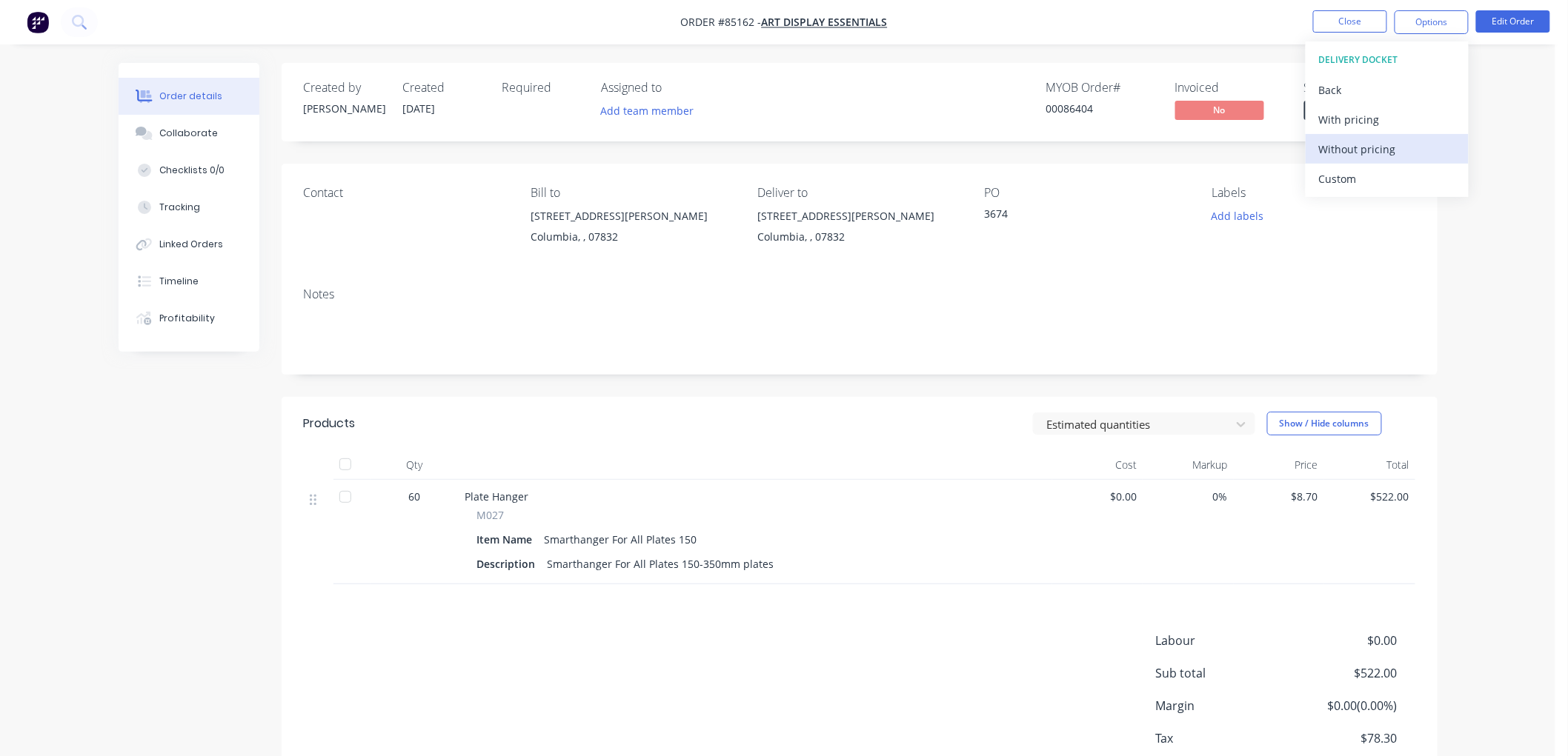
click at [1362, 154] on div "Without pricing" at bounding box center [1387, 149] width 136 height 21
click at [1212, 32] on nav "Order #85162 - Art Display Essentials Close Options EMAIL / PRINT Invoice Parti…" at bounding box center [784, 22] width 1568 height 44
click at [1347, 103] on span "Submitted" at bounding box center [1349, 110] width 89 height 19
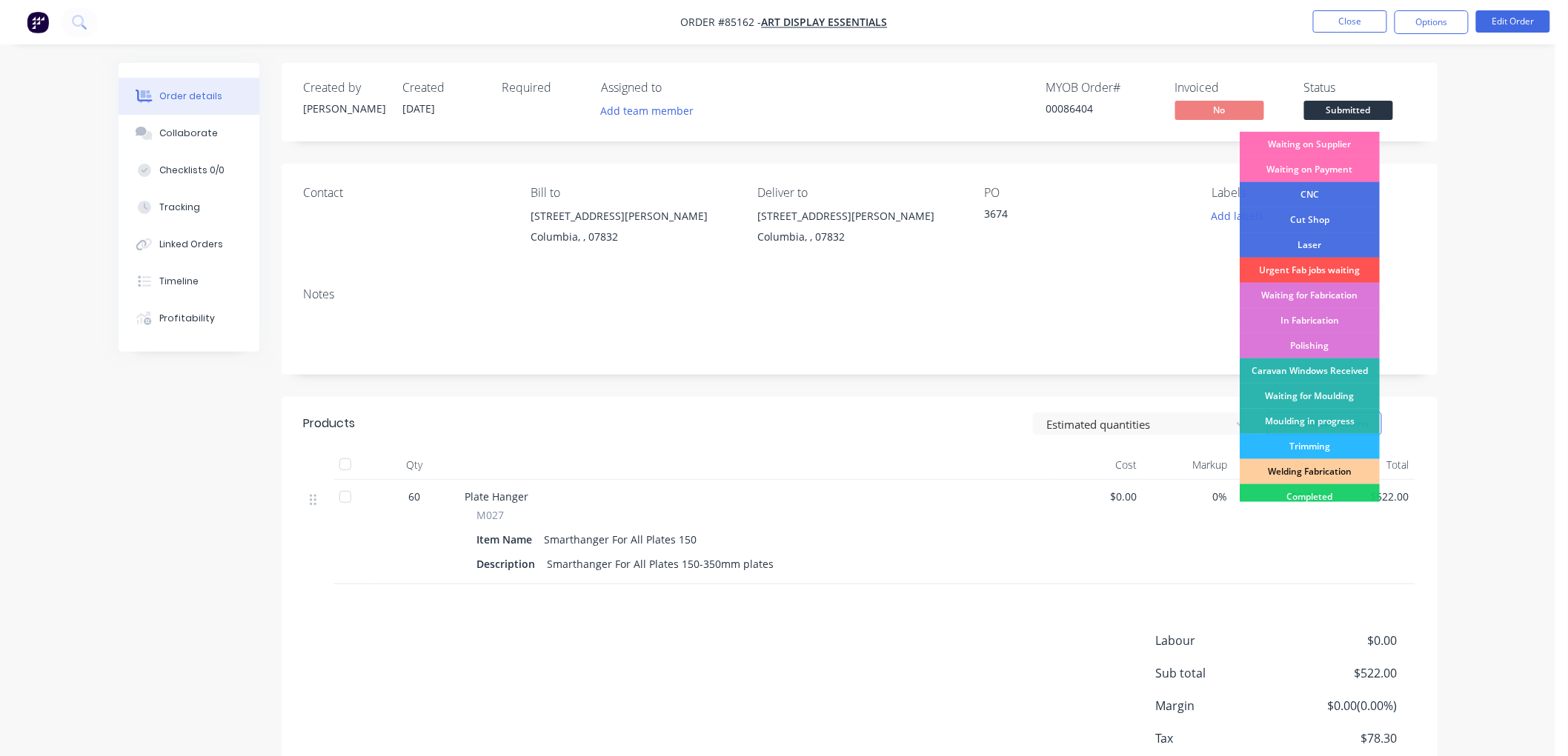
drag, startPoint x: 1328, startPoint y: 142, endPoint x: 1314, endPoint y: 152, distance: 17.2
click at [1328, 141] on div "Waiting on Supplier" at bounding box center [1310, 145] width 140 height 25
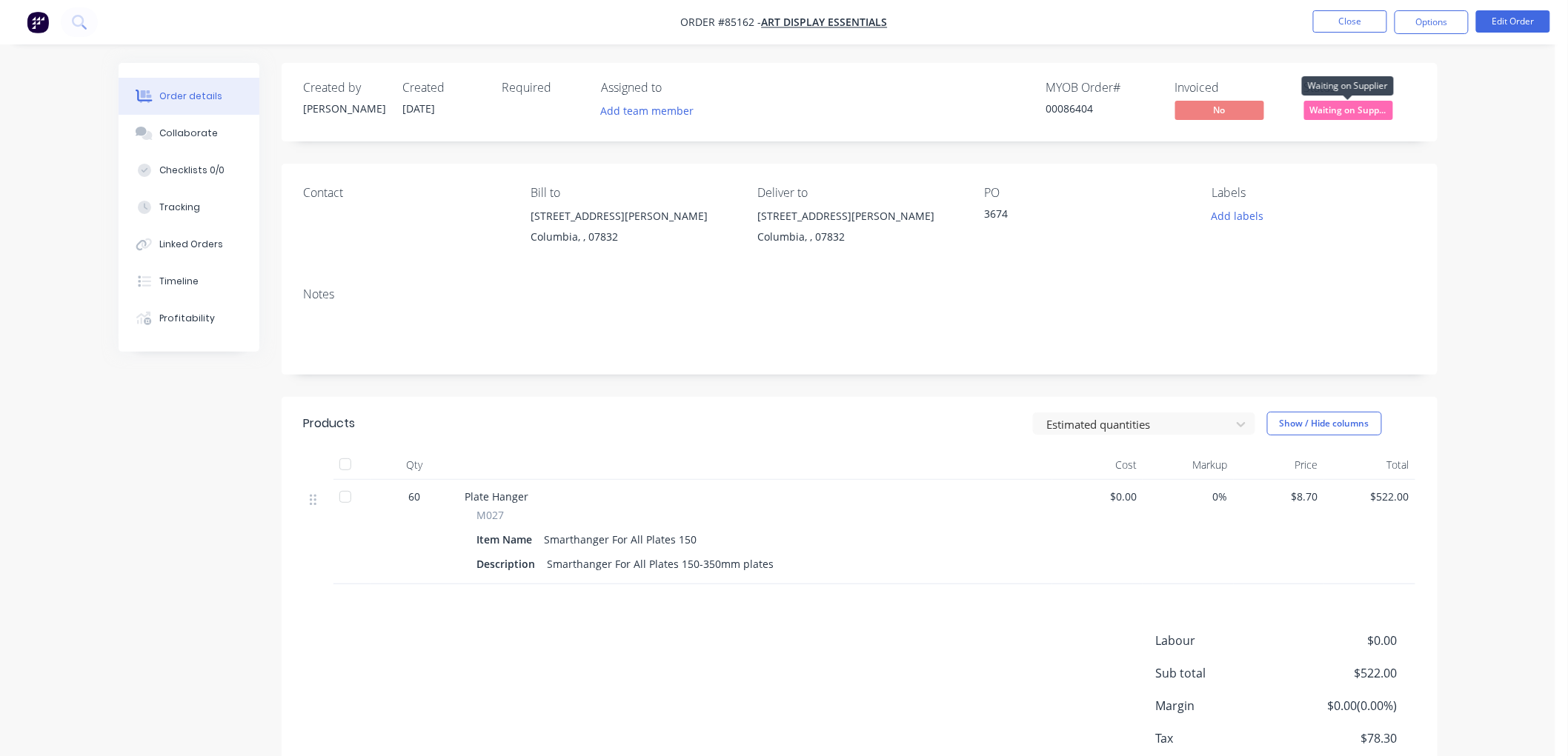
click at [1338, 111] on span "Waiting on Supp..." at bounding box center [1349, 110] width 89 height 19
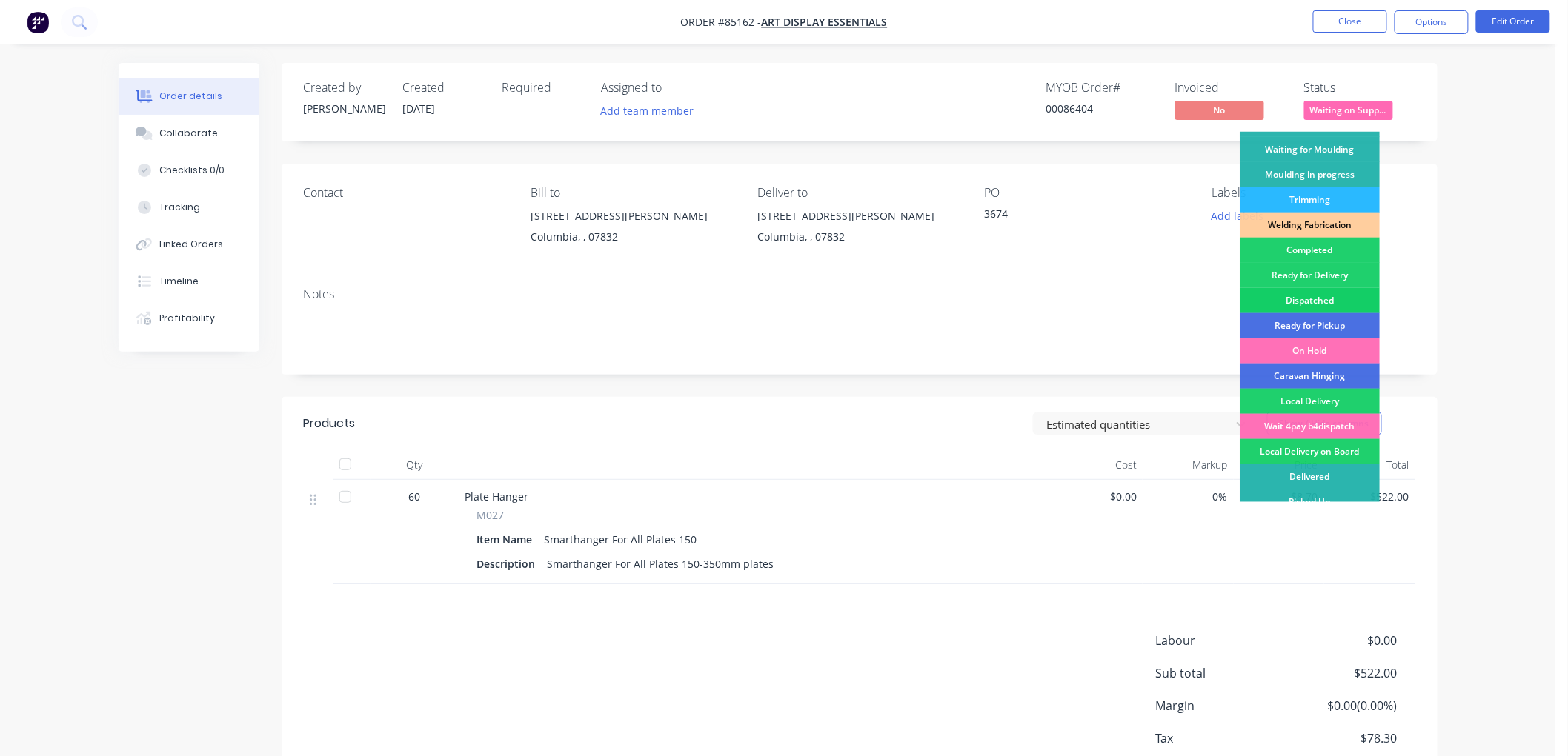
scroll to position [259, 0]
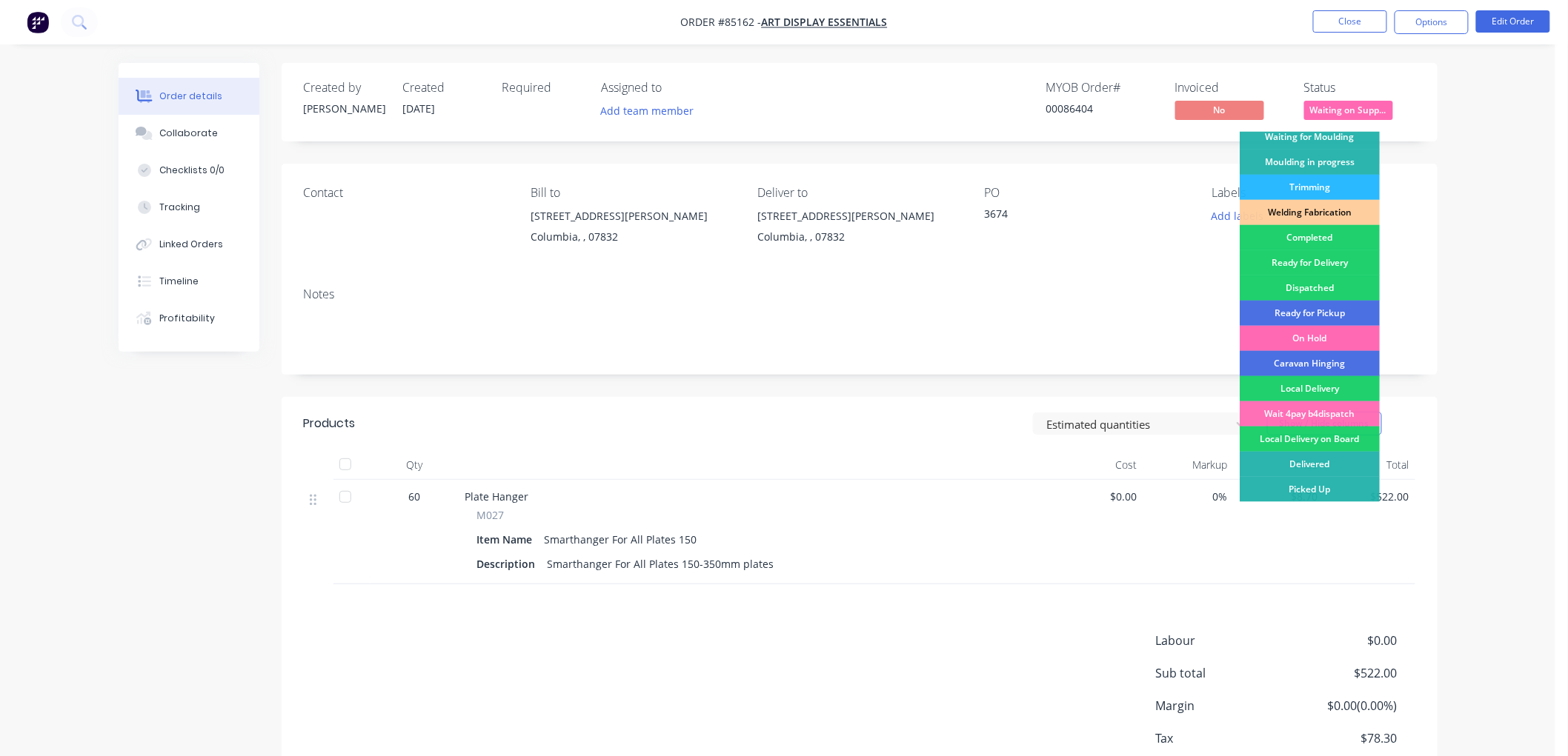
click at [1307, 342] on div "On Hold" at bounding box center [1310, 339] width 140 height 25
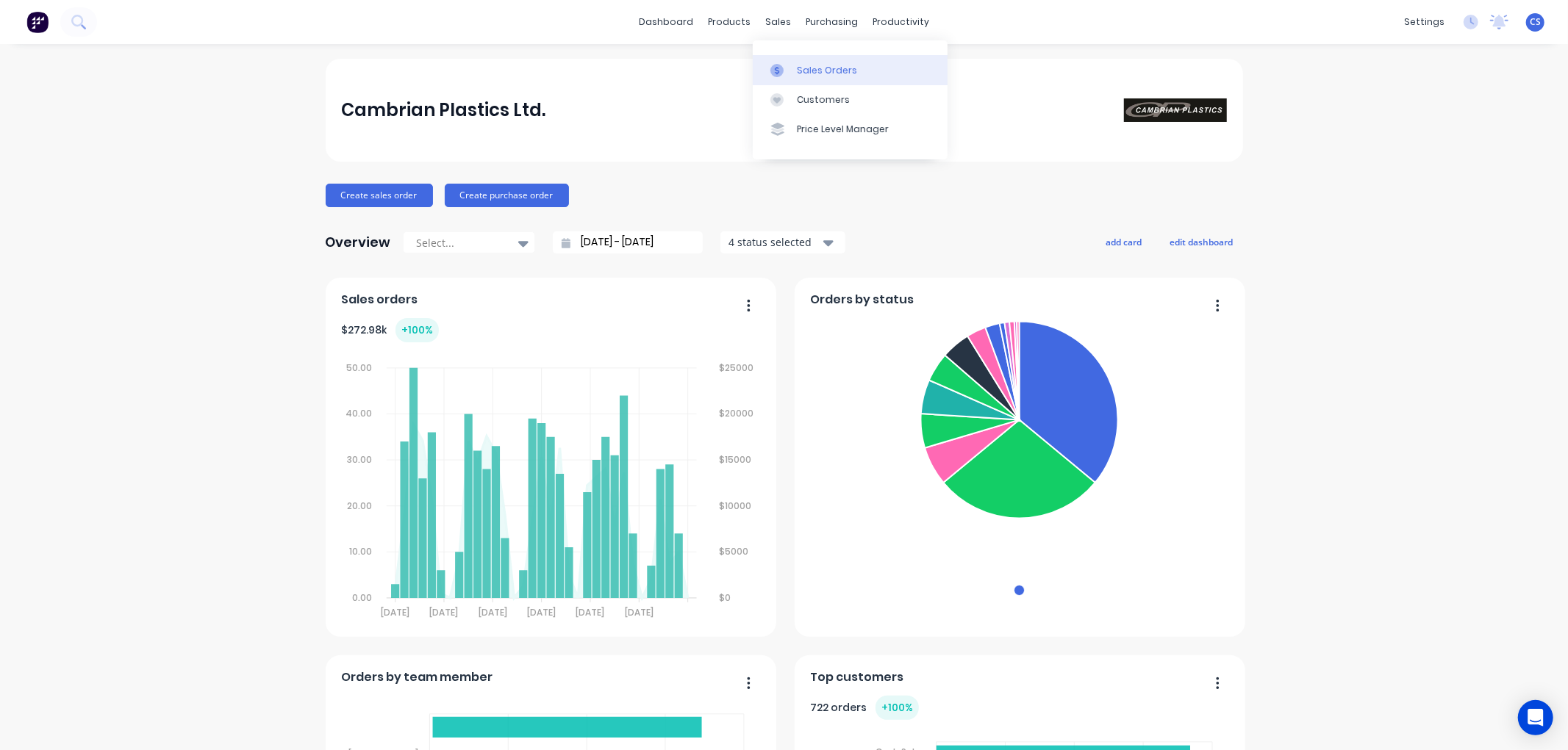
click at [791, 64] on div at bounding box center [781, 71] width 22 height 13
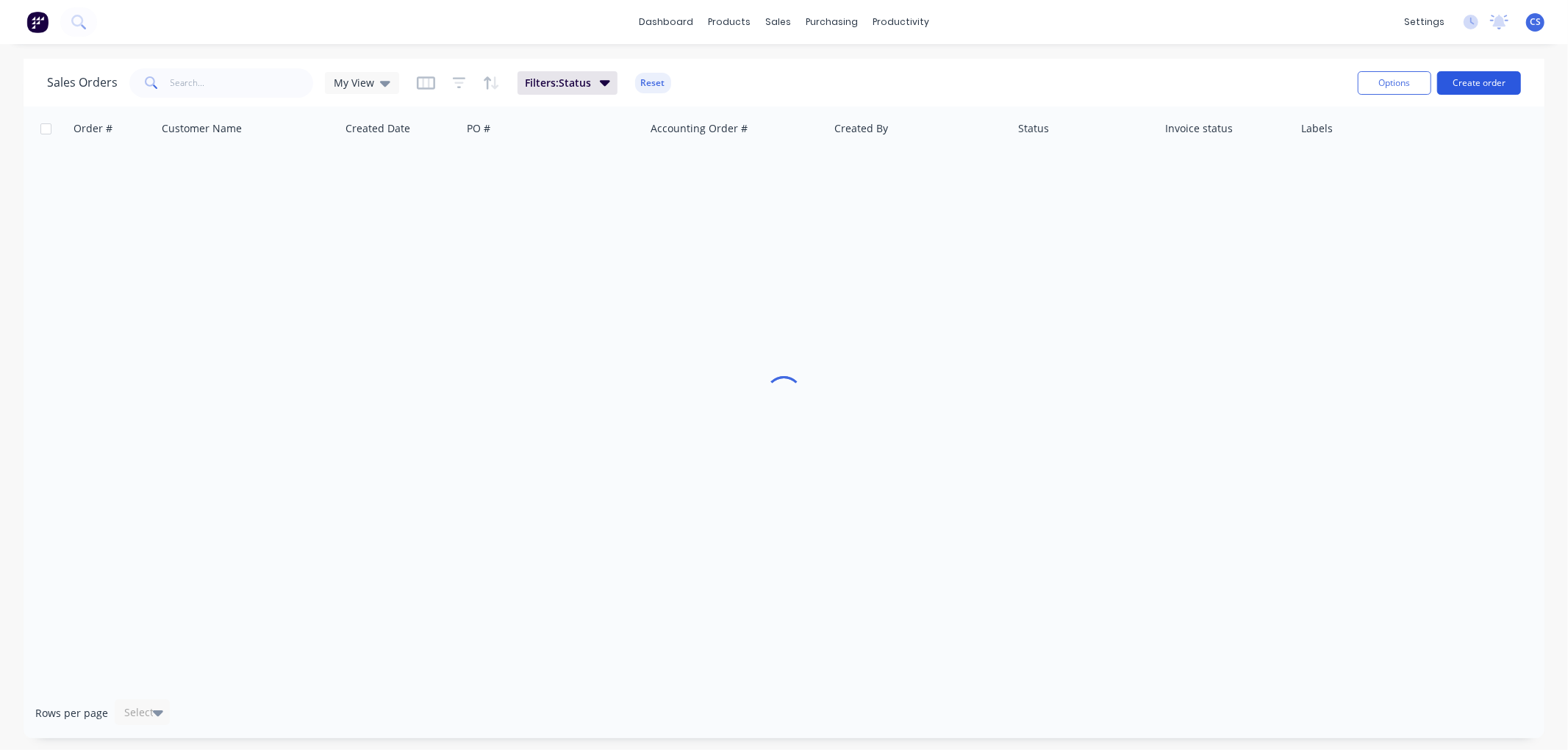
click at [1486, 84] on button "Create order" at bounding box center [1479, 83] width 84 height 24
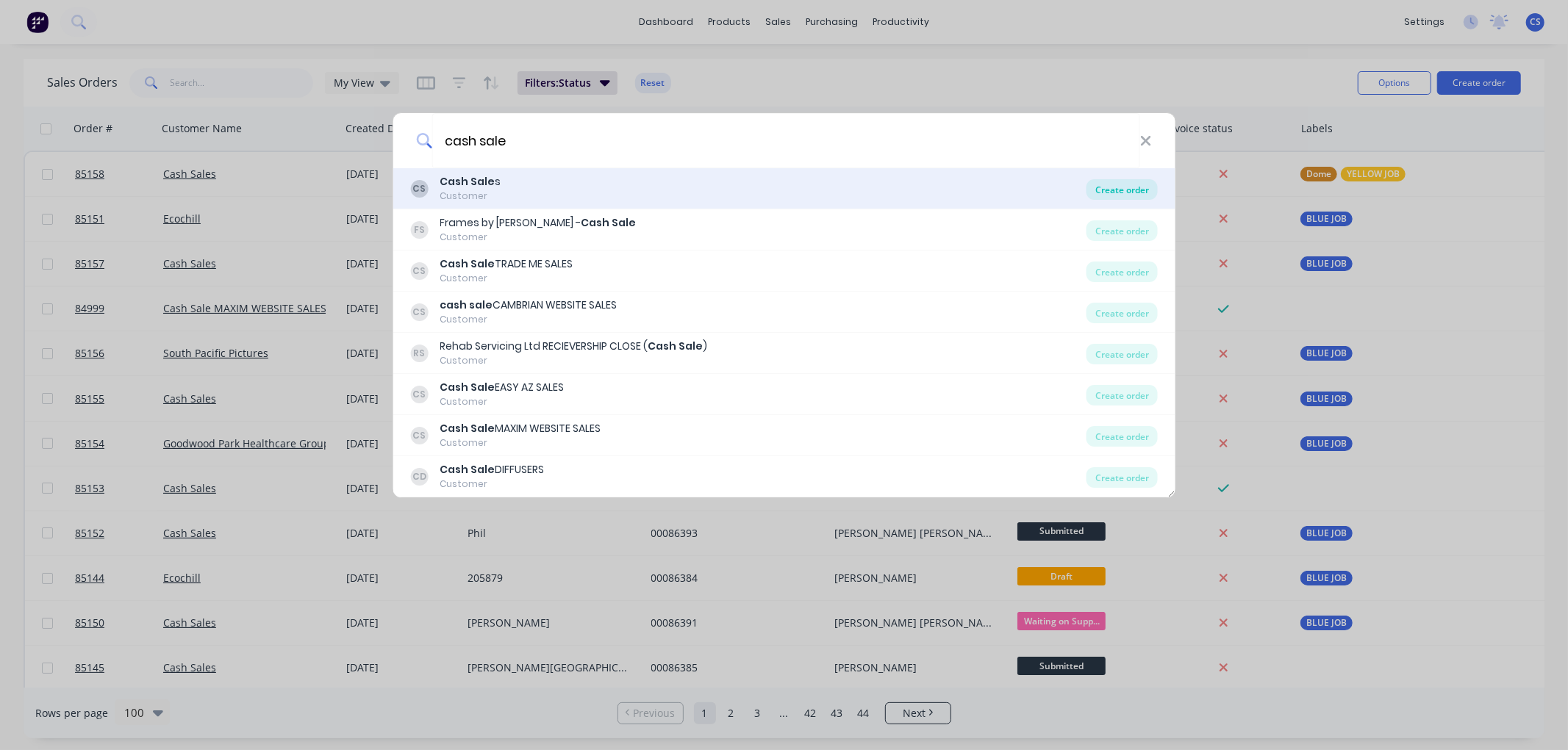
type input "cash sale"
click at [1119, 191] on div "Create order" at bounding box center [1122, 189] width 71 height 20
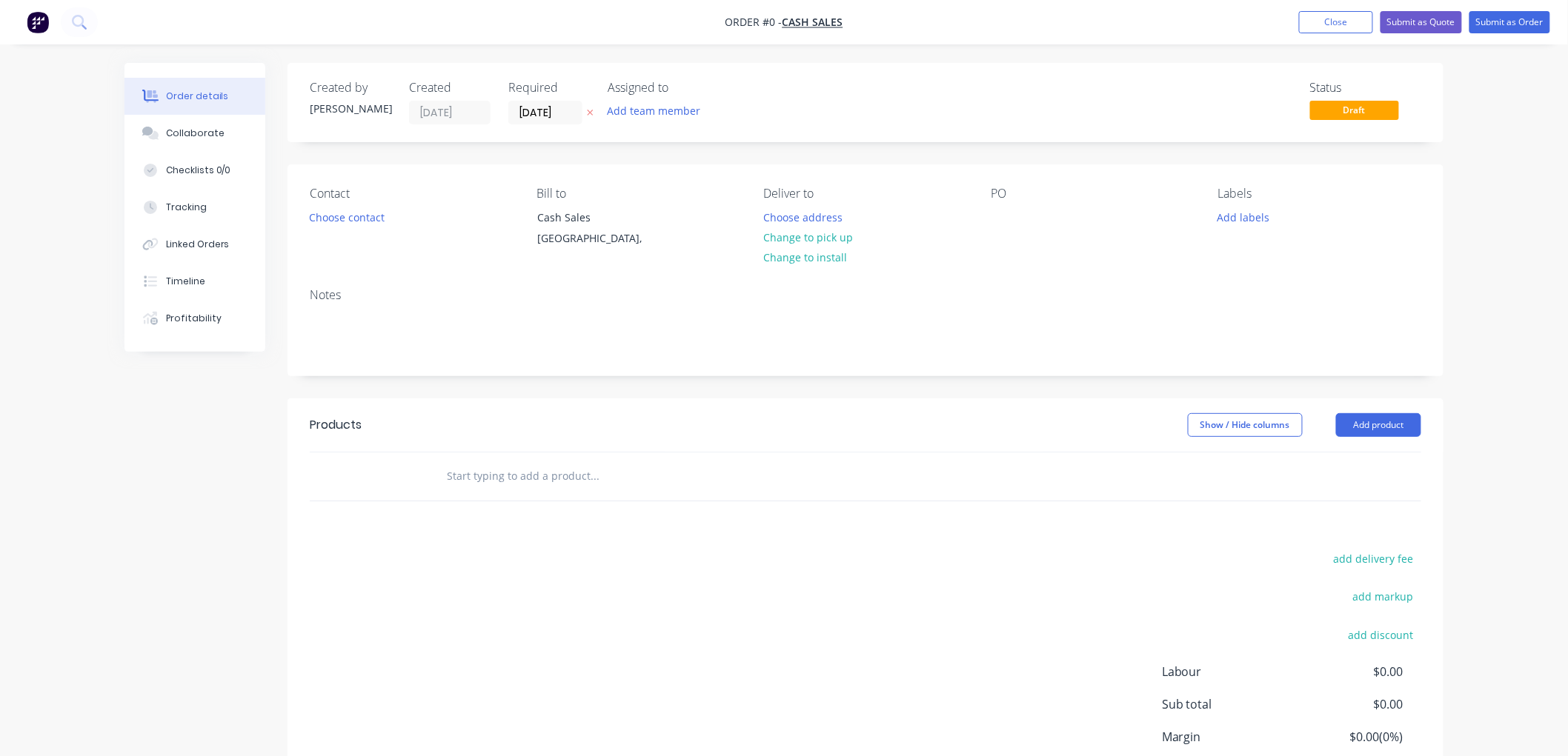
click at [588, 108] on icon "button" at bounding box center [590, 113] width 7 height 8
click at [359, 217] on button "Choose contact" at bounding box center [347, 217] width 91 height 20
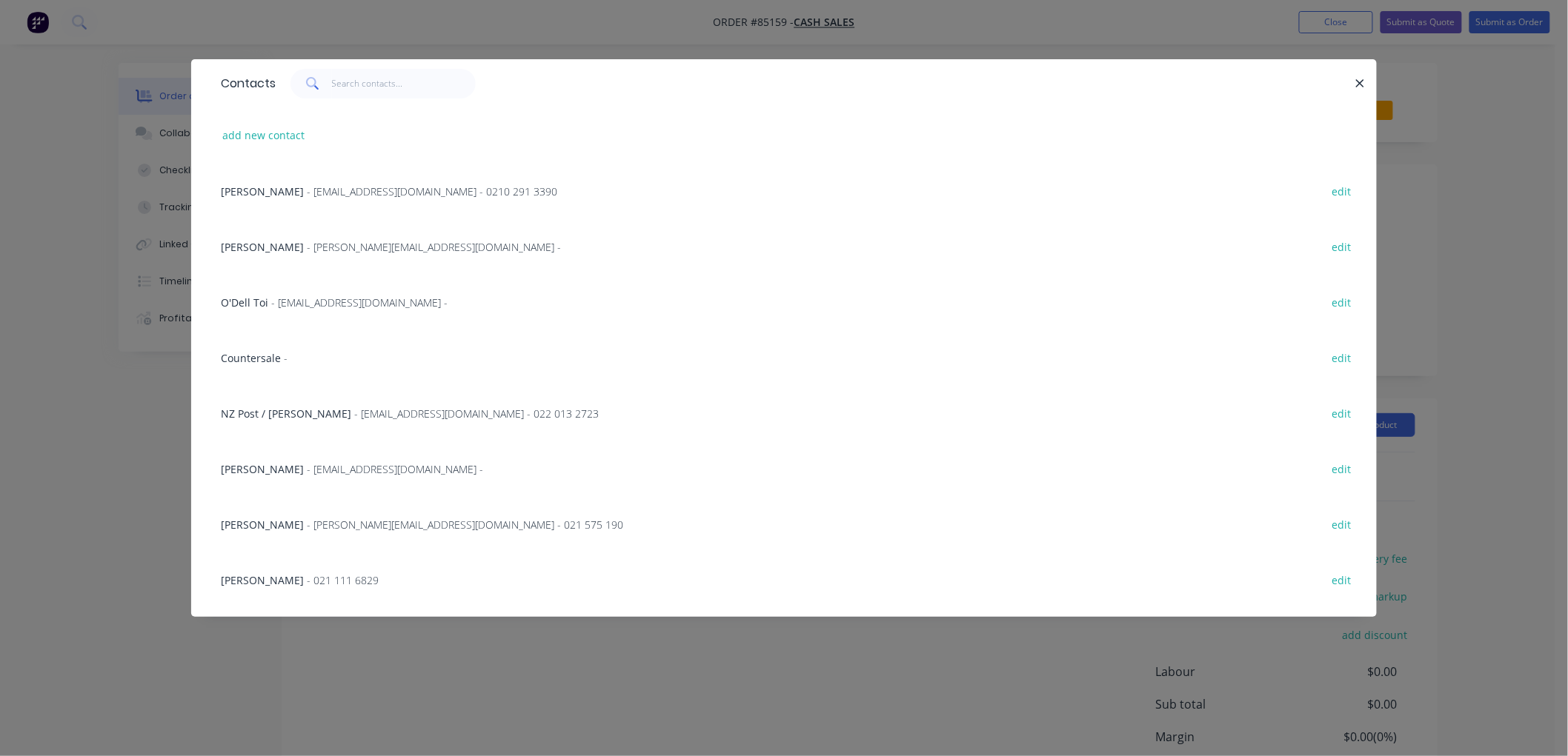
click at [258, 352] on span "Countersale" at bounding box center [251, 358] width 60 height 14
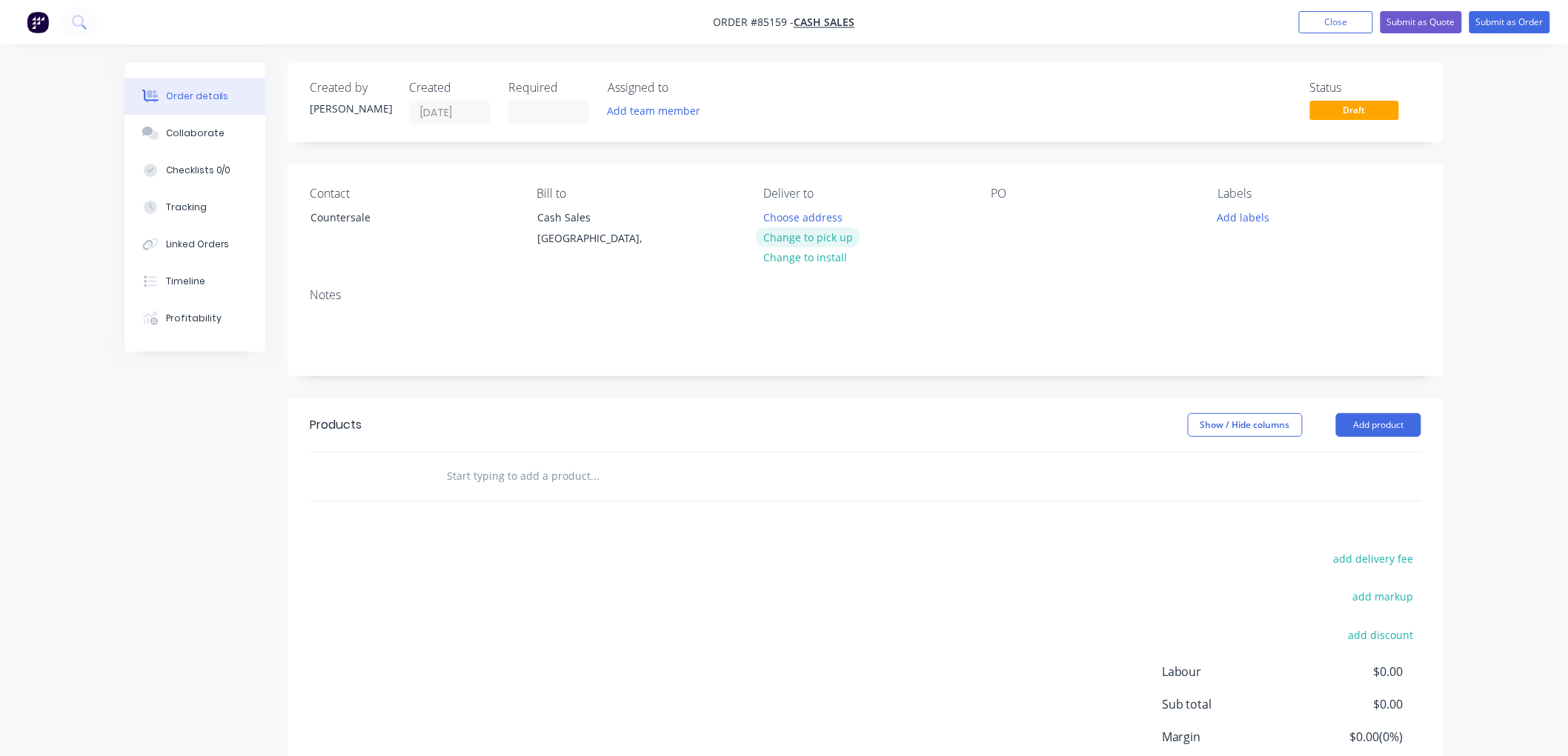
click at [826, 237] on button "Change to pick up" at bounding box center [808, 238] width 105 height 20
click at [1004, 219] on div at bounding box center [1003, 217] width 24 height 21
click at [551, 482] on input "text" at bounding box center [595, 476] width 296 height 30
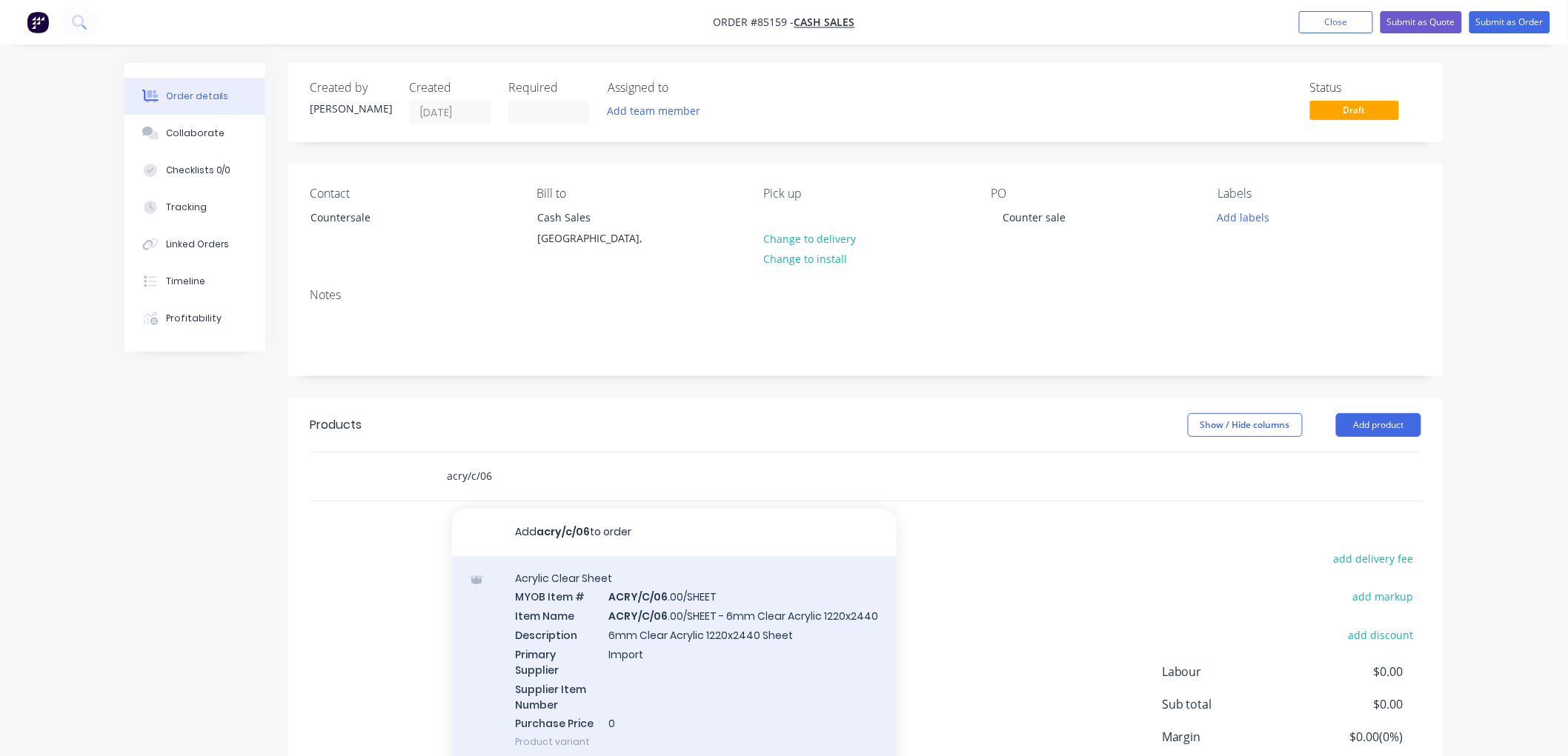
type input "acry/c/06"
click at [690, 613] on div "Acrylic Clear Sheet MYOB Item # ACRY/C/06 .00/SHEET Item Name ACRY/C/06 .00/SHE…" at bounding box center [674, 660] width 445 height 208
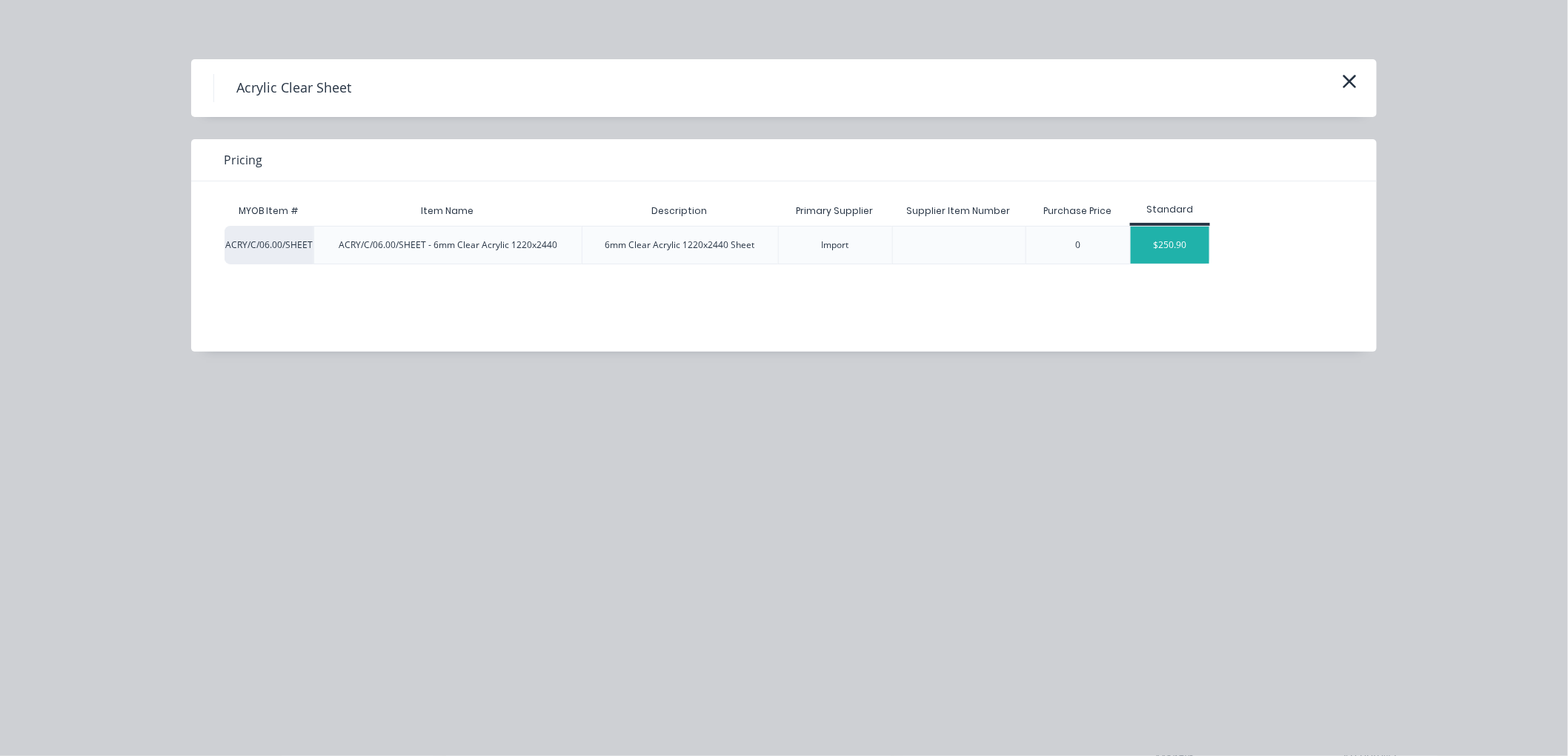
click at [1169, 252] on div "$250.90" at bounding box center [1171, 246] width 80 height 37
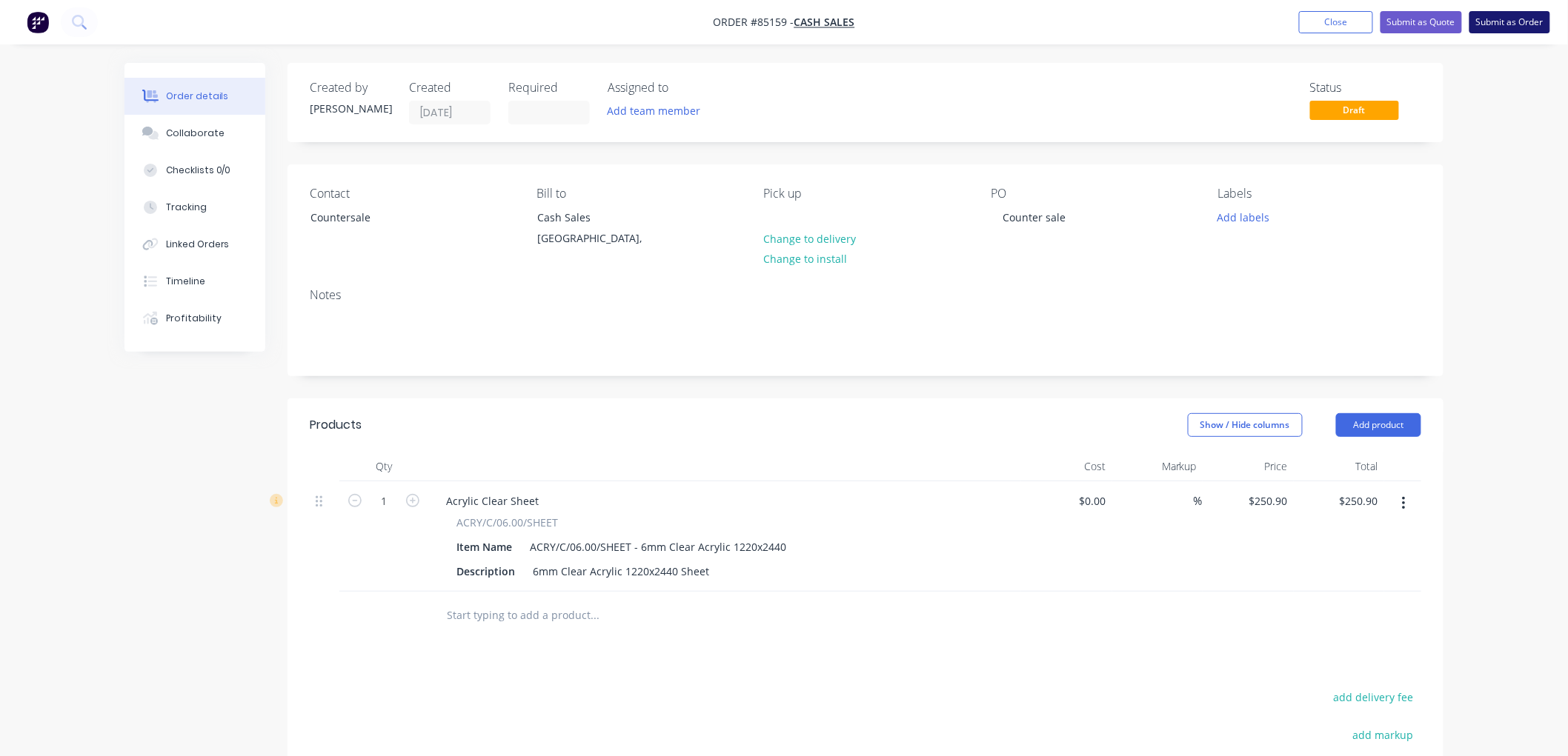
click at [1506, 30] on button "Submit as Order" at bounding box center [1510, 22] width 80 height 22
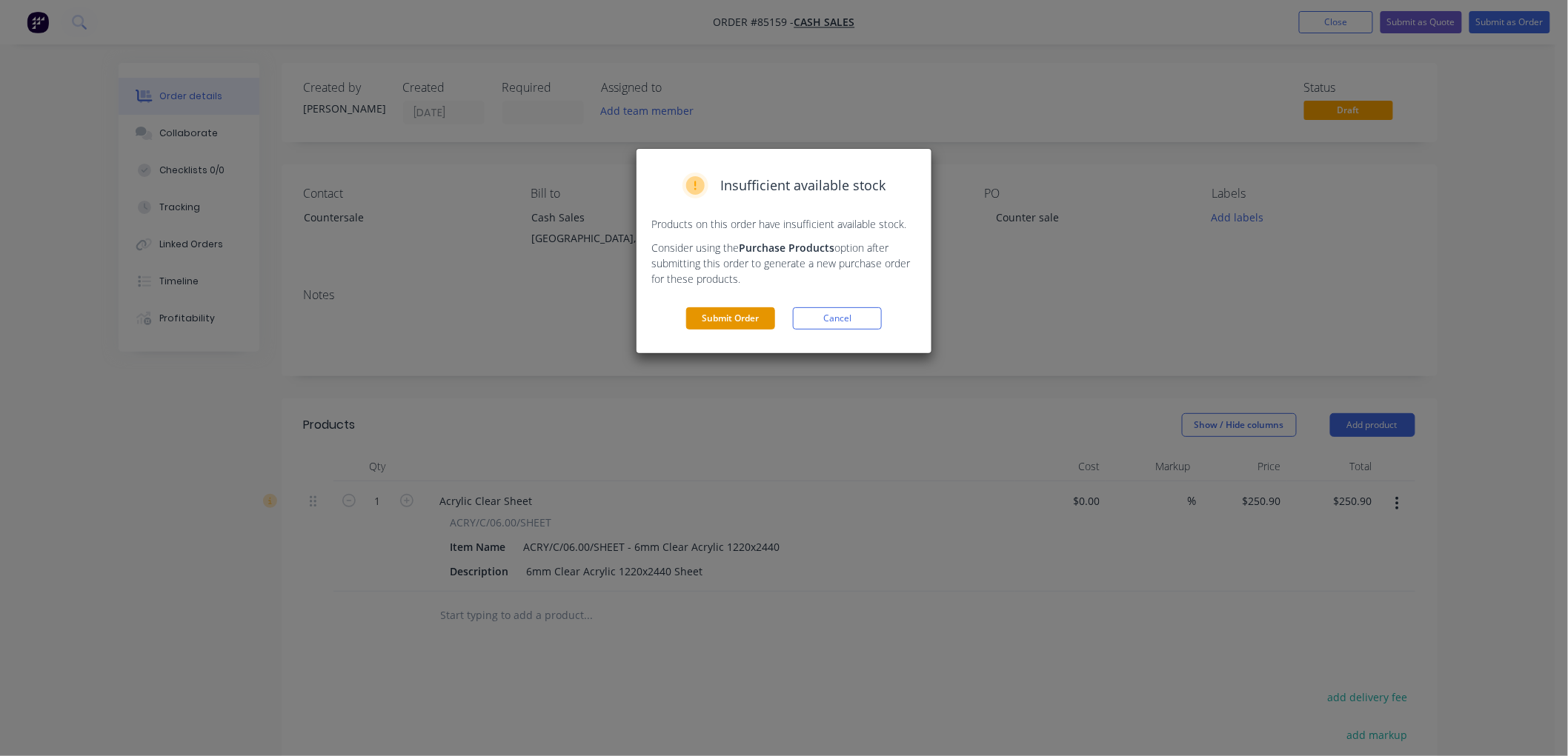
click at [728, 314] on button "Submit Order" at bounding box center [730, 318] width 89 height 22
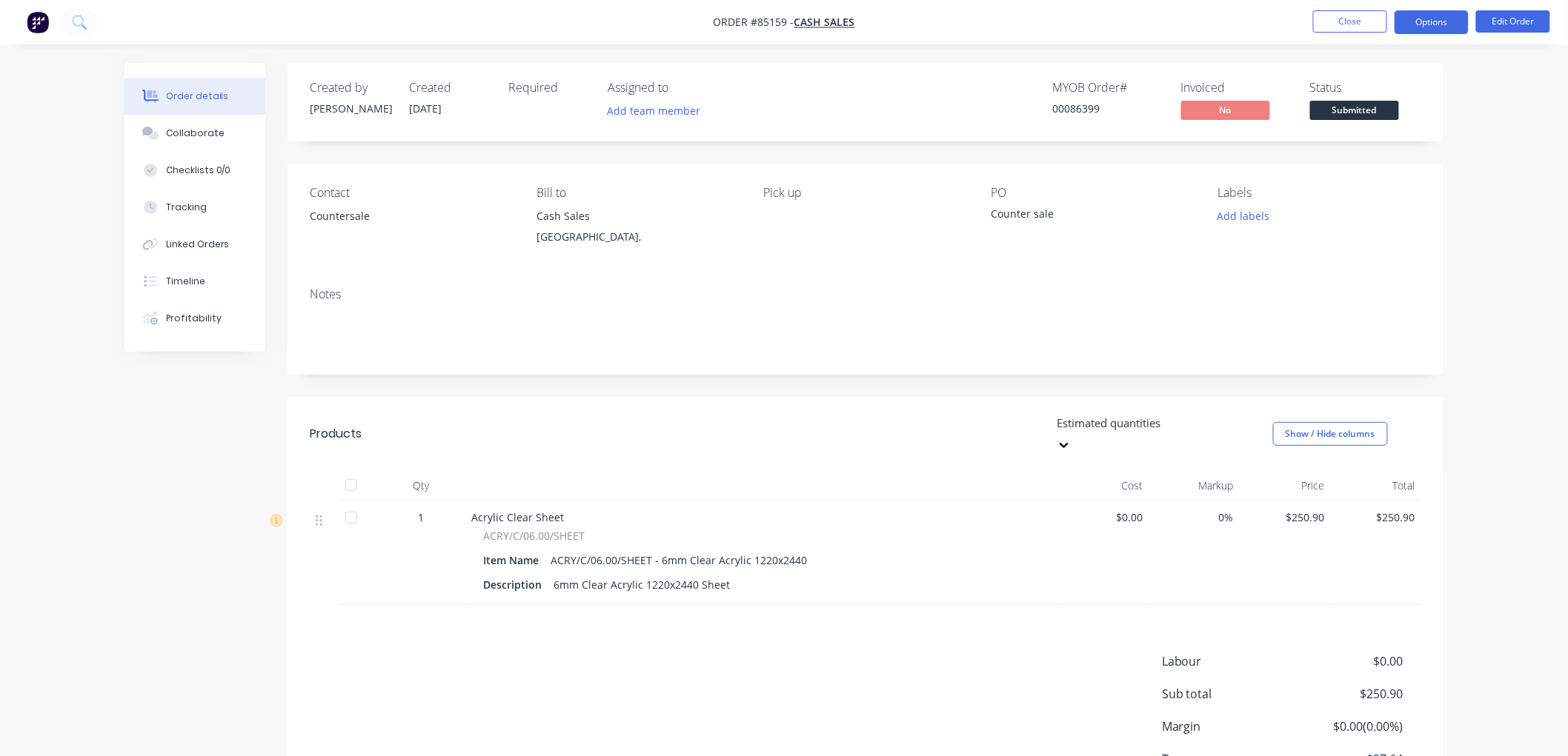
click at [1424, 28] on button "Options" at bounding box center [1431, 22] width 74 height 24
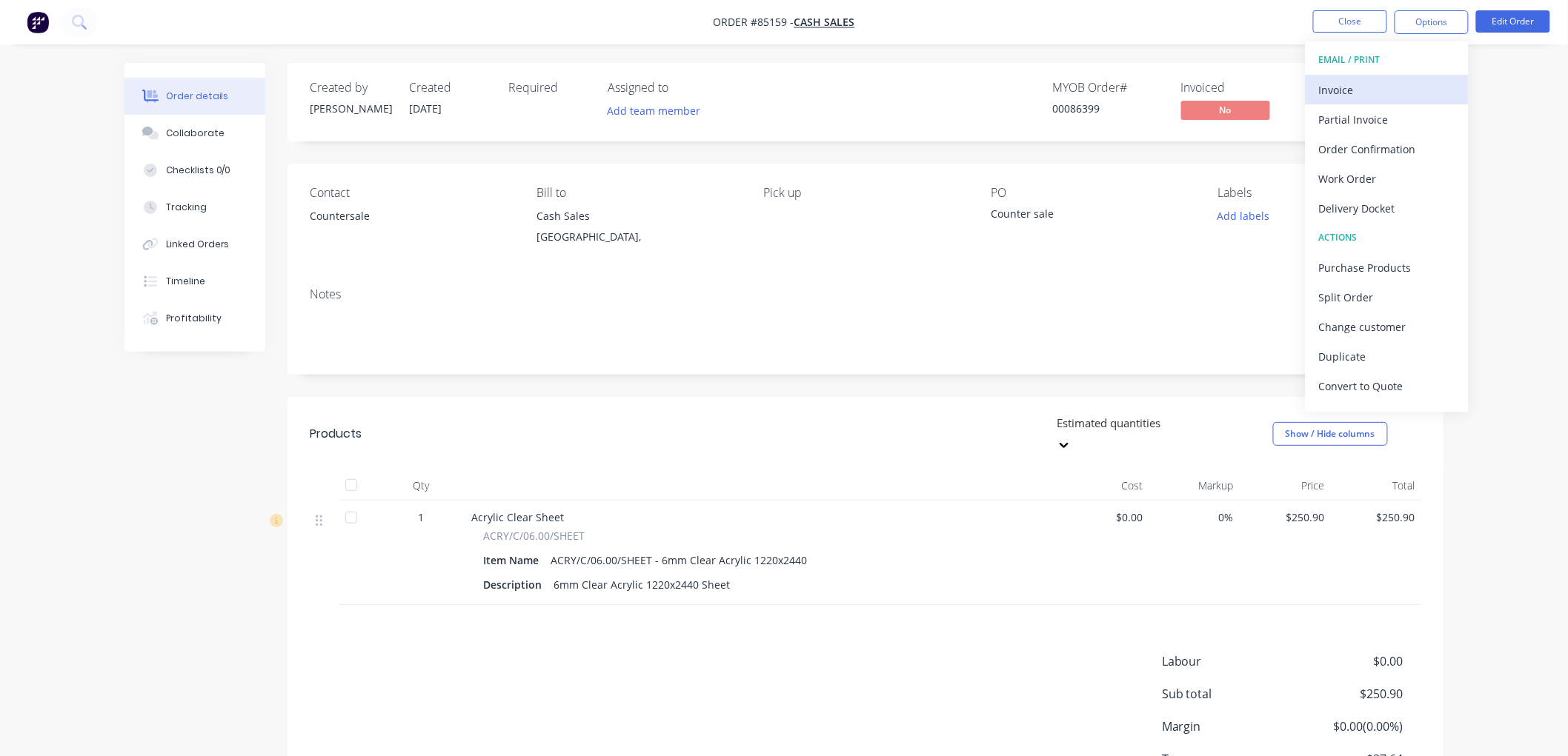
click at [1354, 95] on div "Invoice" at bounding box center [1387, 90] width 136 height 21
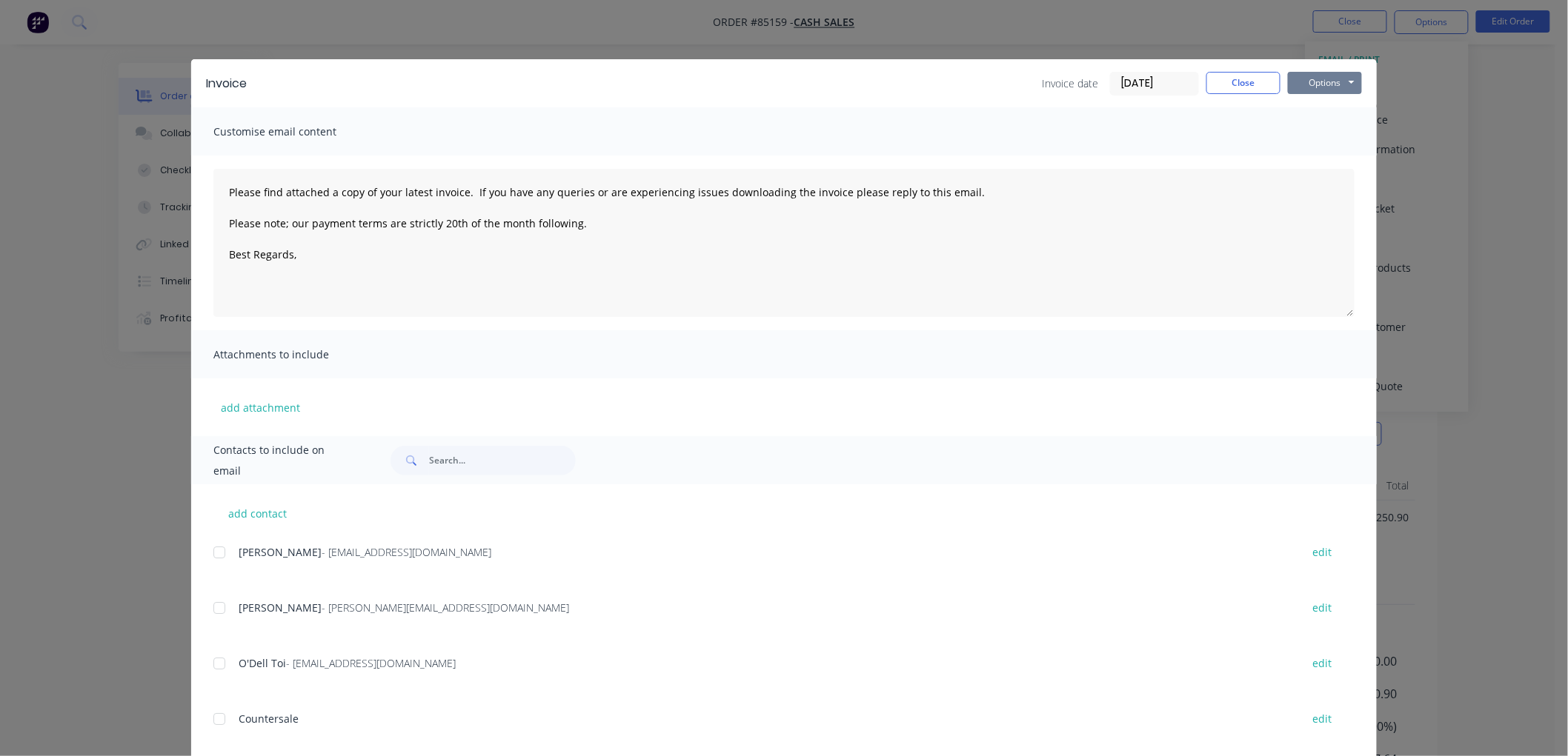
click at [1323, 85] on button "Options" at bounding box center [1324, 83] width 74 height 22
click at [1323, 135] on button "Print" at bounding box center [1335, 133] width 95 height 25
click at [1241, 90] on button "Close" at bounding box center [1243, 83] width 74 height 22
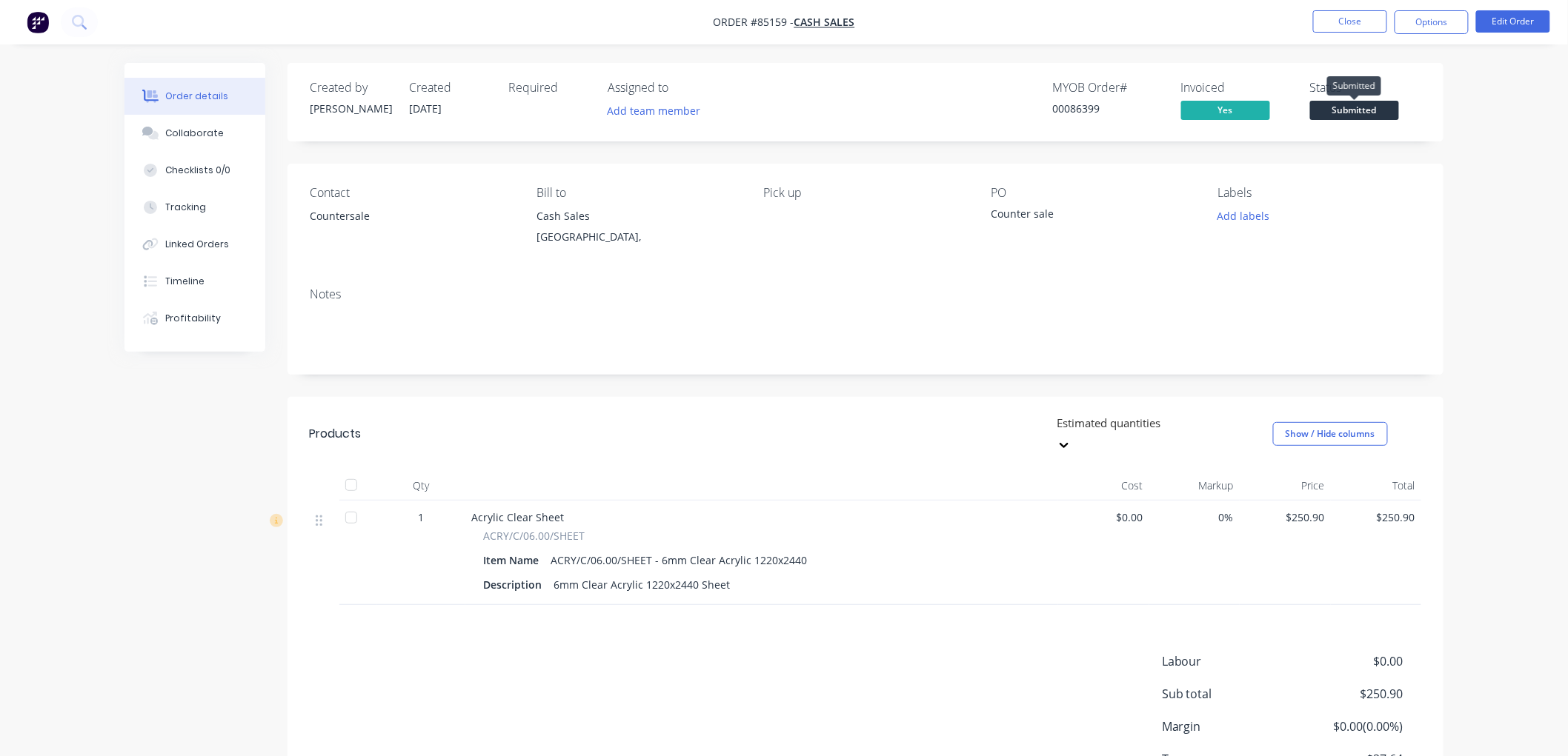
click at [1371, 105] on span "Submitted" at bounding box center [1355, 110] width 89 height 19
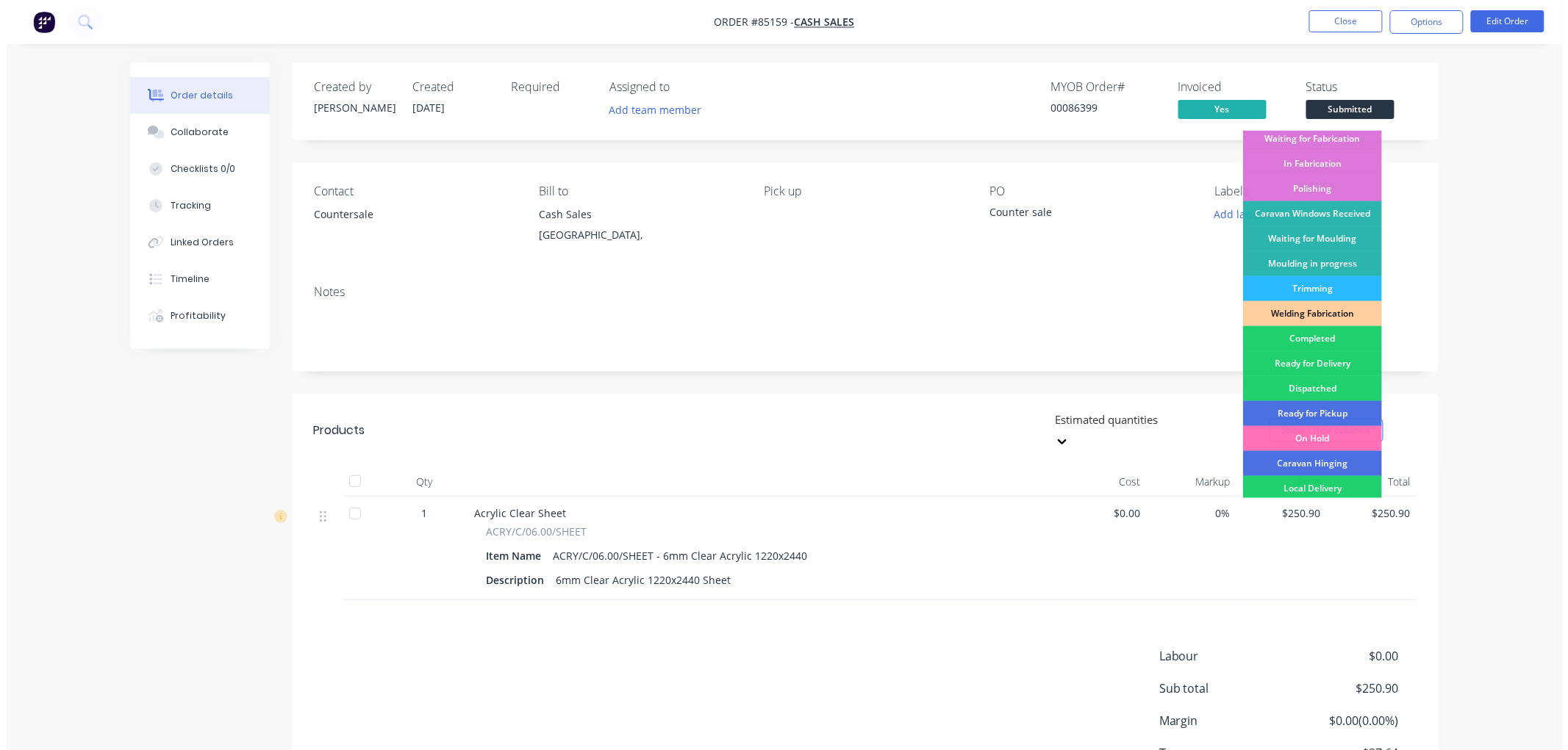
scroll to position [257, 0]
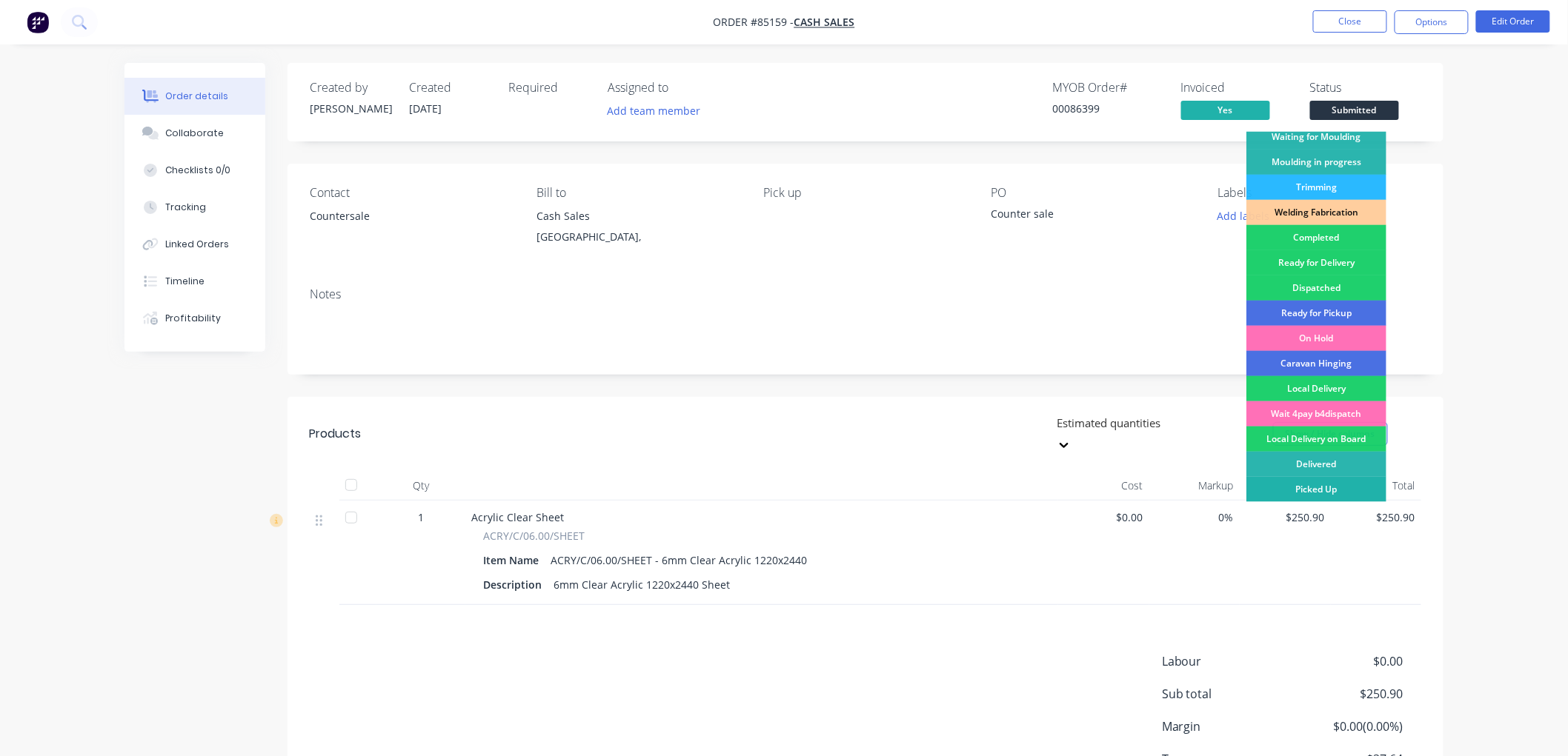
click at [1306, 482] on div "Picked Up" at bounding box center [1316, 489] width 140 height 25
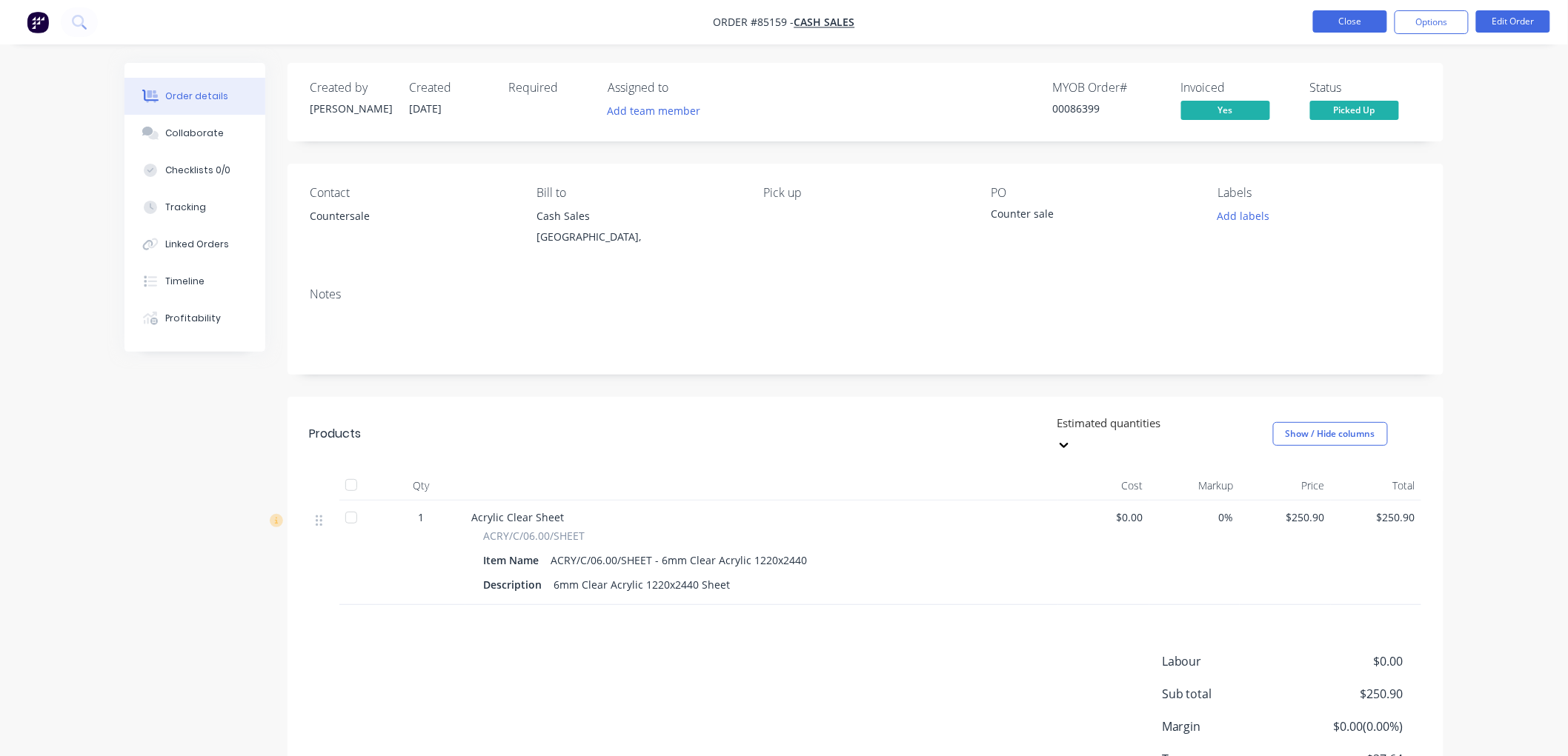
click at [1353, 24] on button "Close" at bounding box center [1349, 21] width 74 height 22
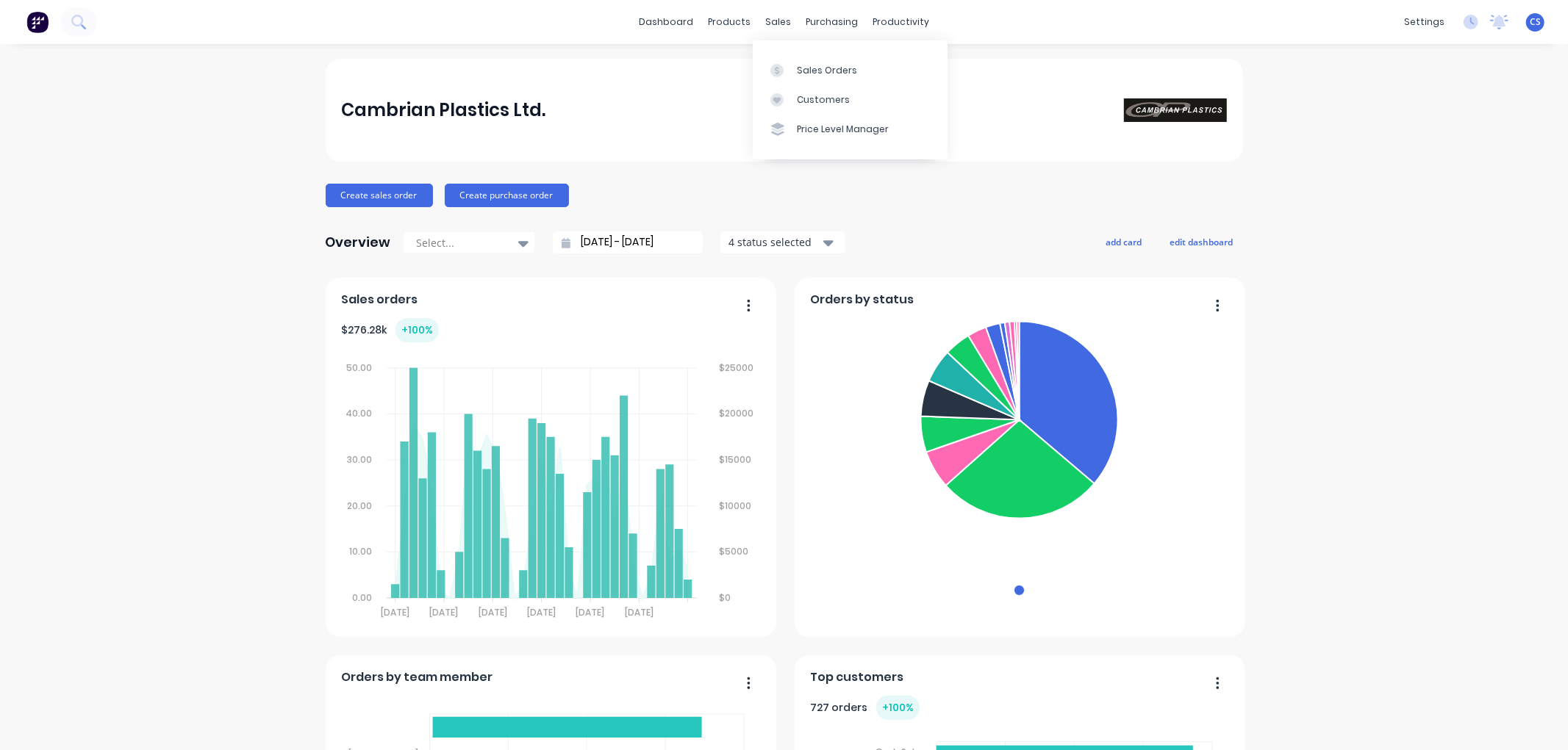
click at [780, 64] on icon at bounding box center [777, 71] width 13 height 13
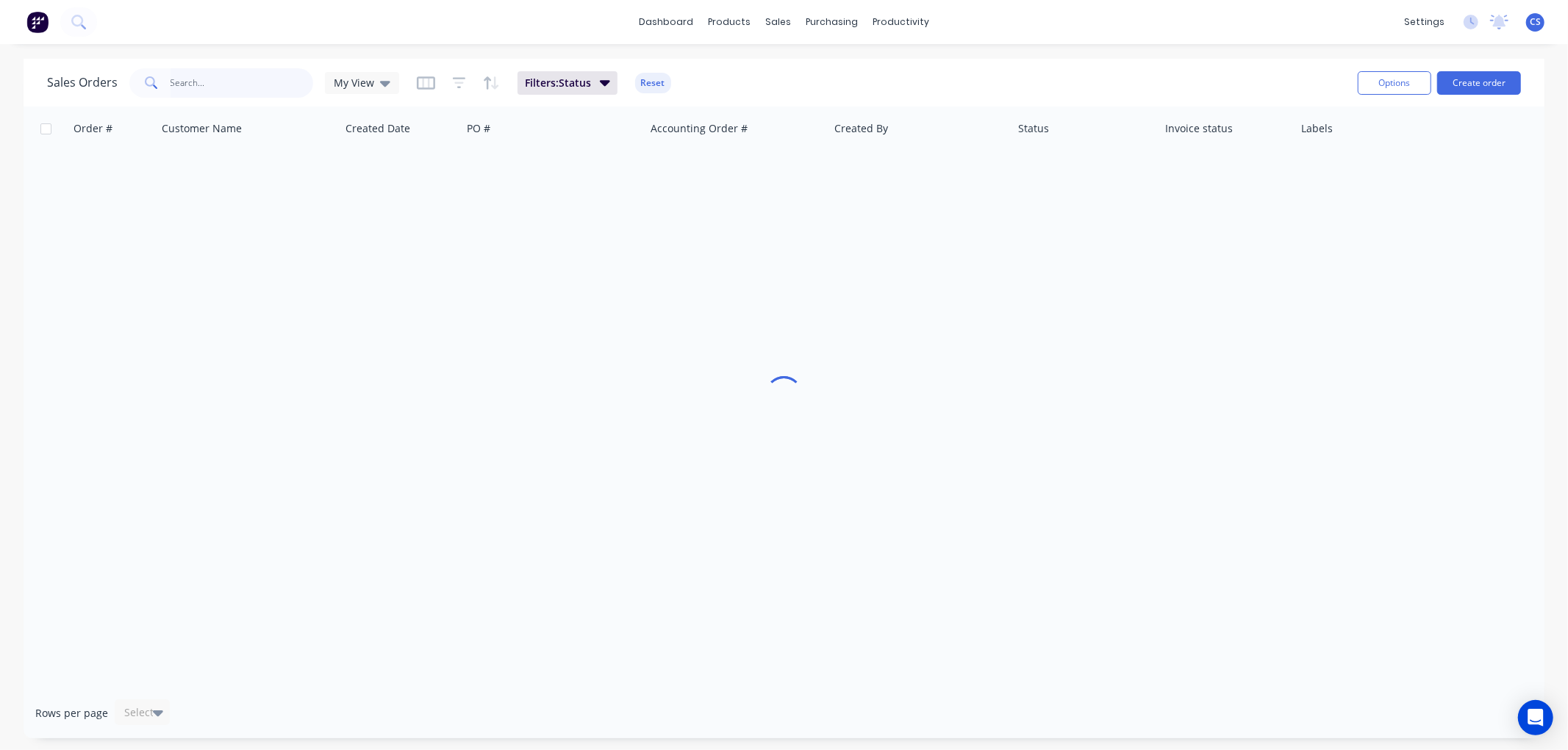
click at [271, 86] on input "text" at bounding box center [242, 82] width 144 height 29
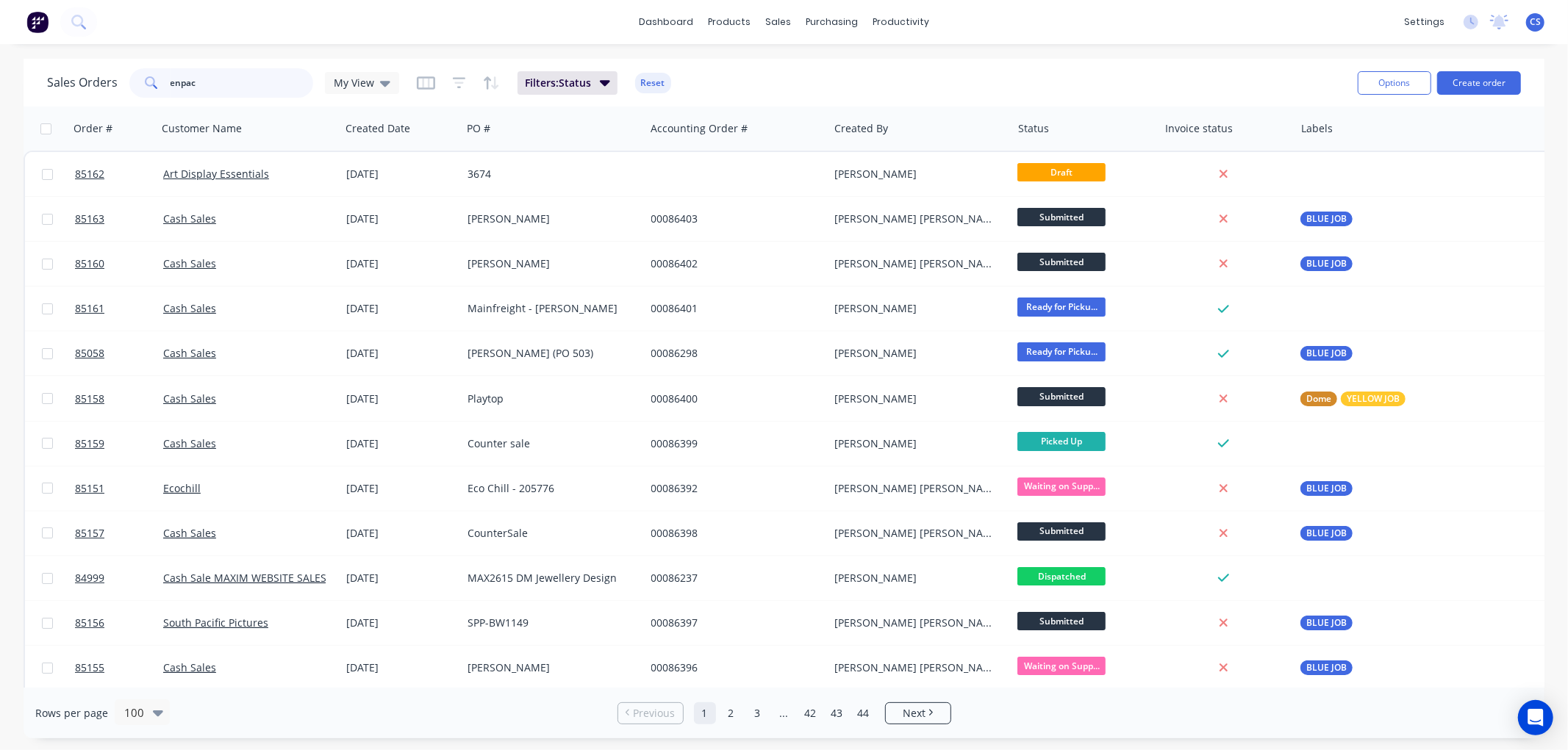
type input "enpac"
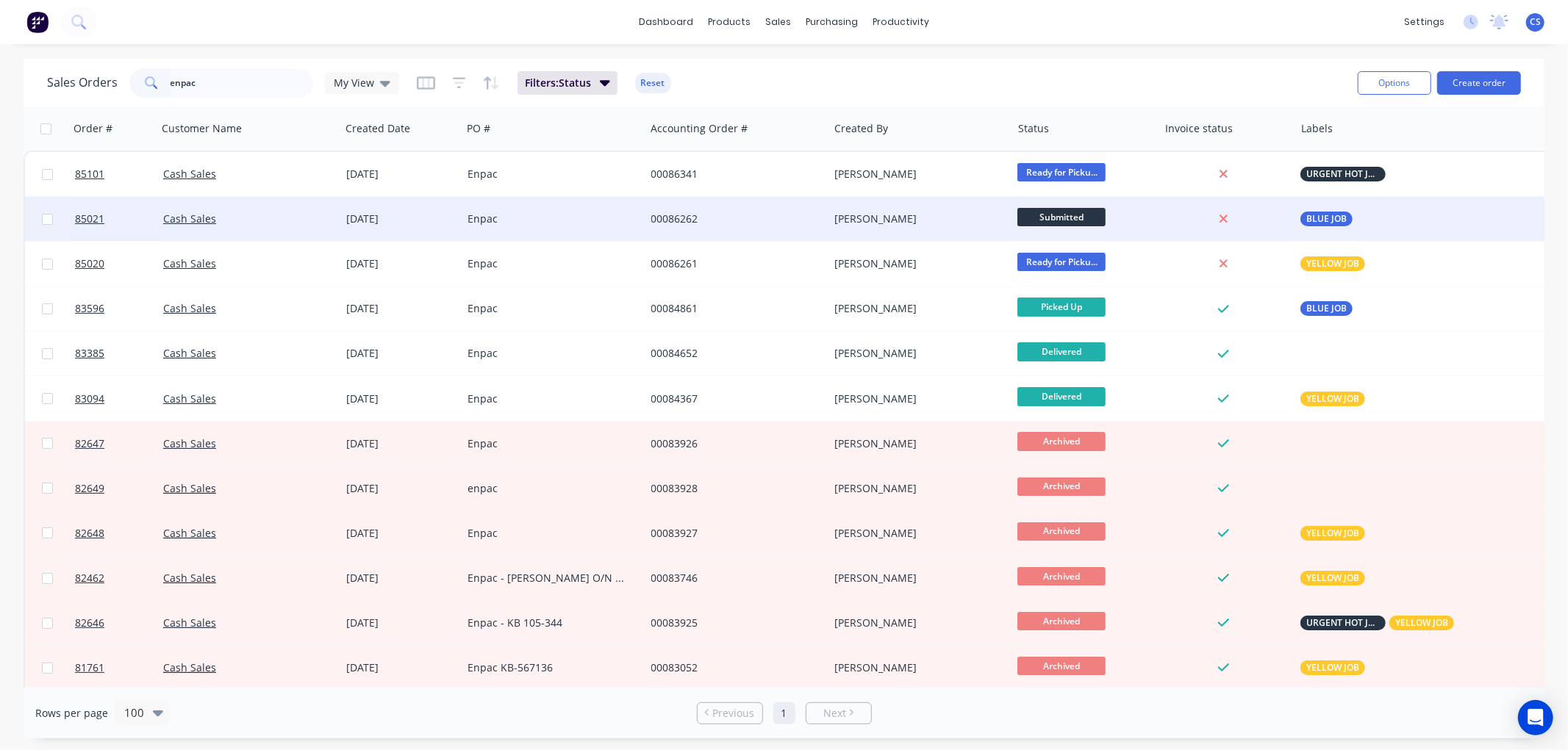
click at [704, 225] on div "00086262" at bounding box center [733, 218] width 163 height 14
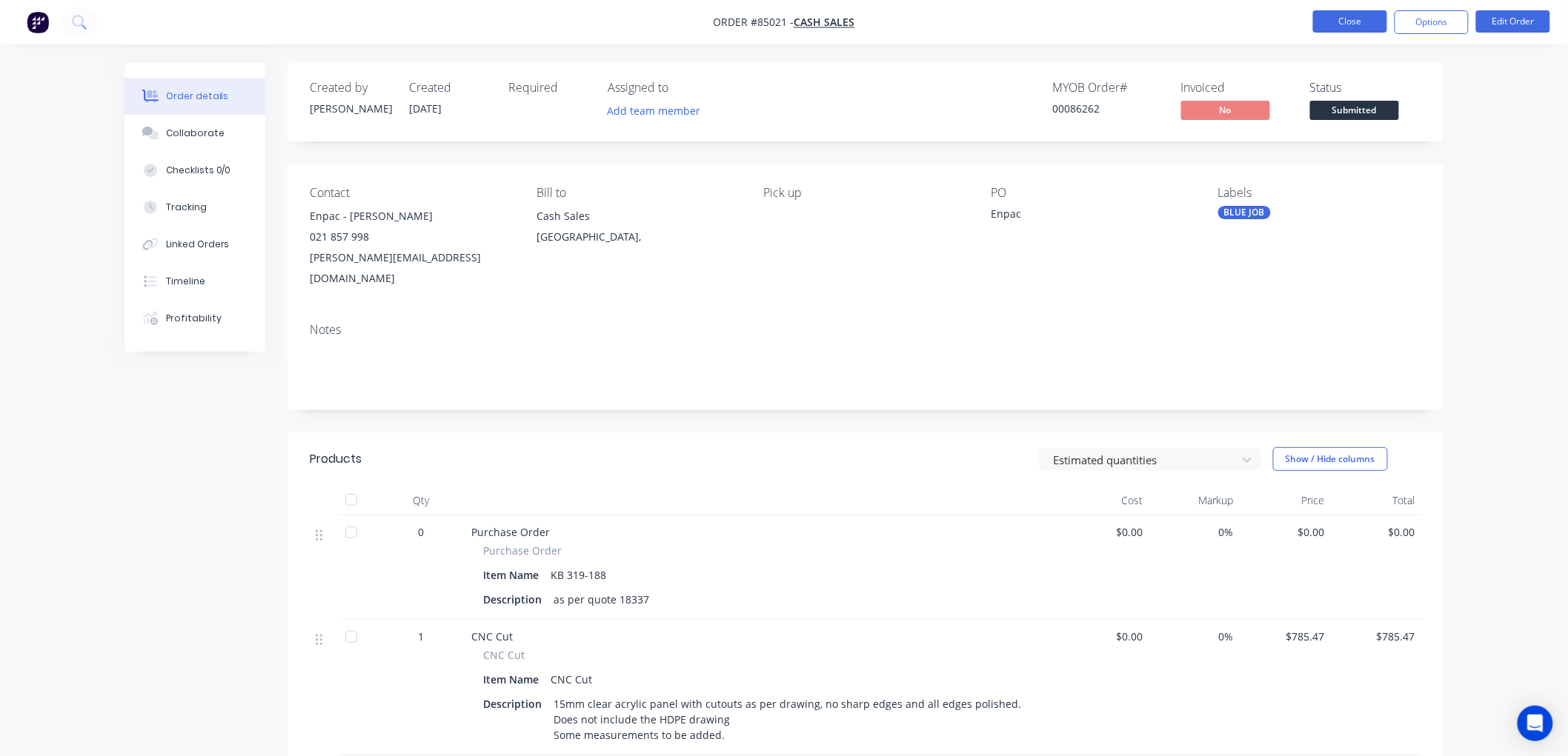
click at [1352, 17] on button "Close" at bounding box center [1349, 21] width 74 height 22
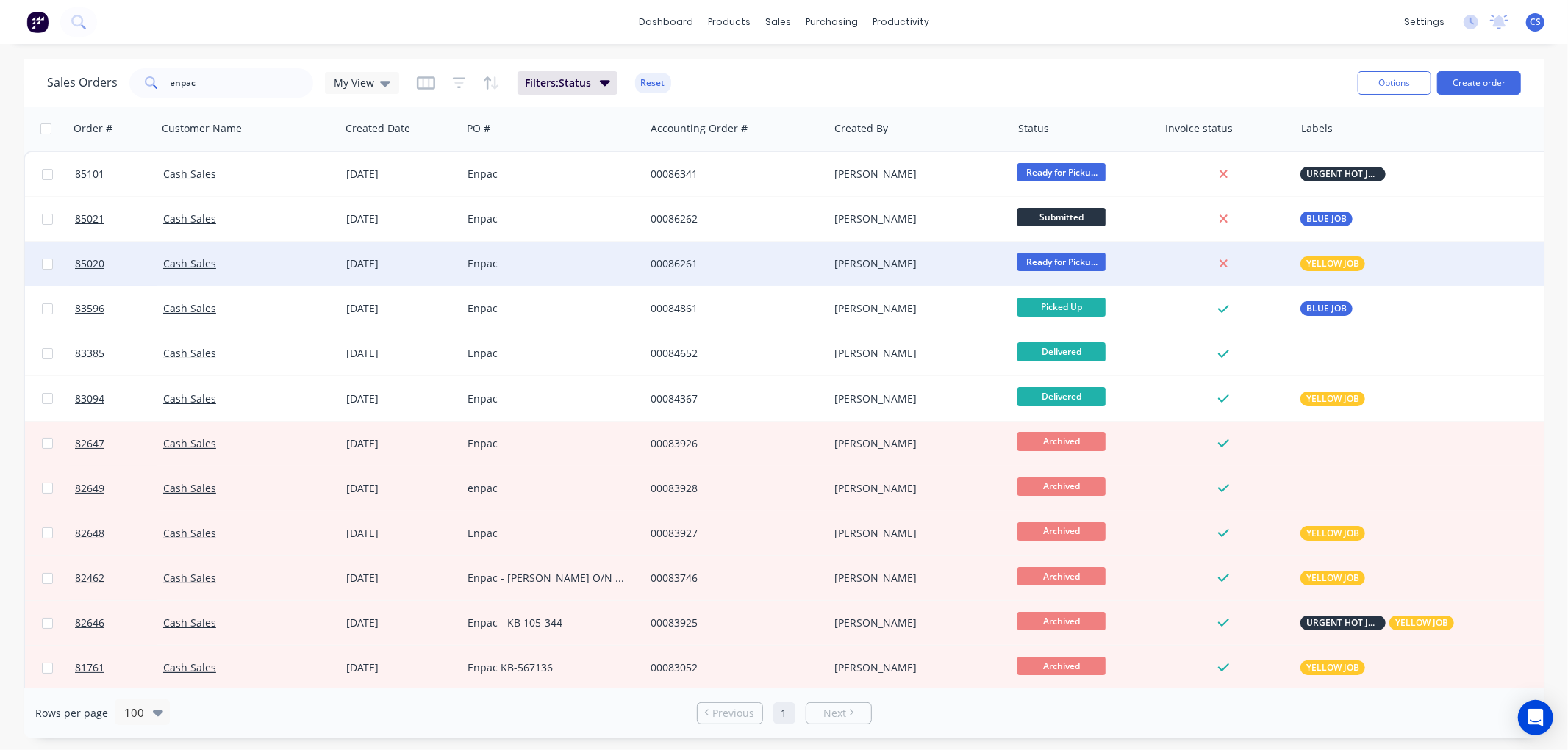
click at [1084, 258] on span "Ready for Picku..." at bounding box center [1061, 262] width 88 height 18
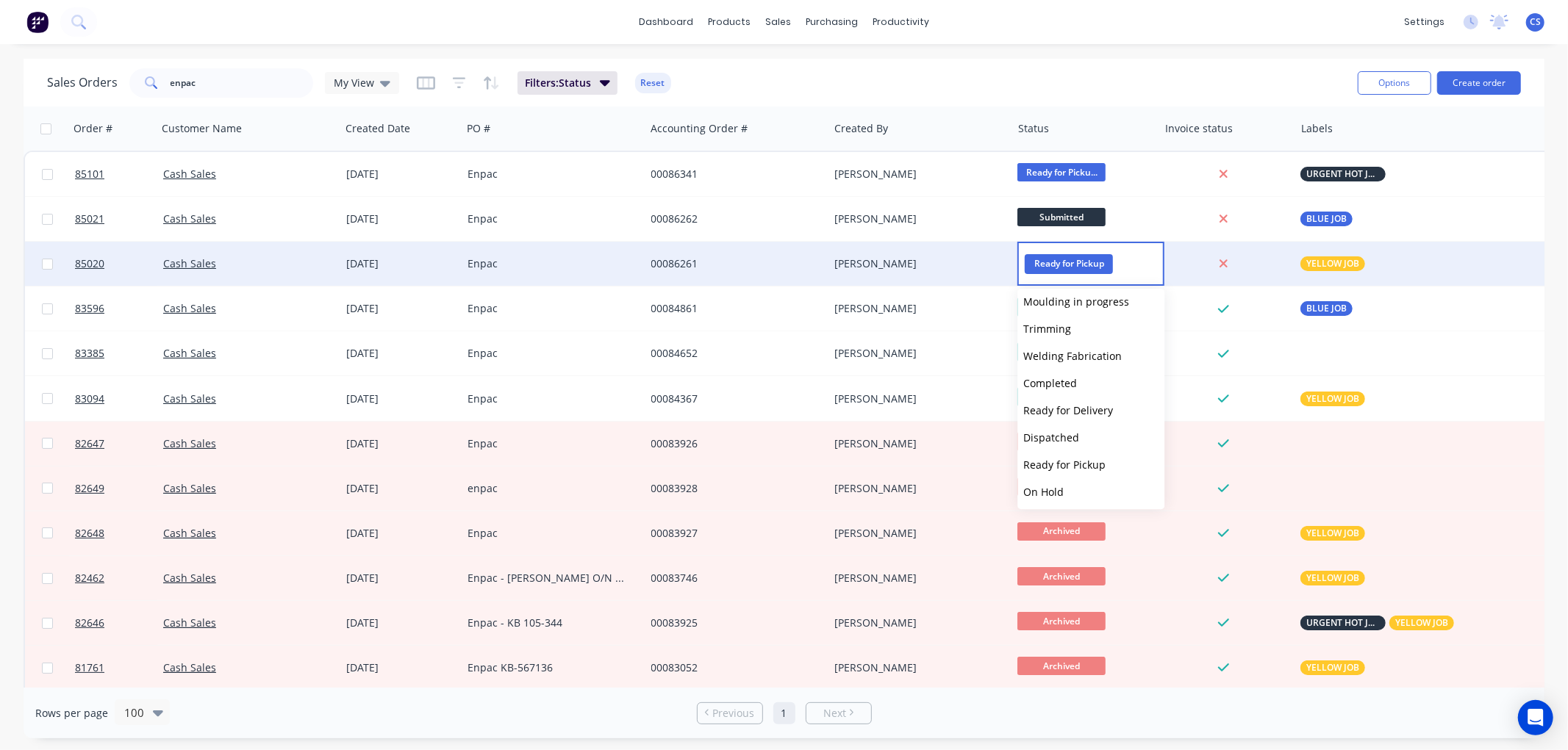
scroll to position [496, 0]
click at [1060, 485] on span "Picked Up" at bounding box center [1048, 491] width 49 height 14
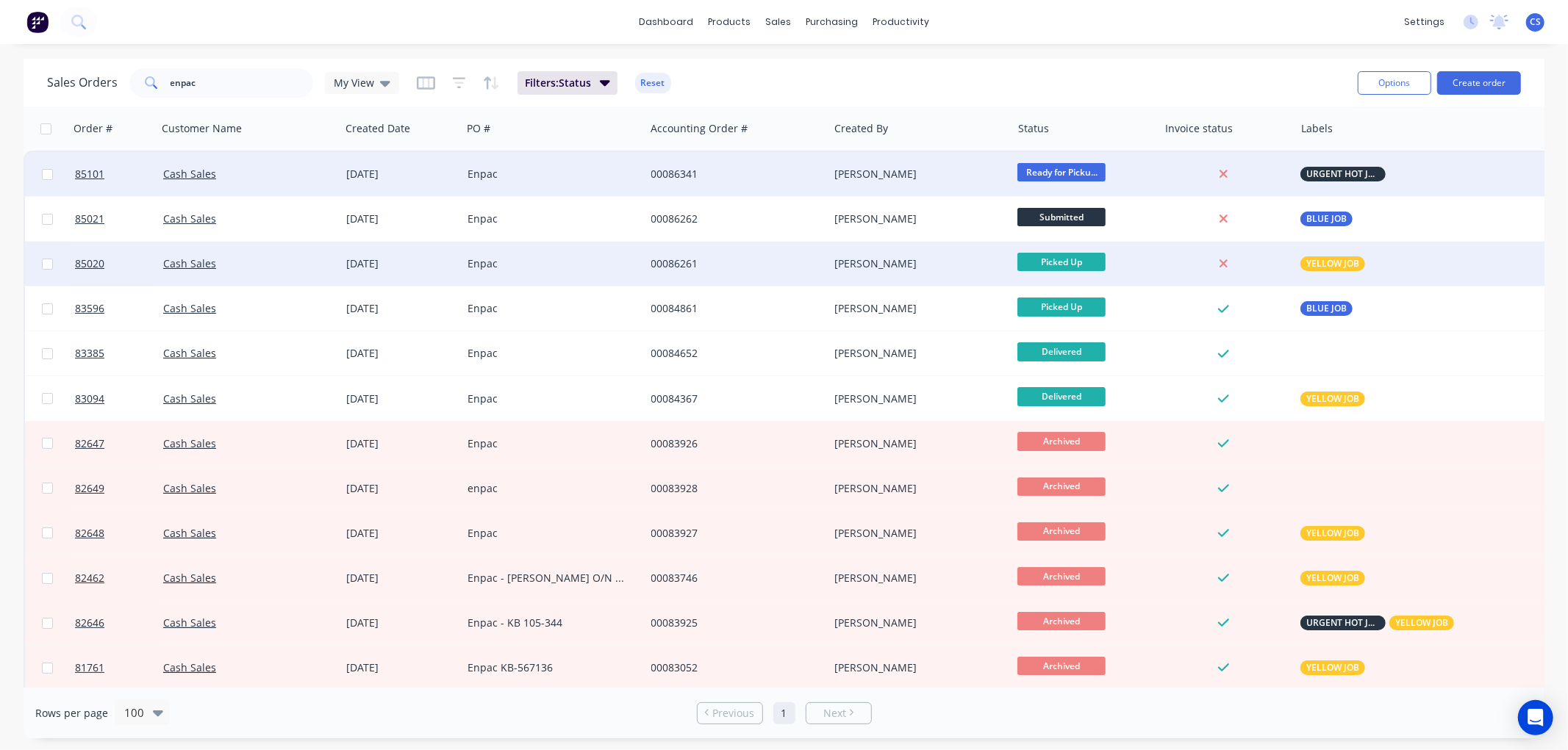
click at [1065, 173] on span "Ready for Picku..." at bounding box center [1061, 172] width 88 height 18
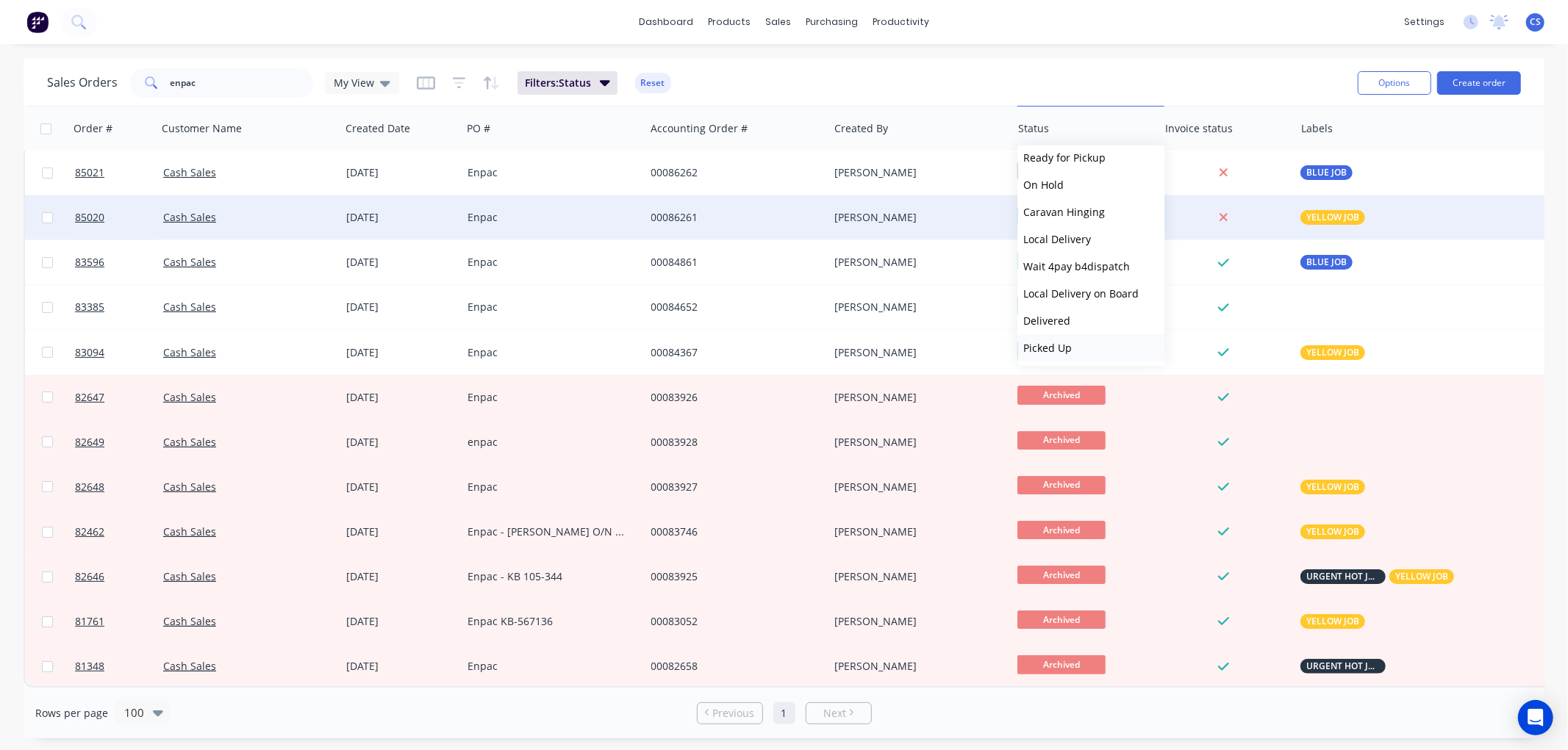
click at [1055, 346] on span "Picked Up" at bounding box center [1048, 348] width 49 height 14
